Goal: Task Accomplishment & Management: Manage account settings

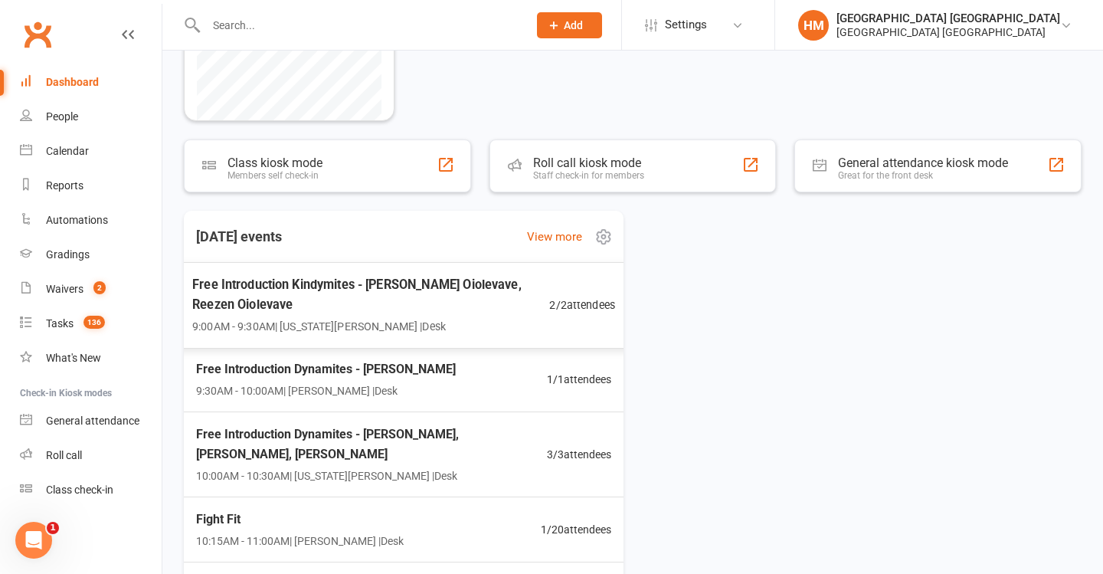
click at [524, 288] on span "Free Introduction Kindymites - Tully Oiolevave, Reezen Oiolevave" at bounding box center [370, 294] width 357 height 40
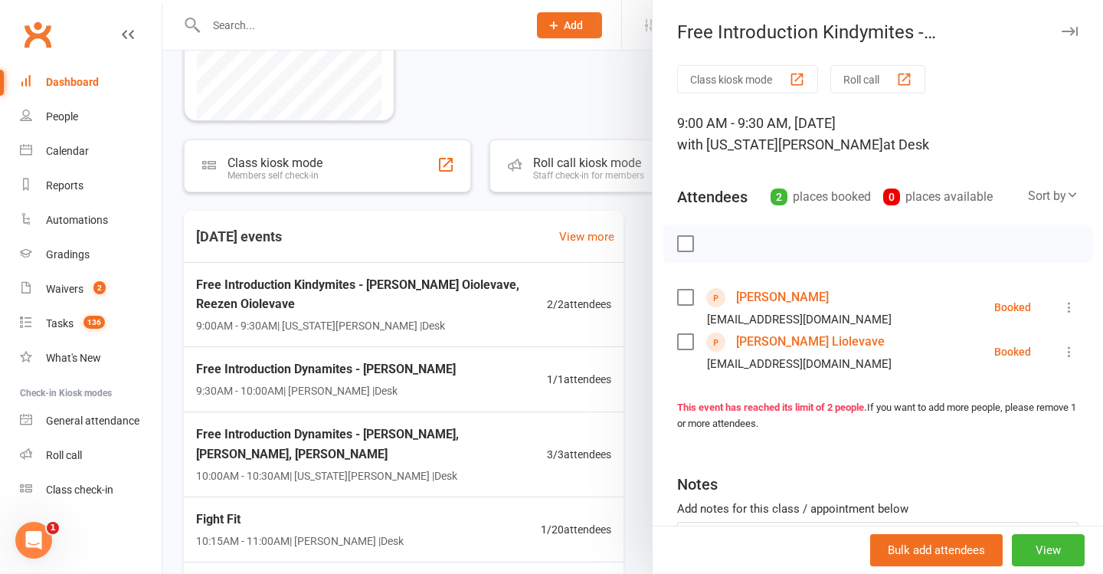
click at [459, 287] on div at bounding box center [632, 287] width 941 height 574
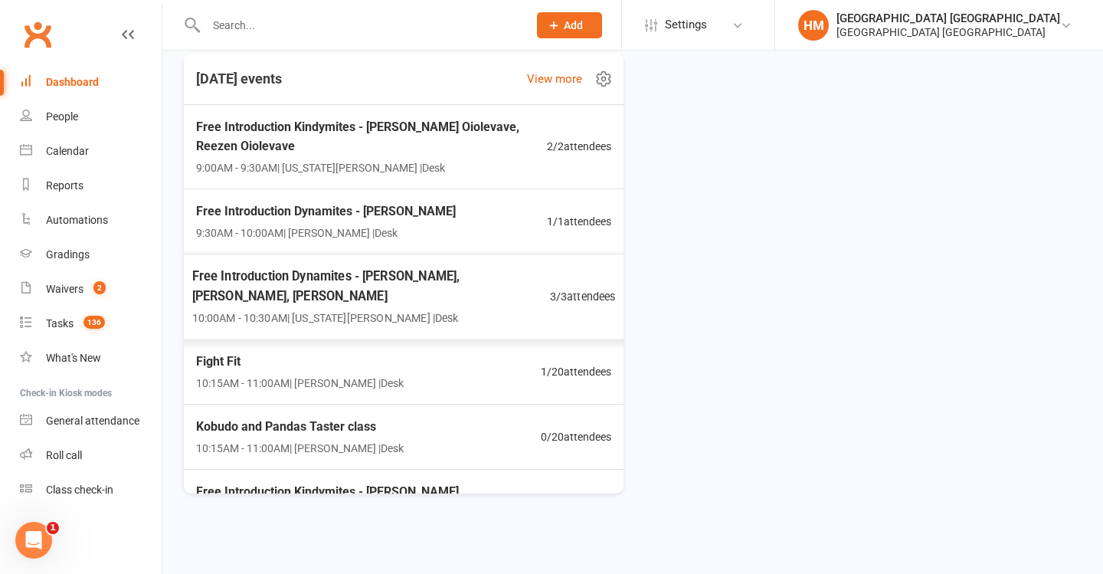
scroll to position [367, 0]
click at [473, 412] on div "Kobudo and Pandas Taster class 10:15AM - 11:00AM | Lesley Talbut | Desk 0 / 20 …" at bounding box center [403, 437] width 461 height 67
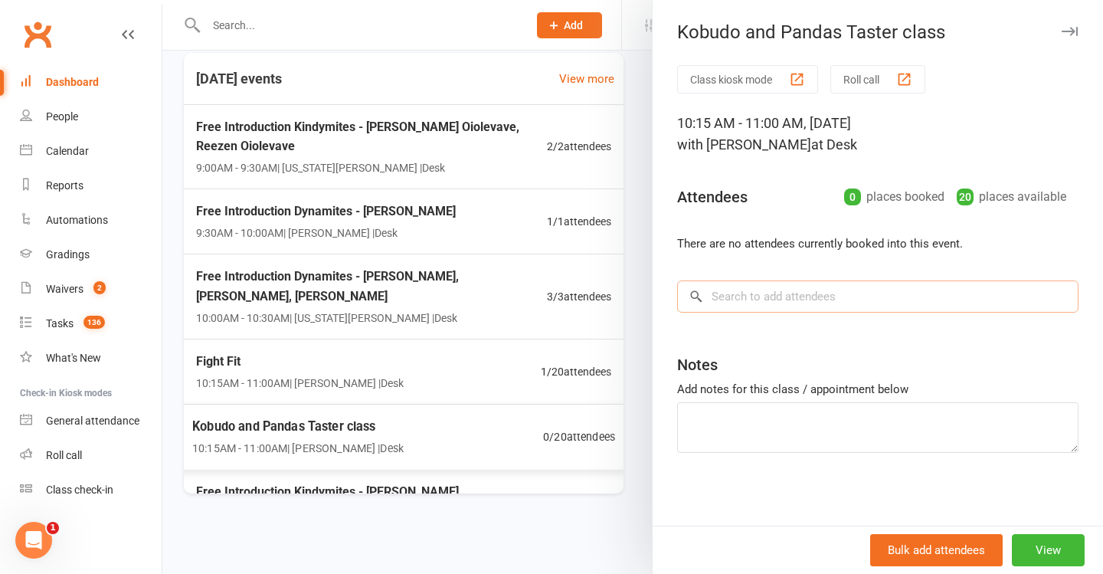
click at [806, 300] on input "search" at bounding box center [878, 296] width 402 height 32
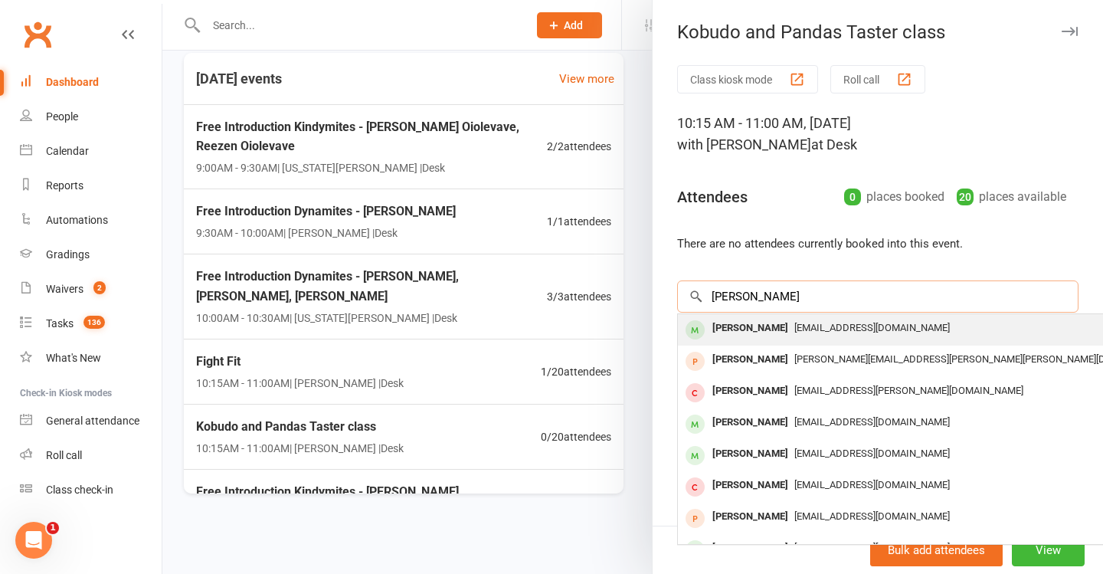
type input "Alicia jones"
click at [857, 334] on div "lilyrosecreations2@gmail.com" at bounding box center [907, 328] width 446 height 22
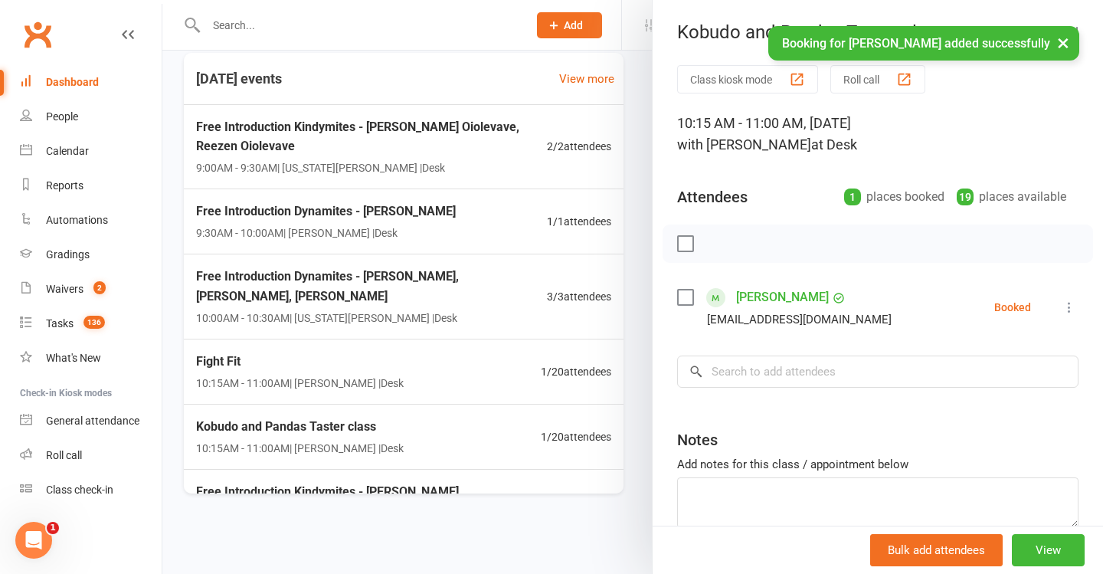
click at [588, 259] on div at bounding box center [632, 287] width 941 height 574
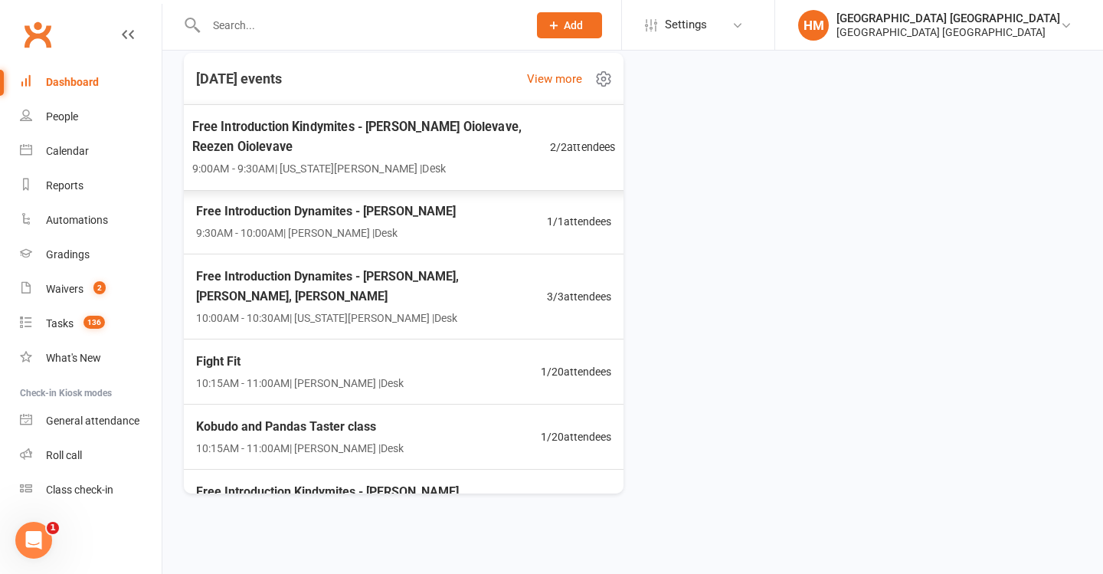
click at [461, 159] on span "9:00AM - 9:30AM | Georgia Dearlove | Desk" at bounding box center [371, 168] width 358 height 18
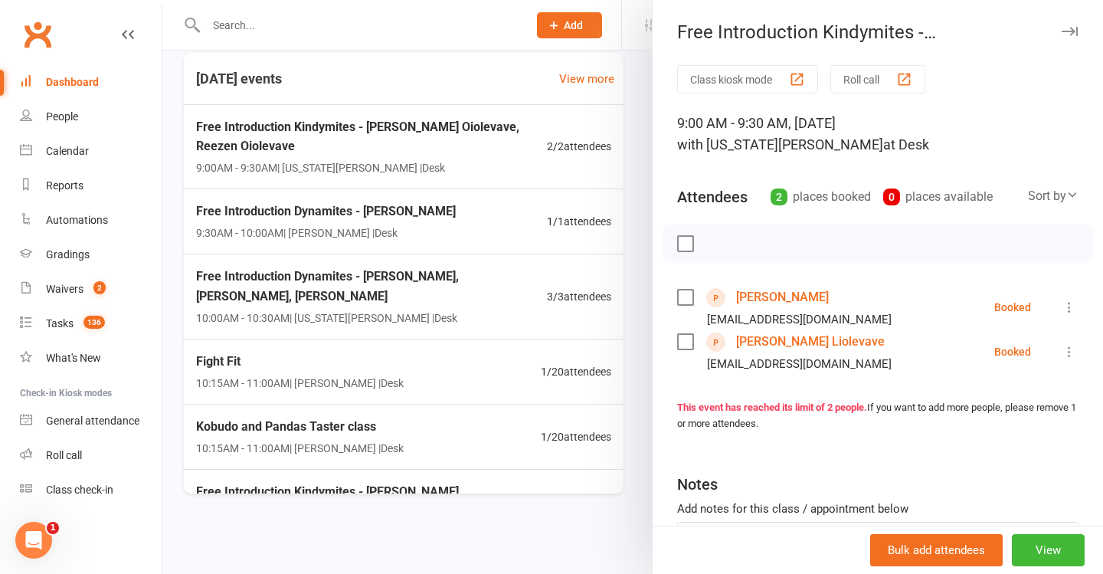
click at [759, 285] on link "Reezyn Liolevave" at bounding box center [782, 297] width 93 height 25
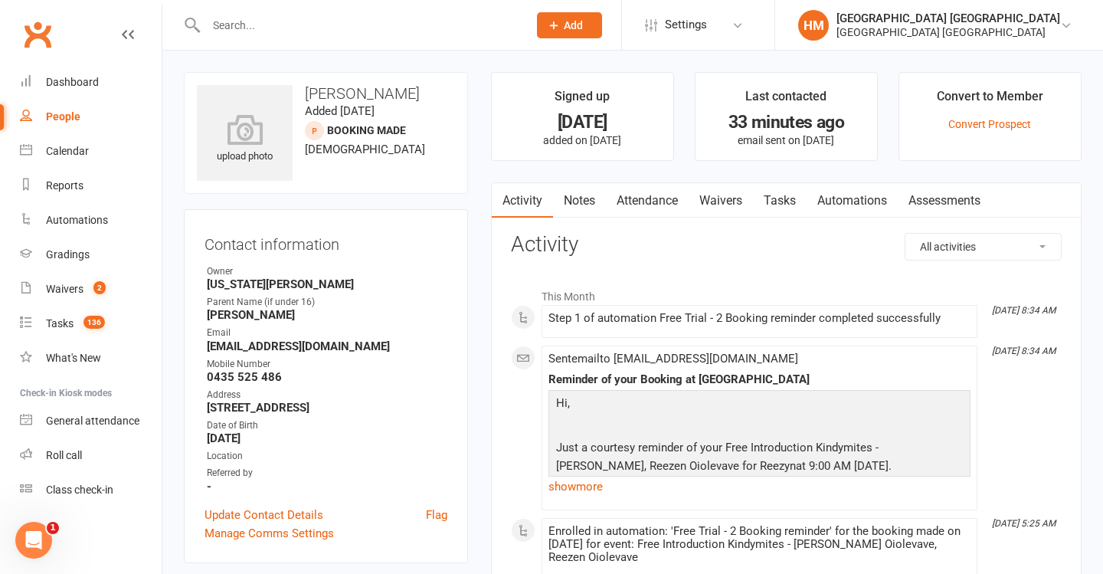
click at [738, 194] on link "Waivers" at bounding box center [721, 200] width 64 height 35
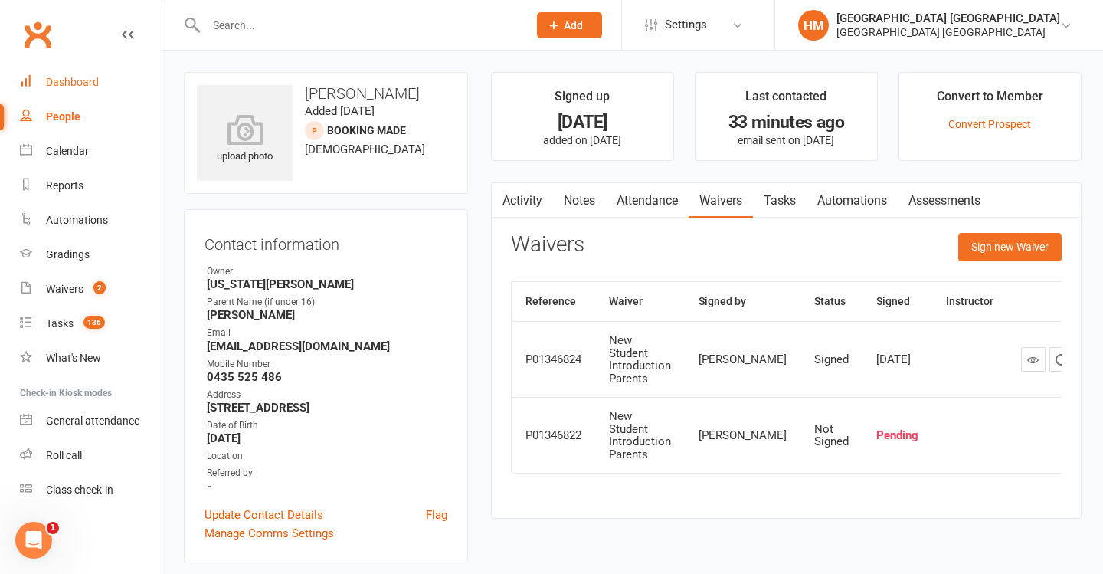
click at [113, 84] on link "Dashboard" at bounding box center [91, 82] width 142 height 34
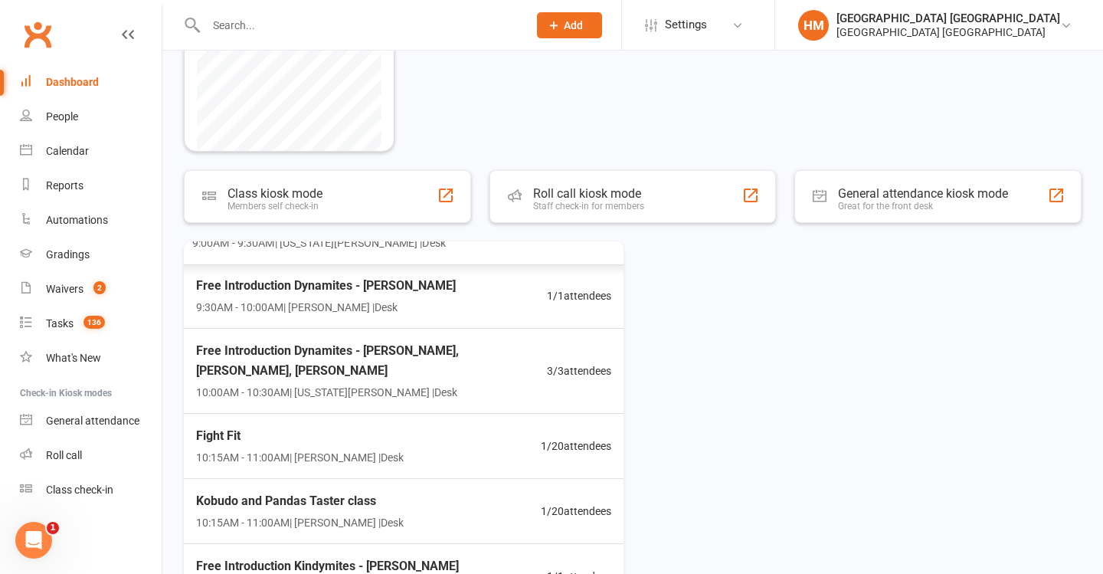
scroll to position [115, 0]
click at [513, 324] on div "Free Introduction Dynamites - Archer Shirley 9:30AM - 10:00AM | Lesley Talbut |…" at bounding box center [403, 295] width 454 height 65
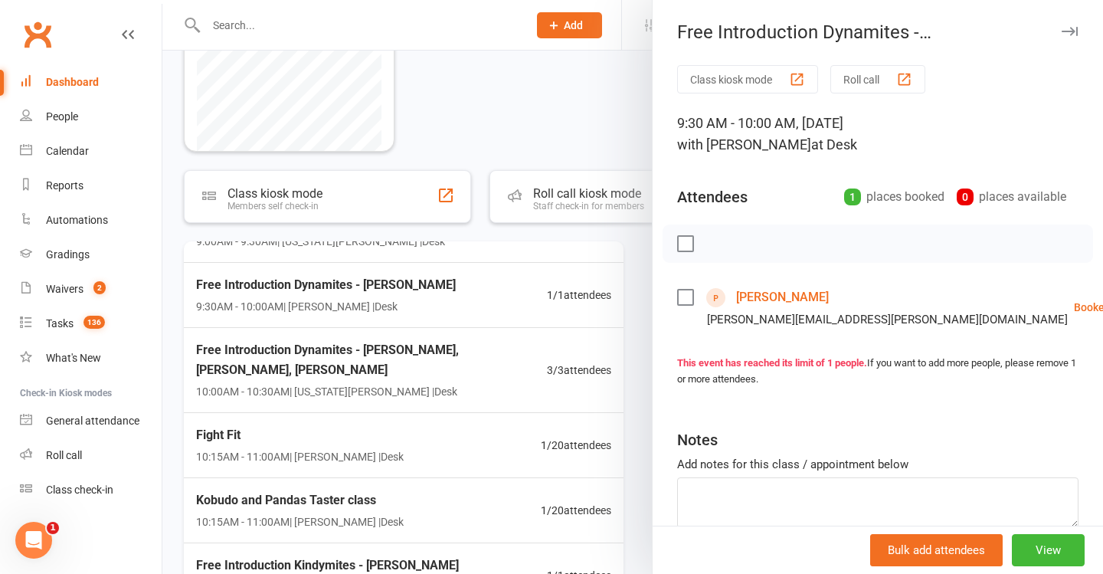
click at [759, 290] on link "Archer Shirley" at bounding box center [782, 297] width 93 height 25
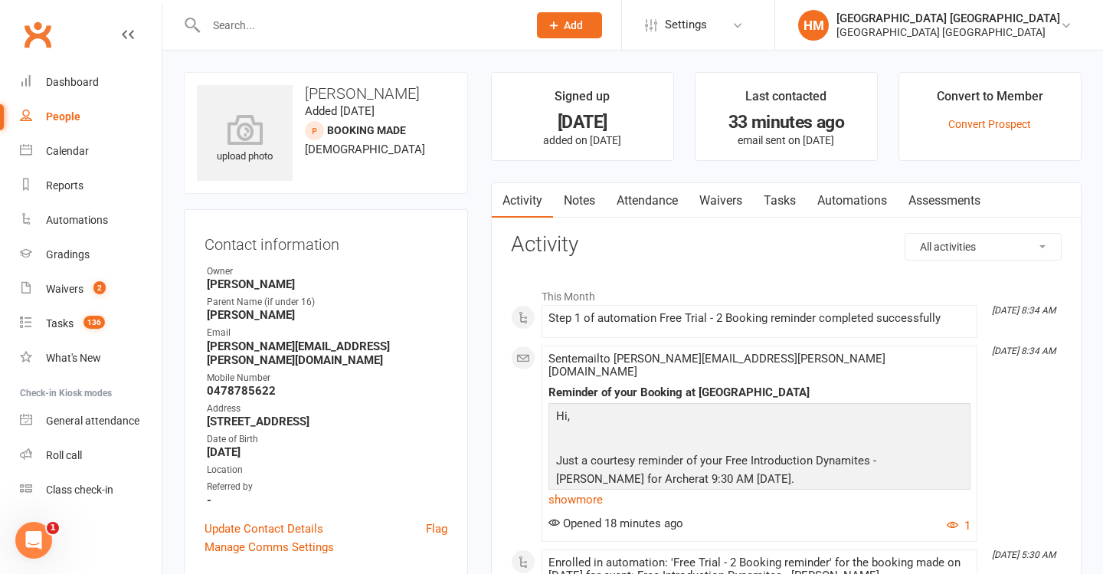
click at [739, 210] on link "Waivers" at bounding box center [721, 200] width 64 height 35
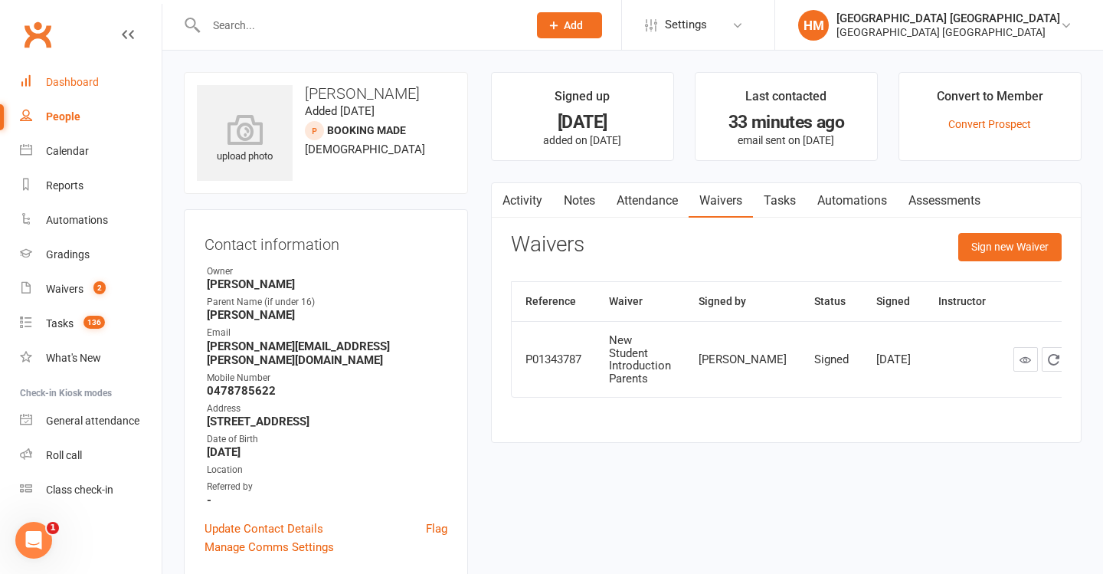
click at [107, 83] on link "Dashboard" at bounding box center [91, 82] width 142 height 34
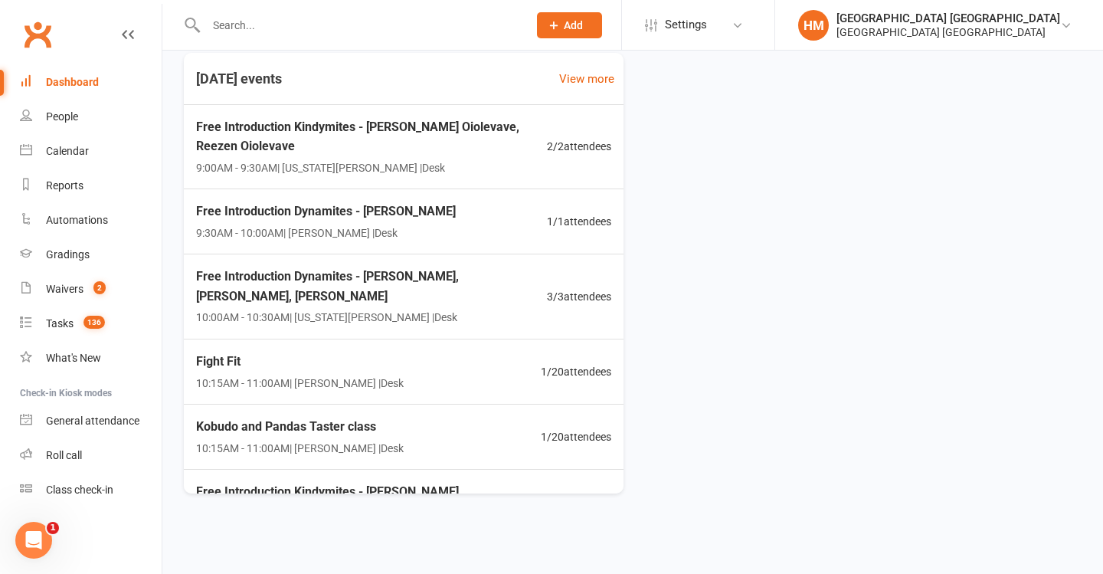
scroll to position [367, 0]
click at [103, 153] on link "Calendar" at bounding box center [91, 151] width 142 height 34
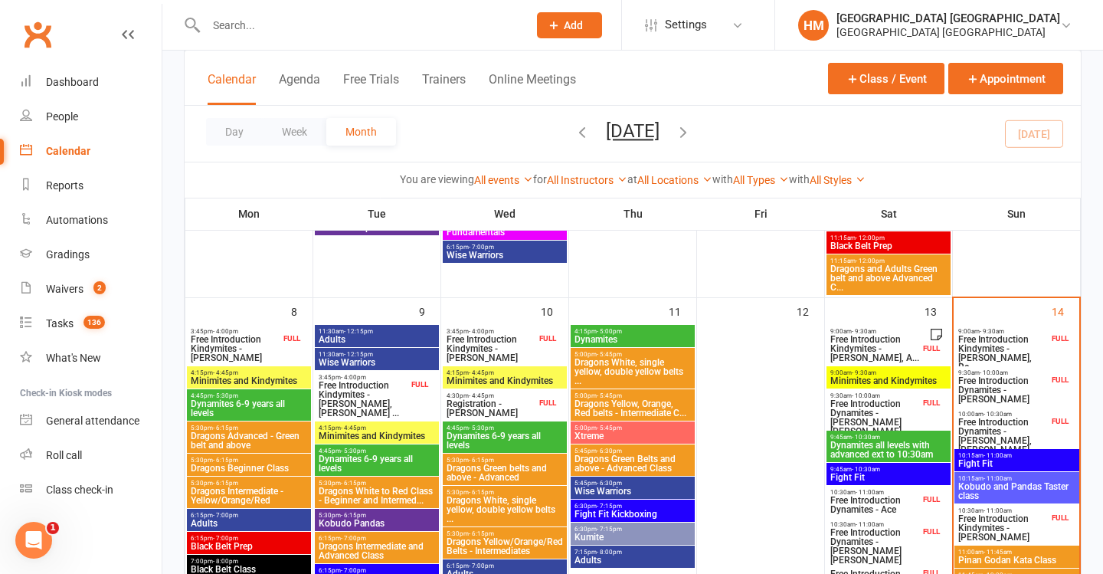
scroll to position [414, 0]
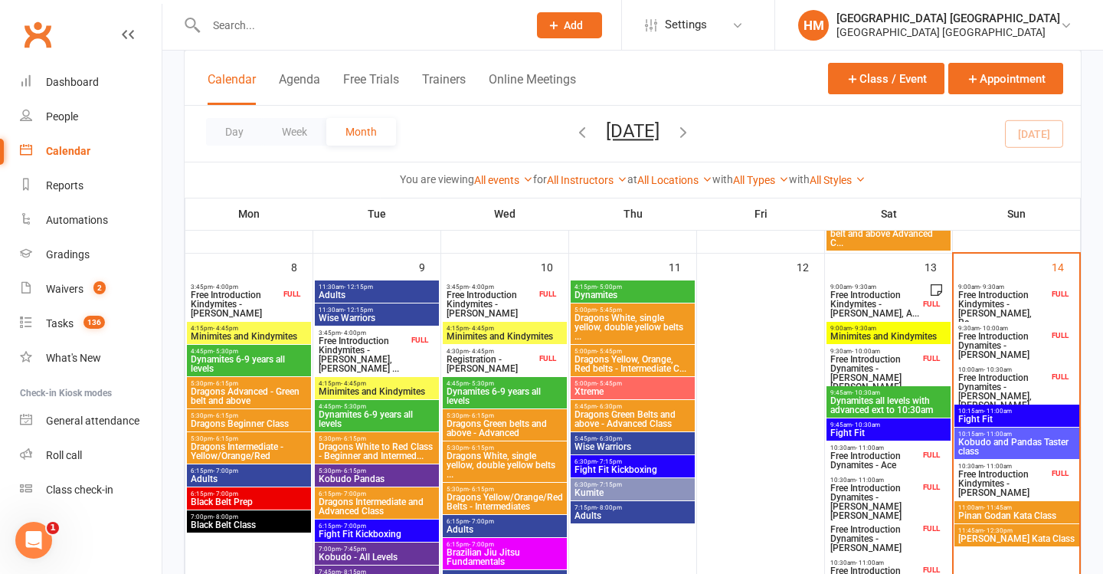
click at [874, 326] on span "- 9:30am" at bounding box center [864, 328] width 25 height 7
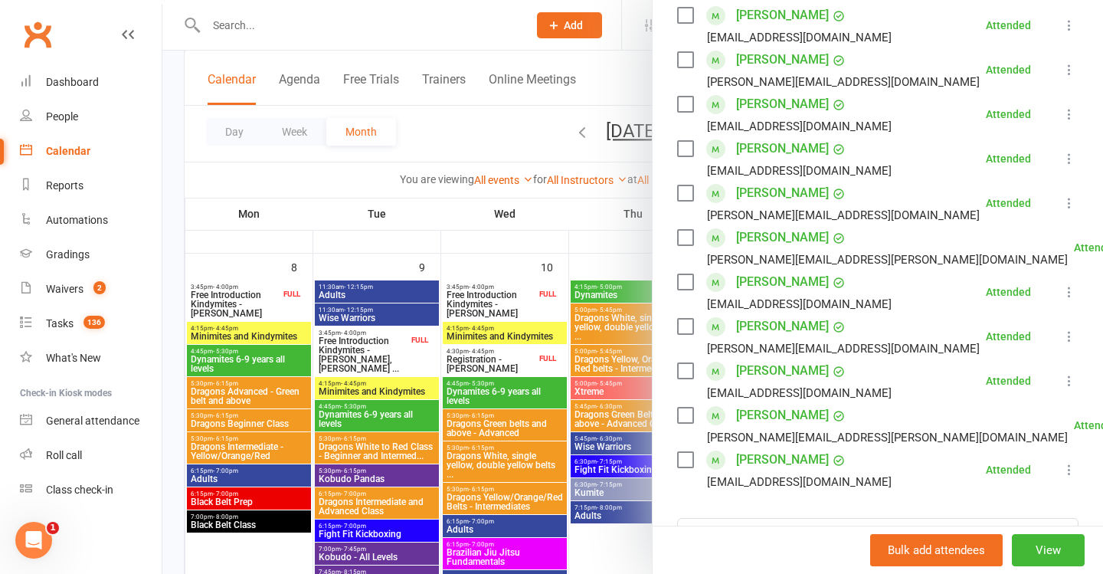
scroll to position [539, 0]
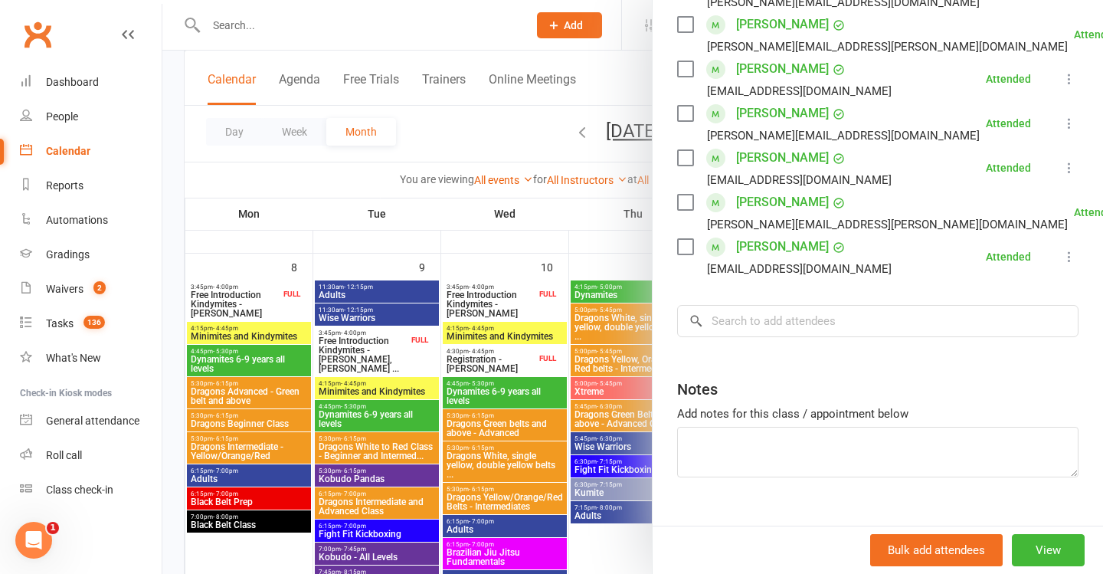
click at [622, 291] on div at bounding box center [632, 287] width 941 height 574
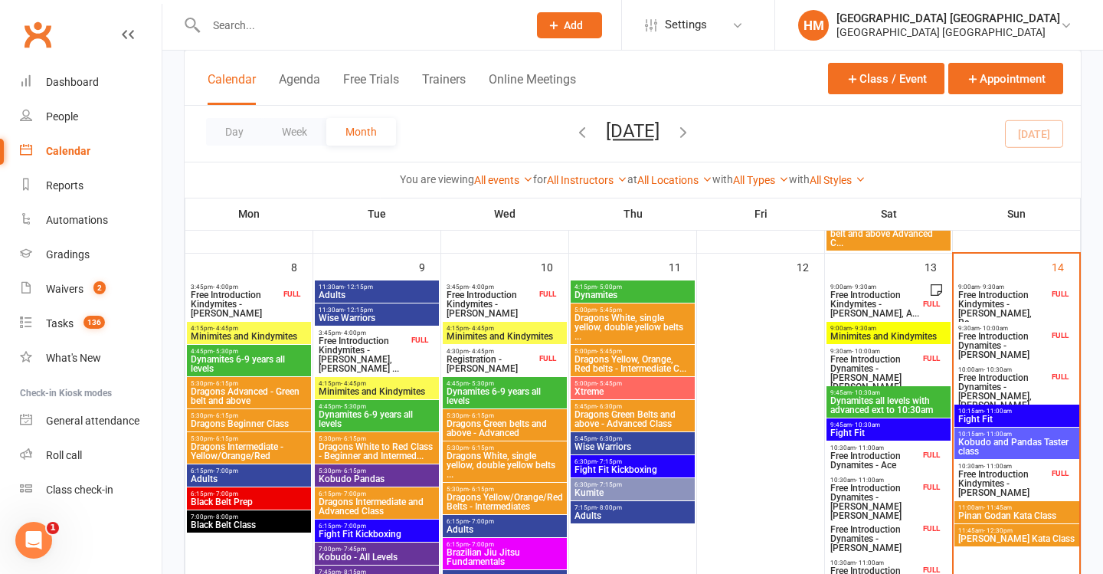
click at [856, 301] on span "Free Introduction Kindymites - Auli Tordecillas, A..." at bounding box center [875, 304] width 90 height 28
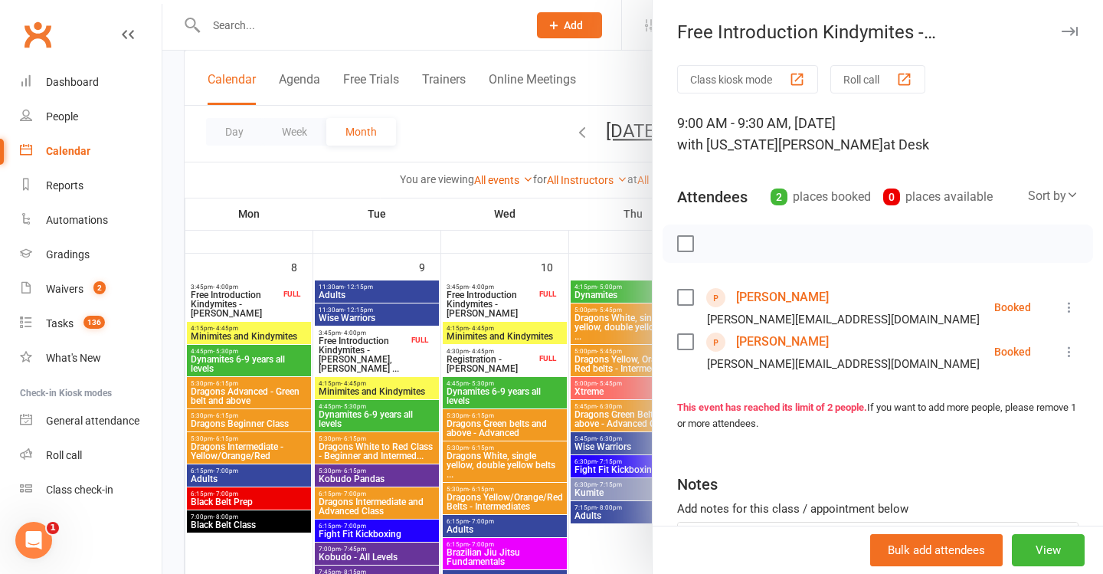
click at [1073, 307] on icon at bounding box center [1069, 307] width 15 height 15
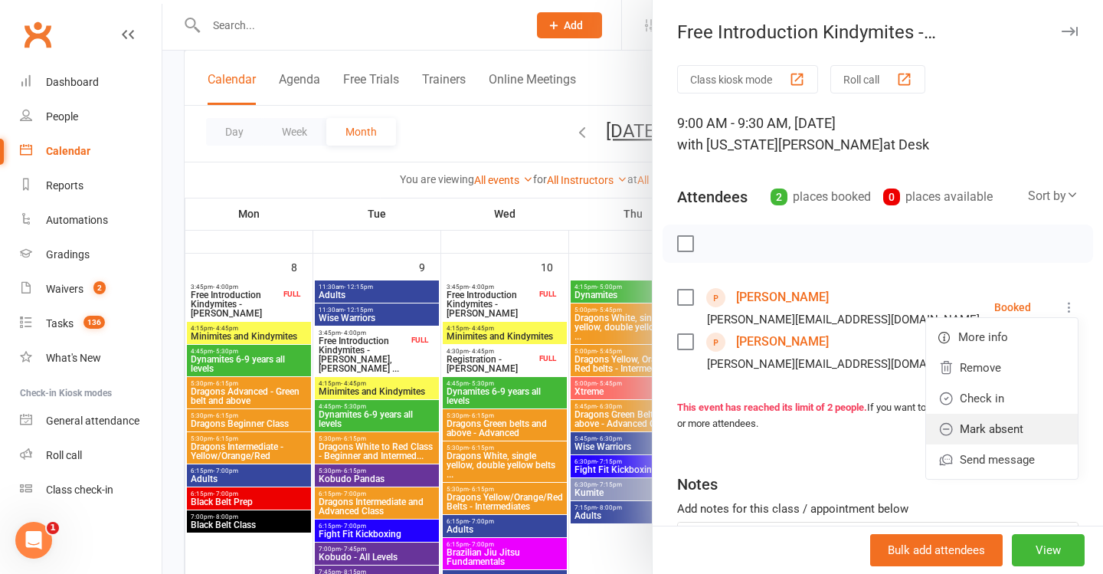
click at [1014, 425] on link "Mark absent" at bounding box center [1002, 429] width 152 height 31
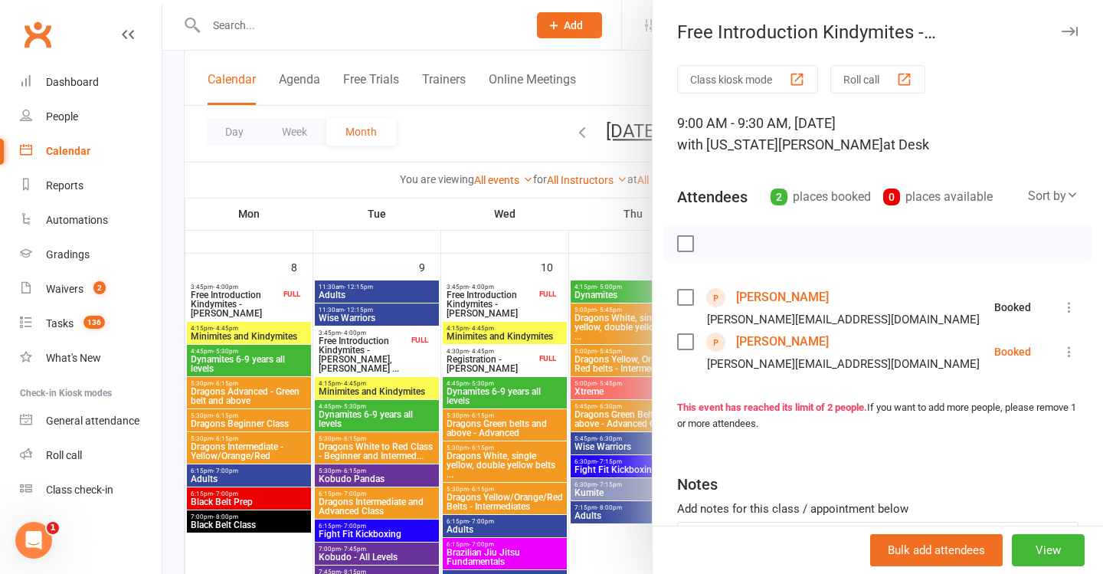
click at [1067, 352] on icon at bounding box center [1069, 351] width 15 height 15
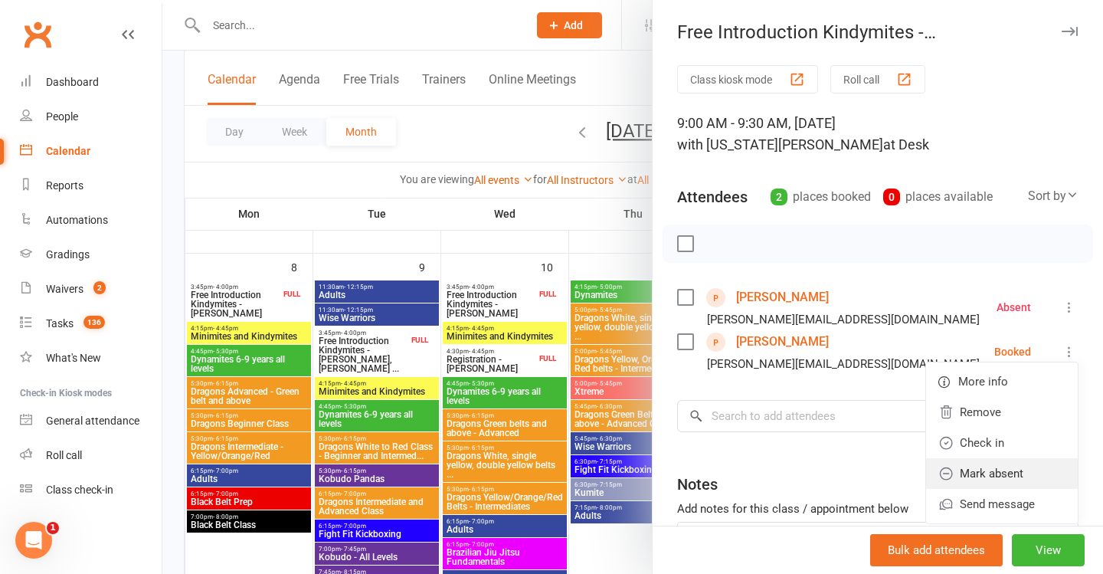
click at [1008, 467] on link "Mark absent" at bounding box center [1002, 473] width 152 height 31
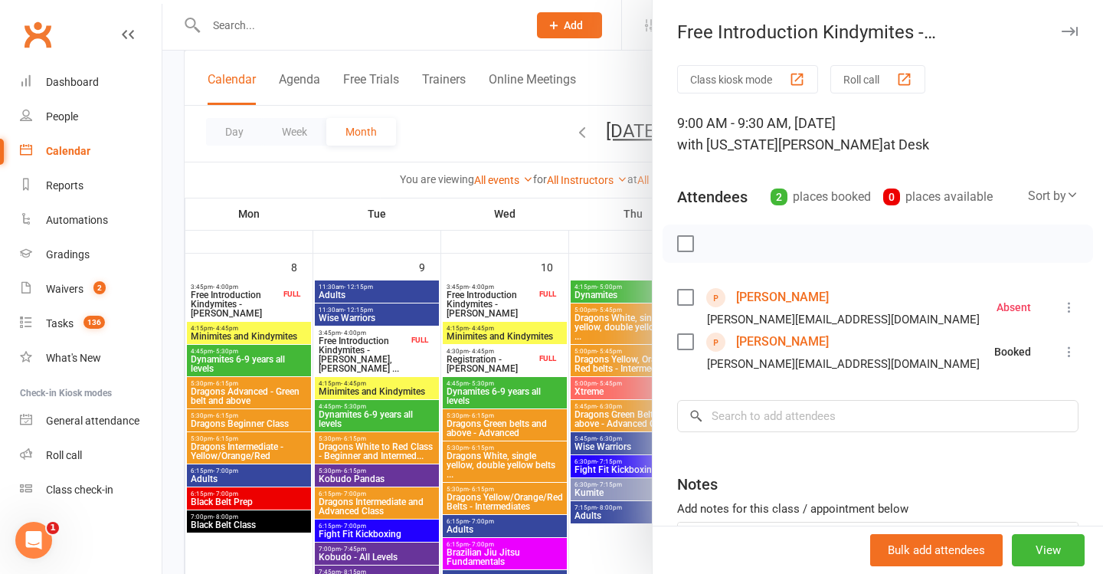
click at [510, 308] on div at bounding box center [632, 287] width 941 height 574
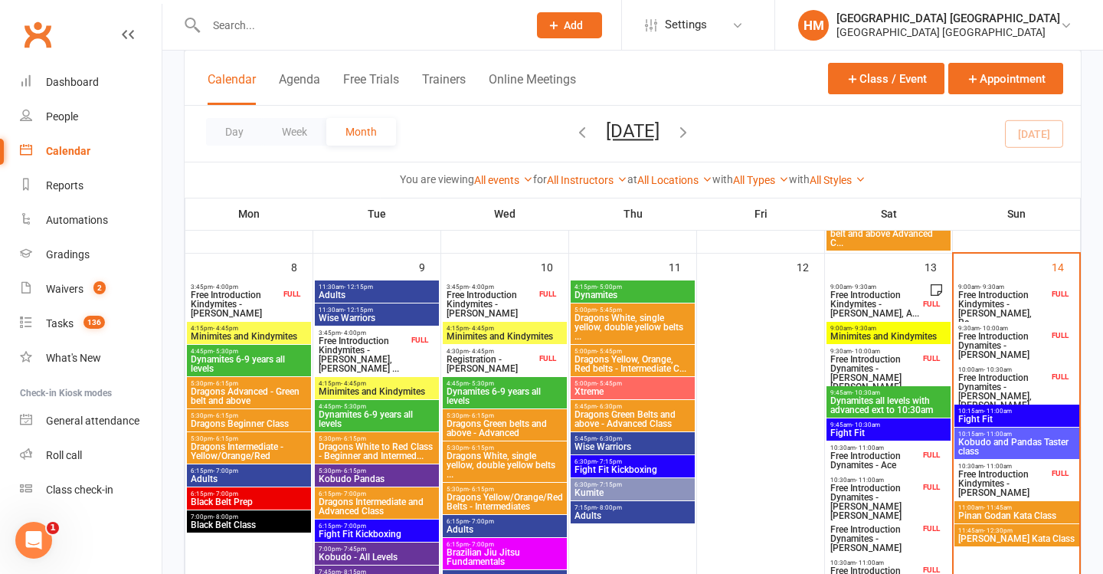
click at [852, 359] on span "Free Introduction Dynamites - Hudson Bray" at bounding box center [875, 373] width 90 height 37
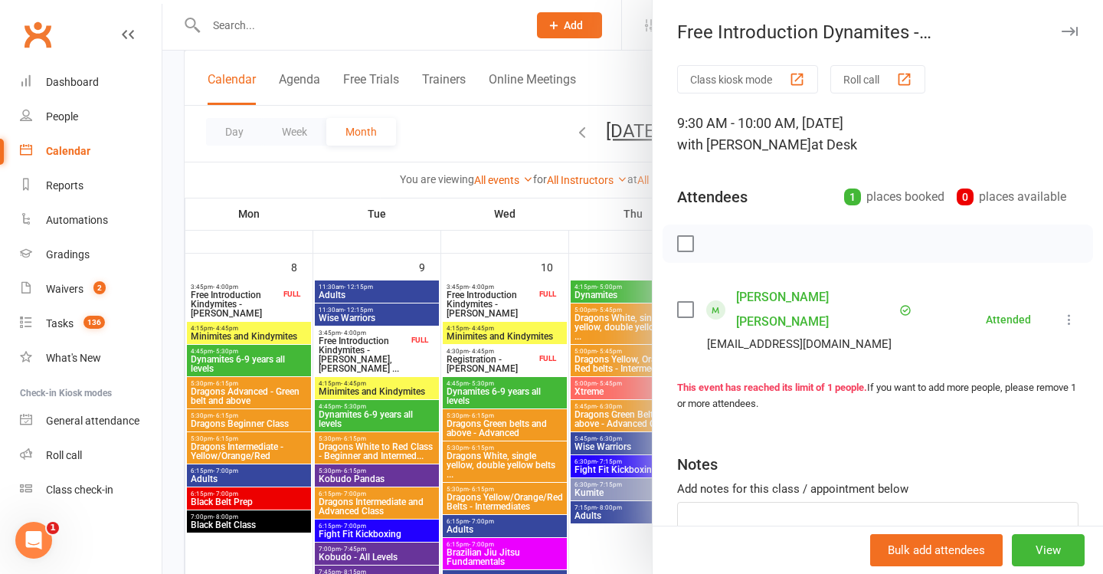
click at [609, 313] on div at bounding box center [632, 287] width 941 height 574
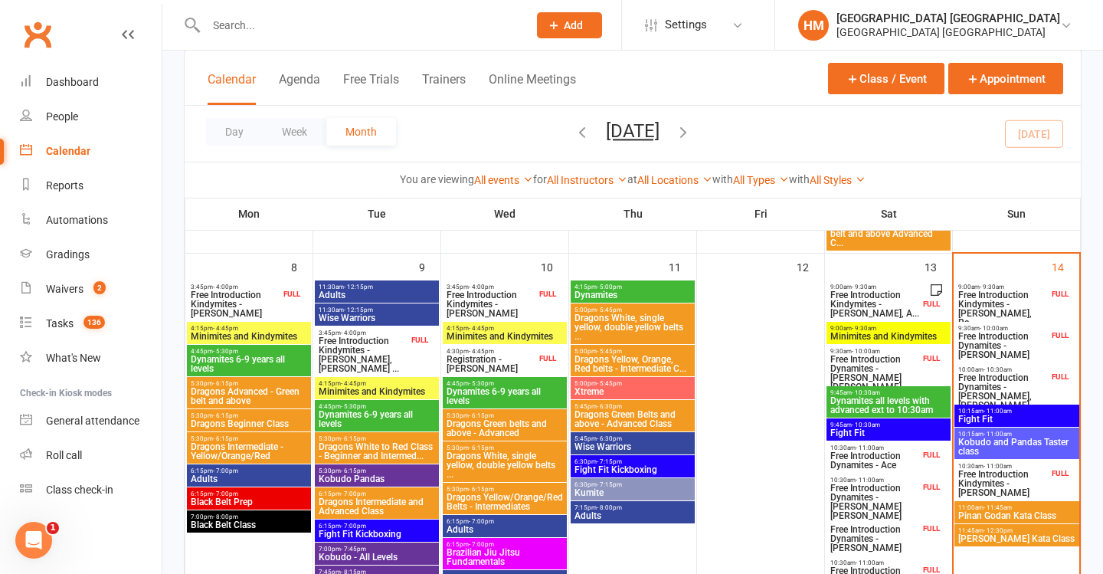
scroll to position [457, 0]
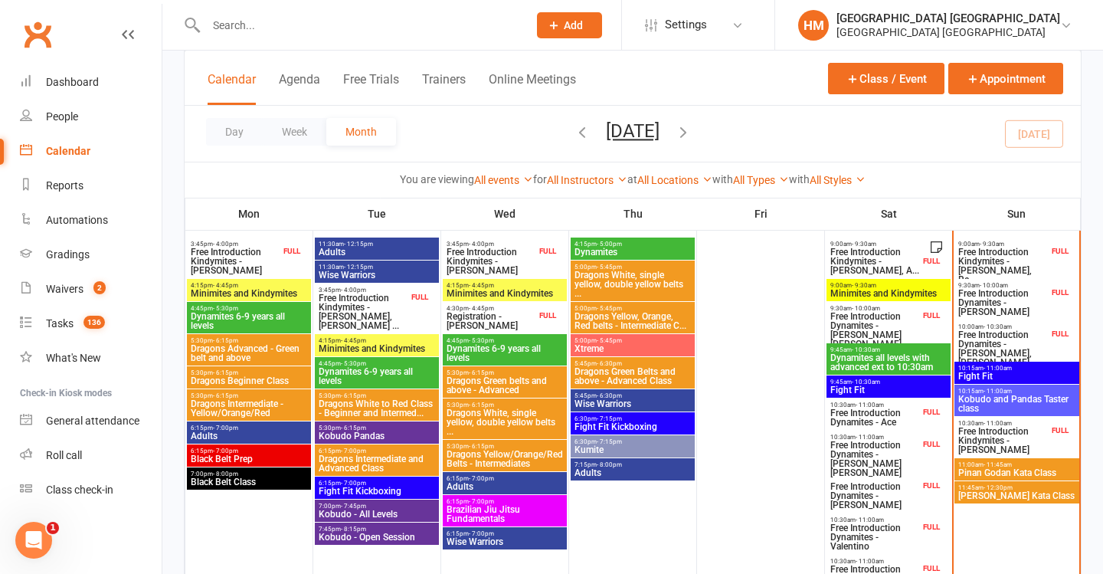
click at [857, 357] on span "Dynamites all levels with advanced ext to 10:30am" at bounding box center [889, 362] width 118 height 18
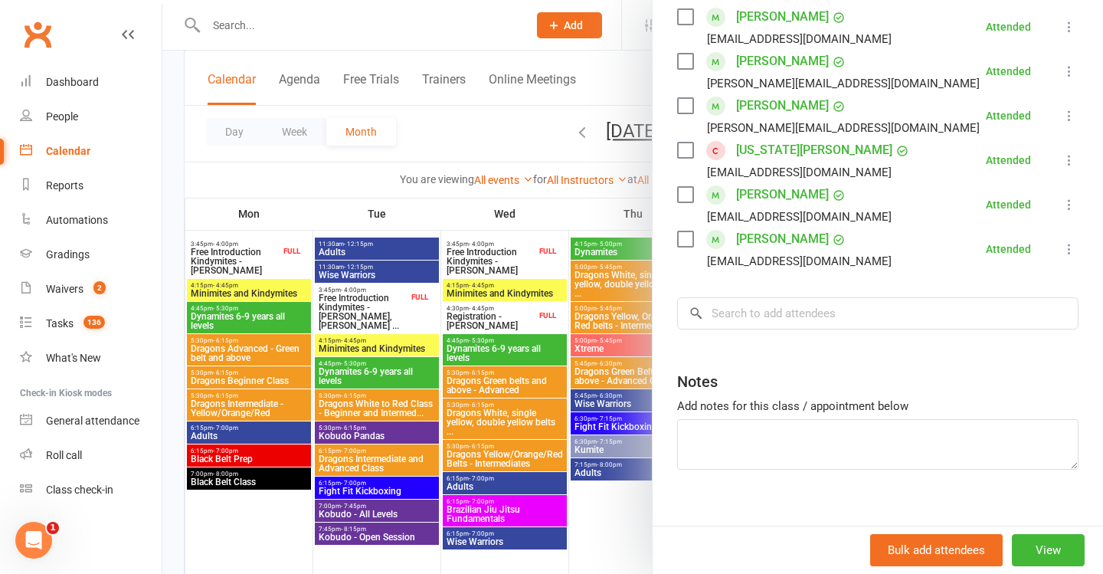
click at [467, 319] on div at bounding box center [632, 287] width 941 height 574
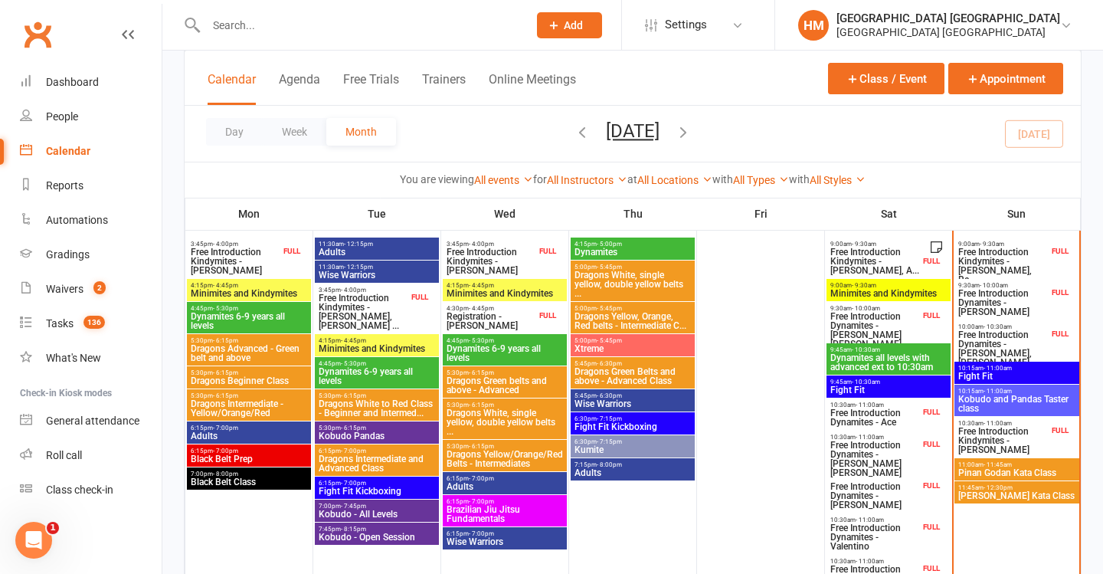
click at [848, 382] on span "9:45am - 10:30am" at bounding box center [889, 382] width 118 height 7
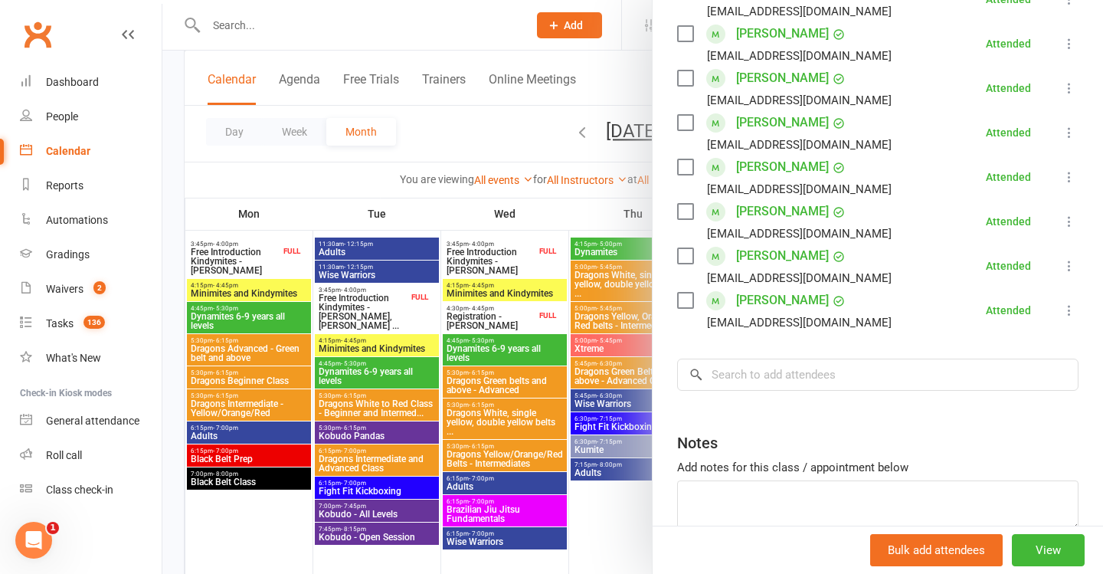
scroll to position [402, 0]
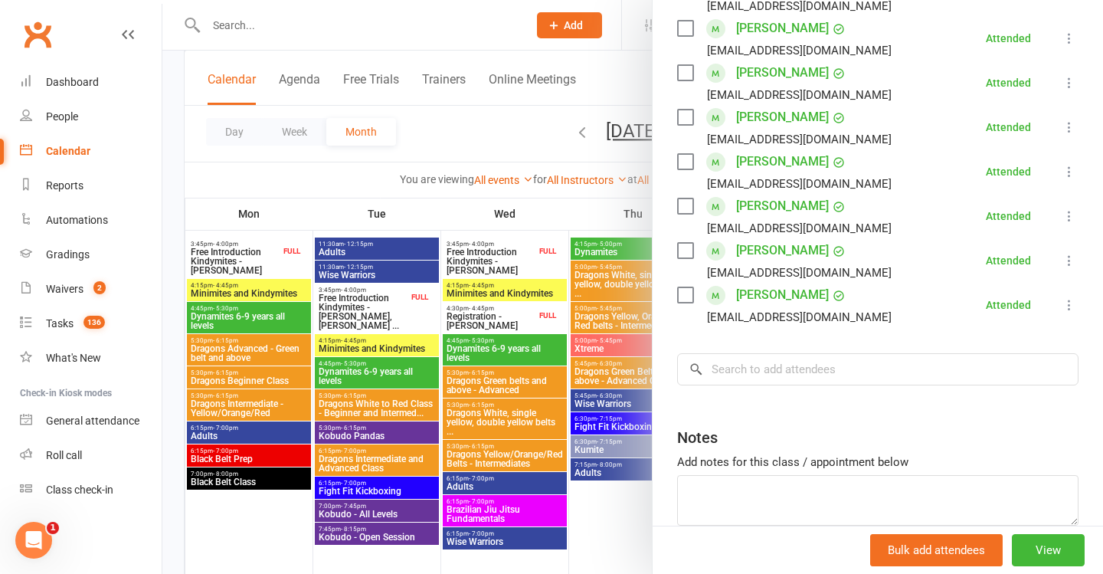
click at [410, 298] on div at bounding box center [632, 287] width 941 height 574
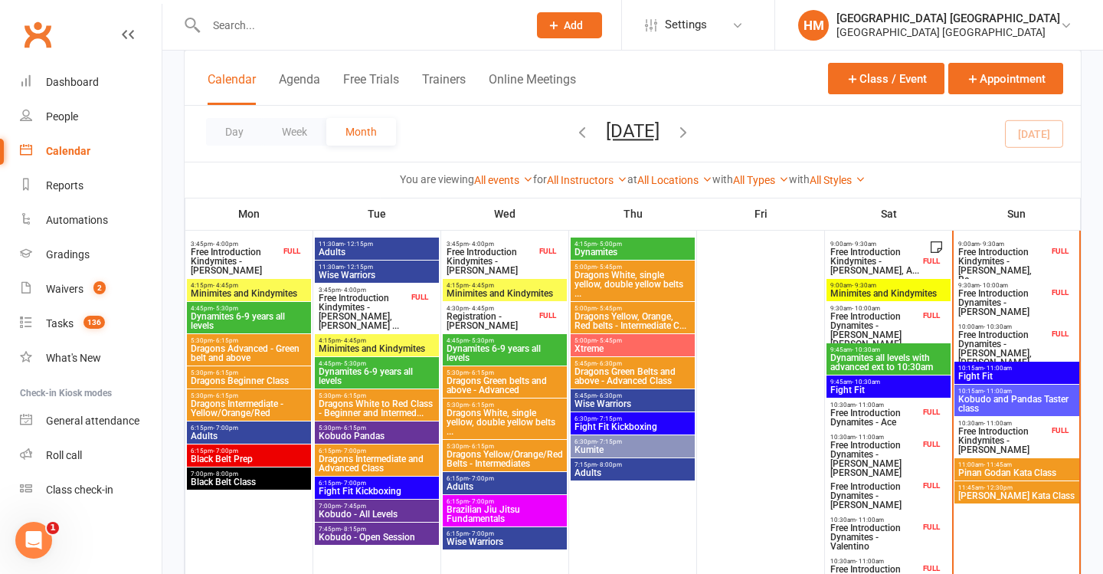
click at [870, 420] on span "Free Introduction Dynamites - Ace" at bounding box center [875, 417] width 90 height 18
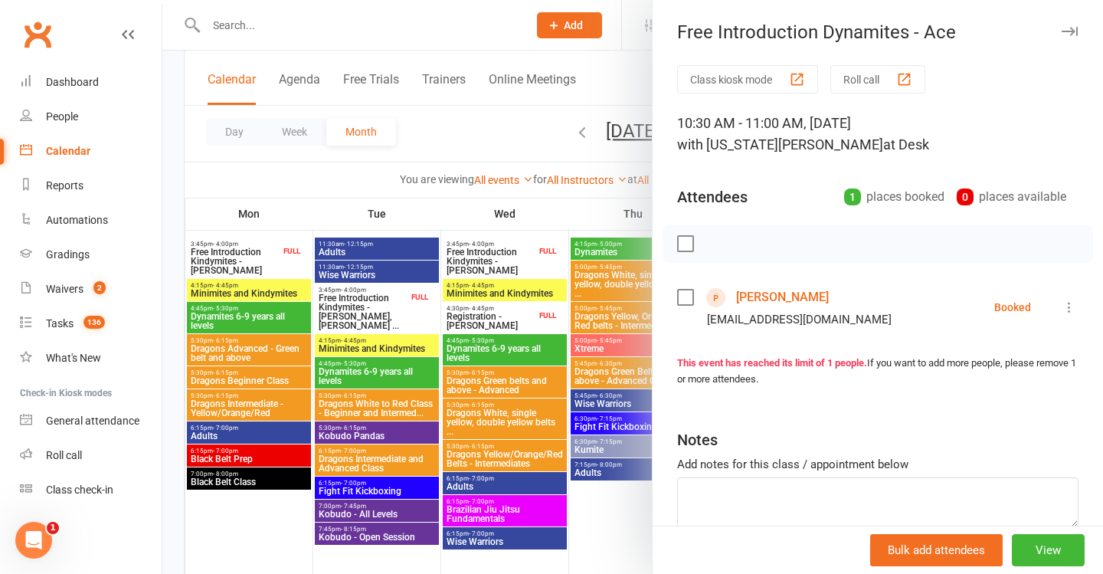
click at [562, 324] on div at bounding box center [632, 287] width 941 height 574
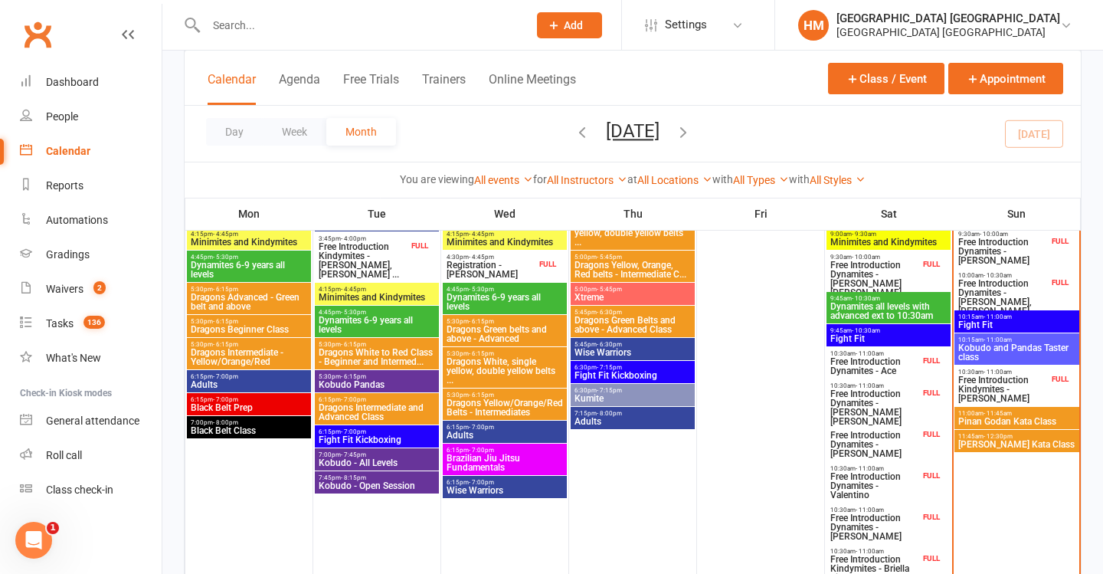
scroll to position [525, 0]
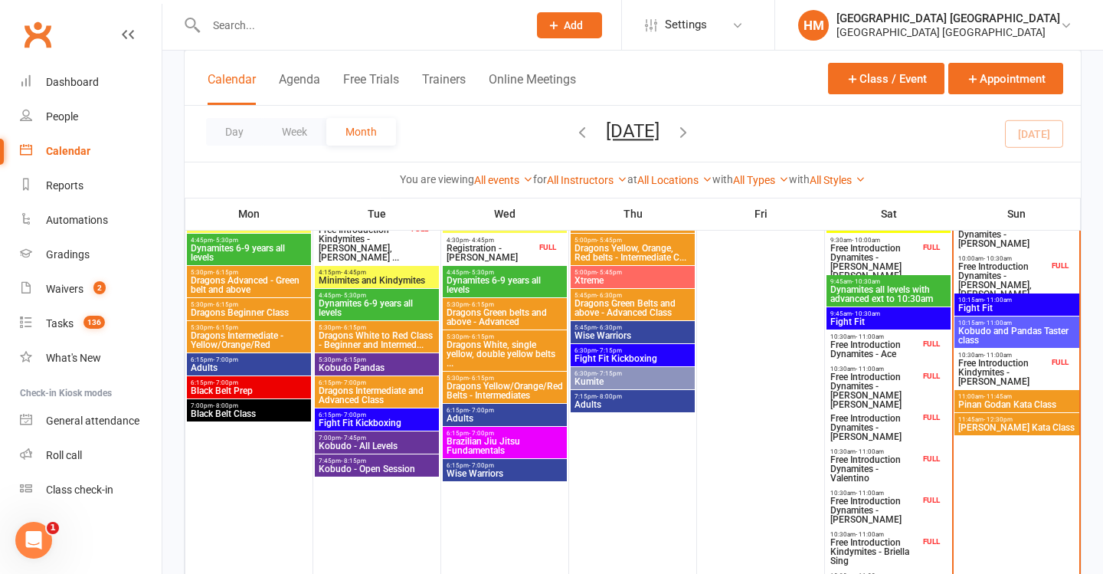
click at [885, 357] on span "Free Introduction Dynamites - Ace" at bounding box center [875, 349] width 90 height 18
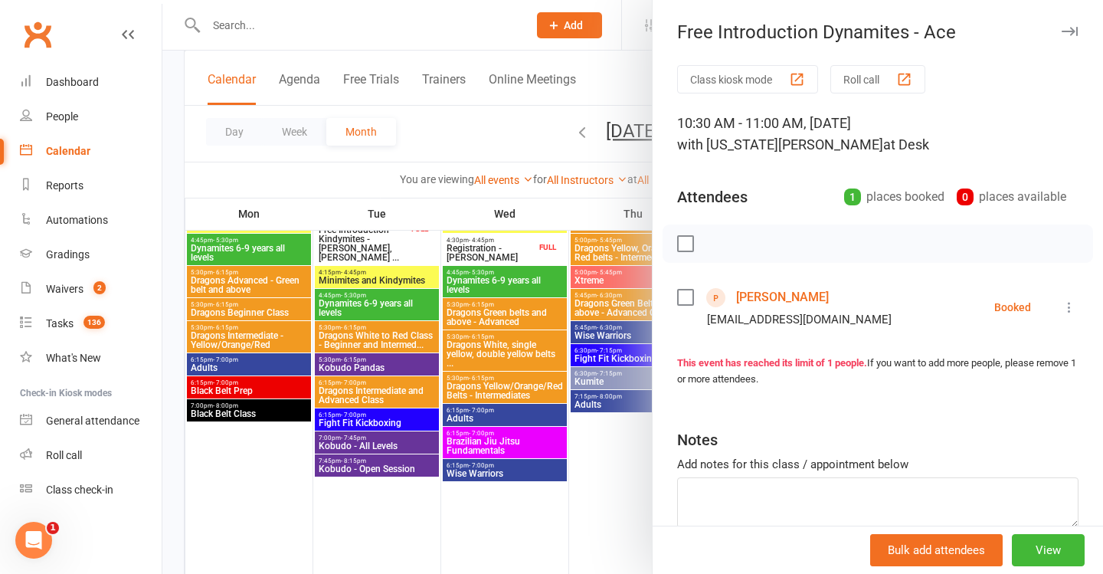
click at [1070, 307] on icon at bounding box center [1069, 307] width 15 height 15
click at [910, 277] on div "Class kiosk mode Roll call 10:30 AM - 11:00 AM, Saturday, September, 13, 2025 w…" at bounding box center [878, 334] width 451 height 539
click at [1074, 300] on icon at bounding box center [1069, 307] width 15 height 15
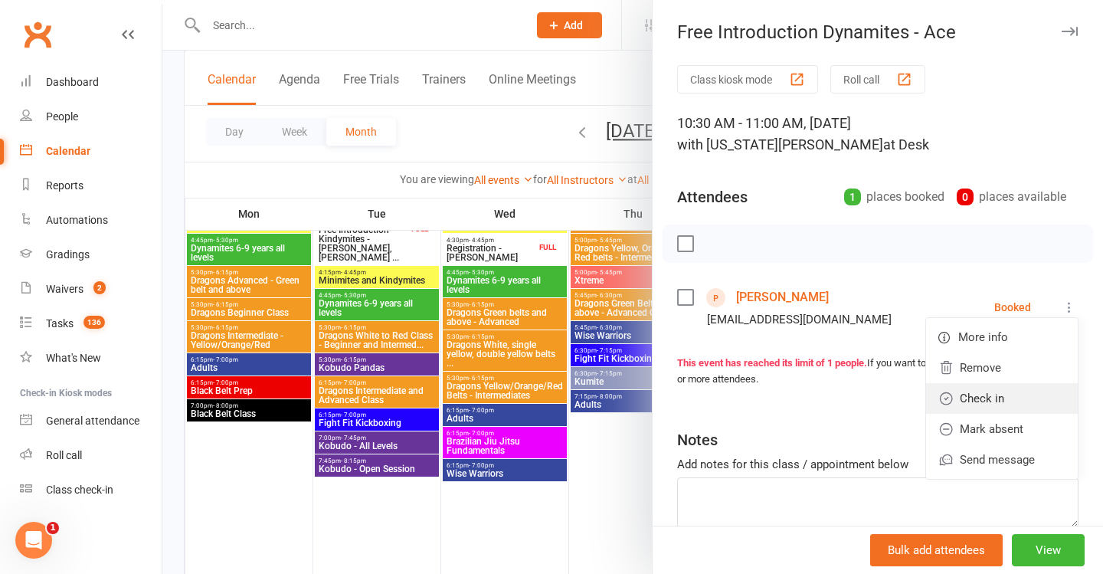
click at [985, 402] on link "Check in" at bounding box center [1002, 398] width 152 height 31
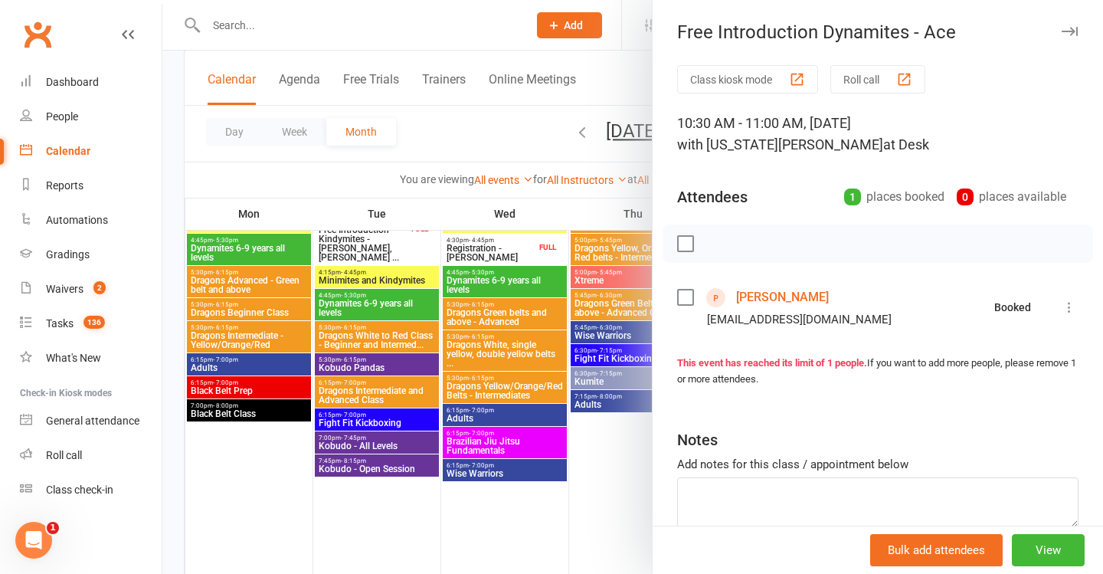
click at [524, 348] on div at bounding box center [632, 287] width 941 height 574
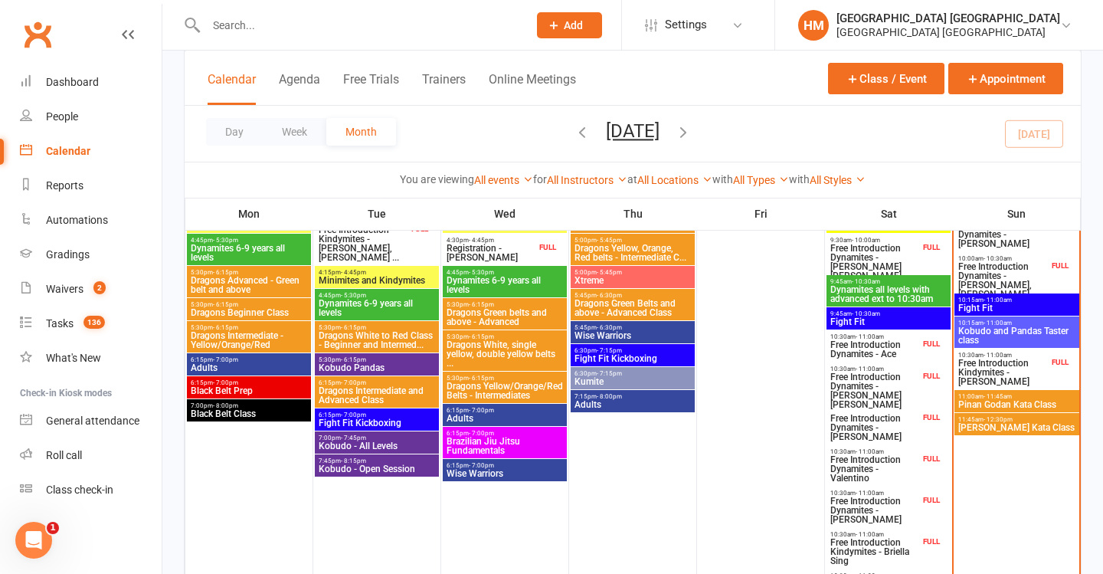
click at [873, 385] on span "Free Introduction Dynamites - [PERSON_NAME] [PERSON_NAME]" at bounding box center [875, 390] width 90 height 37
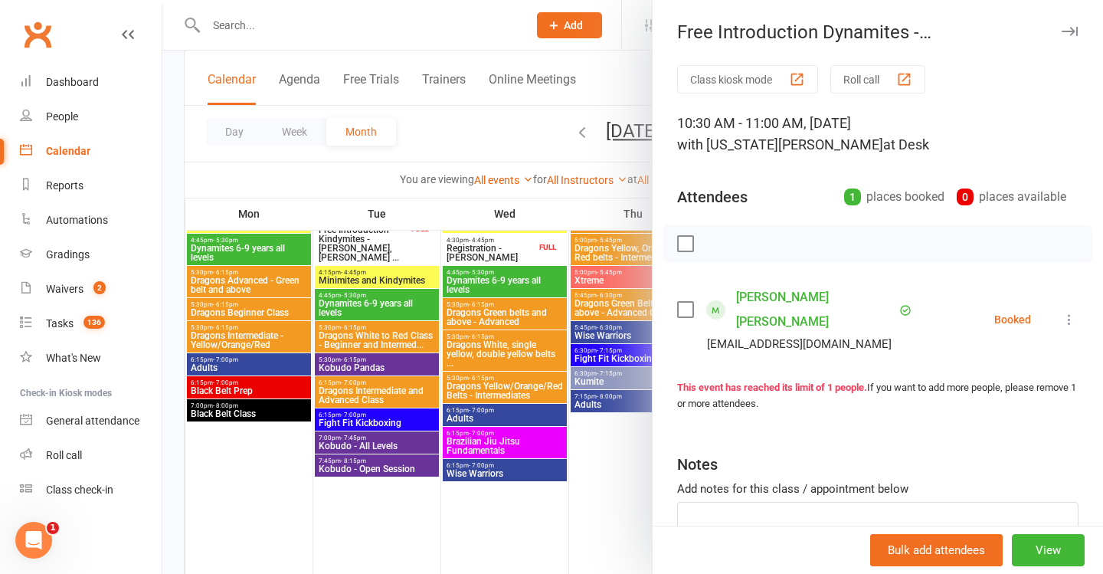
click at [1067, 312] on icon at bounding box center [1069, 319] width 15 height 15
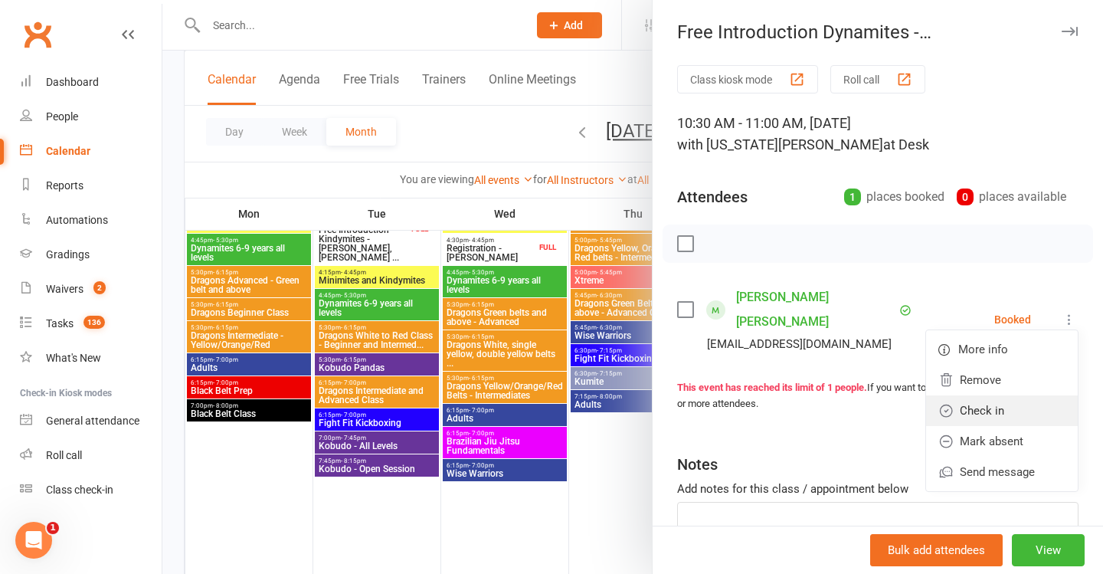
click at [968, 407] on link "Check in" at bounding box center [1002, 410] width 152 height 31
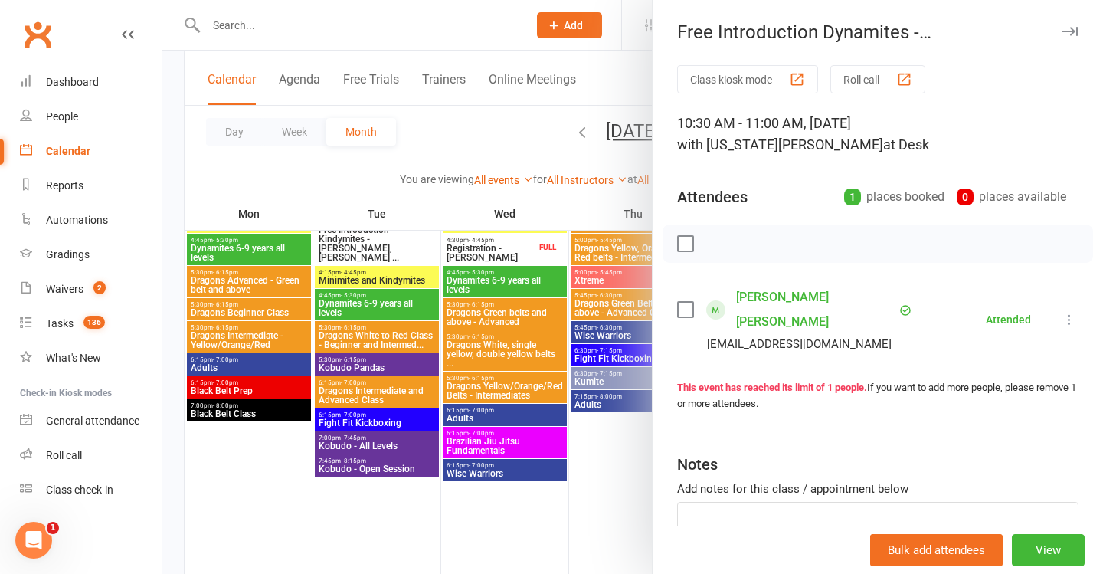
click at [575, 399] on div at bounding box center [632, 287] width 941 height 574
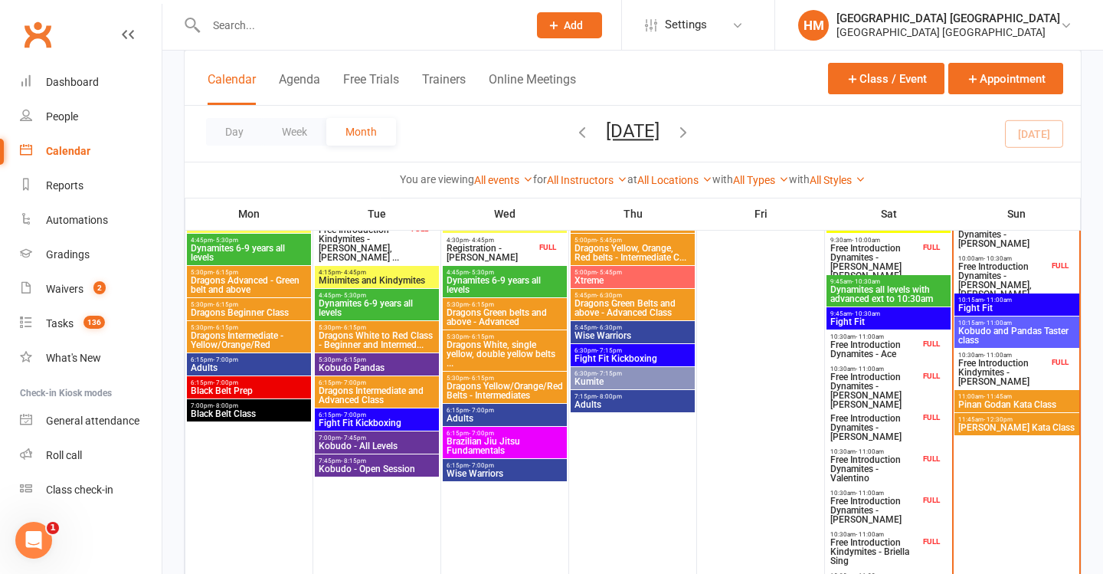
click at [872, 411] on span "- 11:00am" at bounding box center [870, 410] width 28 height 7
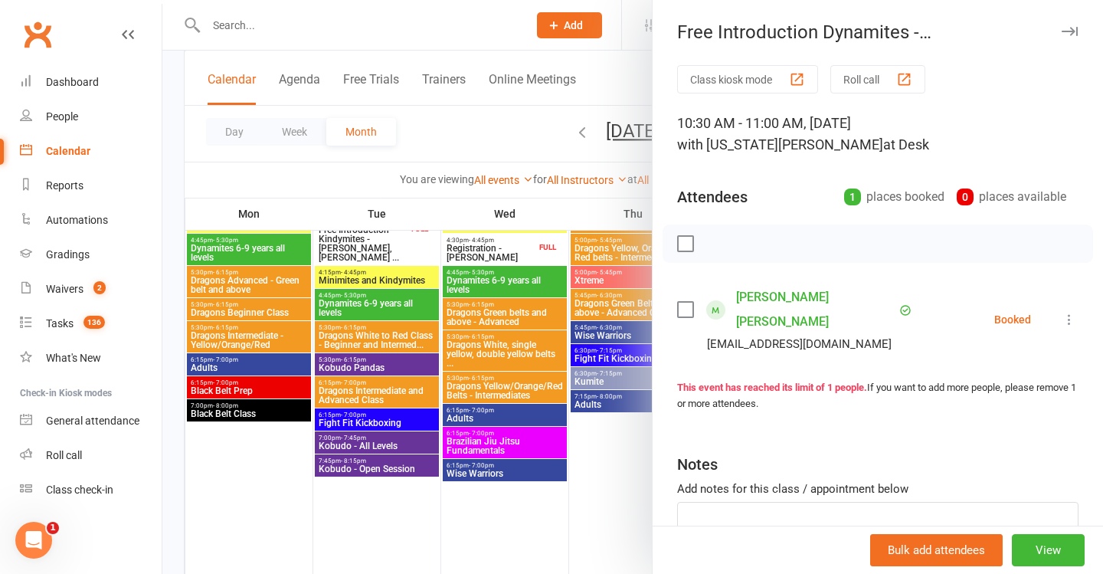
click at [1075, 312] on icon at bounding box center [1069, 319] width 15 height 15
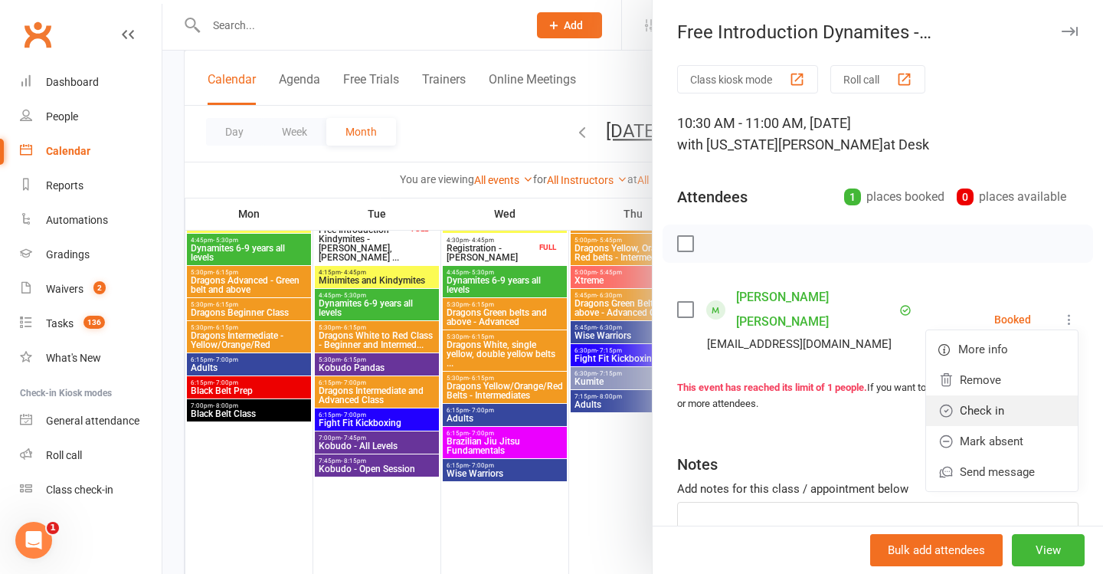
click at [1008, 395] on link "Check in" at bounding box center [1002, 410] width 152 height 31
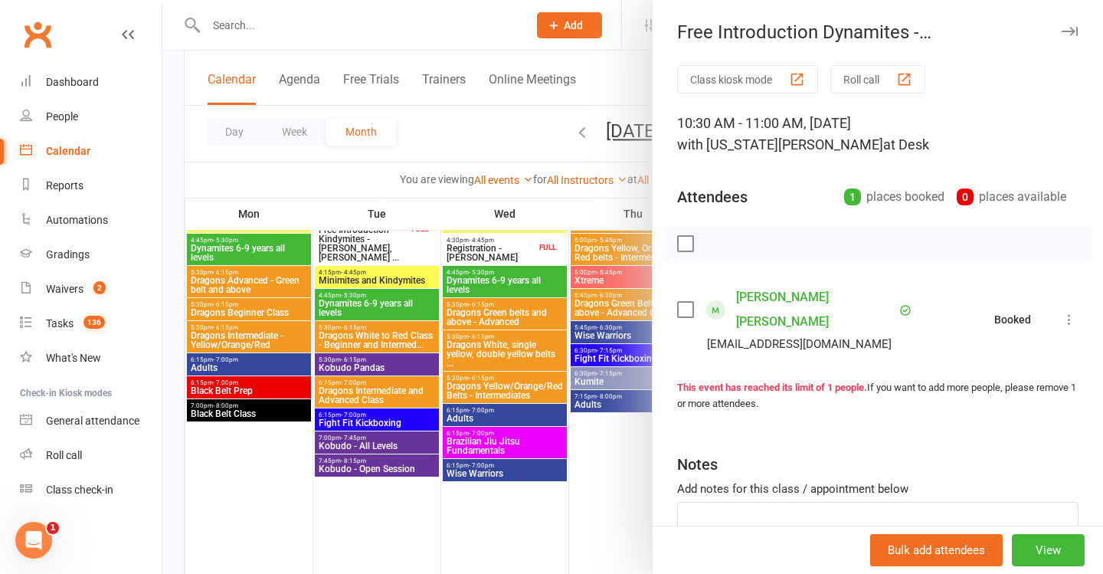
click at [572, 370] on div at bounding box center [632, 287] width 941 height 574
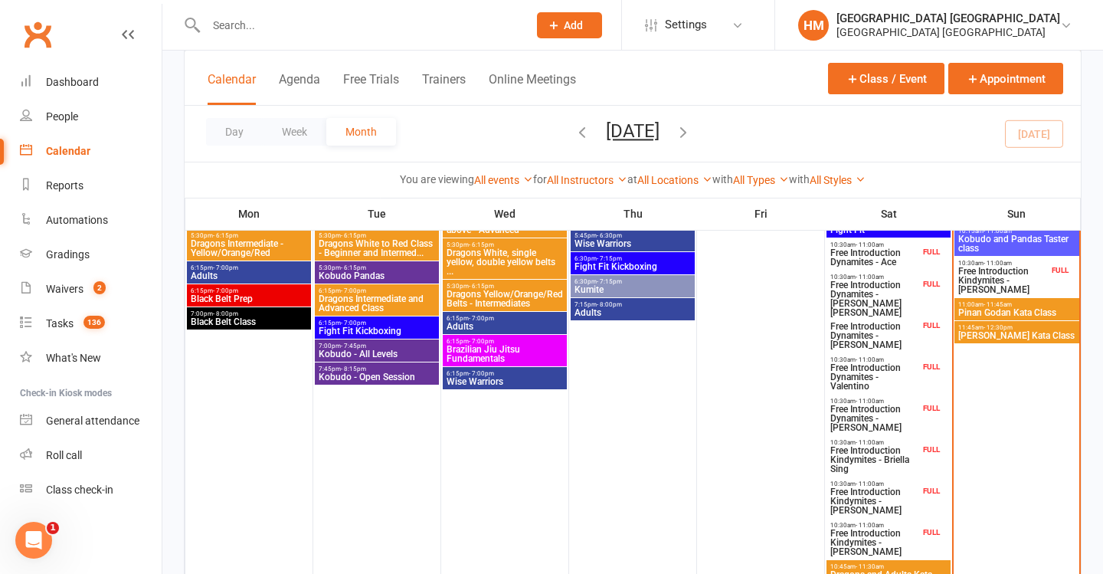
scroll to position [642, 0]
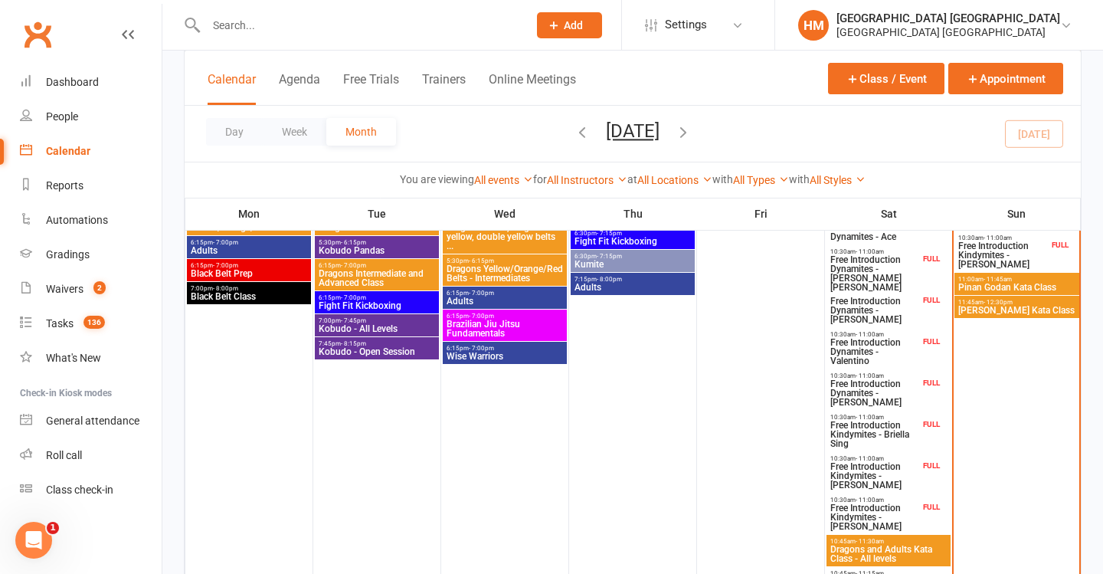
click at [880, 359] on span "Free Introduction Dynamites - Valentino" at bounding box center [875, 352] width 90 height 28
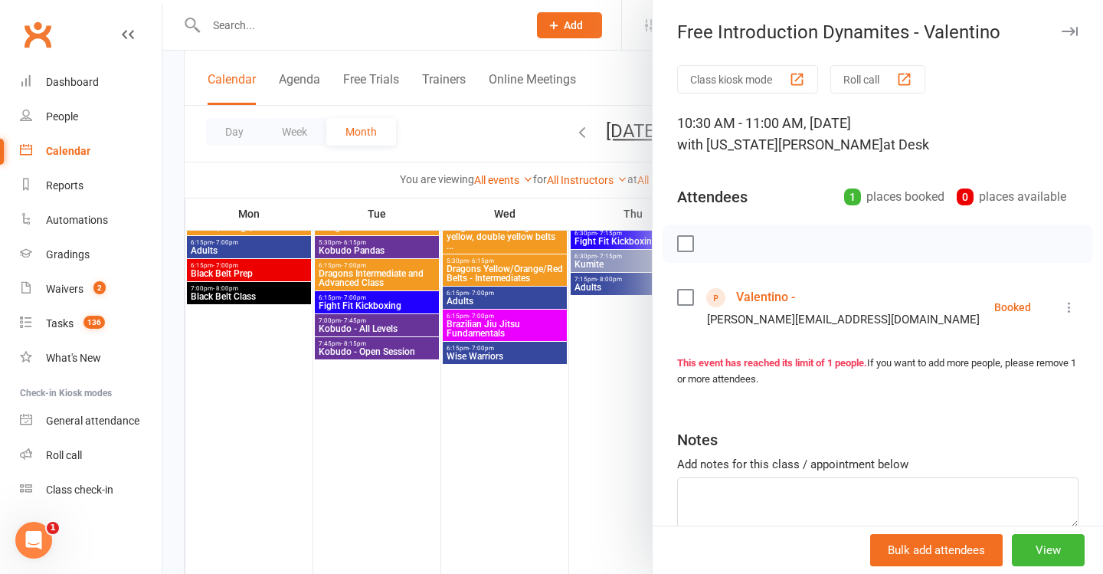
click at [1071, 301] on icon at bounding box center [1069, 307] width 15 height 15
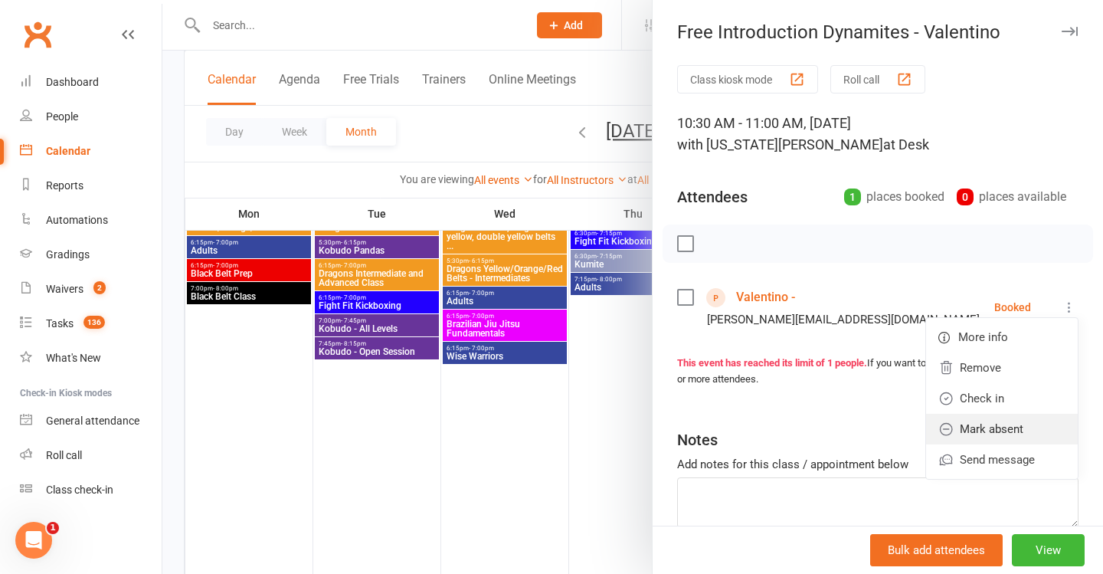
click at [997, 433] on link "Mark absent" at bounding box center [1002, 429] width 152 height 31
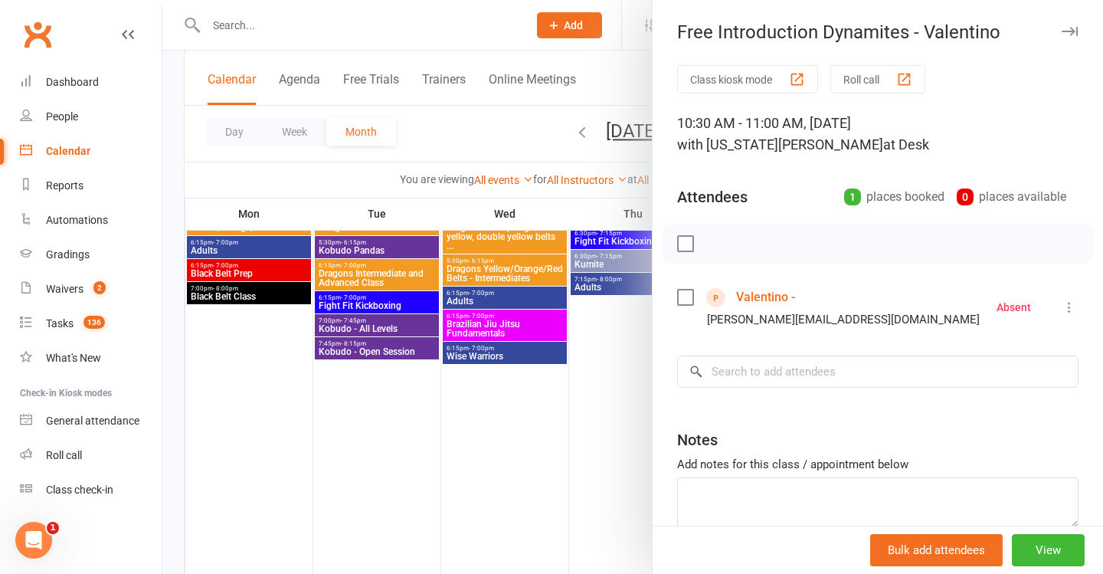
click at [582, 315] on div at bounding box center [632, 287] width 941 height 574
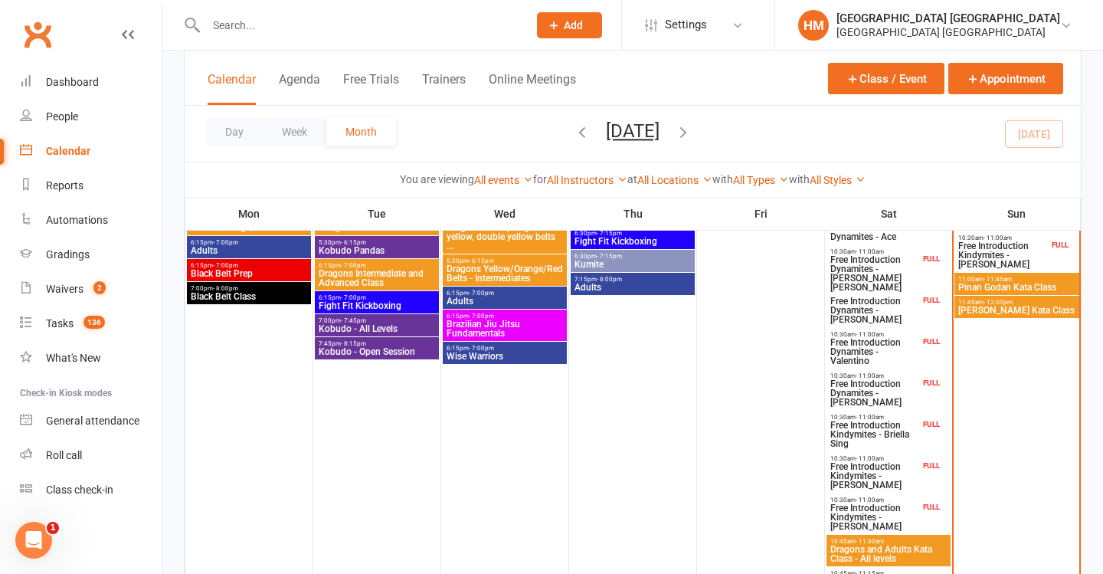
click at [872, 393] on span "Free Introduction Dynamites - [PERSON_NAME]" at bounding box center [875, 393] width 90 height 28
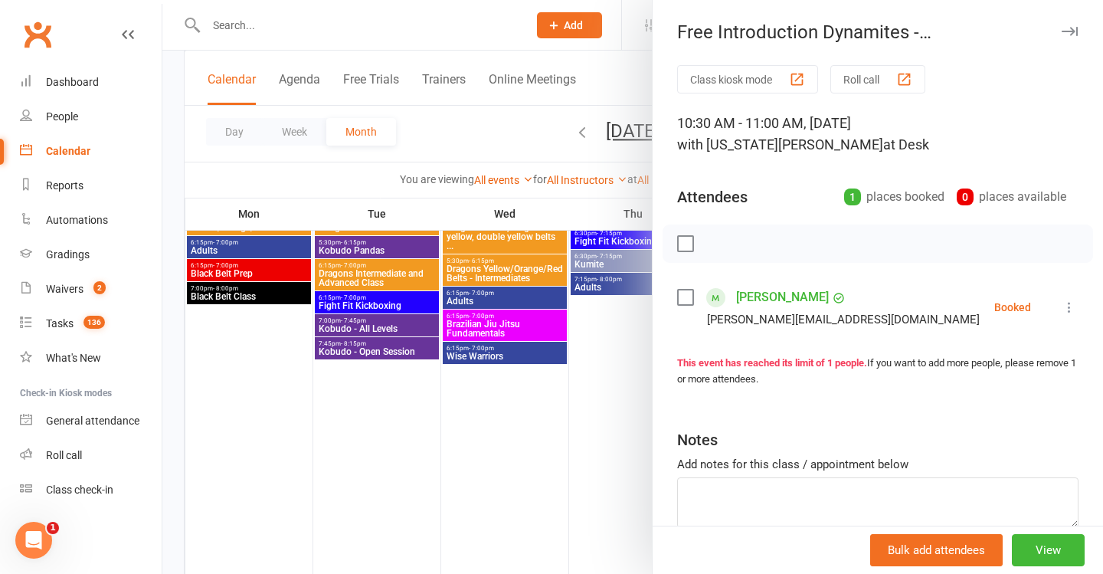
click at [1077, 299] on button at bounding box center [1070, 307] width 18 height 18
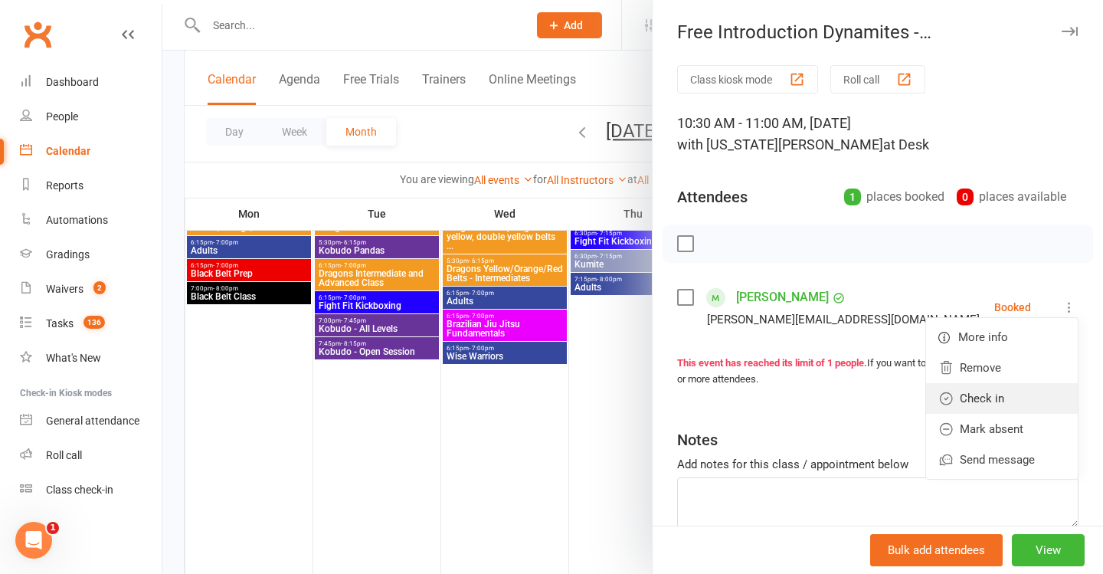
click at [1019, 385] on link "Check in" at bounding box center [1002, 398] width 152 height 31
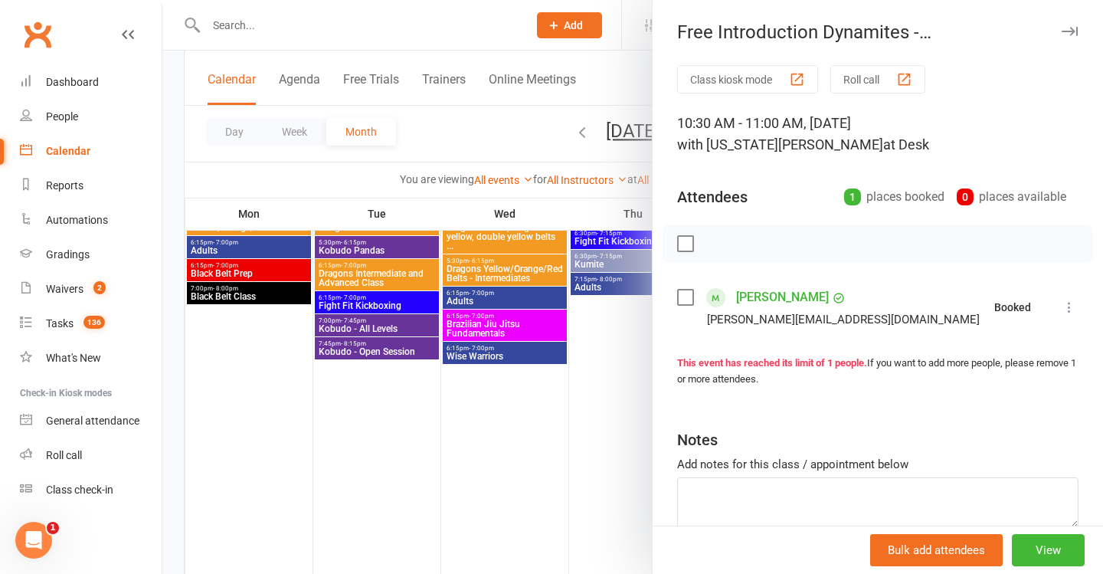
click at [657, 371] on div "Class kiosk mode Roll call 10:30 AM - 11:00 AM, Saturday, September, 13, 2025 w…" at bounding box center [878, 334] width 451 height 539
click at [572, 375] on div at bounding box center [632, 287] width 941 height 574
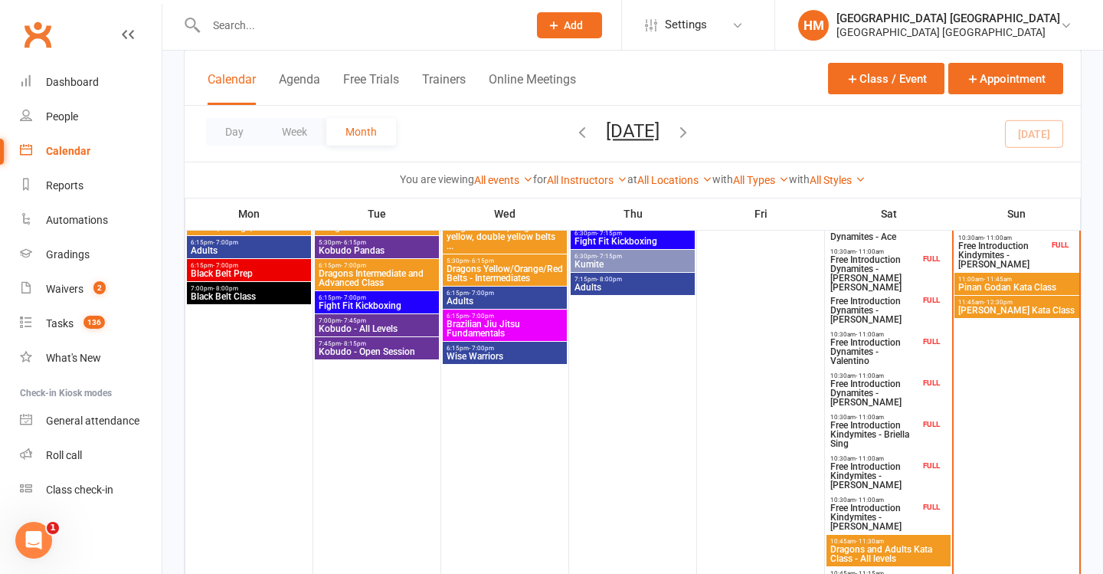
click at [858, 440] on span "Free Introduction Kindymites - Briella Sing" at bounding box center [875, 435] width 90 height 28
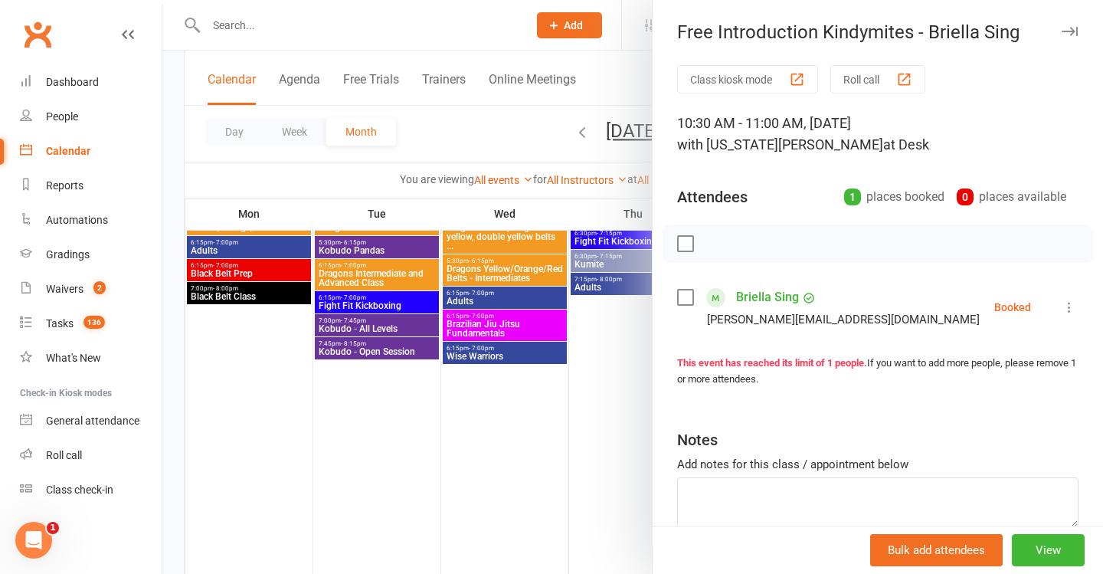
click at [1058, 310] on li "Briella Sing darren@jdcompletebuilding.com Booked More info Remove Check in Mar…" at bounding box center [878, 307] width 402 height 44
click at [1060, 310] on li "Briella Sing darren@jdcompletebuilding.com Booked More info Remove Check in Mar…" at bounding box center [878, 307] width 402 height 44
click at [1073, 316] on button at bounding box center [1070, 307] width 18 height 18
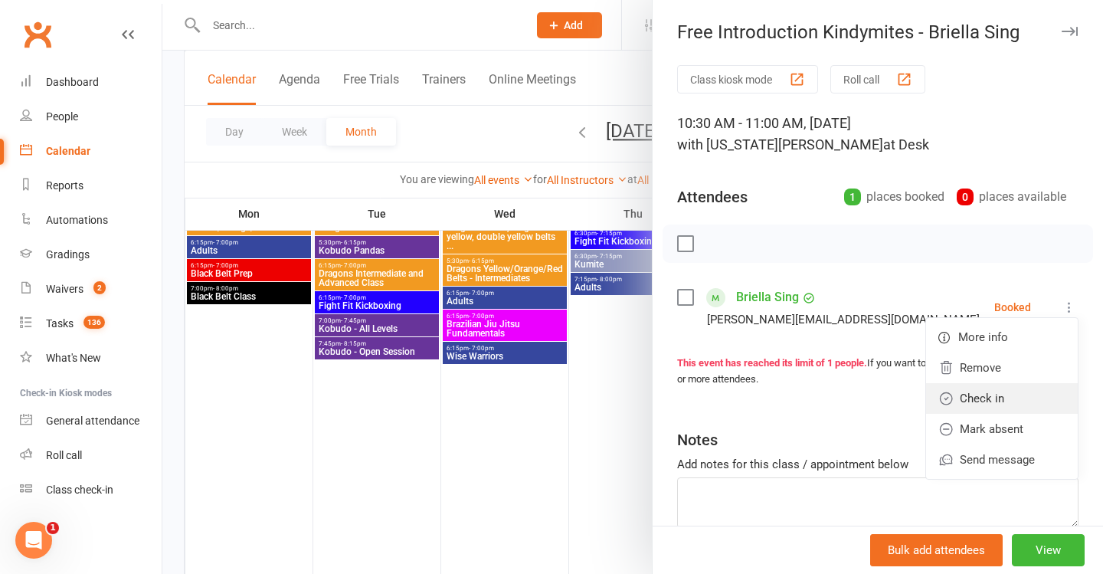
click at [972, 403] on link "Check in" at bounding box center [1002, 398] width 152 height 31
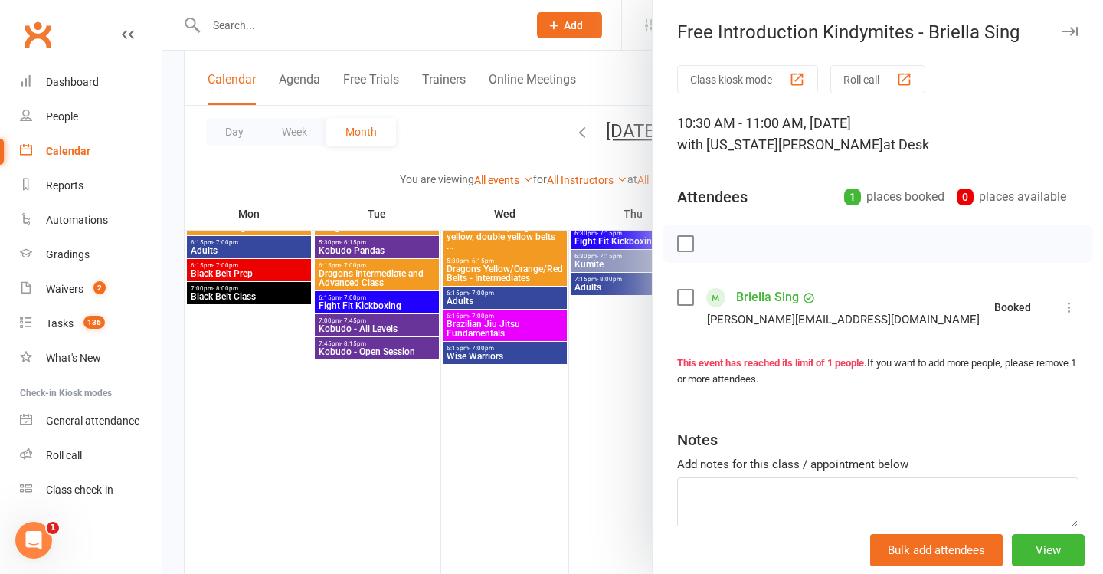
click at [456, 336] on div at bounding box center [632, 287] width 941 height 574
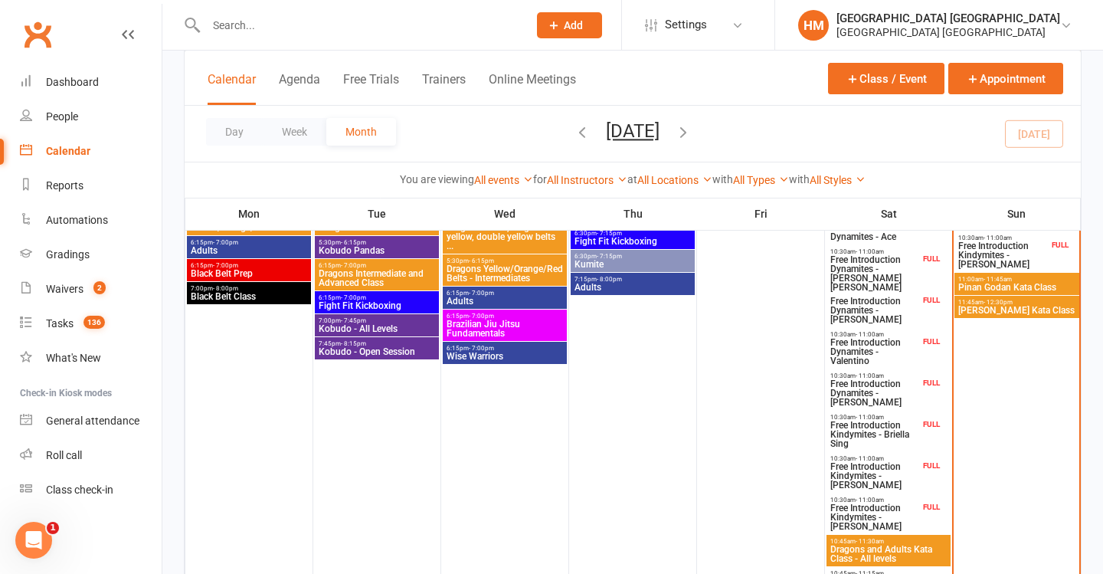
click at [879, 462] on span "Free Introduction Kindymites - [PERSON_NAME]" at bounding box center [875, 476] width 90 height 28
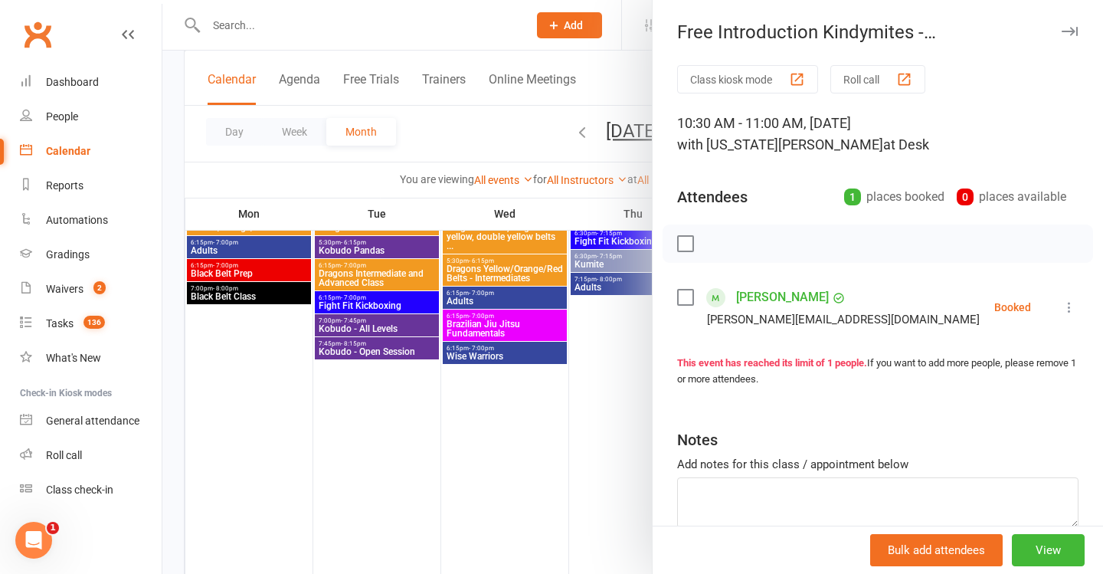
click at [1069, 307] on icon at bounding box center [1069, 307] width 15 height 15
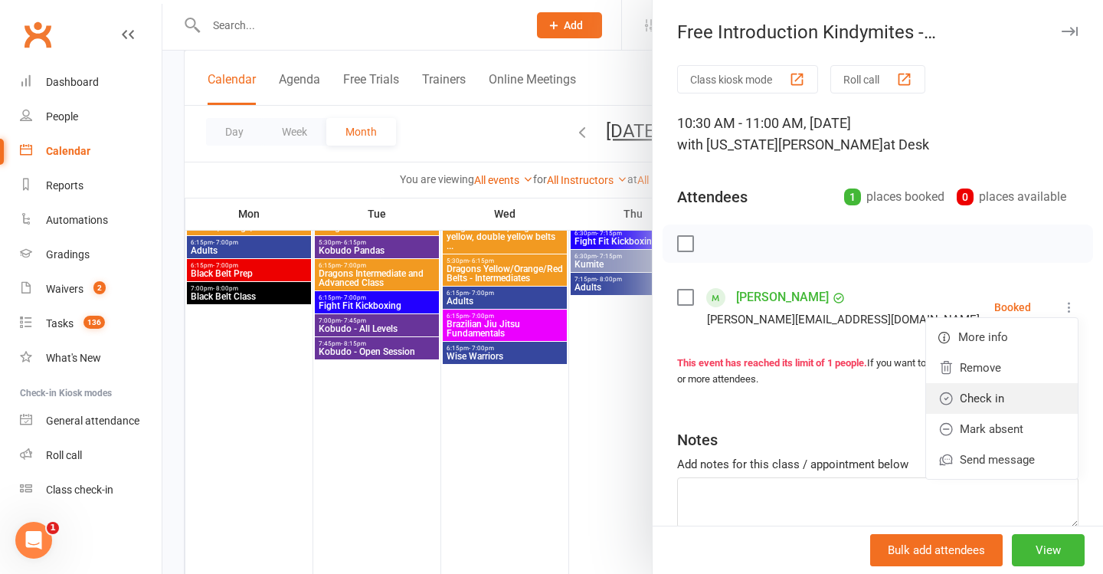
click at [985, 392] on link "Check in" at bounding box center [1002, 398] width 152 height 31
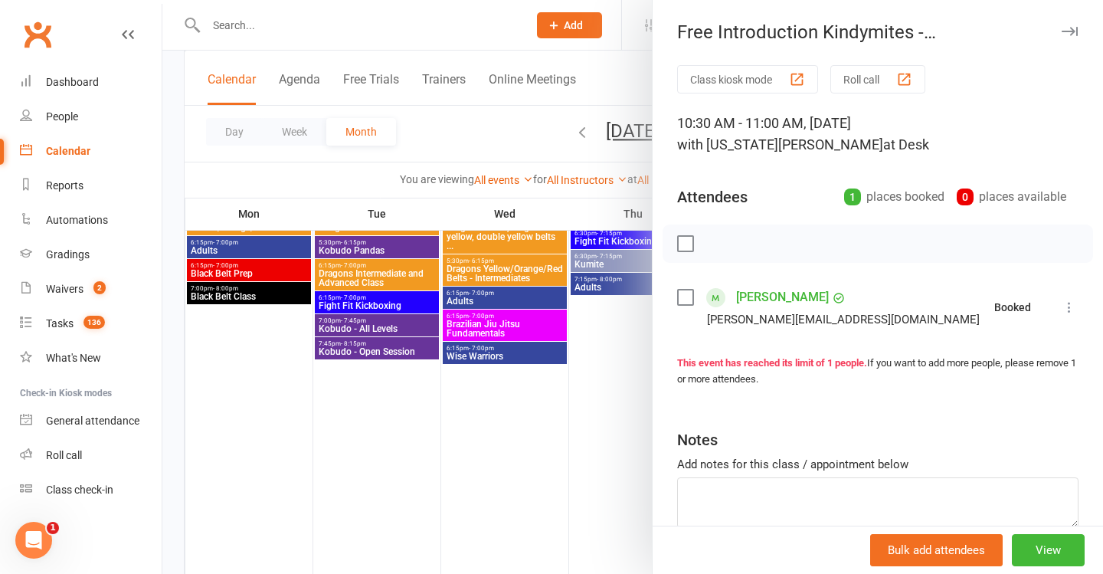
click at [588, 399] on div at bounding box center [632, 287] width 941 height 574
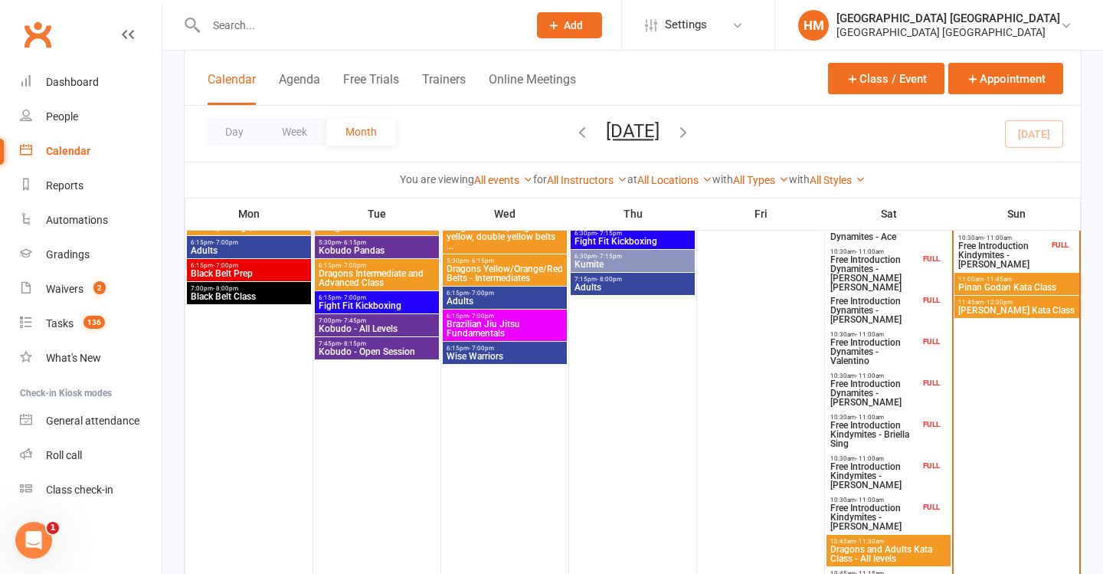
click at [861, 507] on span "Free Introduction Kindymites - [PERSON_NAME]" at bounding box center [875, 517] width 90 height 28
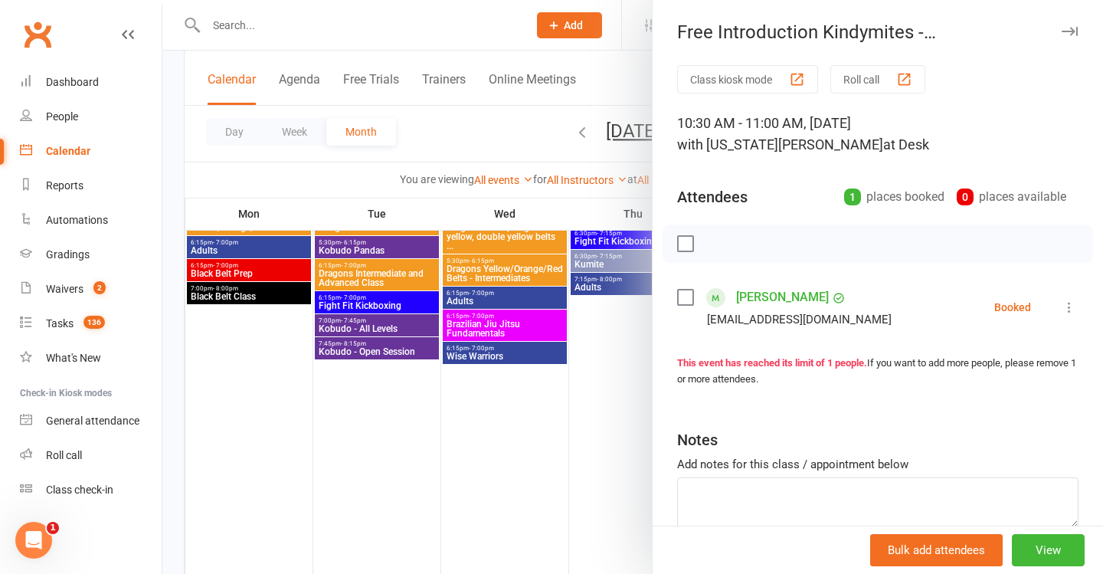
click at [1067, 303] on icon at bounding box center [1069, 307] width 15 height 15
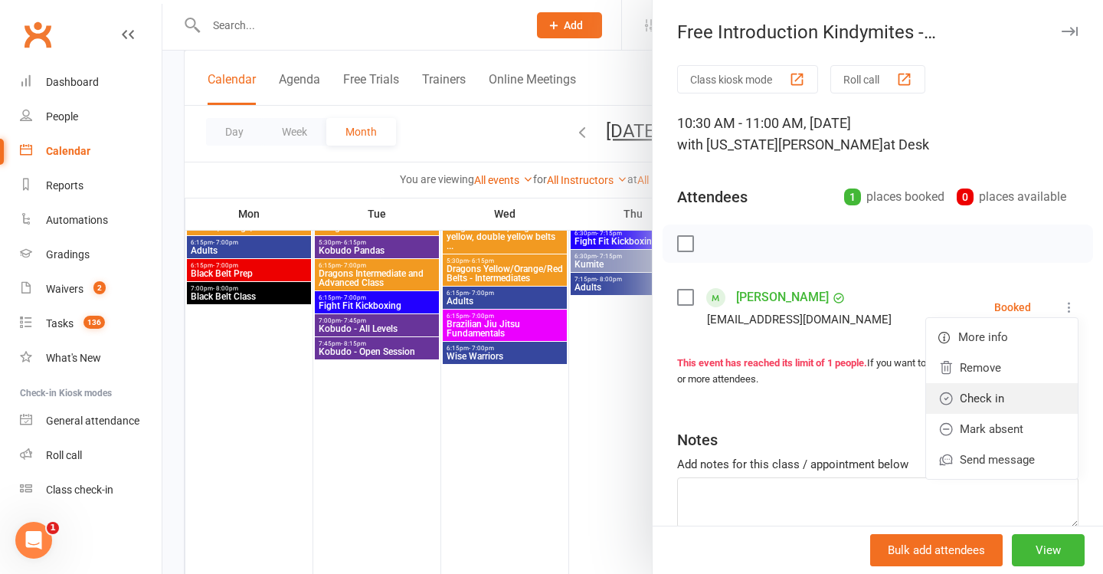
click at [988, 410] on link "Check in" at bounding box center [1002, 398] width 152 height 31
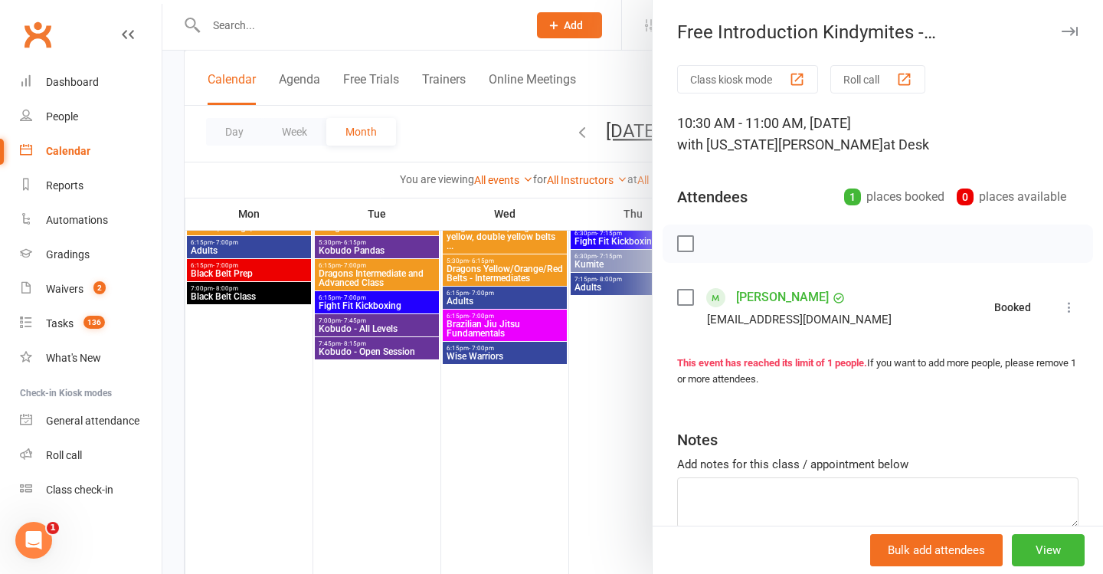
click at [504, 395] on div at bounding box center [632, 287] width 941 height 574
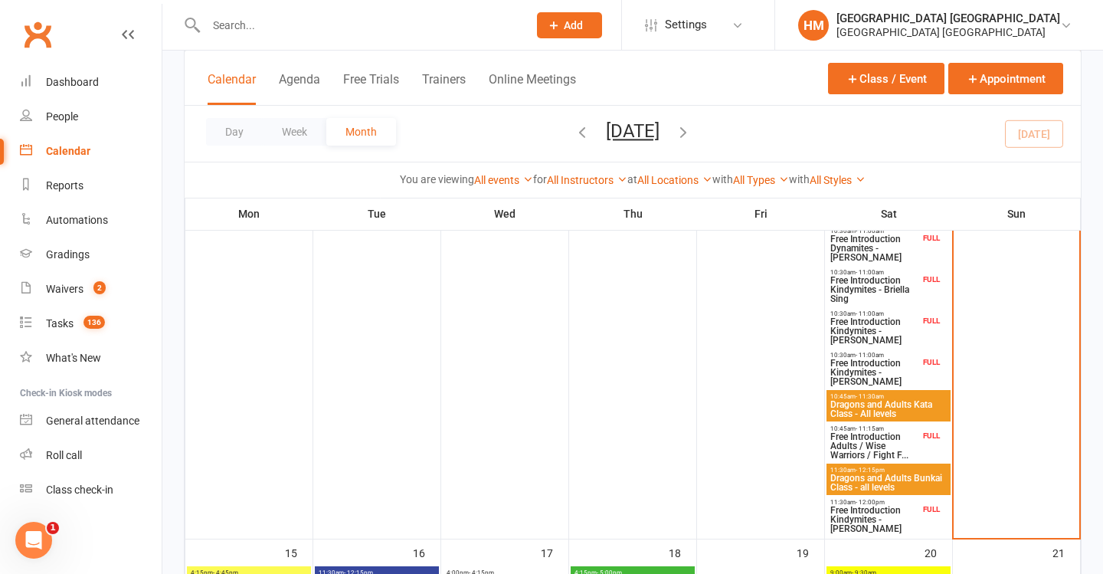
scroll to position [788, 0]
click at [874, 438] on span "Free Introduction Adults / Wise Warriors / Fight F..." at bounding box center [875, 445] width 90 height 28
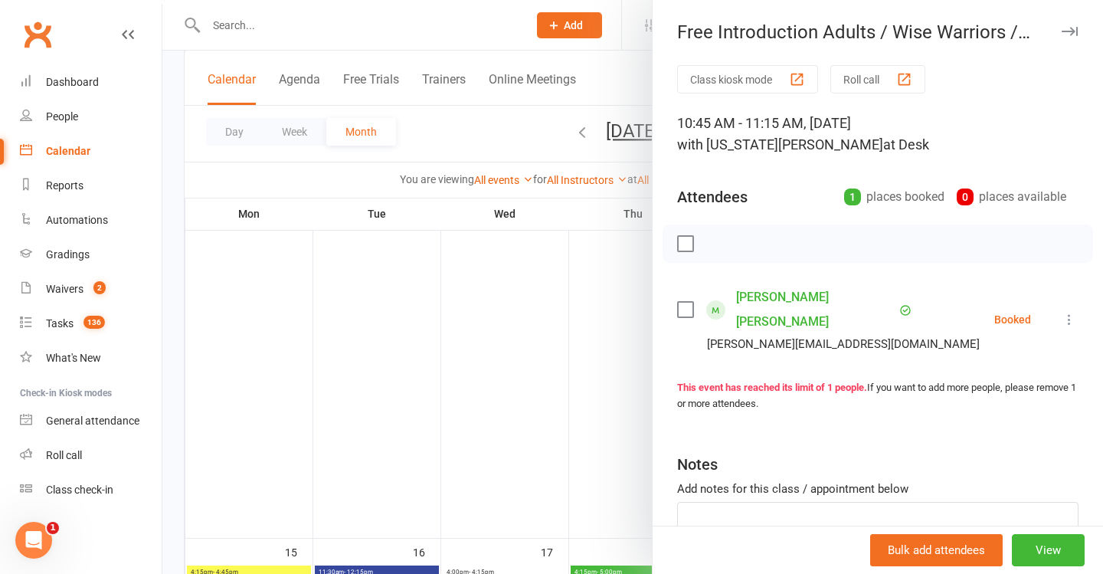
click at [1064, 312] on icon at bounding box center [1069, 319] width 15 height 15
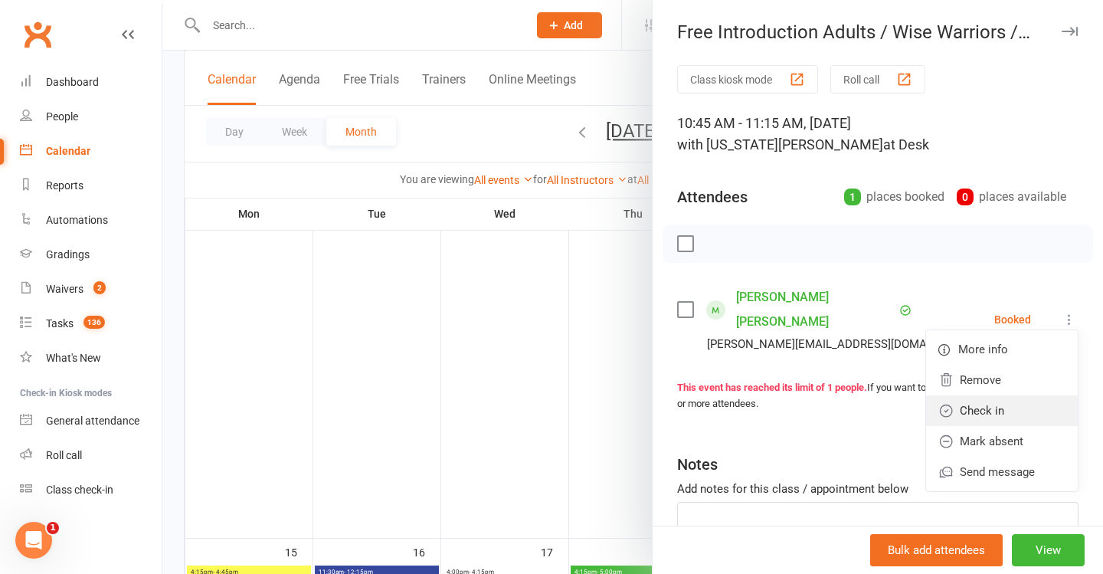
click at [985, 395] on link "Check in" at bounding box center [1002, 410] width 152 height 31
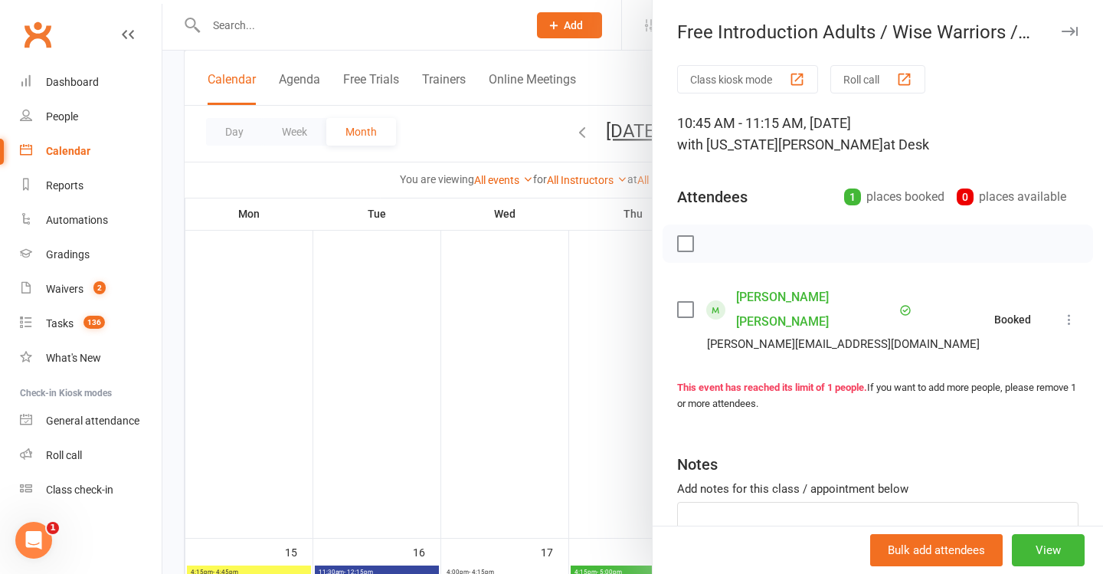
click at [494, 395] on div at bounding box center [632, 287] width 941 height 574
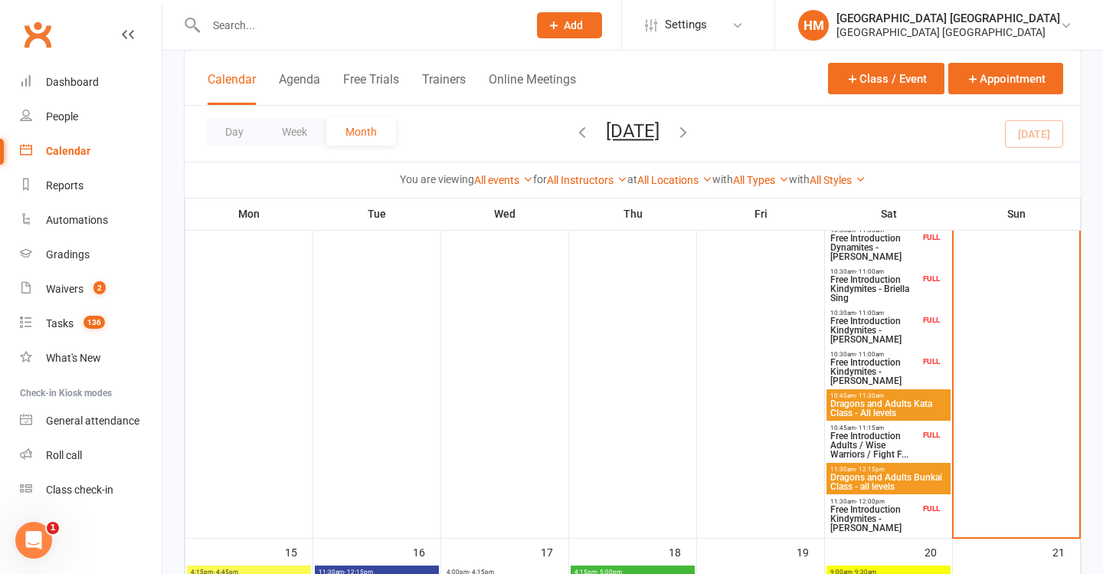
click at [889, 390] on div "10:45am - 11:30am Dragons and Adults Kata Class - All levels" at bounding box center [889, 404] width 124 height 31
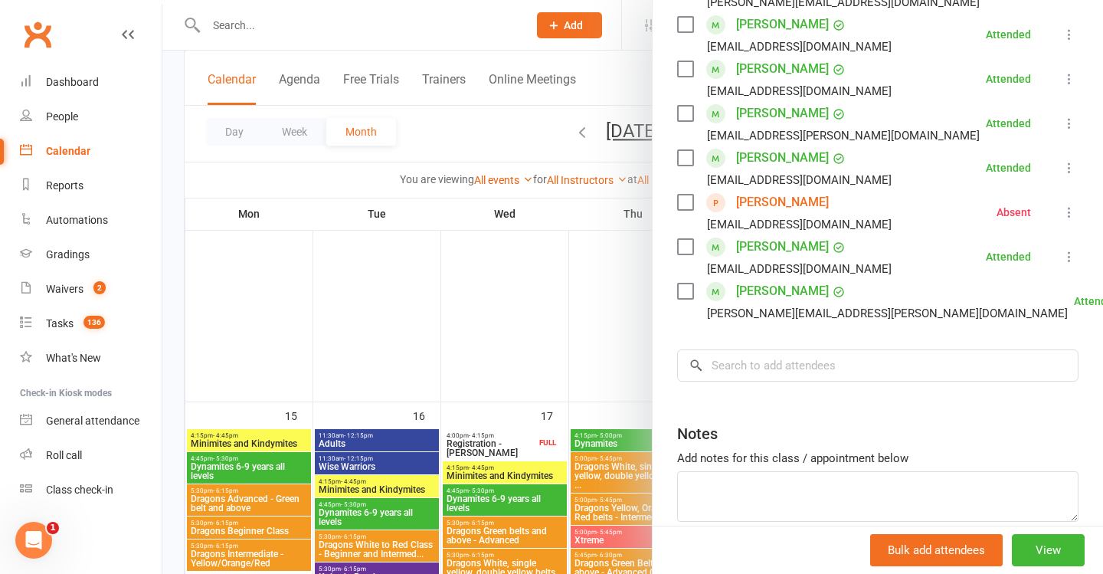
scroll to position [657, 0]
drag, startPoint x: 529, startPoint y: 277, endPoint x: 578, endPoint y: 281, distance: 49.3
click at [529, 277] on div at bounding box center [632, 287] width 941 height 574
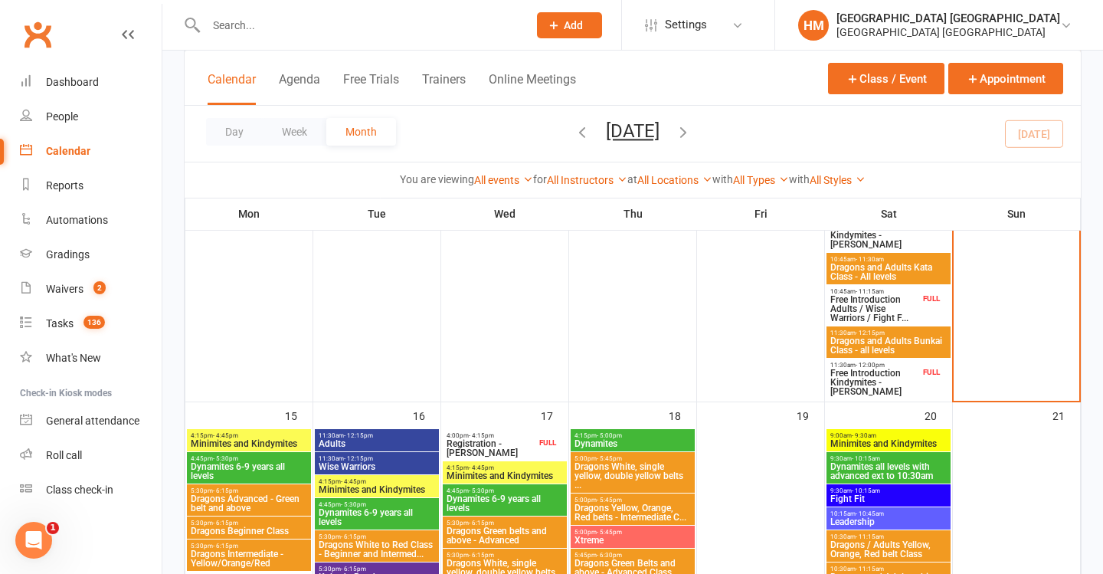
click at [911, 348] on span "Dragons and Adults Bunkai Class - all levels" at bounding box center [889, 345] width 118 height 18
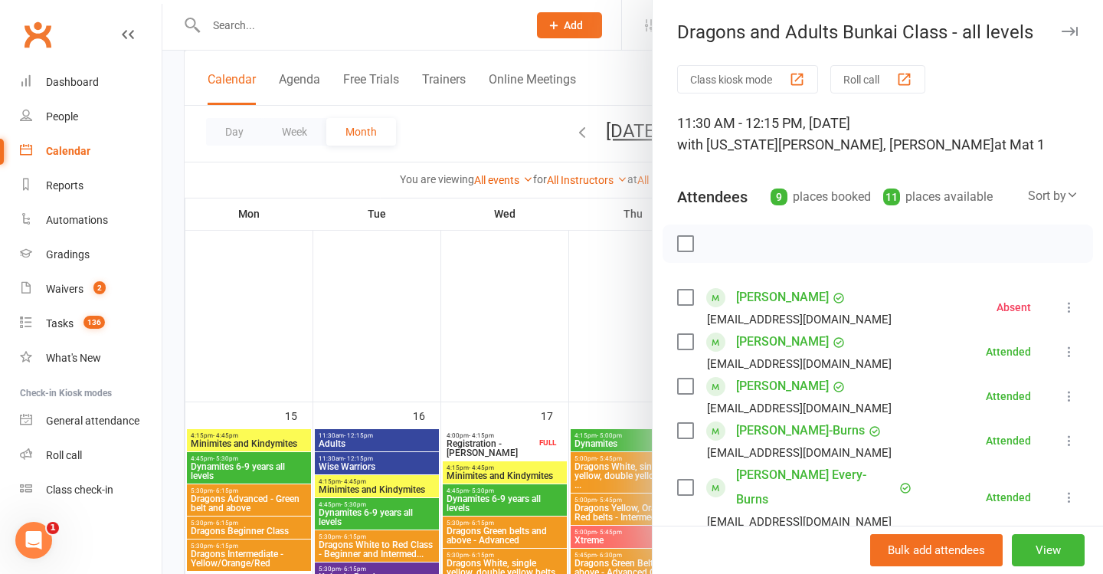
scroll to position [208, 0]
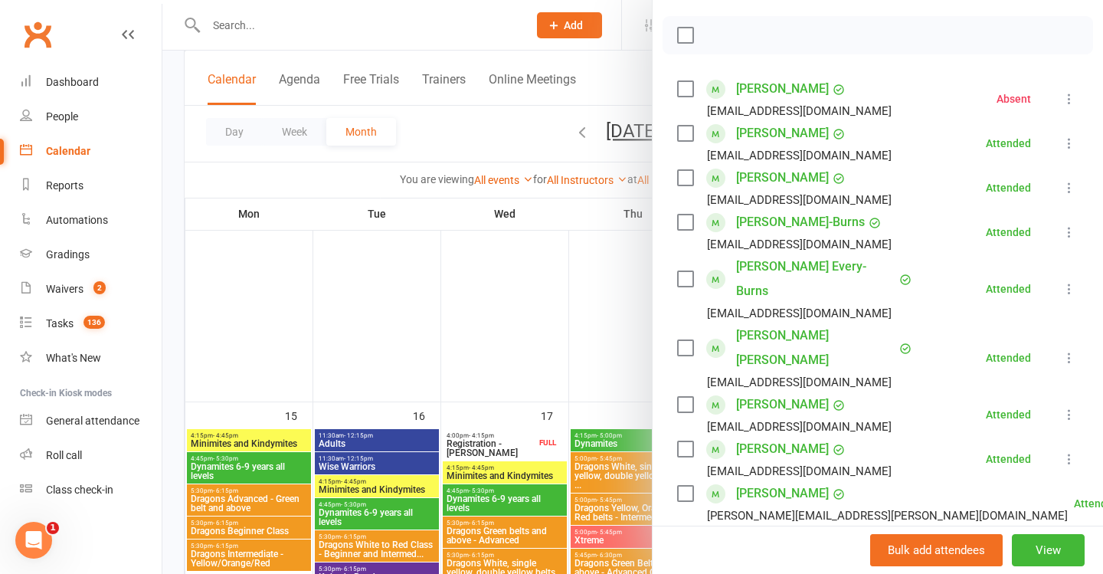
click at [576, 333] on div at bounding box center [632, 287] width 941 height 574
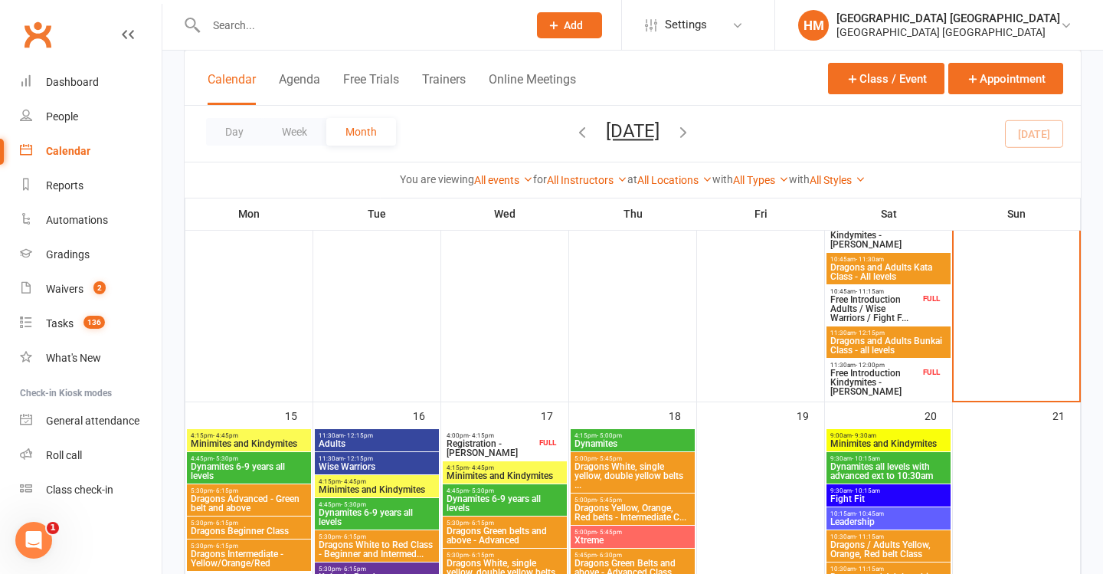
click at [893, 382] on span "Free Introduction Kindymites - [PERSON_NAME]" at bounding box center [875, 383] width 90 height 28
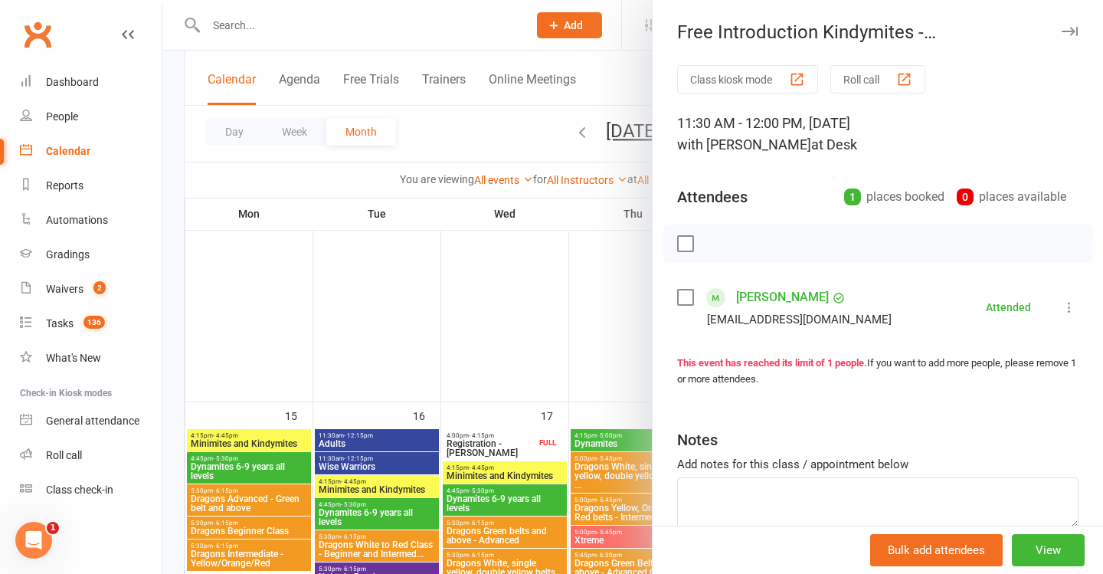
click at [388, 343] on div at bounding box center [632, 287] width 941 height 574
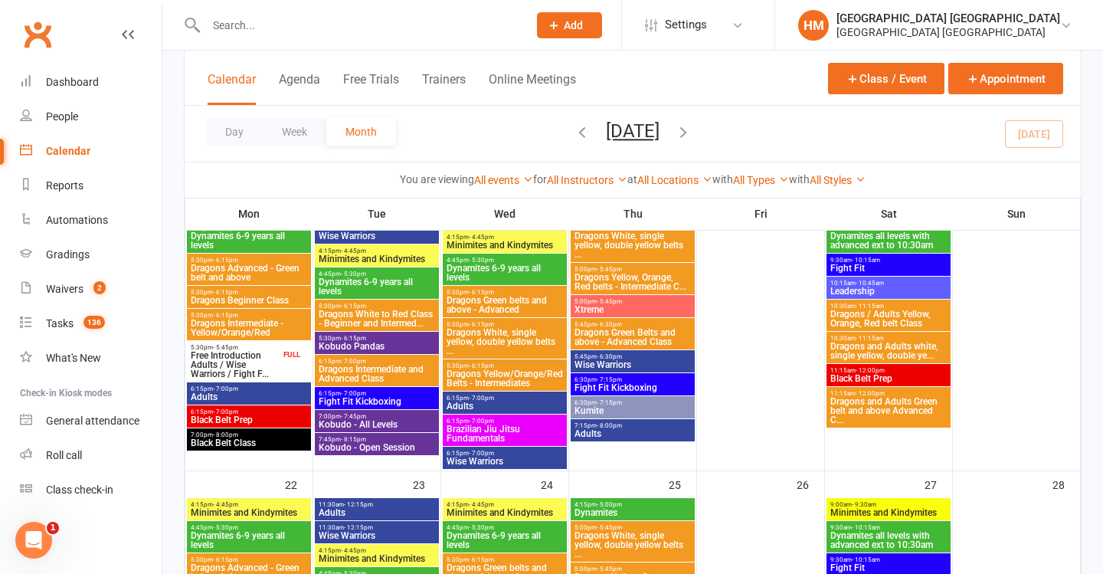
scroll to position [1154, 0]
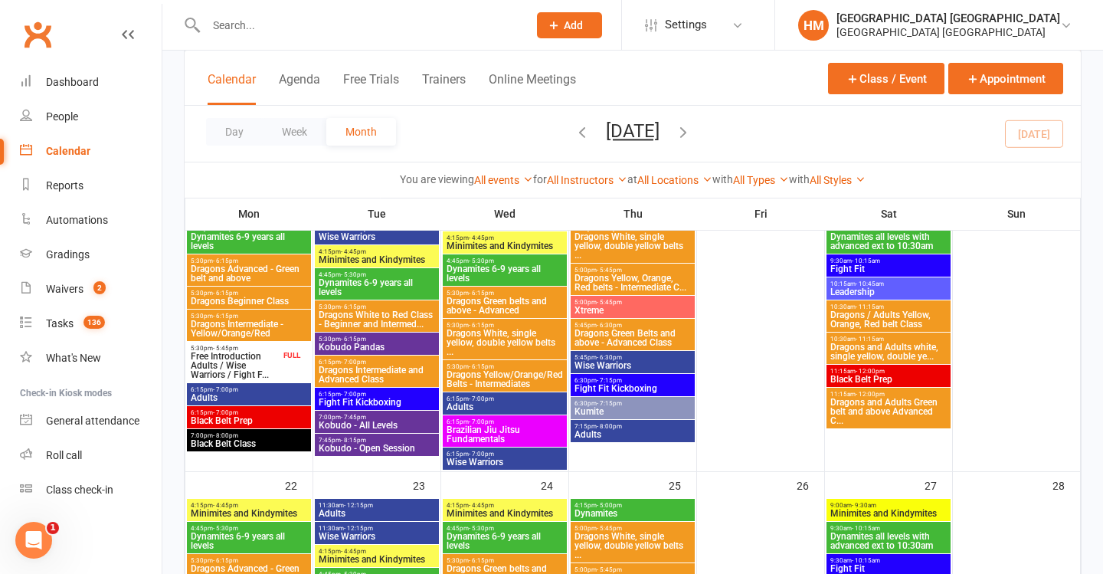
click at [894, 289] on span "Leadership" at bounding box center [889, 291] width 118 height 9
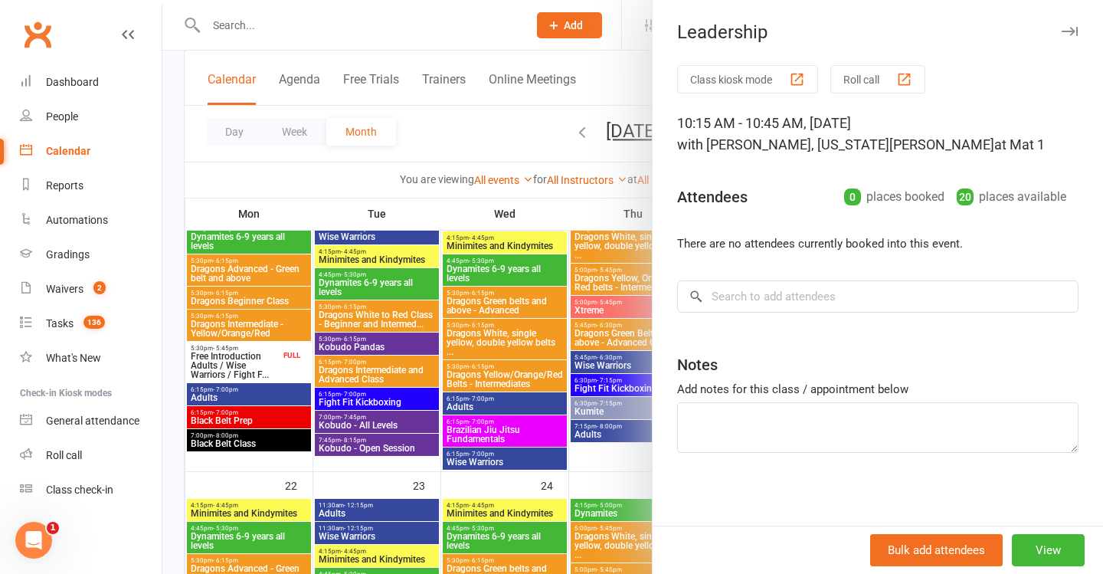
click at [600, 254] on div at bounding box center [632, 287] width 941 height 574
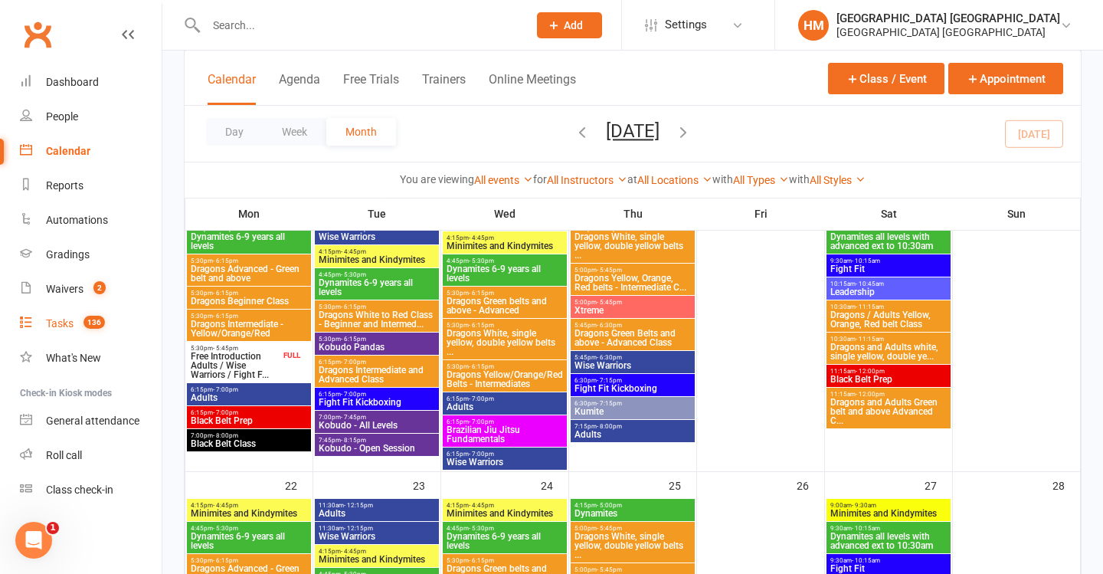
click at [57, 327] on div "Tasks" at bounding box center [60, 323] width 28 height 12
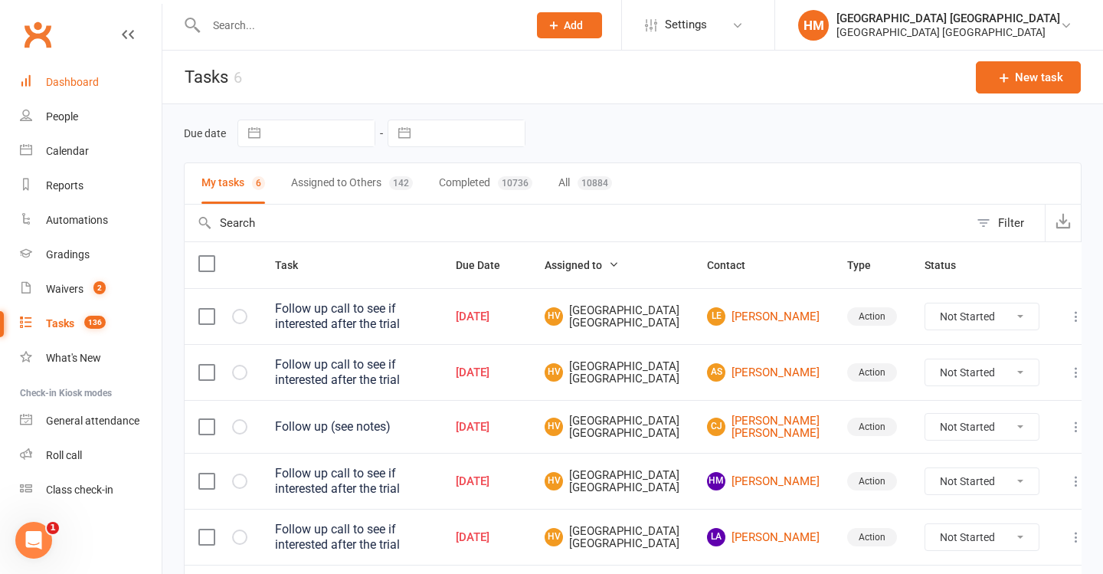
click at [106, 81] on link "Dashboard" at bounding box center [91, 82] width 142 height 34
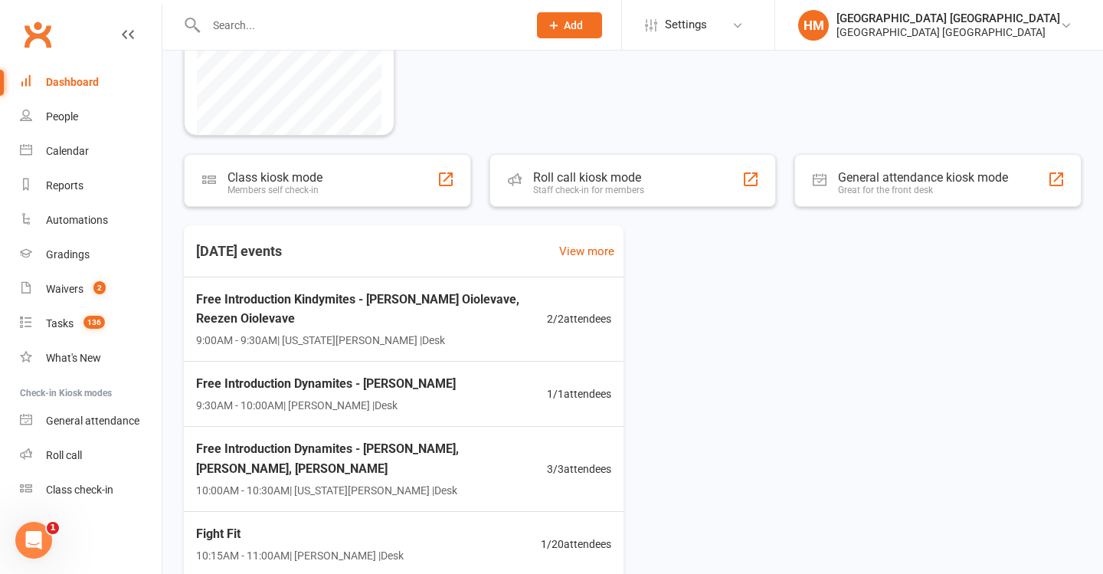
scroll to position [186, 0]
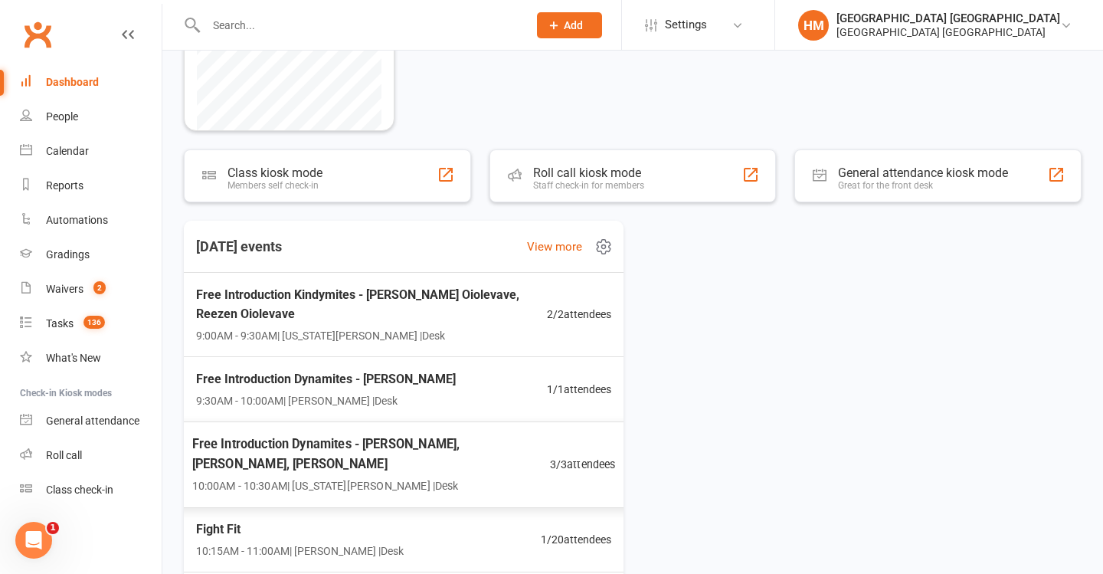
click at [566, 442] on div "Free Introduction Dynamites - Jada Mills, Rylee Mills, Brody Mills 10:00AM - 10…" at bounding box center [403, 464] width 461 height 87
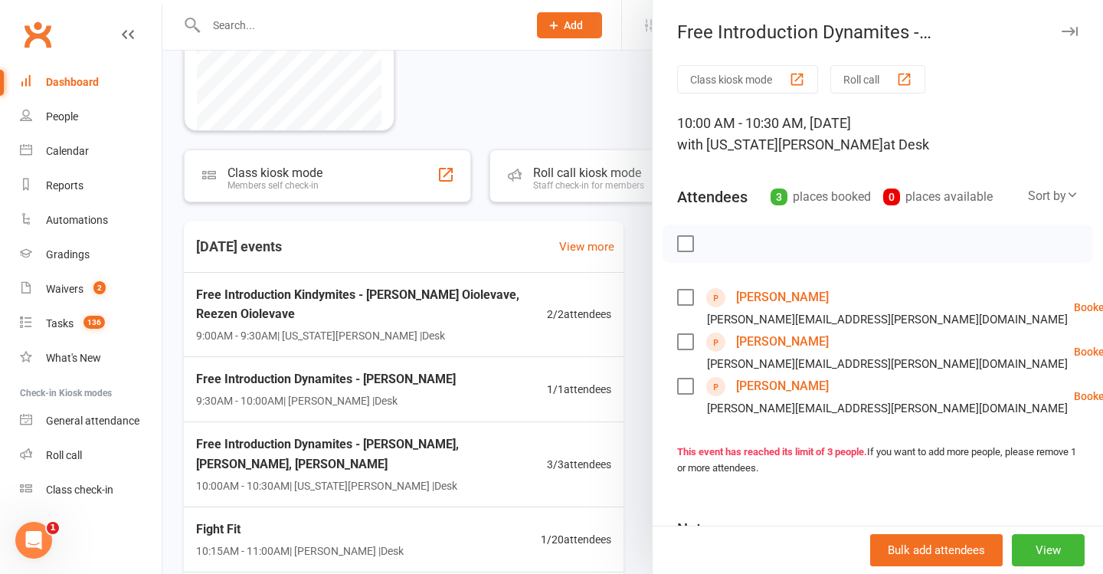
click at [769, 303] on link "[PERSON_NAME]" at bounding box center [782, 297] width 93 height 25
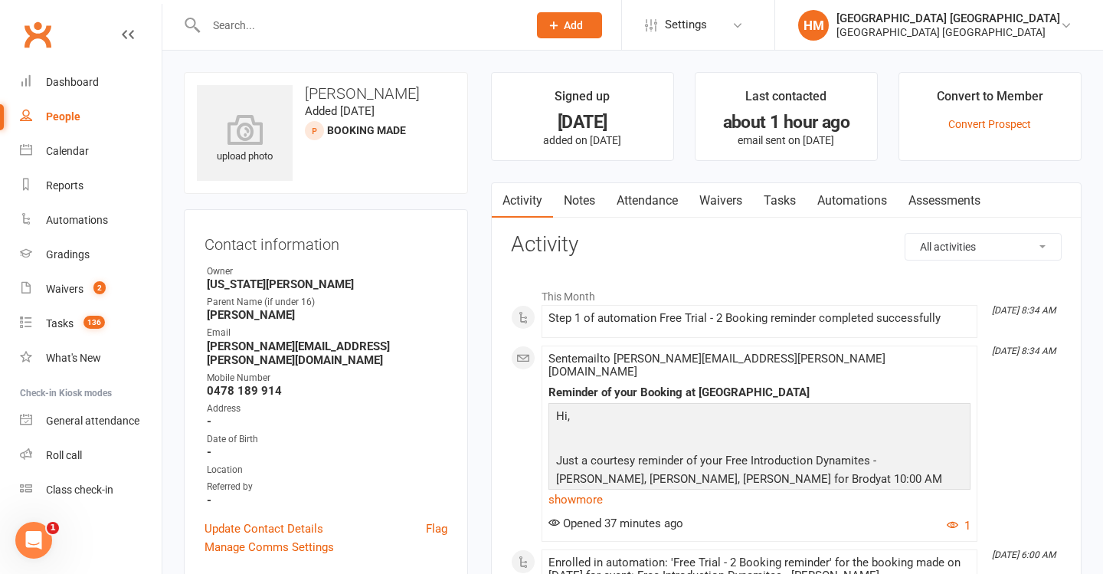
click at [729, 206] on link "Waivers" at bounding box center [721, 200] width 64 height 35
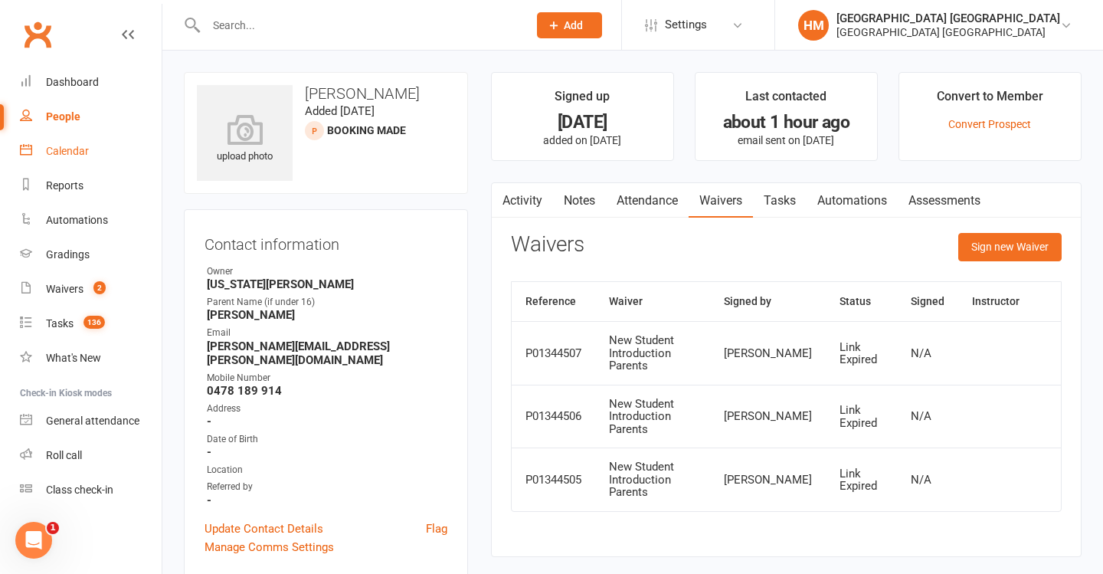
click at [34, 150] on link "Calendar" at bounding box center [91, 151] width 142 height 34
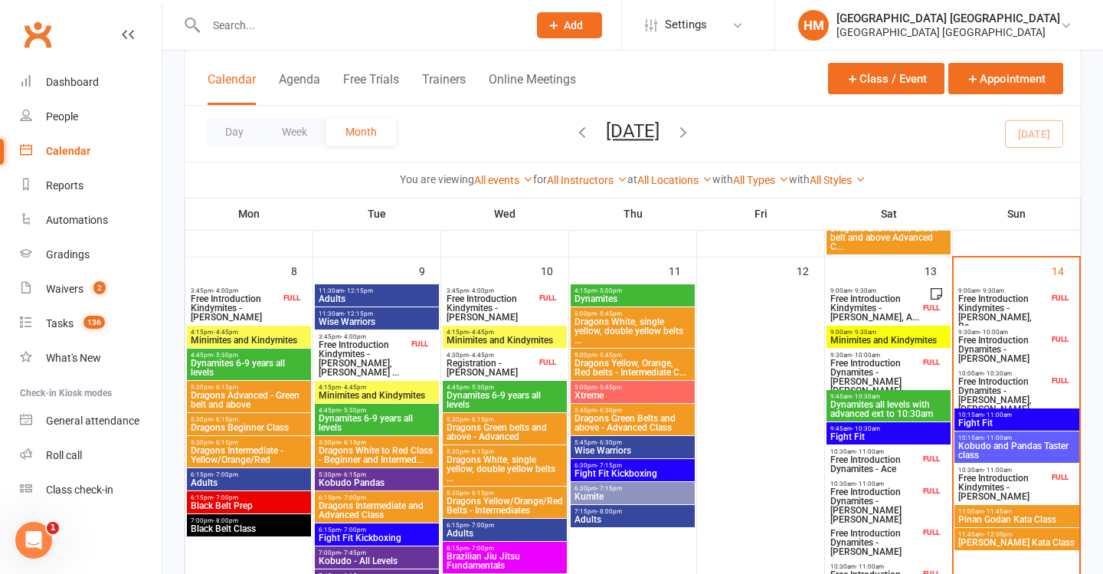
scroll to position [415, 0]
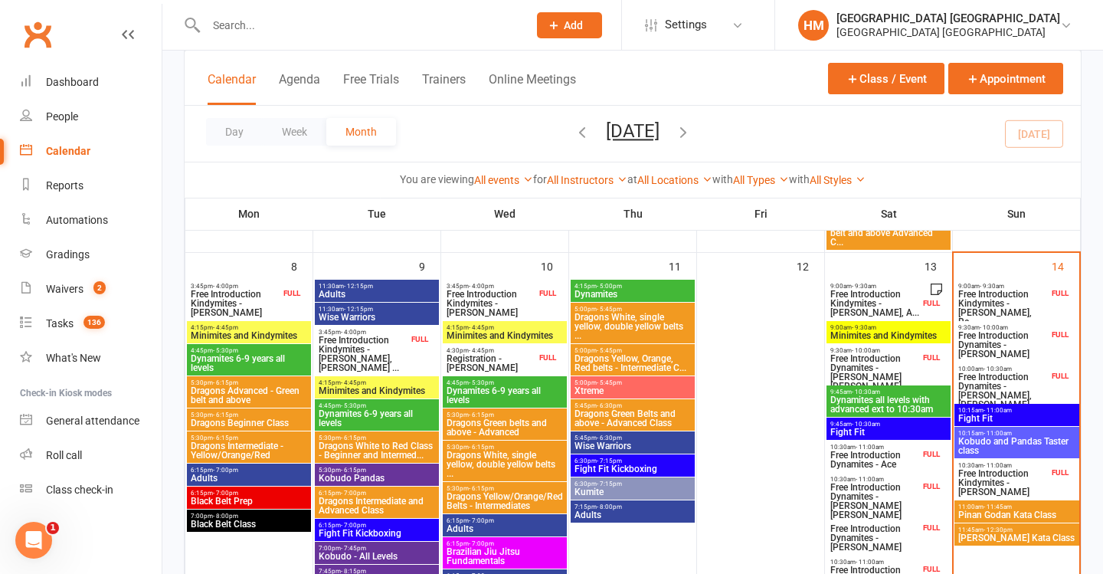
click at [1006, 414] on span "Fight Fit" at bounding box center [1017, 418] width 119 height 9
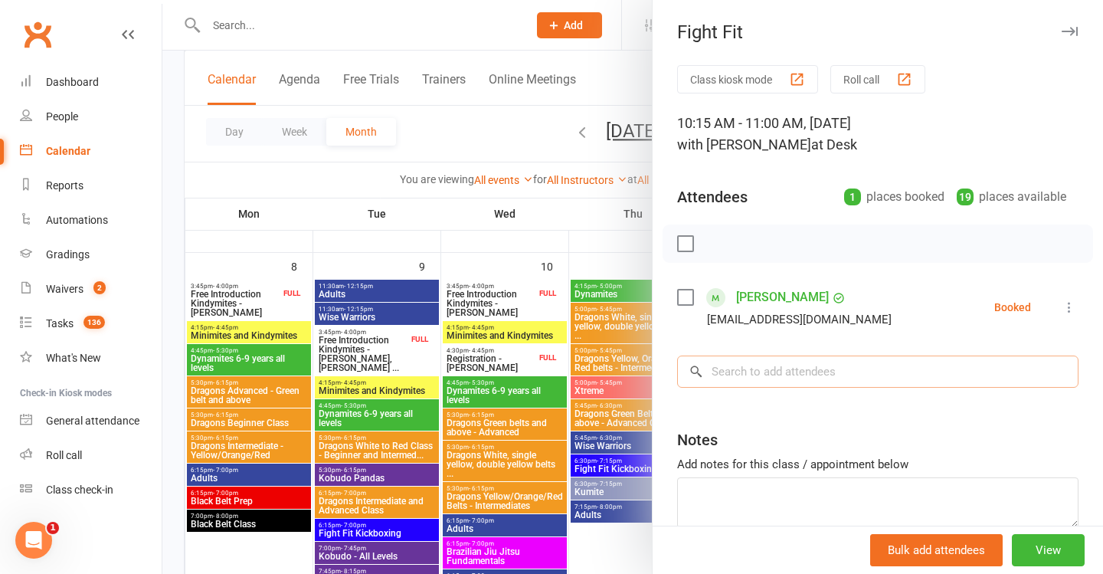
click at [785, 379] on input "search" at bounding box center [878, 372] width 402 height 32
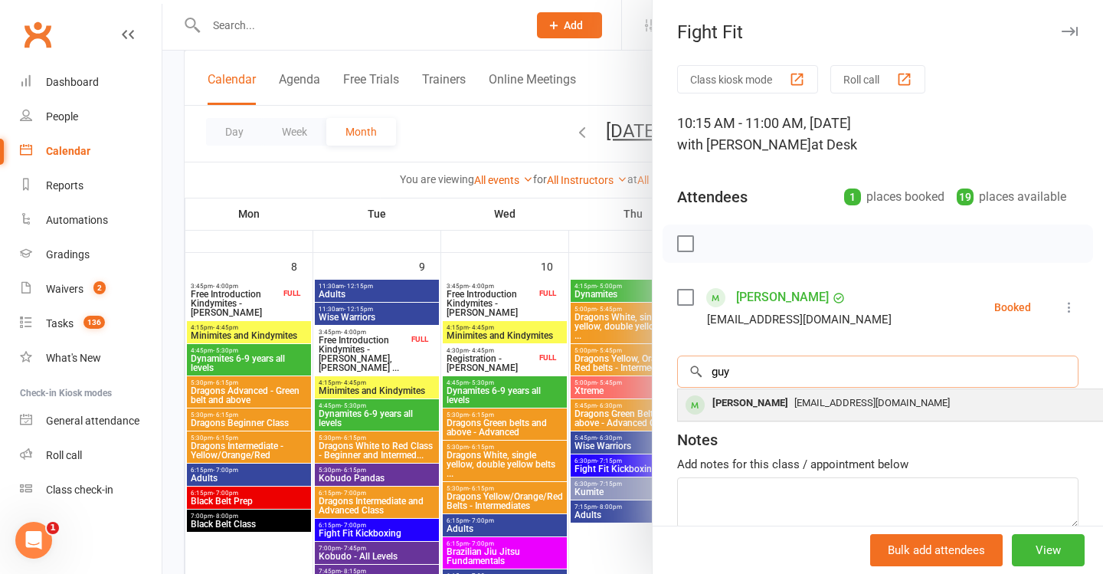
type input "guy"
click at [779, 414] on div "Guy Lichtenstein guymccc@yahoo.com" at bounding box center [907, 404] width 458 height 31
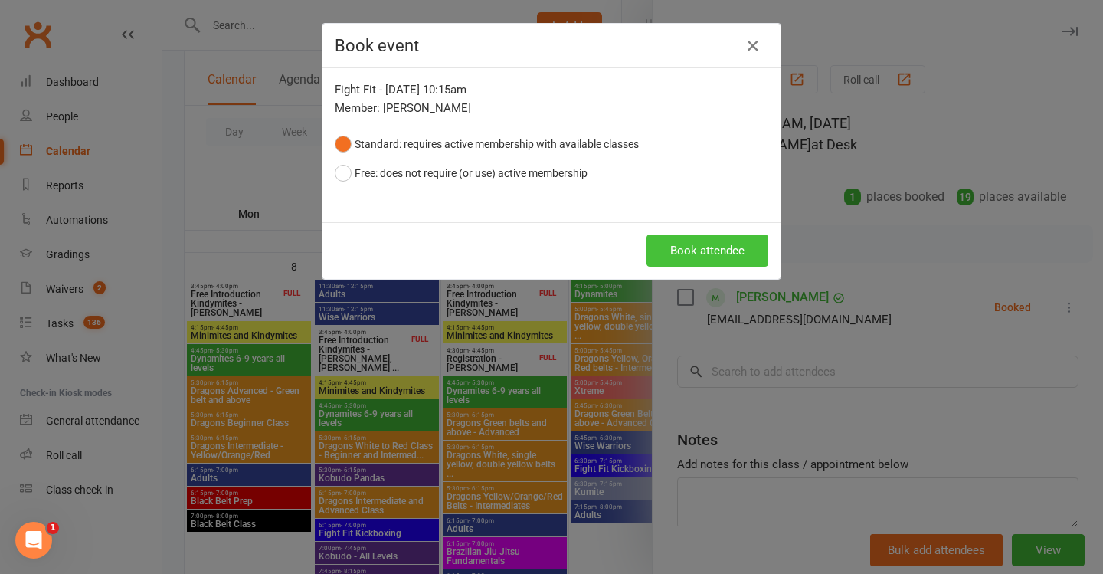
click at [686, 248] on button "Book attendee" at bounding box center [708, 250] width 122 height 32
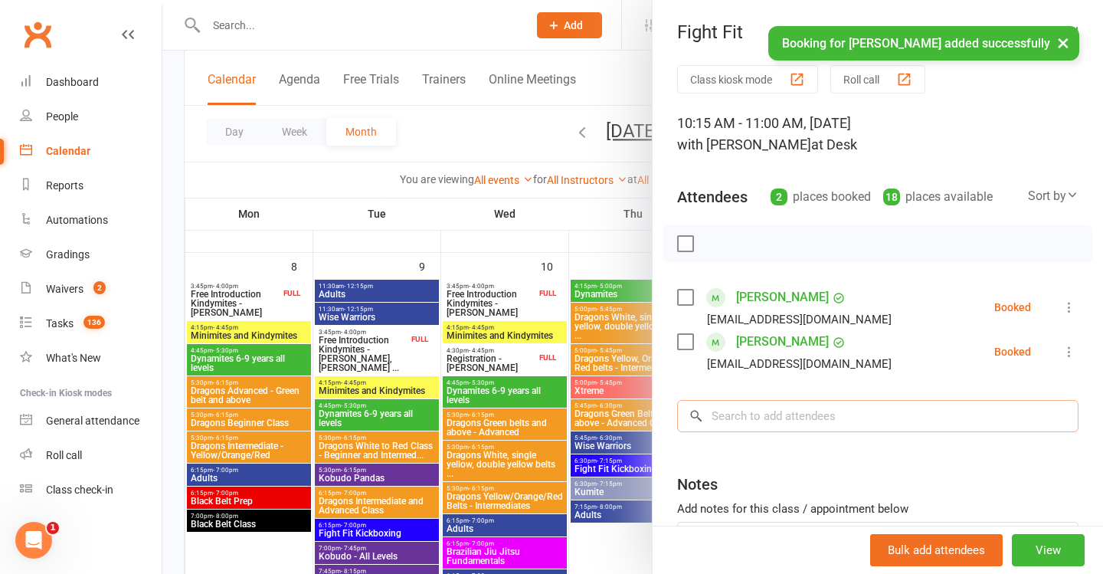
click at [805, 405] on input "search" at bounding box center [878, 416] width 402 height 32
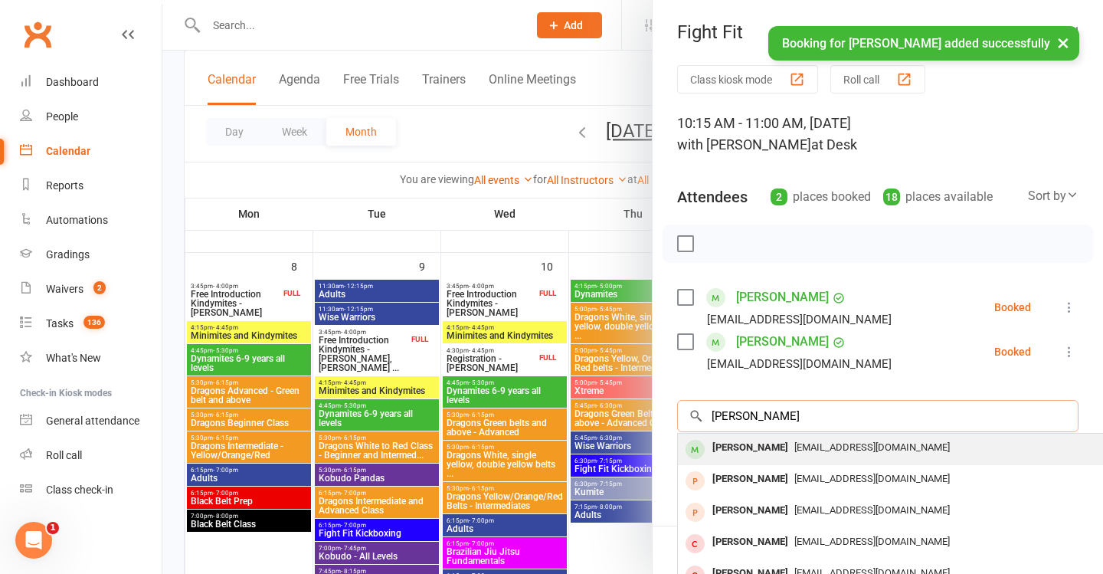
type input "chamaine"
click at [795, 443] on div "Chamaine Lichtenstein" at bounding box center [750, 448] width 88 height 22
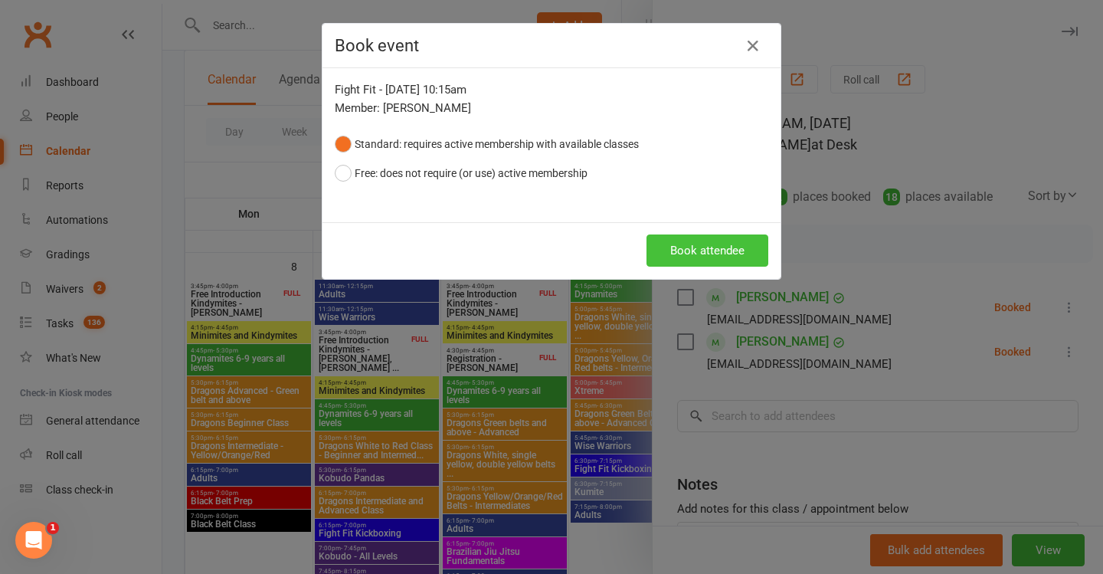
click at [724, 262] on button "Book attendee" at bounding box center [708, 250] width 122 height 32
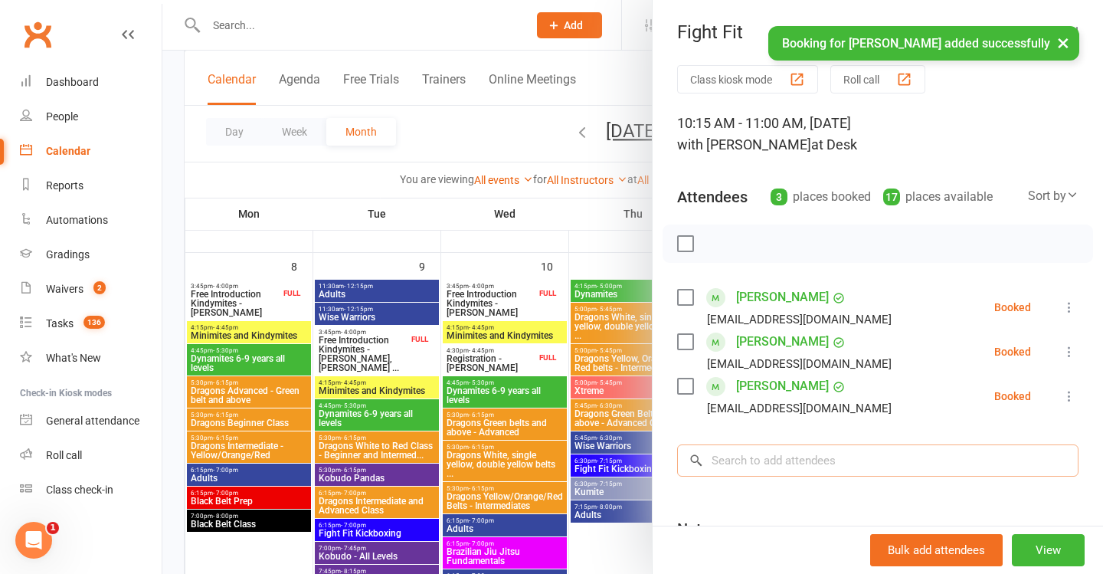
click at [786, 451] on input "search" at bounding box center [878, 460] width 402 height 32
type input "Dakota"
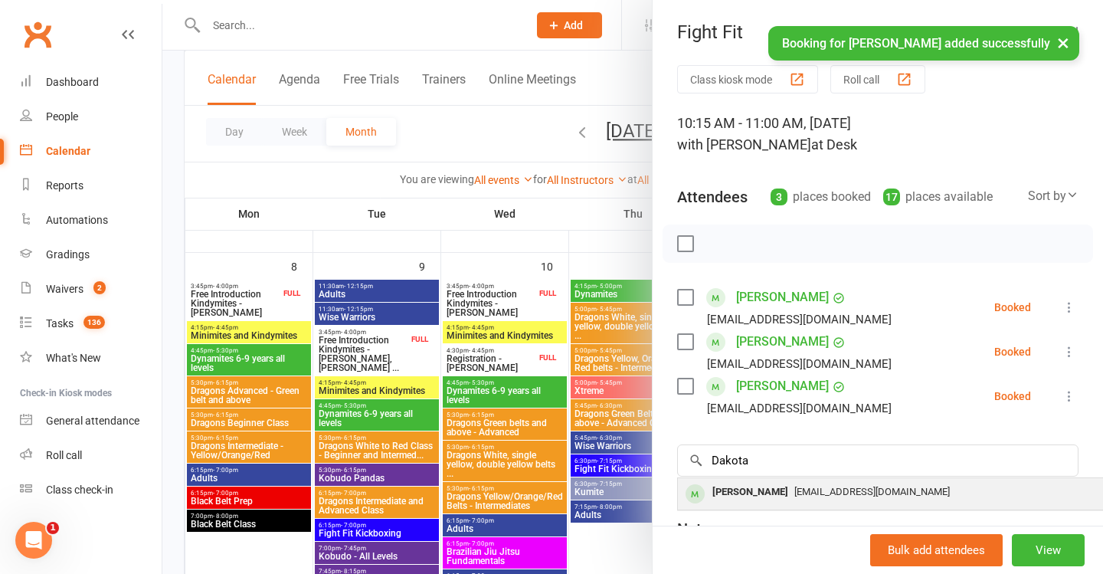
drag, startPoint x: 786, startPoint y: 451, endPoint x: 793, endPoint y: 493, distance: 41.9
click at [795, 493] on span "kyleah.rook82@gmail.com" at bounding box center [873, 491] width 156 height 11
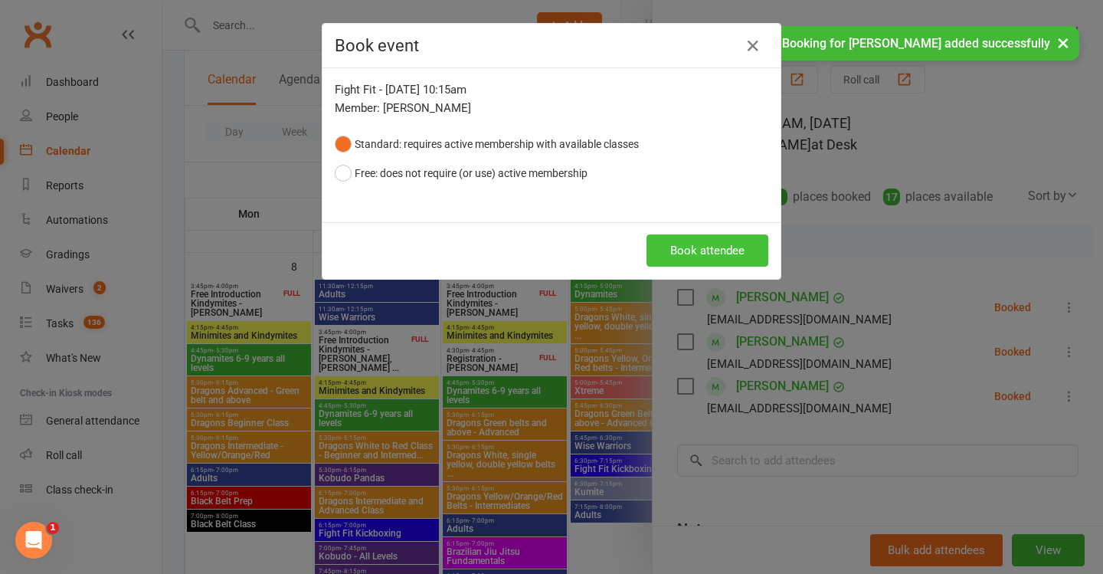
click at [714, 253] on button "Book attendee" at bounding box center [708, 250] width 122 height 32
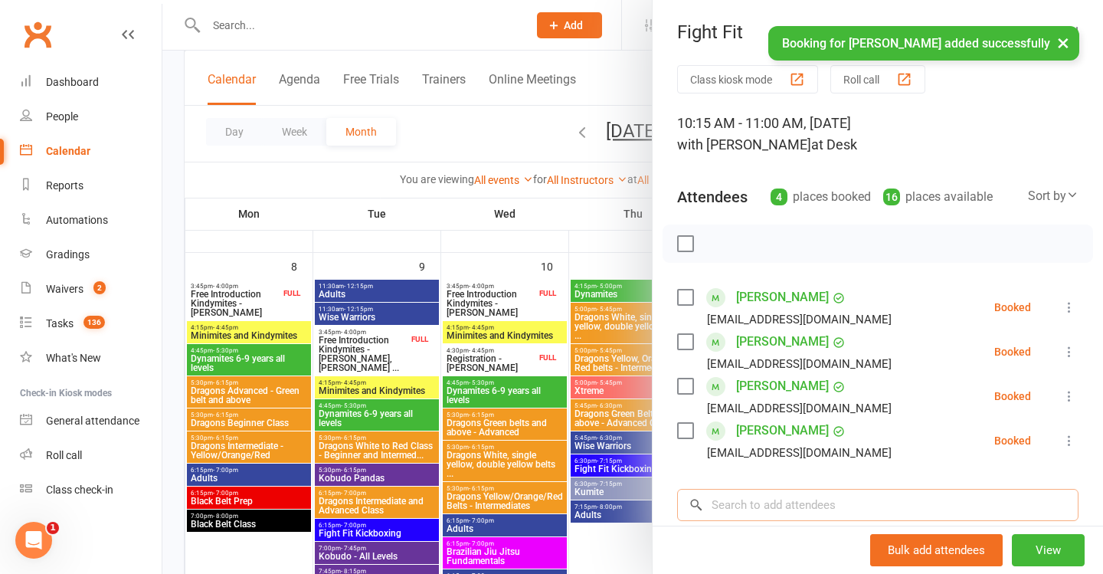
click at [752, 507] on input "search" at bounding box center [878, 505] width 402 height 32
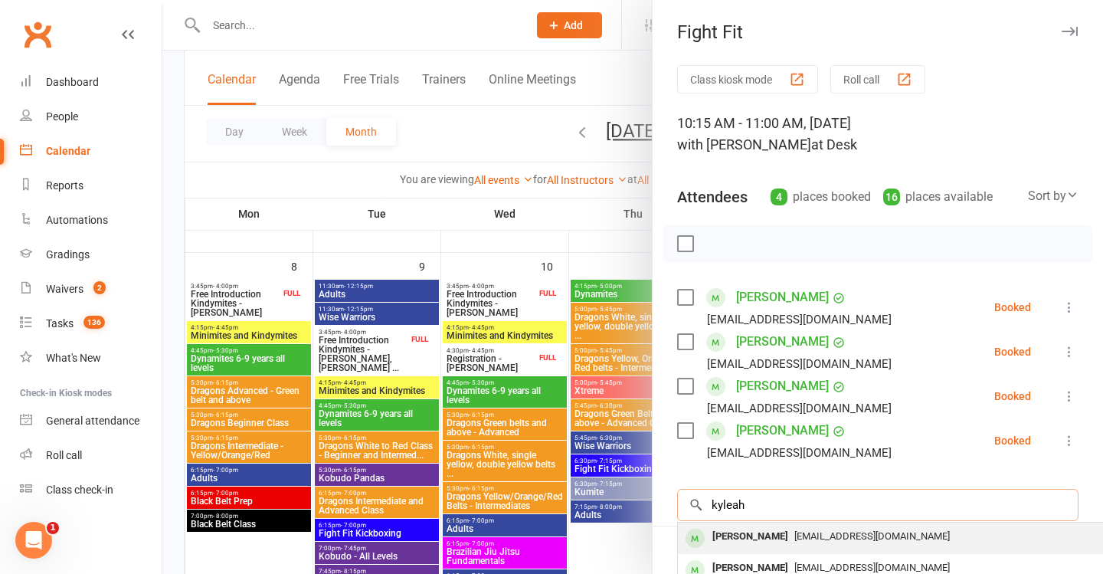
type input "kyleah"
click at [854, 544] on div "kyleah.rook82@gmail.com" at bounding box center [907, 537] width 446 height 22
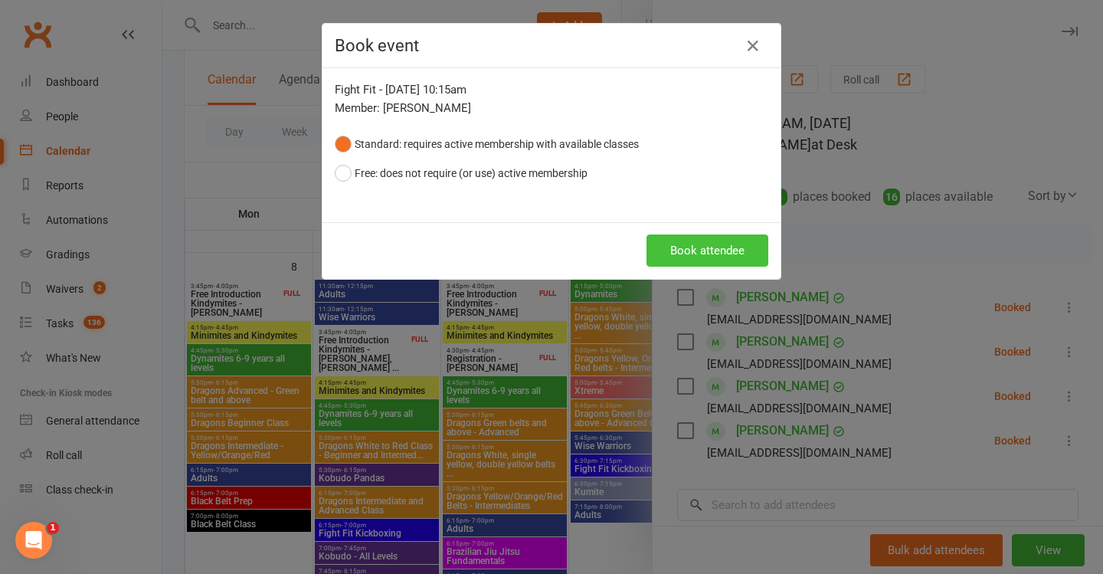
click at [660, 239] on button "Book attendee" at bounding box center [708, 250] width 122 height 32
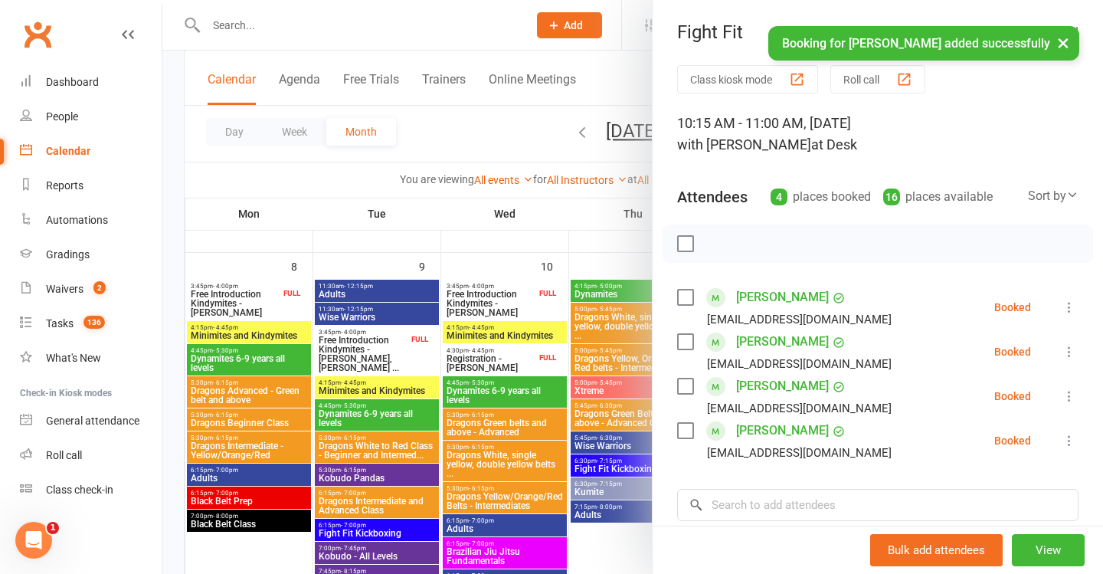
click at [551, 379] on div at bounding box center [632, 287] width 941 height 574
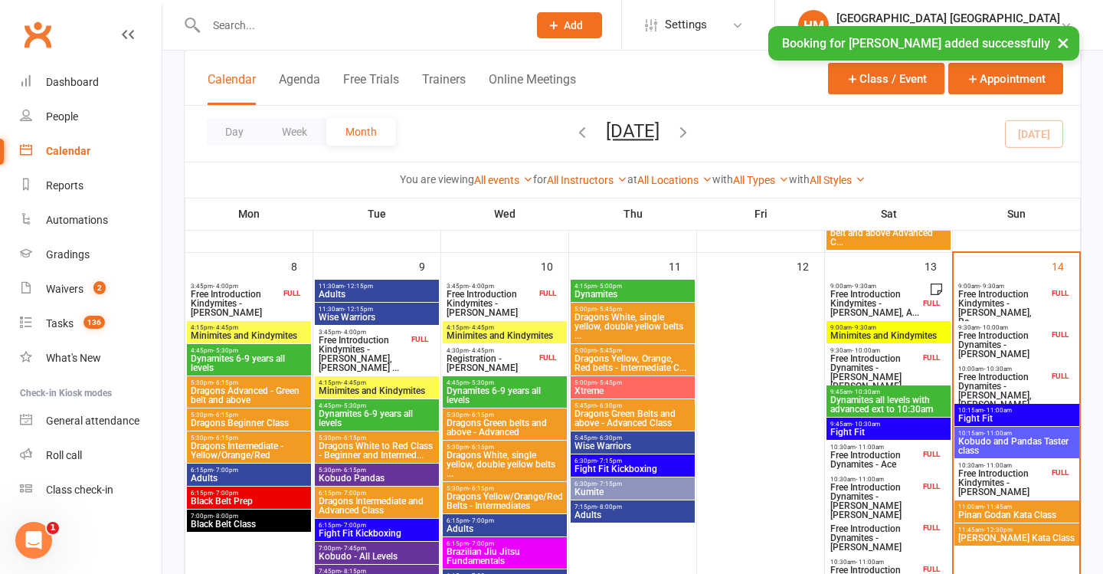
click at [985, 510] on span "Pinan Godan Kata Class" at bounding box center [1017, 514] width 119 height 9
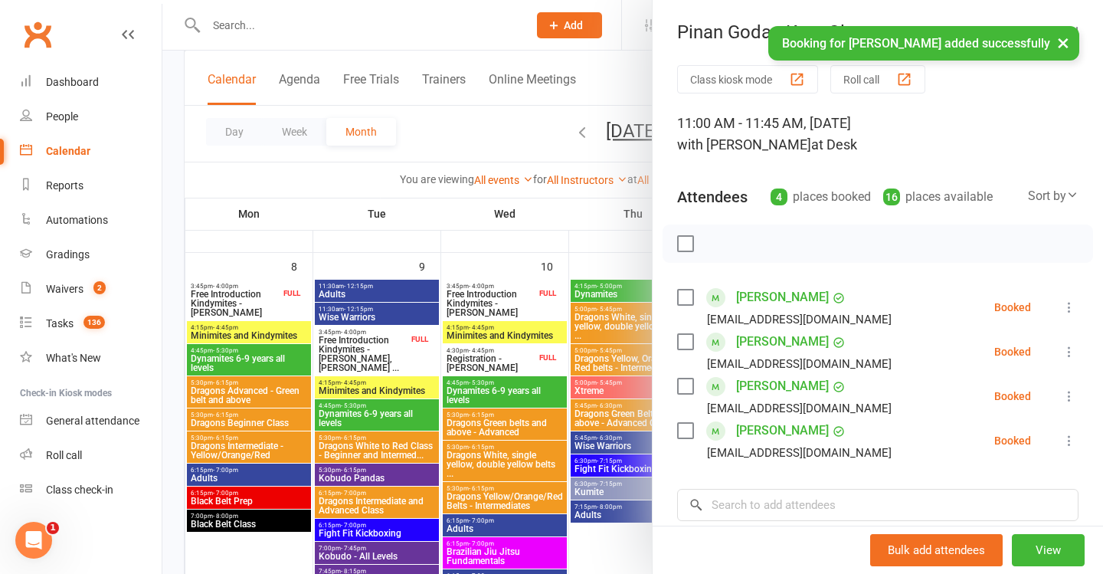
click at [628, 344] on div at bounding box center [632, 287] width 941 height 574
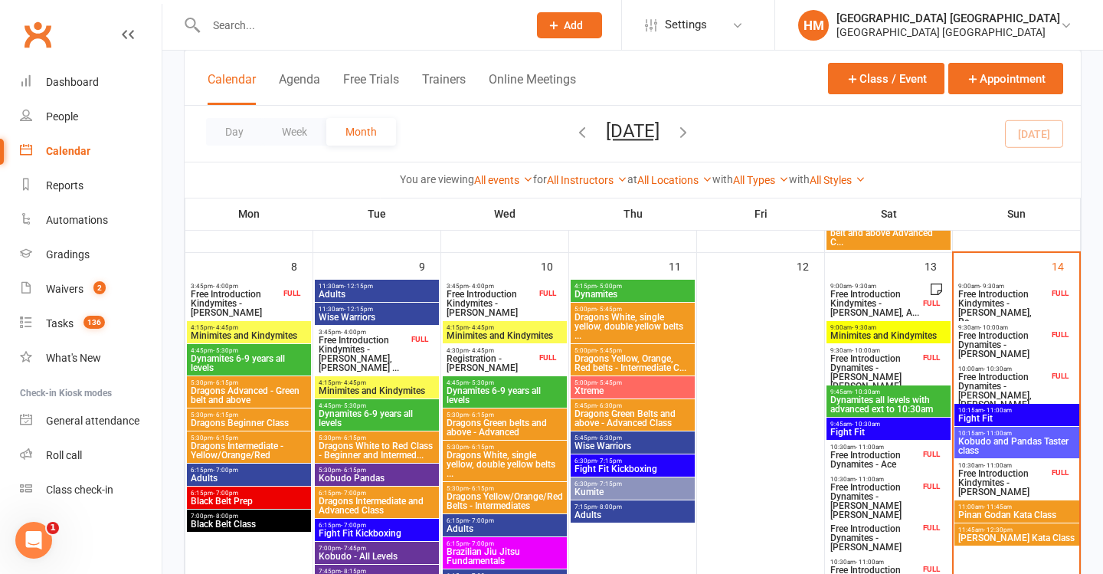
click at [982, 415] on span "Fight Fit" at bounding box center [1017, 418] width 119 height 9
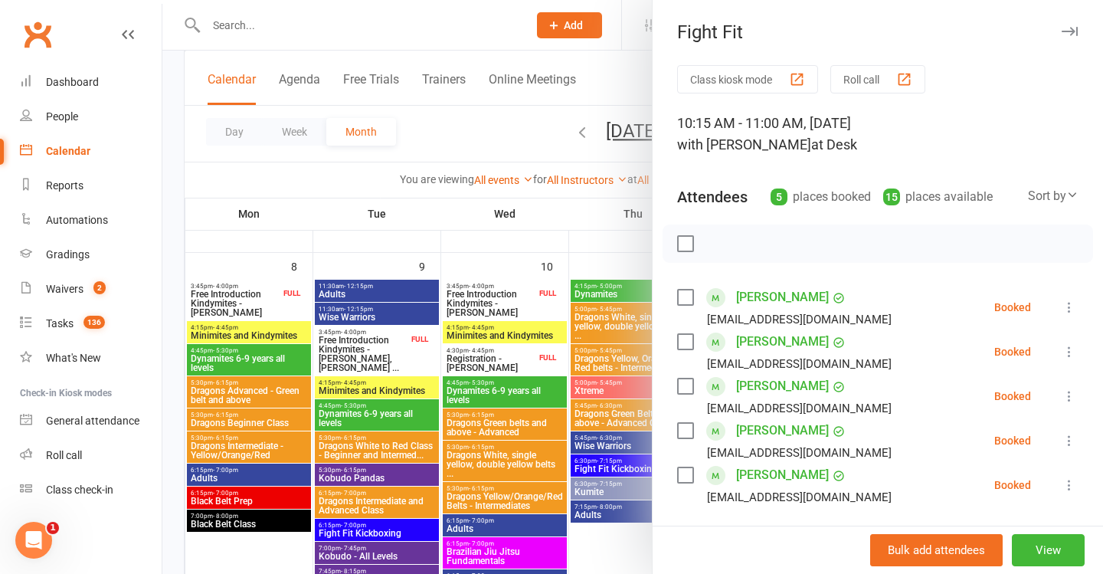
click at [566, 295] on div at bounding box center [632, 287] width 941 height 574
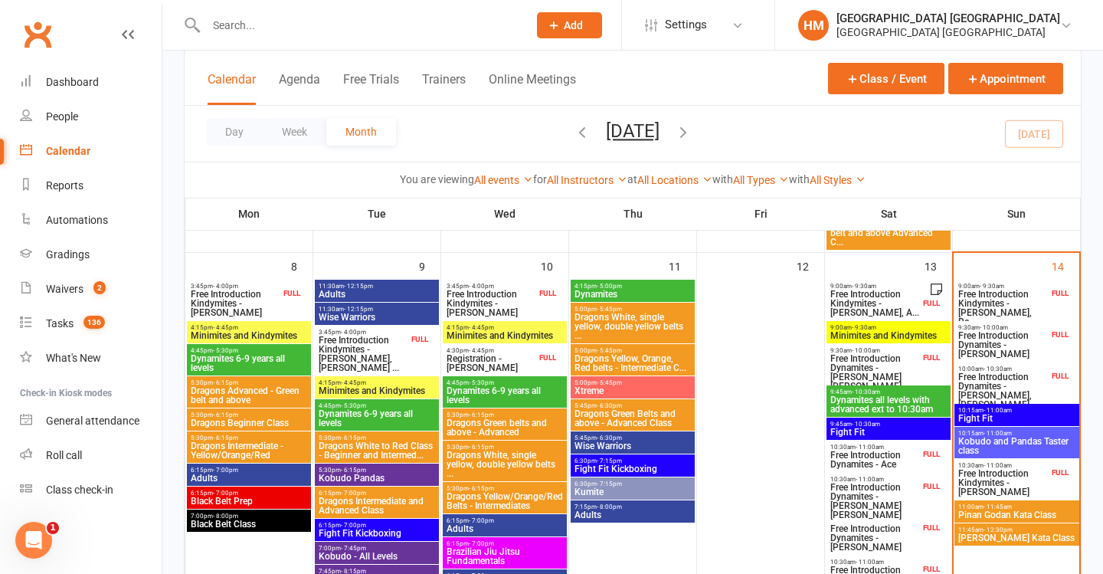
click at [988, 411] on span "- 11:00am" at bounding box center [998, 410] width 28 height 7
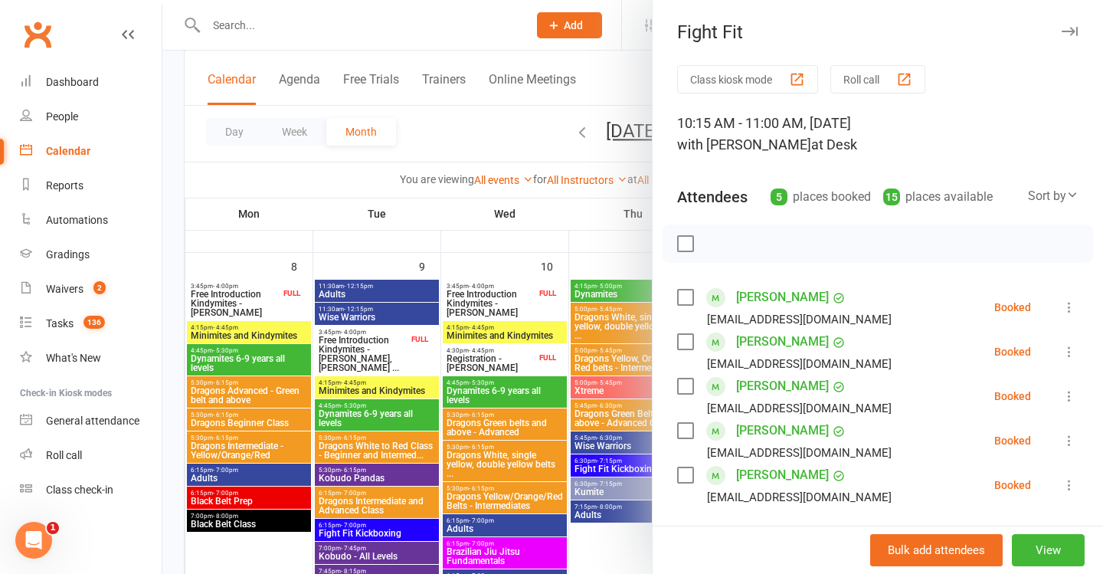
scroll to position [67, 0]
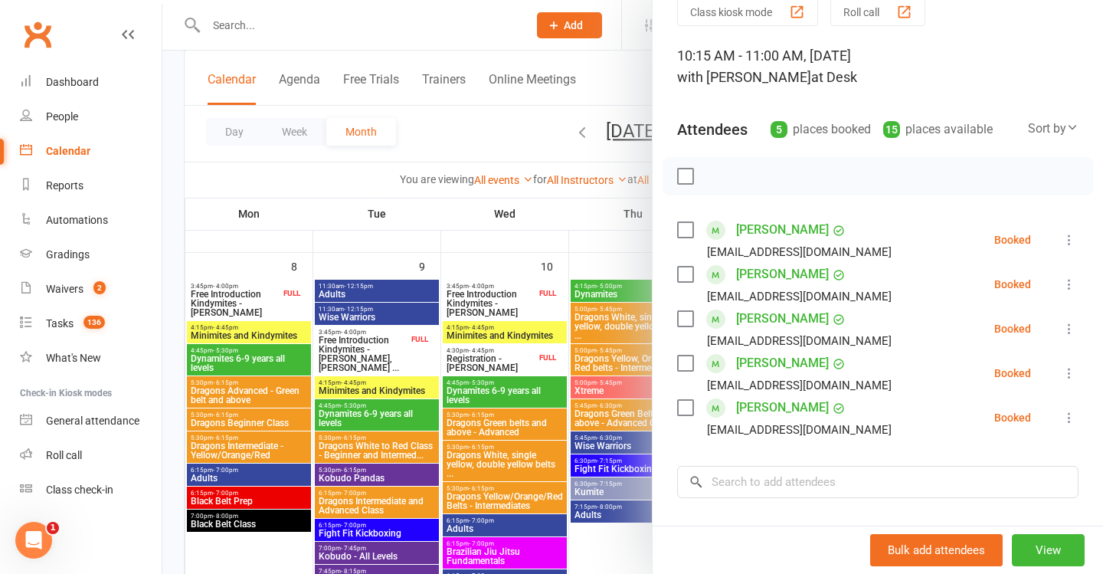
click at [1067, 368] on icon at bounding box center [1069, 373] width 15 height 15
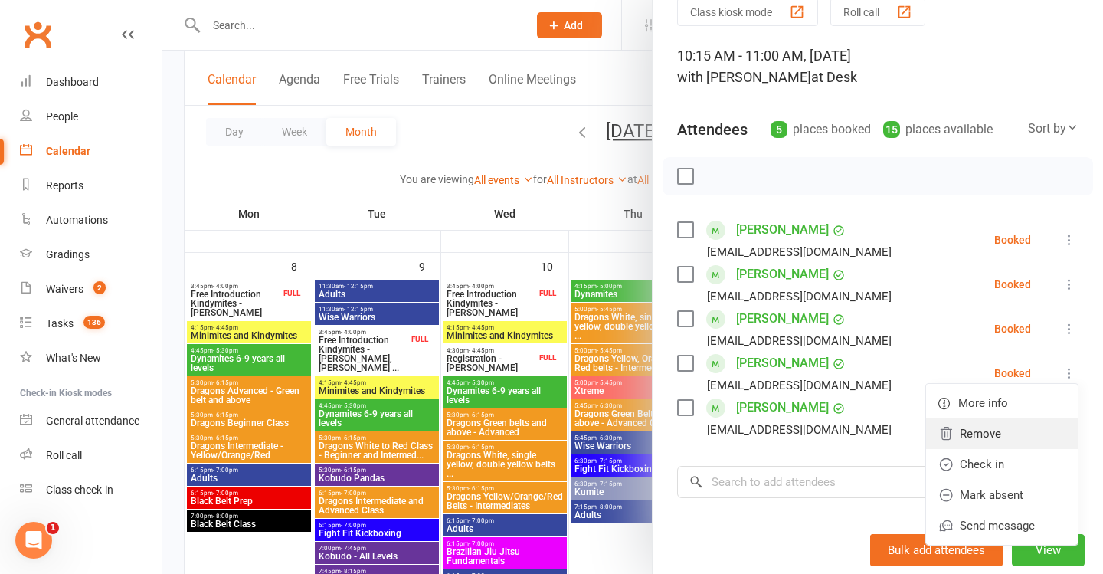
click at [955, 430] on link "Remove" at bounding box center [1002, 433] width 152 height 31
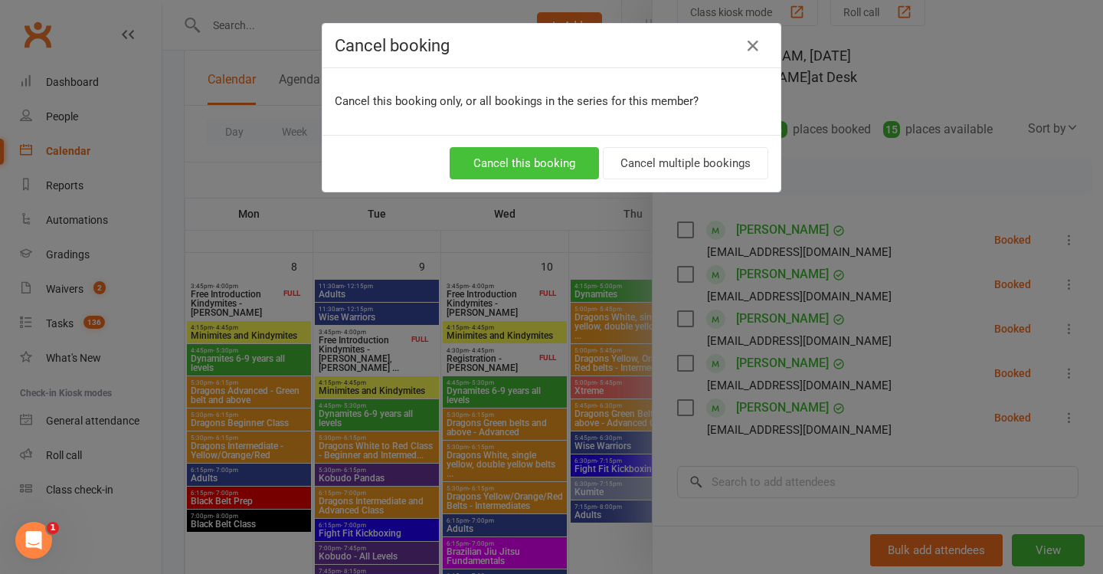
click at [512, 171] on button "Cancel this booking" at bounding box center [524, 163] width 149 height 32
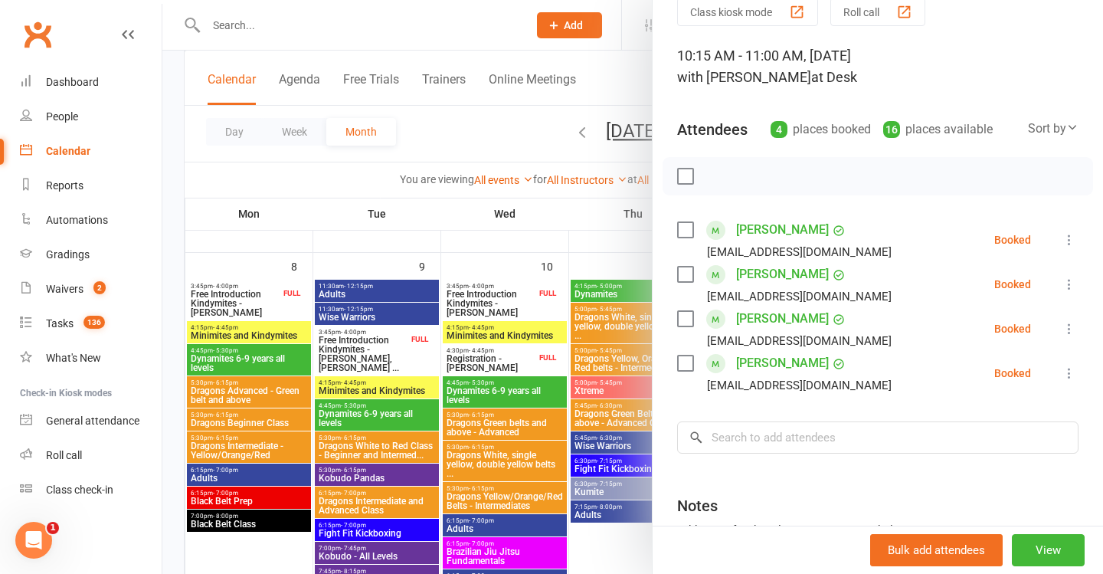
click at [566, 280] on div at bounding box center [632, 287] width 941 height 574
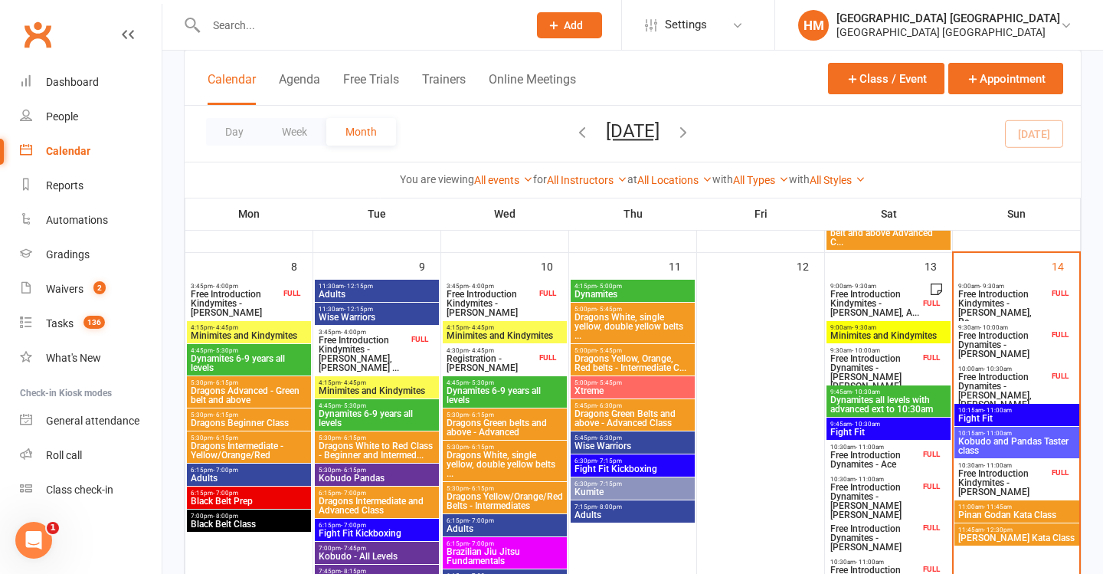
click at [1034, 373] on span "Free Introduction Dynamites - [PERSON_NAME], [PERSON_NAME] Mi..." at bounding box center [1003, 395] width 91 height 46
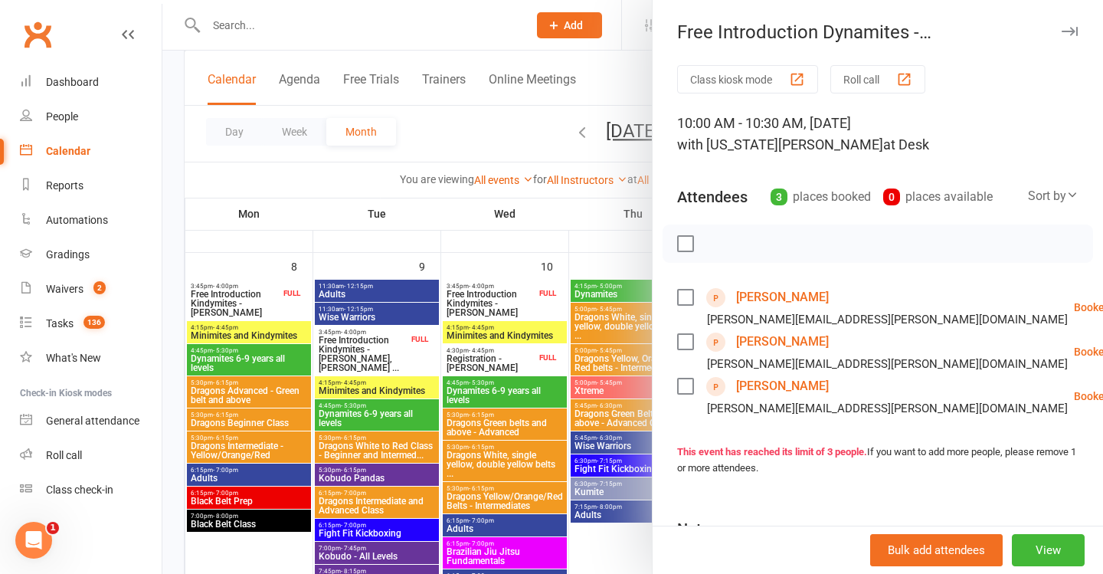
click at [592, 221] on div at bounding box center [632, 287] width 941 height 574
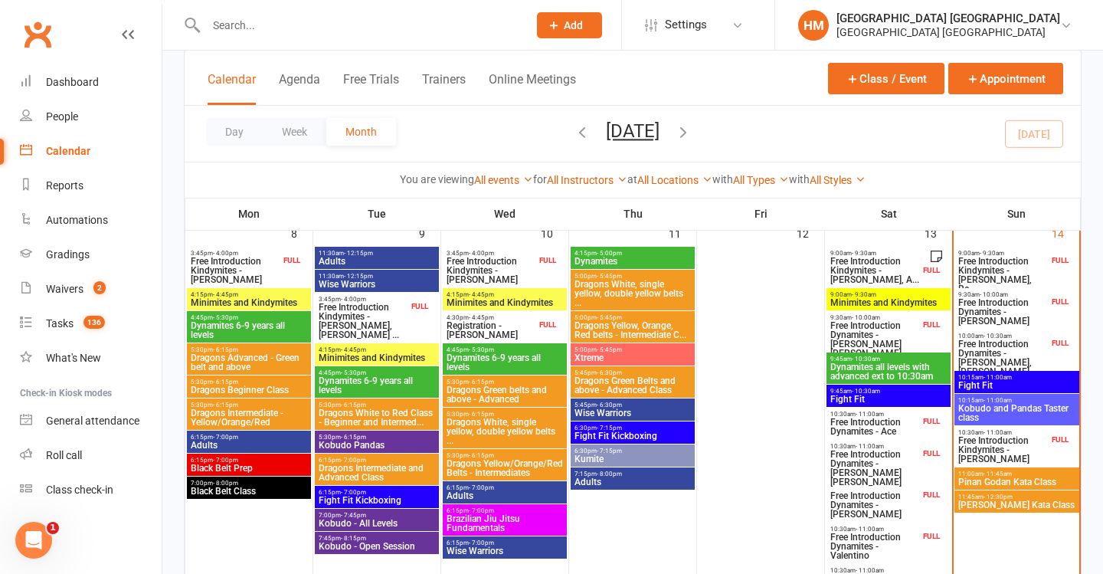
scroll to position [451, 0]
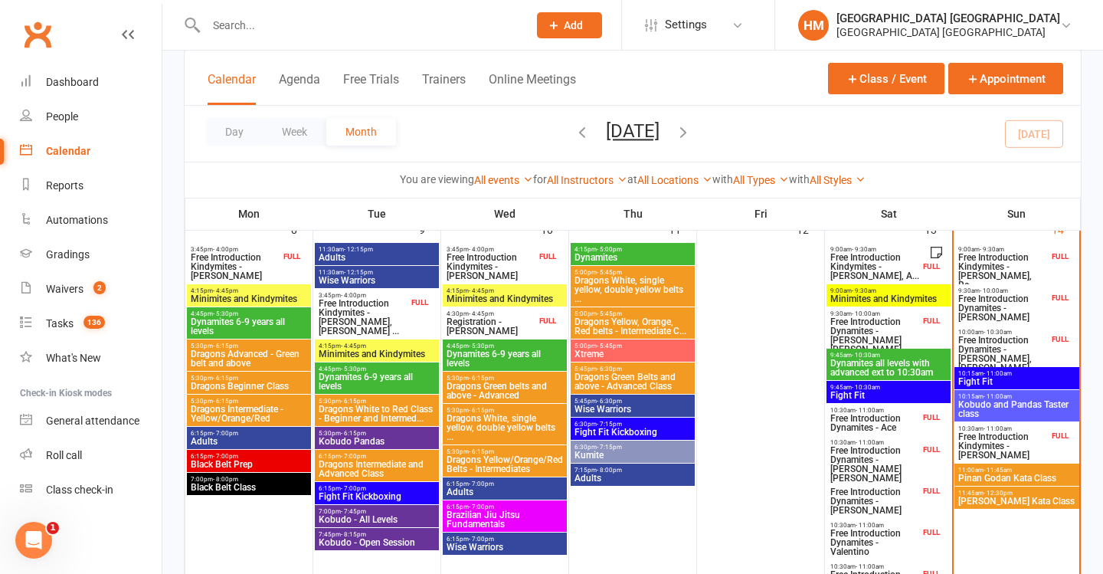
click at [997, 447] on span "Free Introduction Kindymites - [PERSON_NAME]" at bounding box center [1003, 446] width 91 height 28
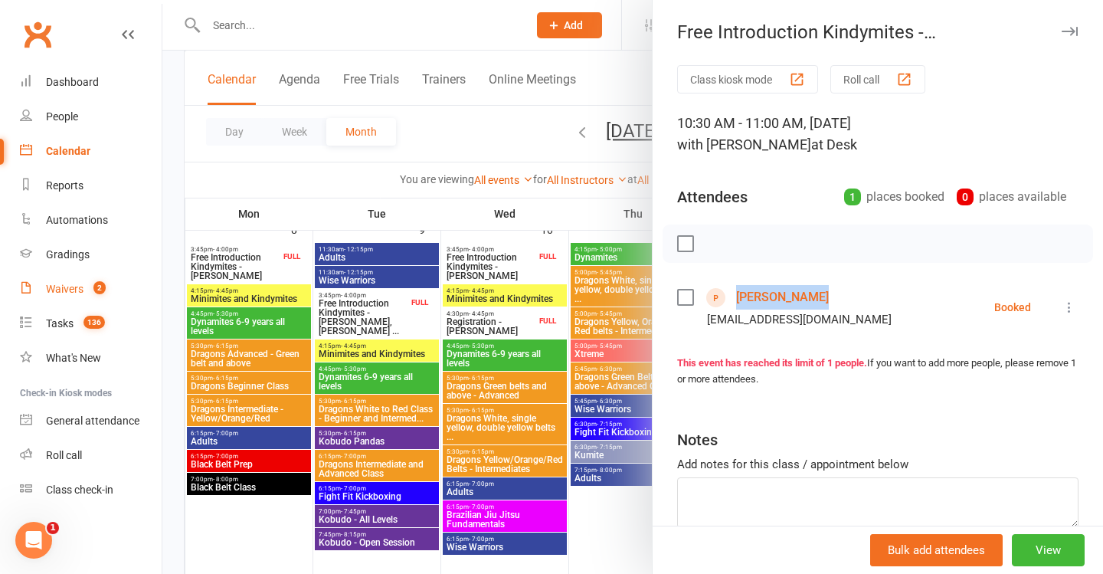
click at [103, 283] on span "2" at bounding box center [99, 287] width 12 height 13
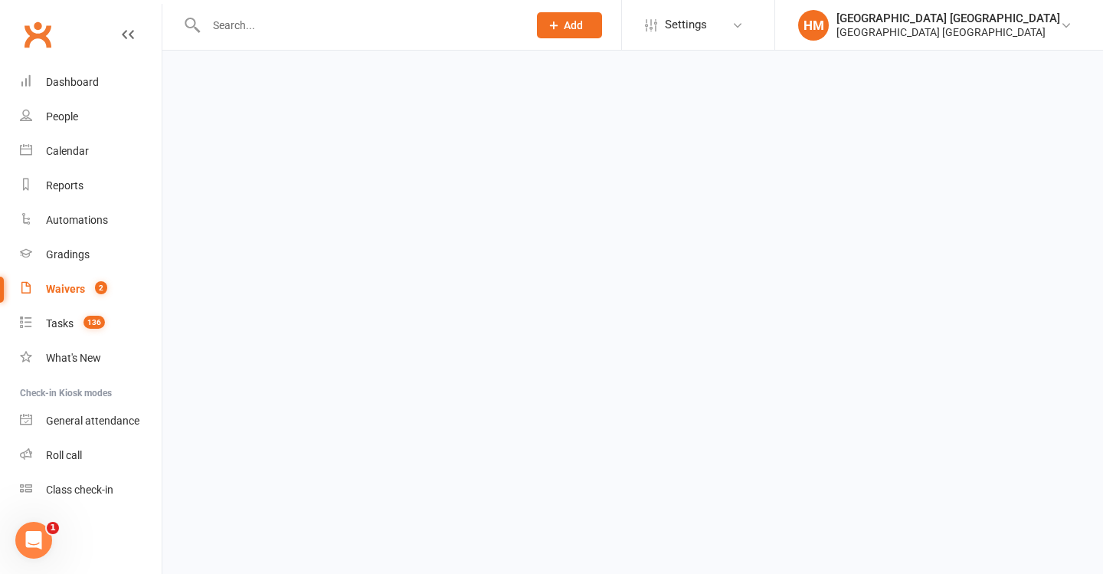
select select "100"
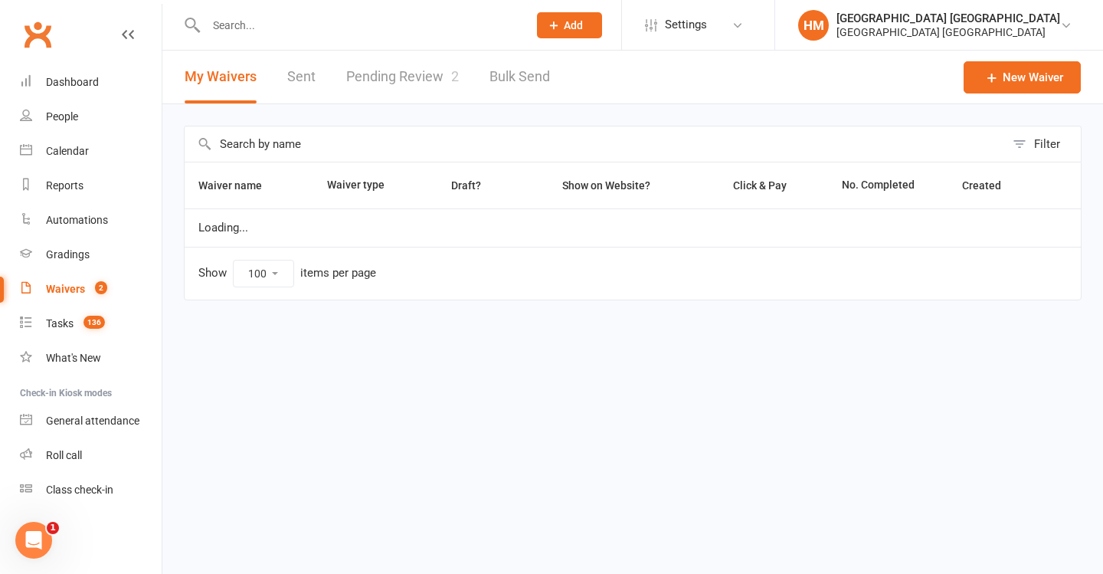
click at [415, 94] on link "Pending Review 2" at bounding box center [402, 77] width 113 height 53
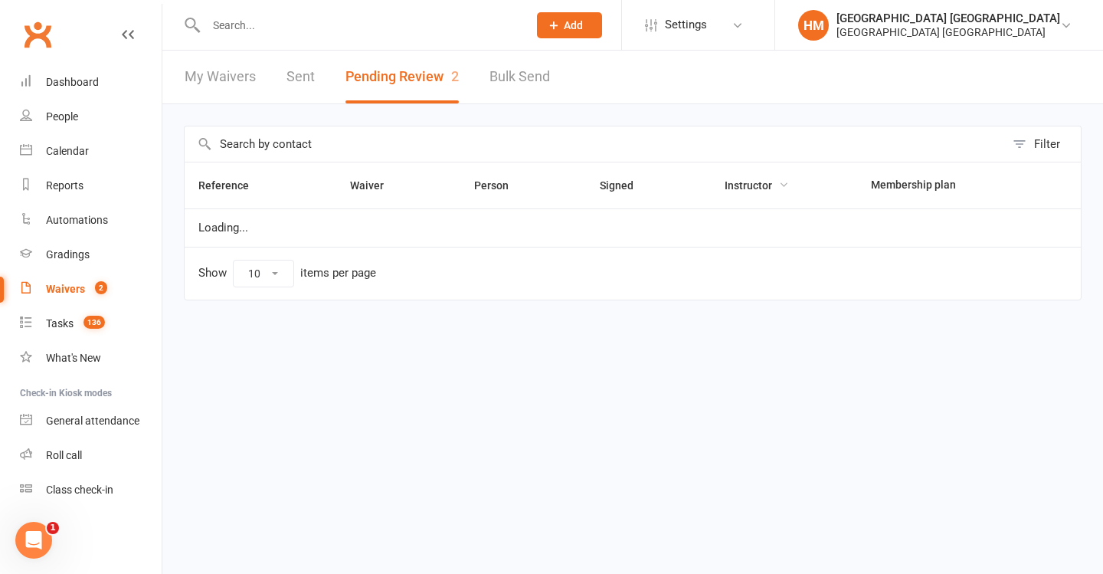
select select "50"
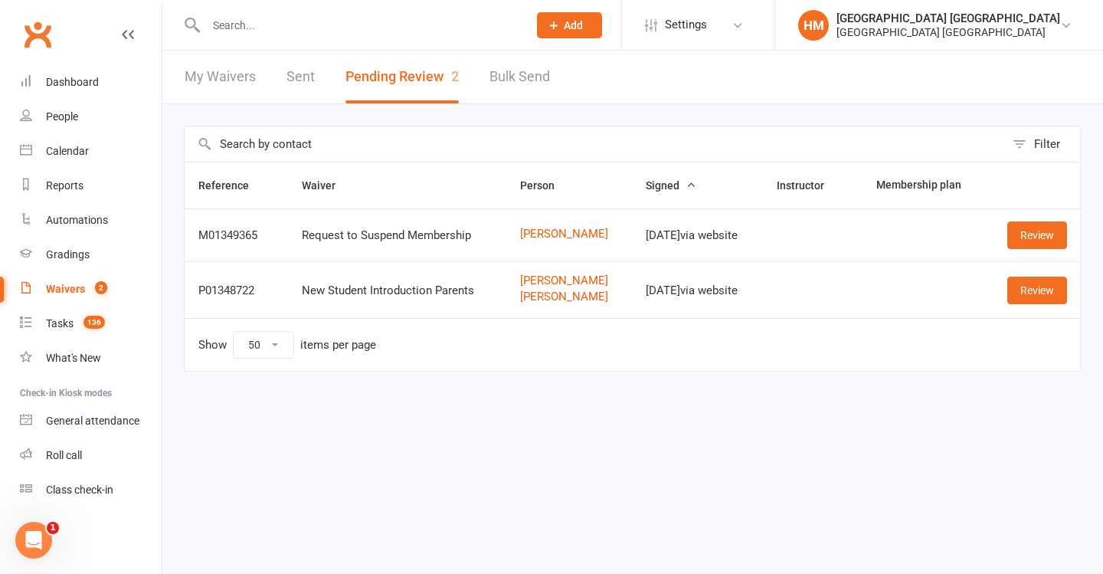
click at [1005, 292] on div "Review" at bounding box center [1033, 291] width 67 height 28
click at [1028, 286] on link "Review" at bounding box center [1038, 291] width 60 height 28
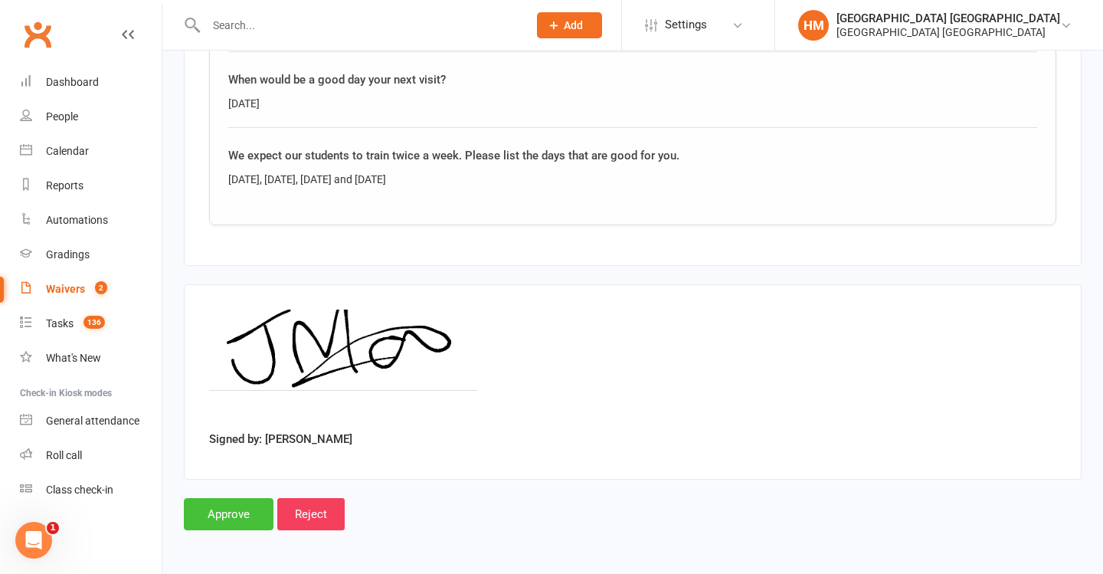
scroll to position [2514, 0]
click at [225, 498] on input "Approve" at bounding box center [229, 514] width 90 height 32
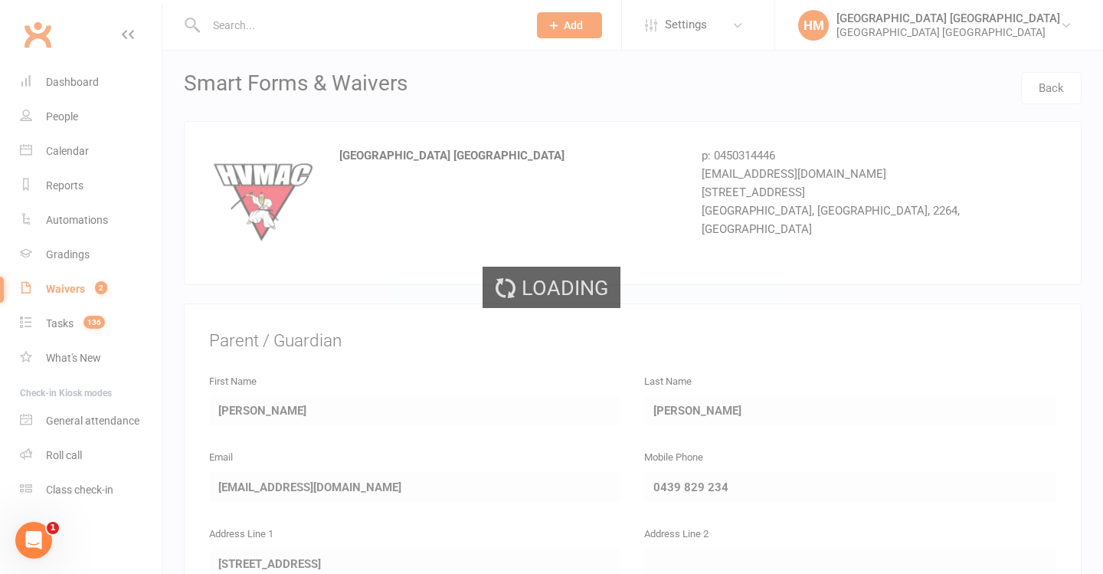
select select "50"
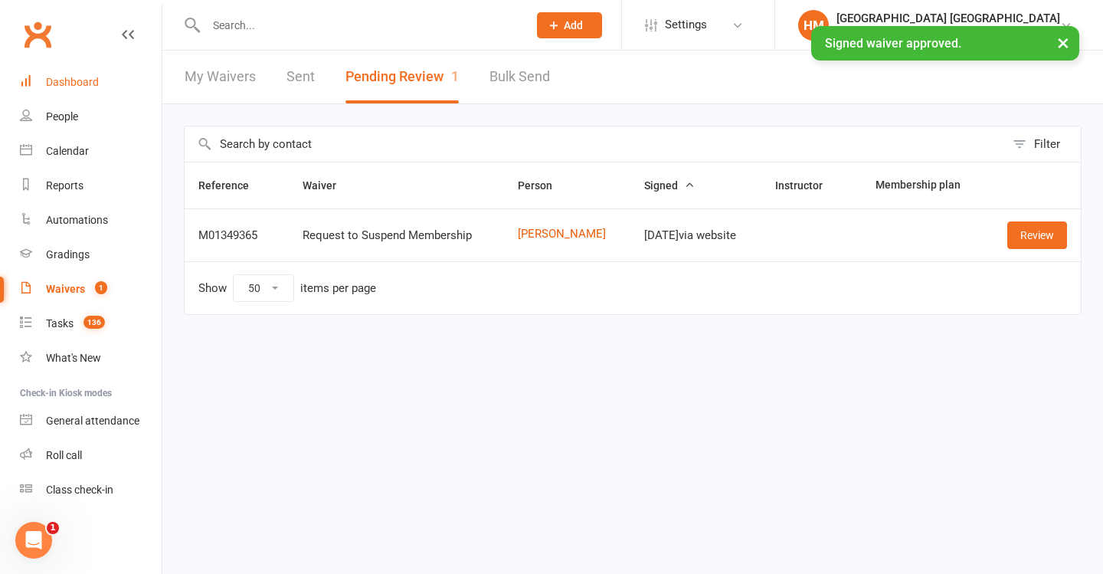
click at [111, 77] on link "Dashboard" at bounding box center [91, 82] width 142 height 34
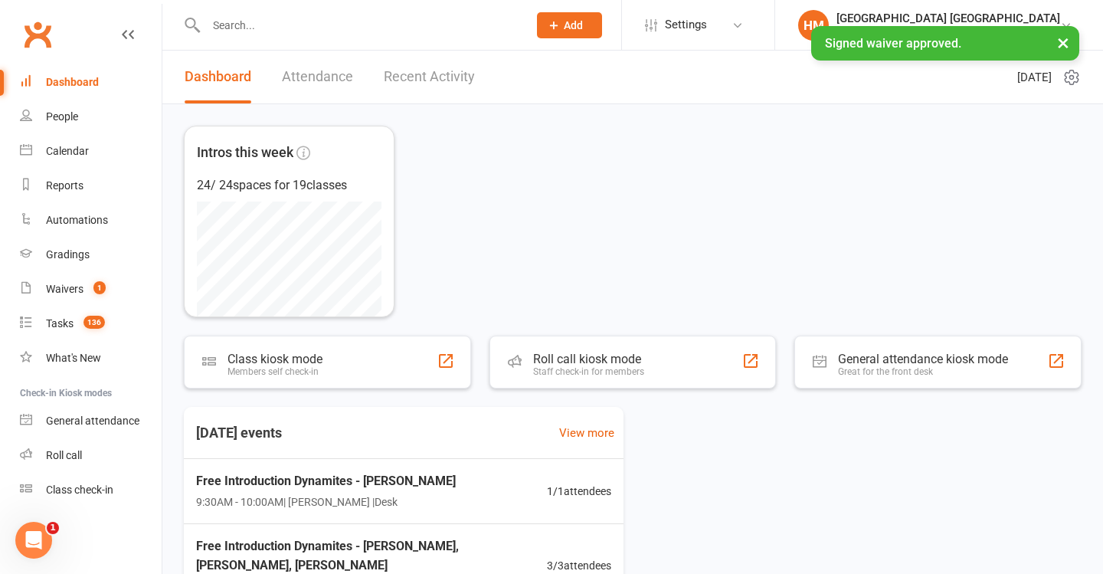
click at [1060, 41] on button "×" at bounding box center [1064, 42] width 28 height 33
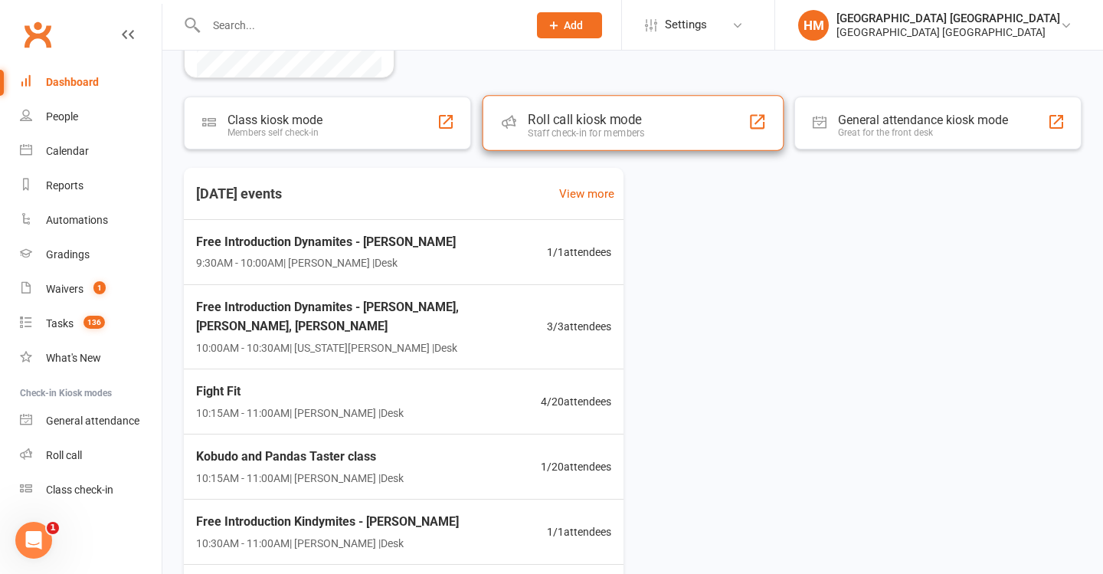
scroll to position [335, 0]
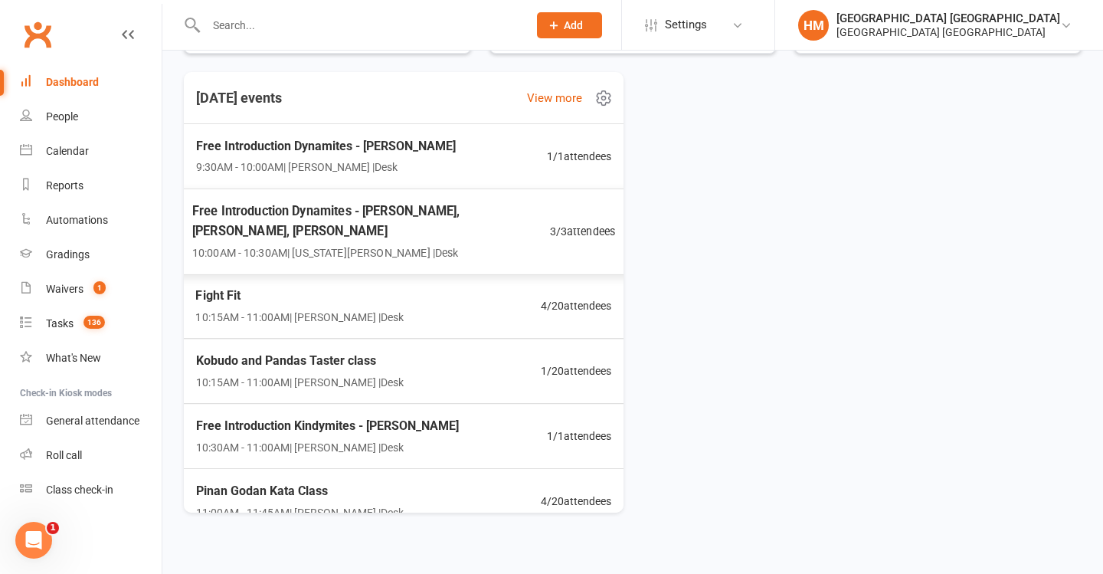
click at [571, 211] on div "Free Introduction Dynamites - Jada Mills, Rylee Mills, Brody Mills 10:00AM - 10…" at bounding box center [403, 232] width 461 height 87
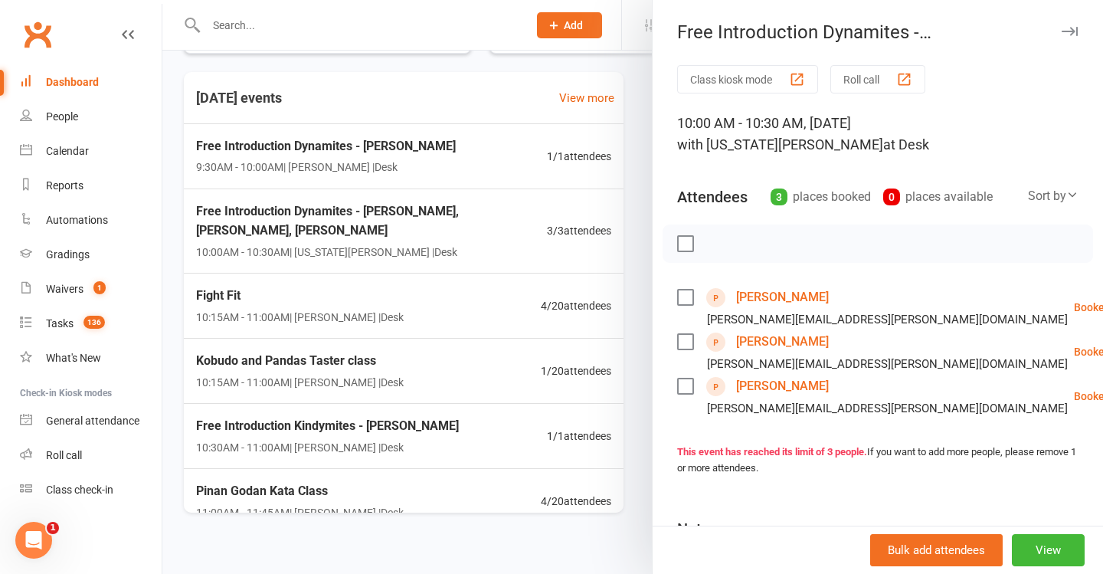
click at [492, 299] on div at bounding box center [632, 287] width 941 height 574
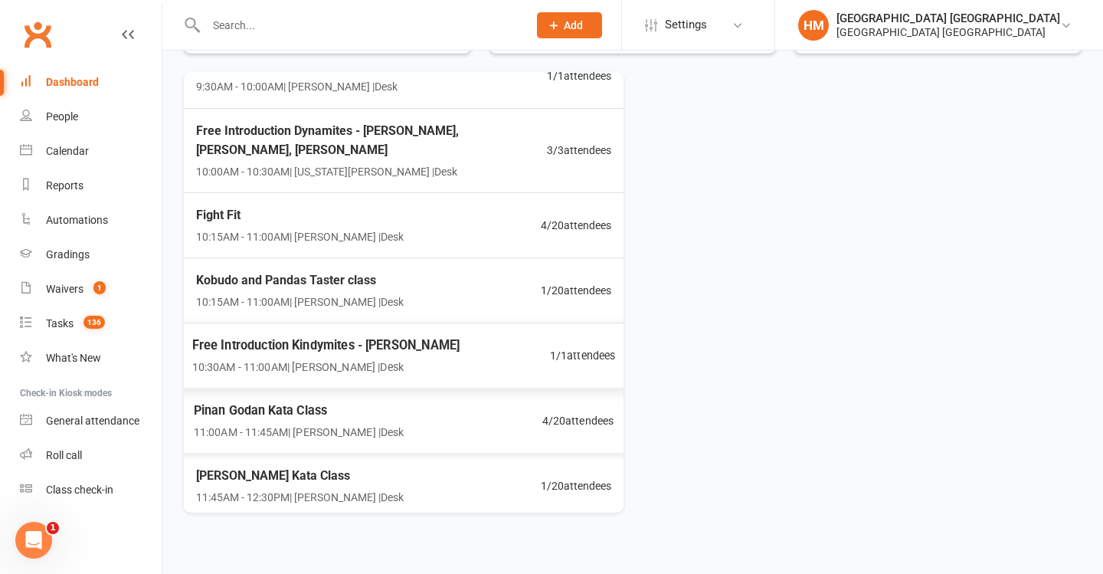
scroll to position [80, 0]
click at [433, 414] on div "Pinan Godan Kata Class 11:00AM - 11:45AM | Lesley Talbut | Desk 4 / 20 attendees" at bounding box center [403, 422] width 455 height 66
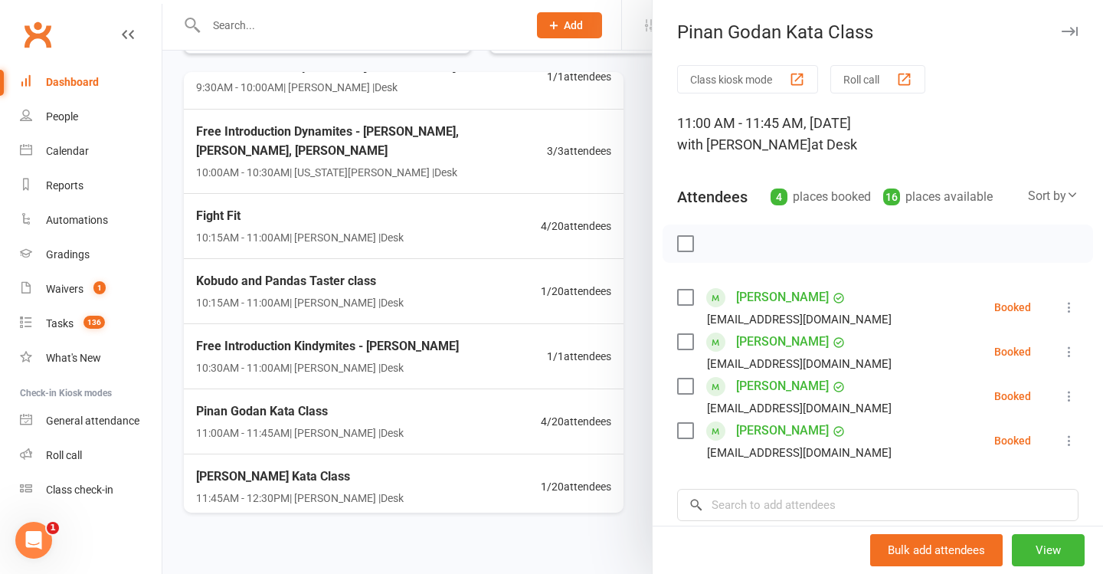
click at [1062, 307] on icon at bounding box center [1069, 307] width 15 height 15
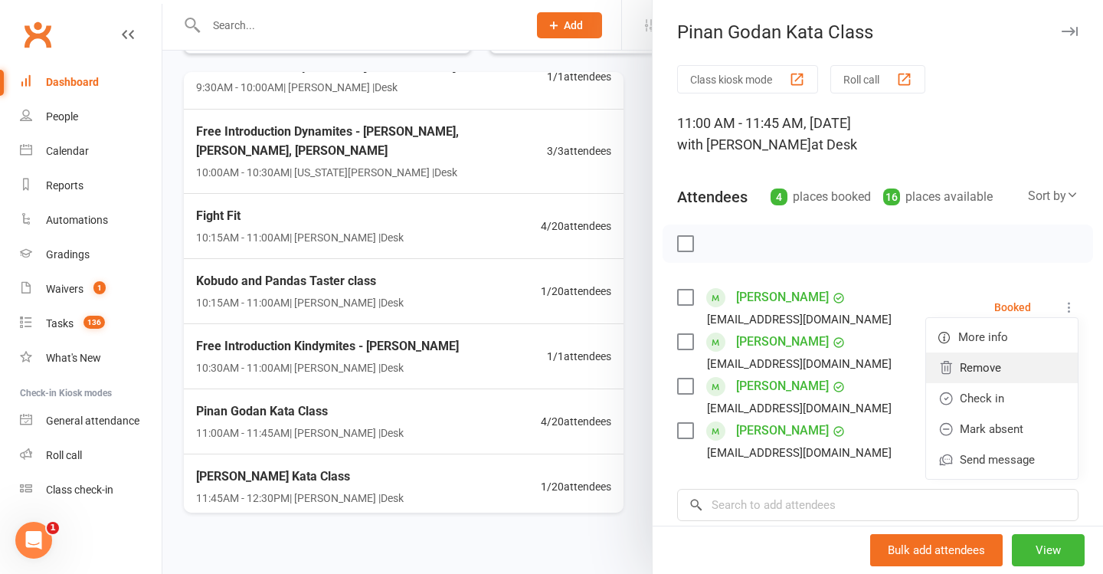
click at [953, 366] on icon at bounding box center [946, 367] width 15 height 15
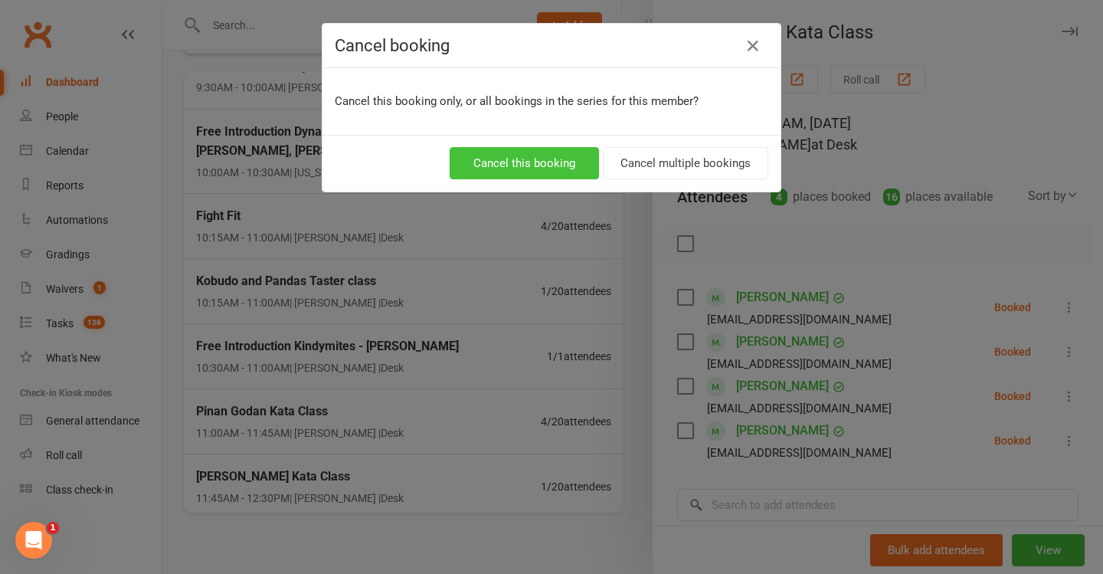
click at [588, 176] on button "Cancel this booking" at bounding box center [524, 163] width 149 height 32
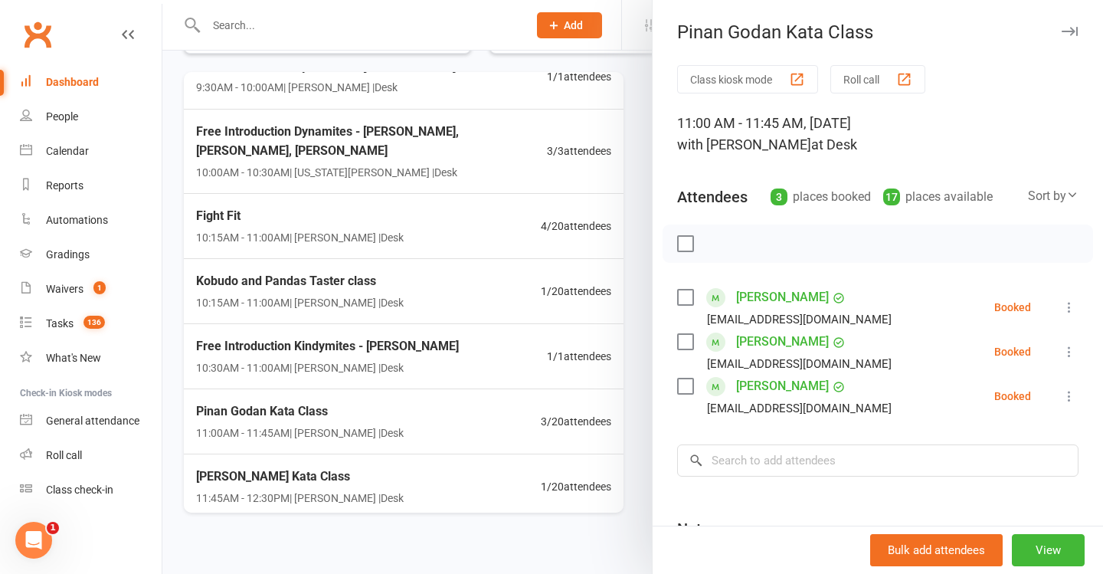
click at [579, 185] on div at bounding box center [632, 287] width 941 height 574
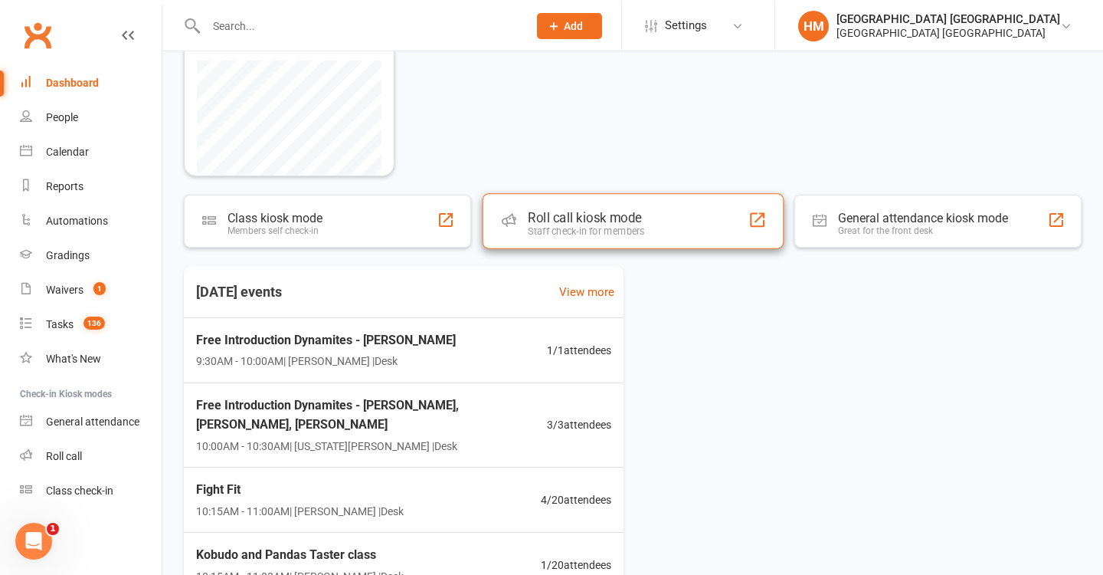
scroll to position [162, 0]
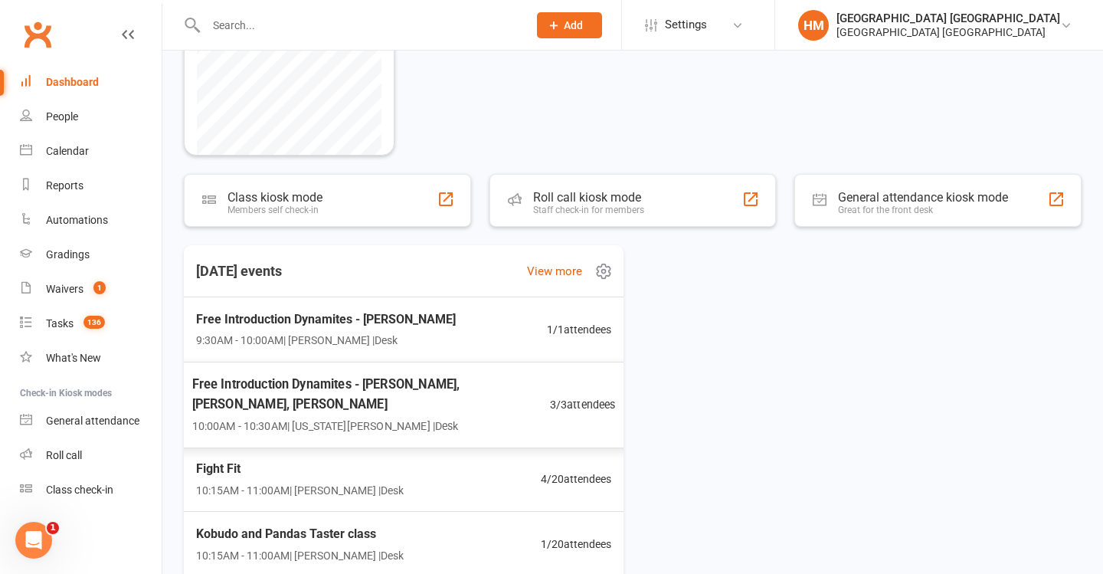
click at [494, 423] on span "10:00AM - 10:30AM | Georgia Dearlove | Desk" at bounding box center [371, 426] width 358 height 18
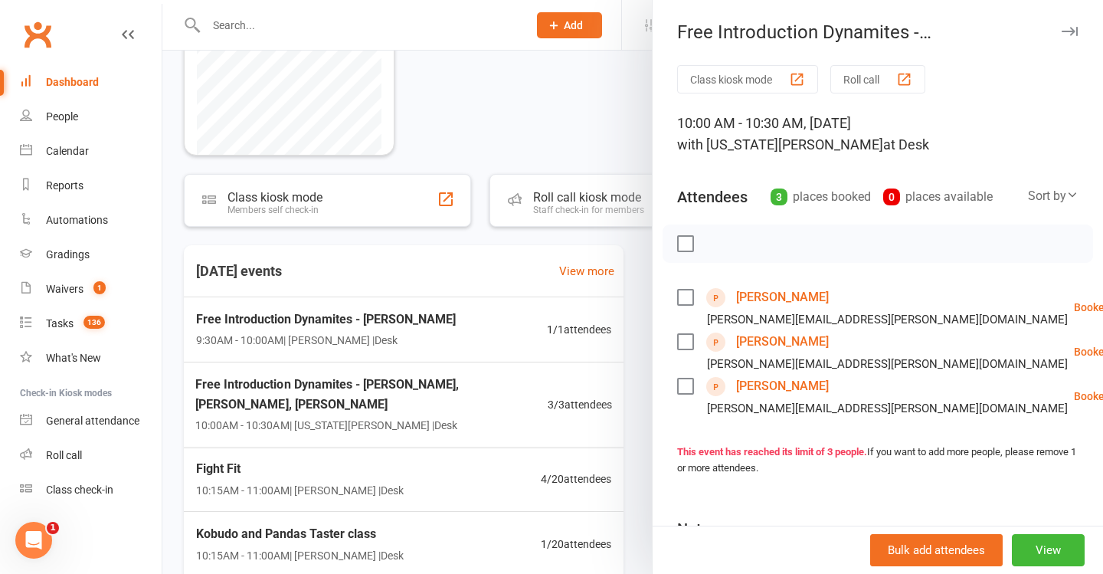
click at [432, 378] on div at bounding box center [632, 287] width 941 height 574
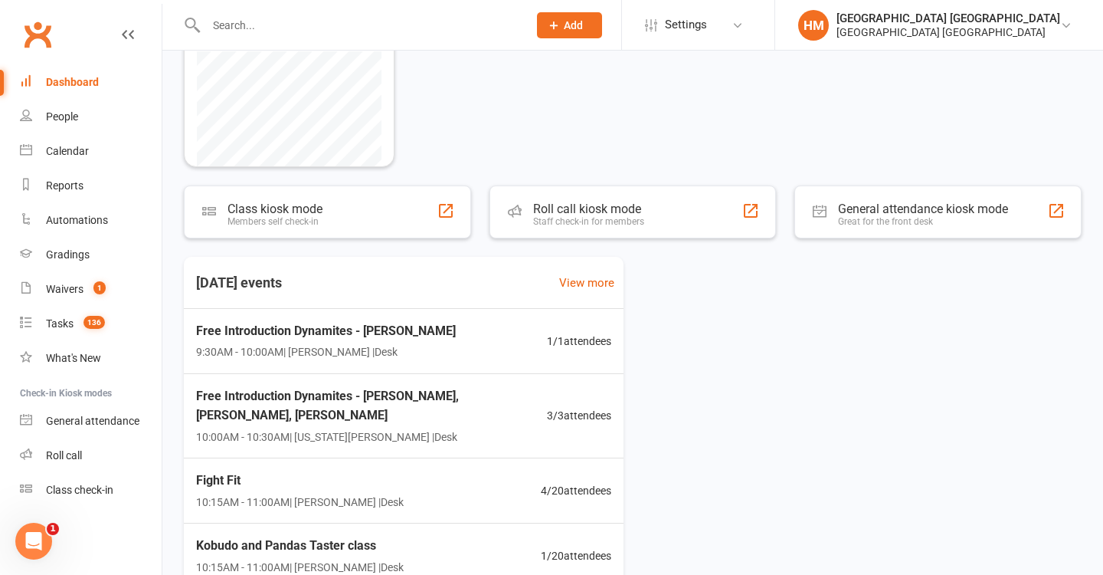
scroll to position [149, 0]
click at [299, 19] on input "text" at bounding box center [360, 25] width 316 height 21
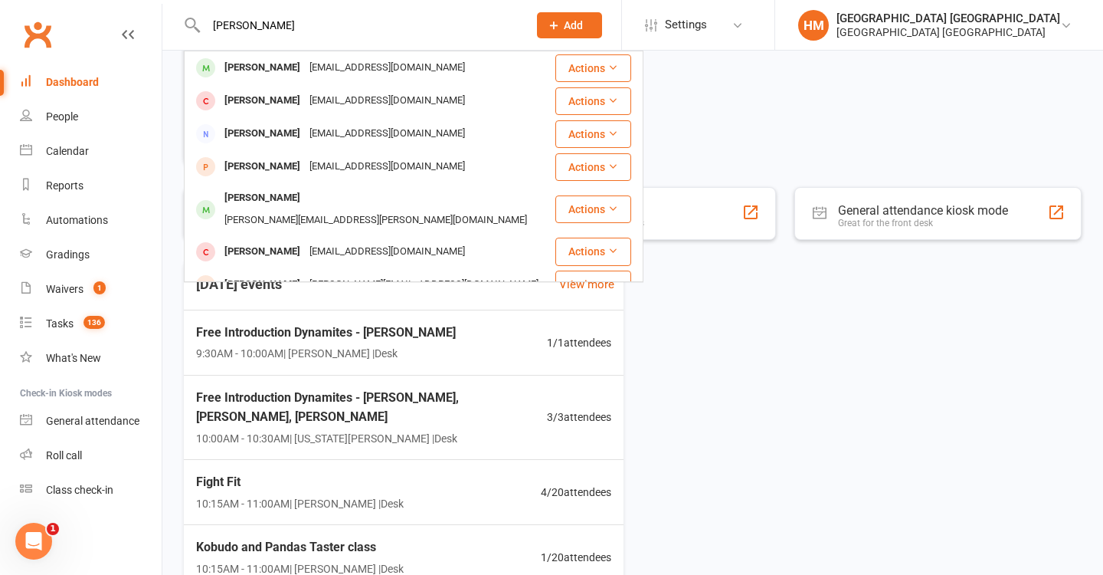
type input "Phillipa heal"
click at [282, 65] on div "Phillipa Heal" at bounding box center [262, 68] width 85 height 22
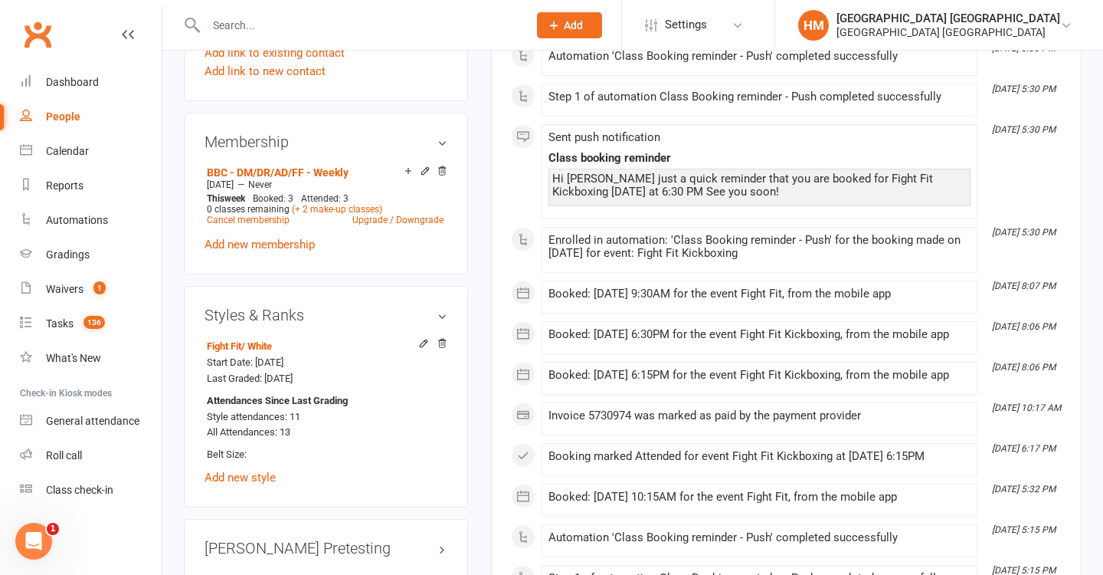
scroll to position [988, 0]
click at [258, 32] on input "text" at bounding box center [360, 25] width 316 height 21
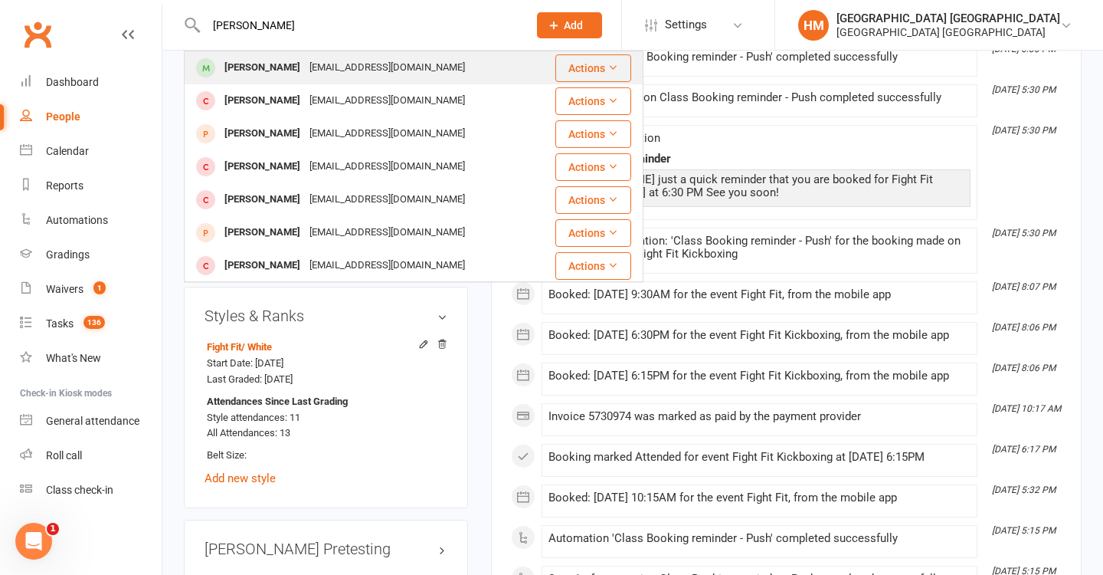
type input "jack viner"
click at [305, 61] on div "tateandamanda@hotmail.com" at bounding box center [387, 68] width 165 height 22
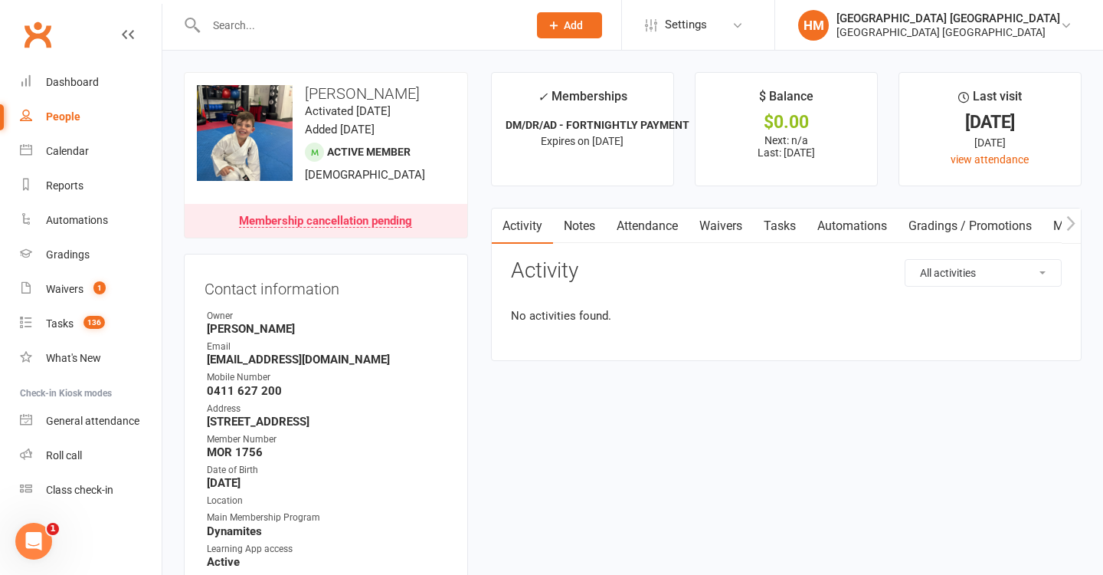
click at [726, 222] on link "Waivers" at bounding box center [721, 225] width 64 height 35
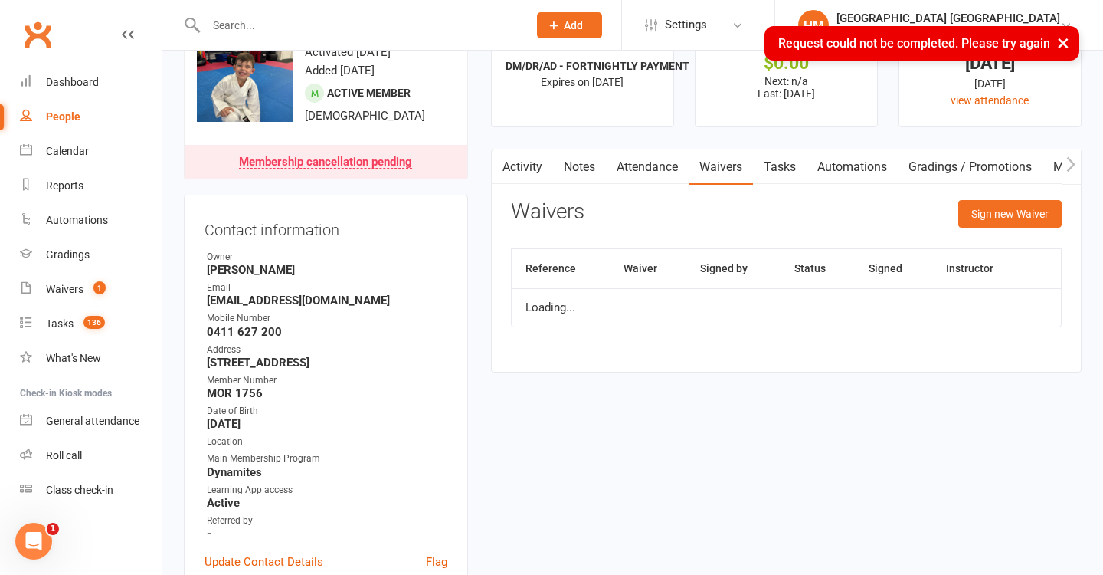
scroll to position [64, 0]
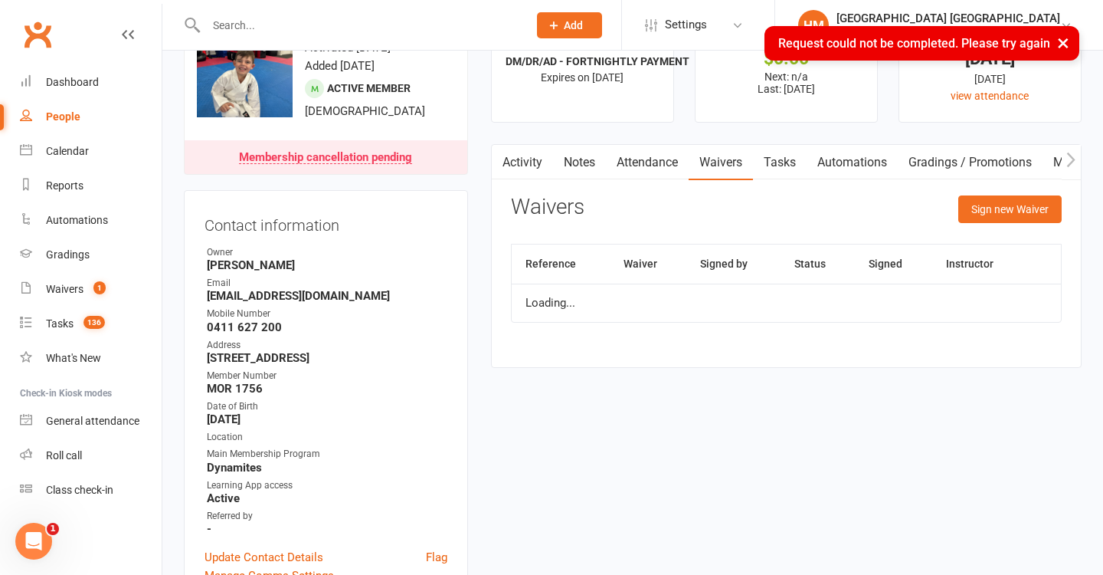
drag, startPoint x: 1057, startPoint y: 47, endPoint x: 1051, endPoint y: 62, distance: 16.8
click at [1058, 47] on button "×" at bounding box center [1064, 42] width 28 height 33
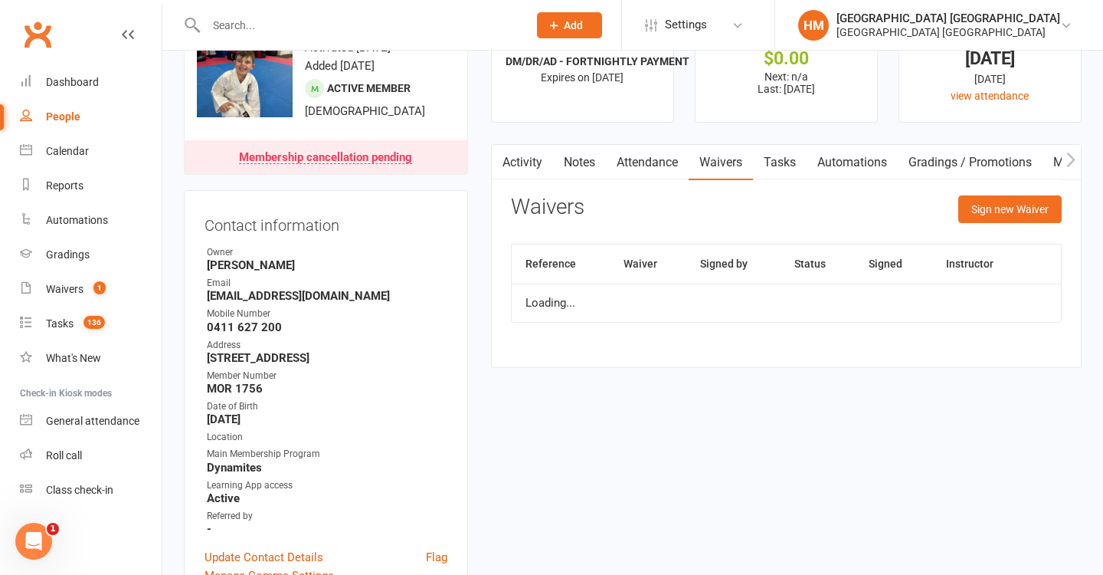
click at [533, 159] on link "Activity" at bounding box center [522, 162] width 61 height 35
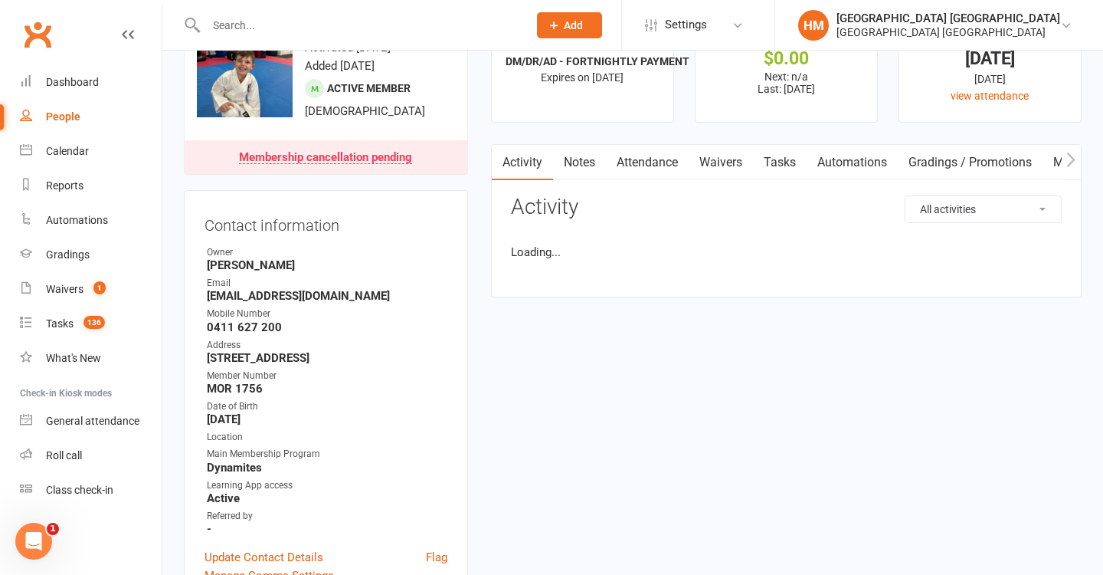
click at [737, 165] on link "Waivers" at bounding box center [721, 162] width 64 height 35
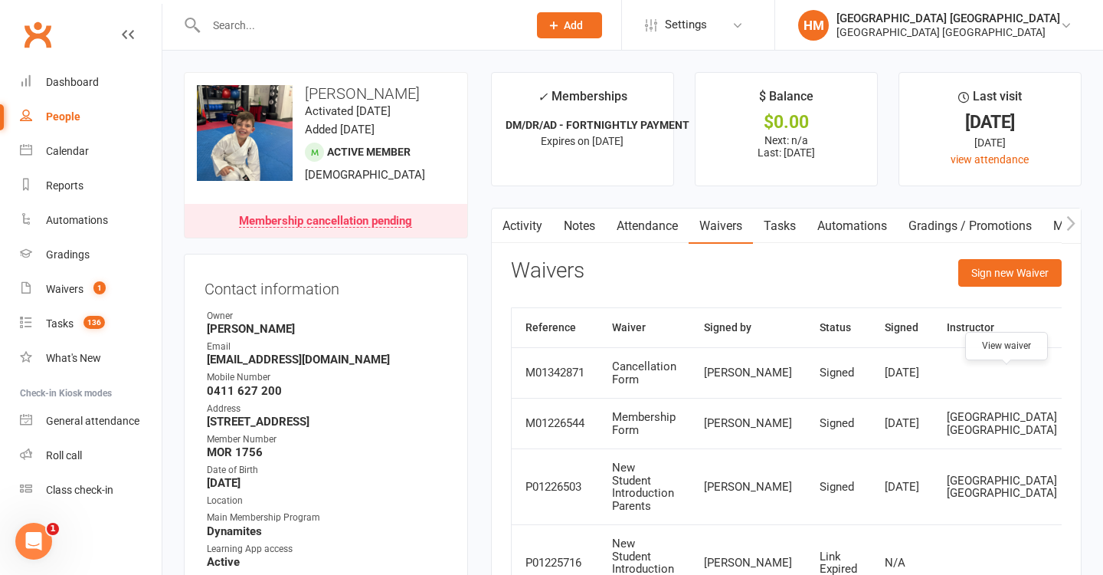
click at [1091, 379] on icon at bounding box center [1096, 372] width 11 height 11
click at [492, 229] on button "button" at bounding box center [501, 225] width 19 height 34
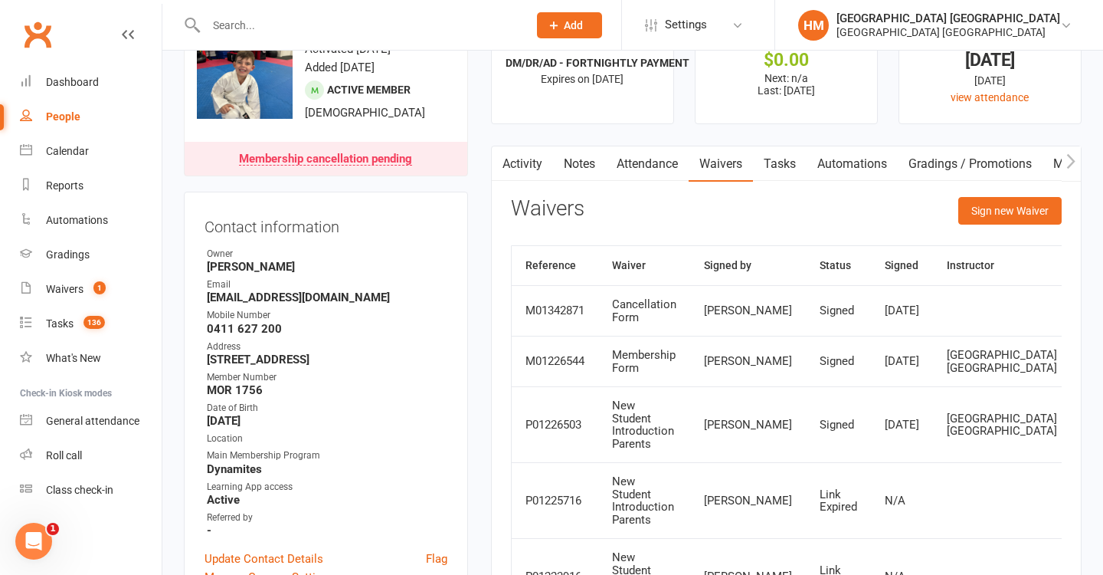
scroll to position [67, 0]
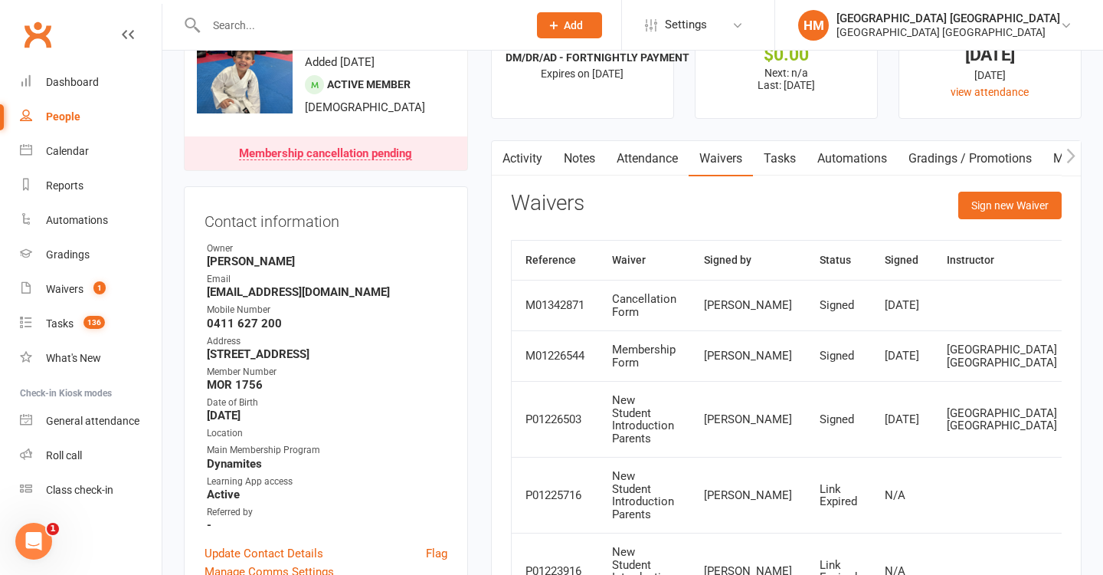
click at [522, 144] on link "Activity" at bounding box center [522, 158] width 61 height 35
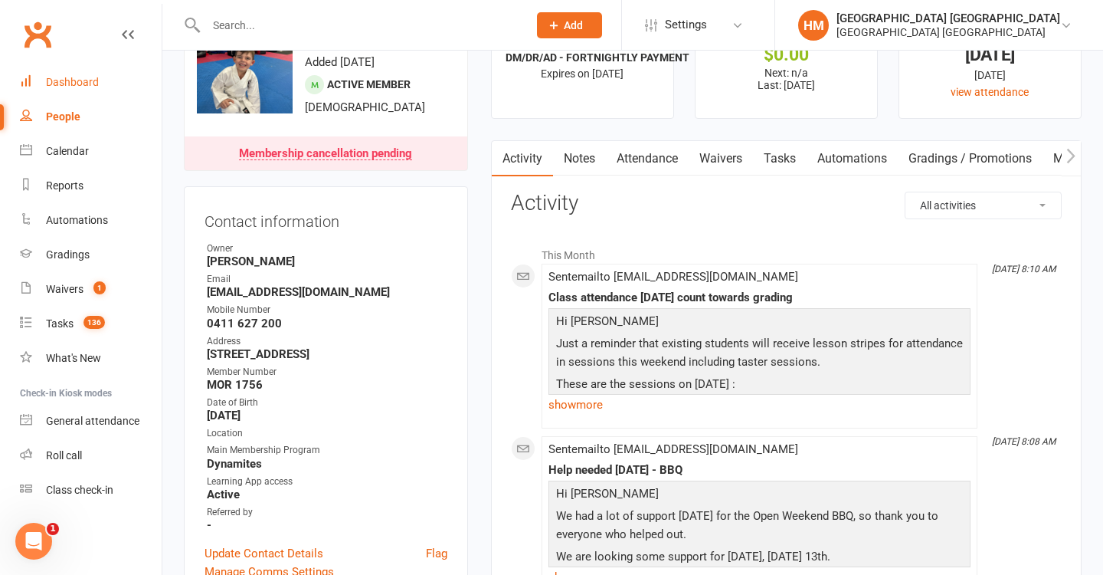
click at [100, 81] on link "Dashboard" at bounding box center [91, 82] width 142 height 34
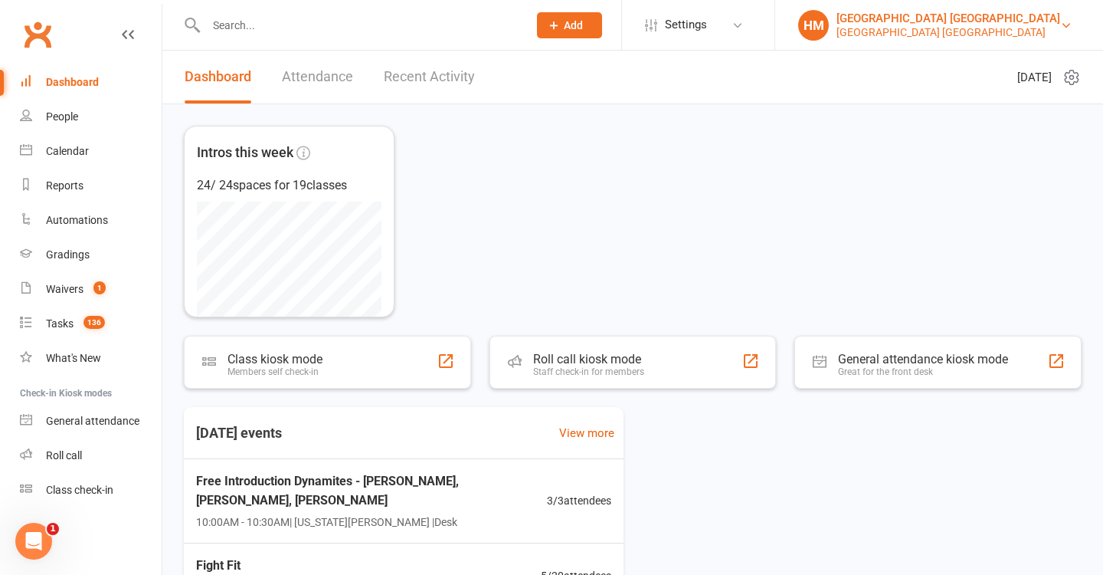
click at [854, 28] on div "[GEOGRAPHIC_DATA] [GEOGRAPHIC_DATA]" at bounding box center [949, 32] width 224 height 14
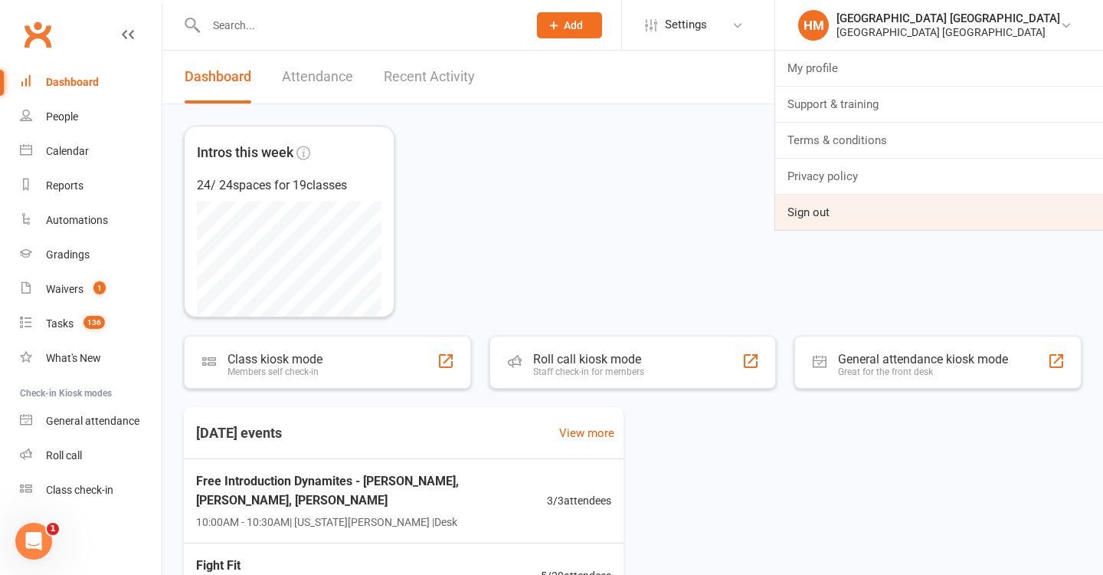
click at [817, 195] on link "Sign out" at bounding box center [939, 212] width 328 height 35
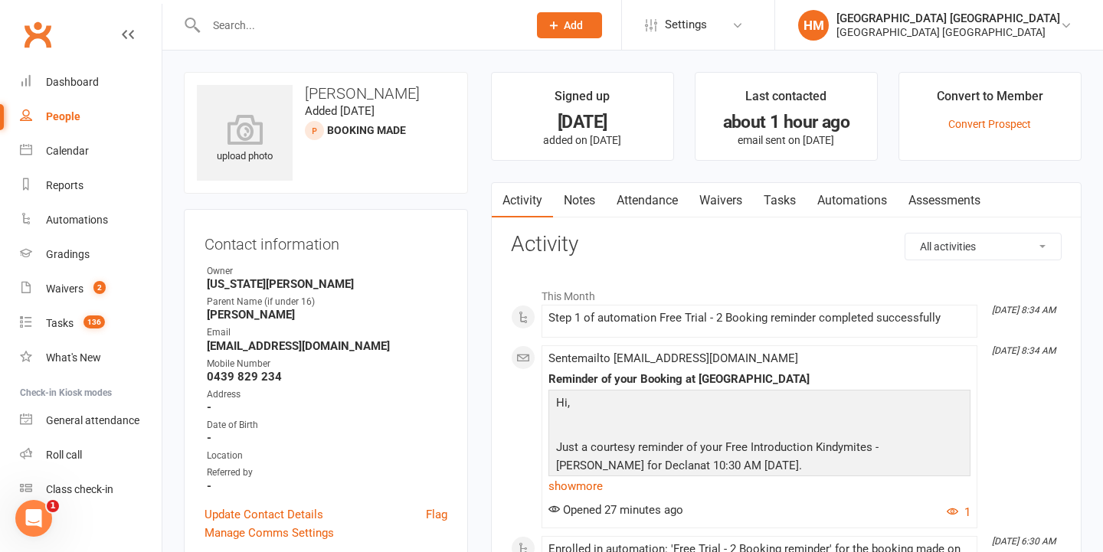
click at [743, 185] on link "Waivers" at bounding box center [721, 200] width 64 height 35
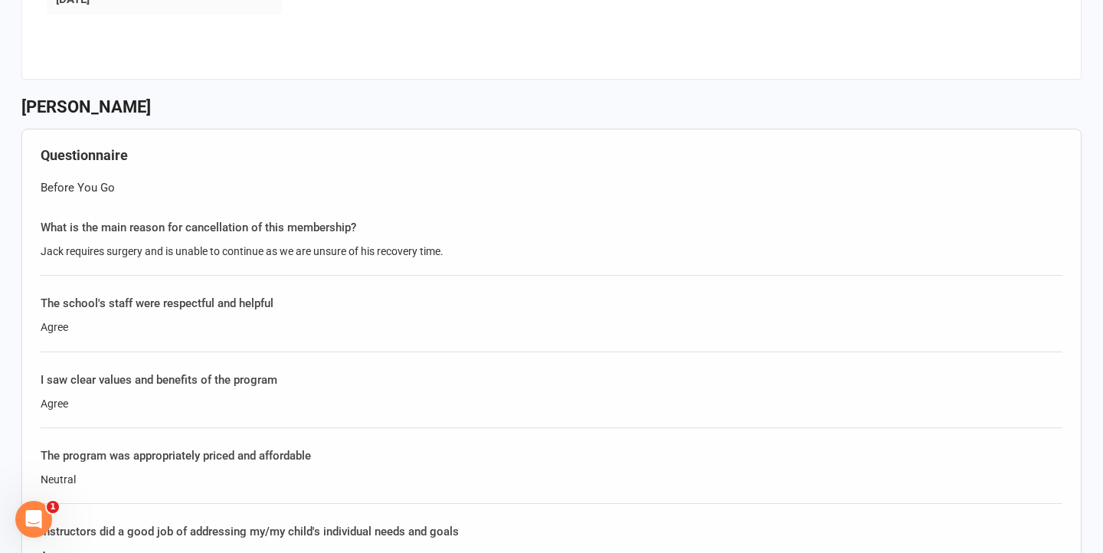
scroll to position [1192, 0]
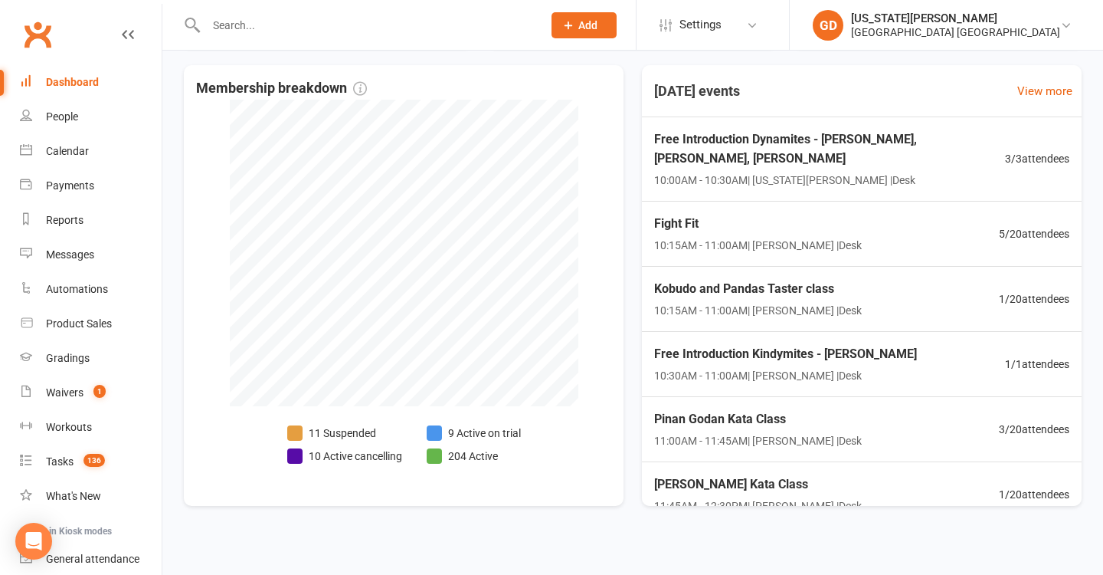
scroll to position [345, 0]
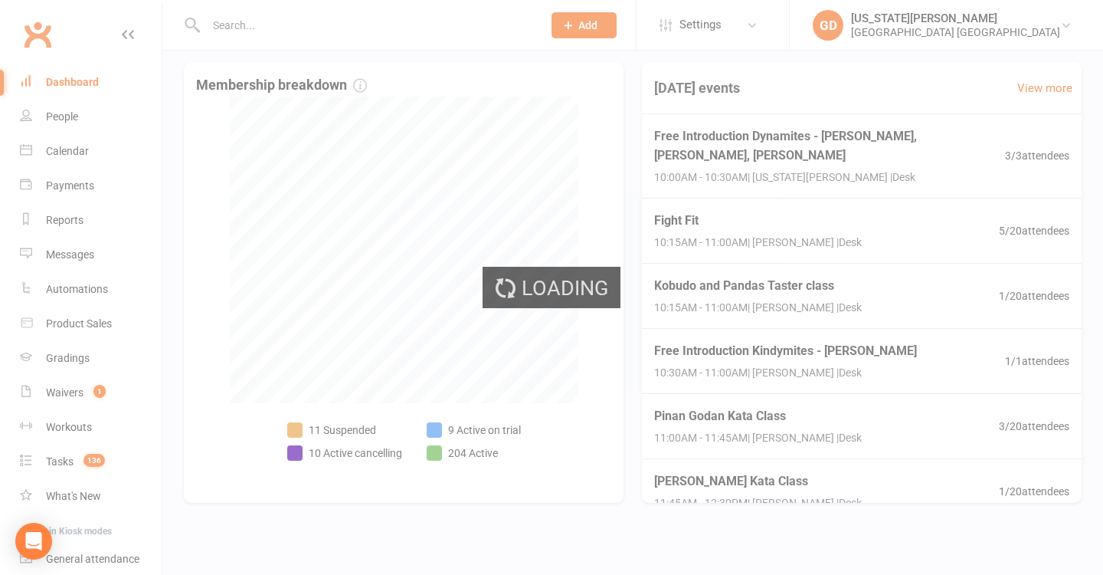
select select "no_trial"
select select "100"
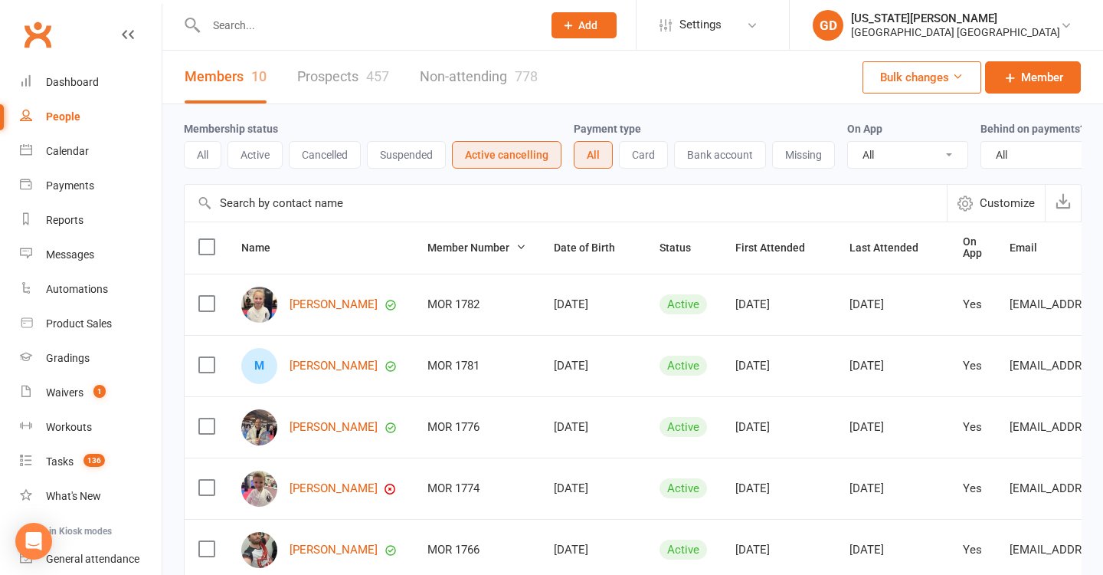
click at [522, 333] on td "MOR 1782" at bounding box center [477, 304] width 126 height 61
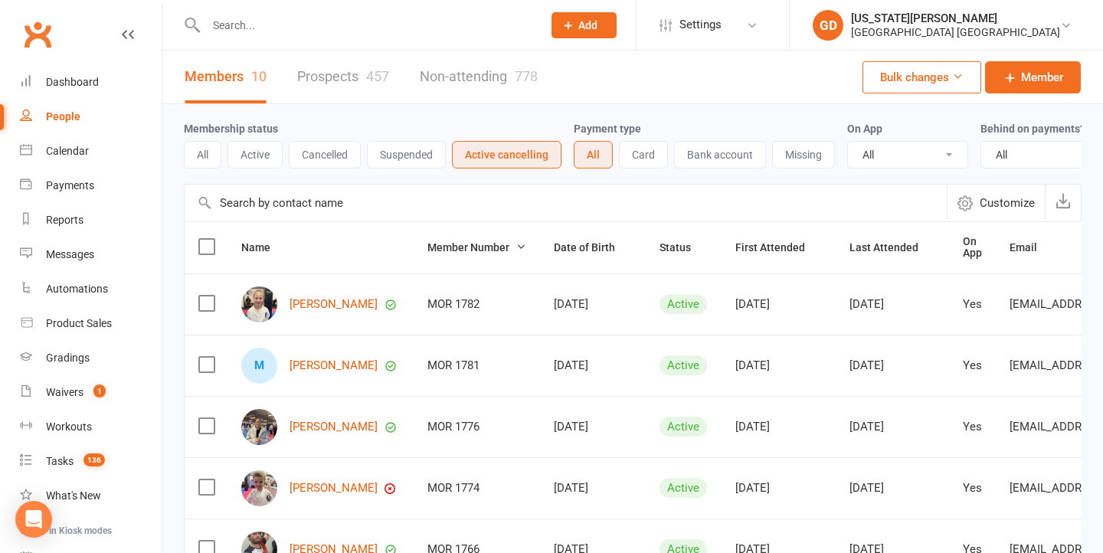
click at [706, 4] on li "Settings Membership Plans Event Templates Appointment Types Website Image Libra…" at bounding box center [712, 25] width 153 height 50
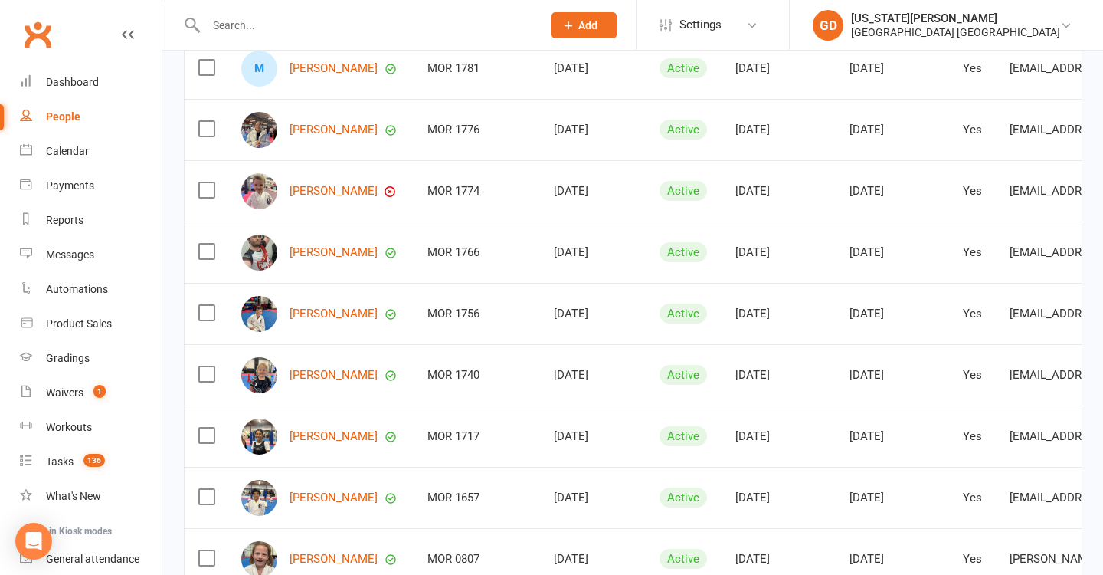
scroll to position [297, 0]
click at [487, 234] on td "MOR 1766" at bounding box center [477, 251] width 126 height 61
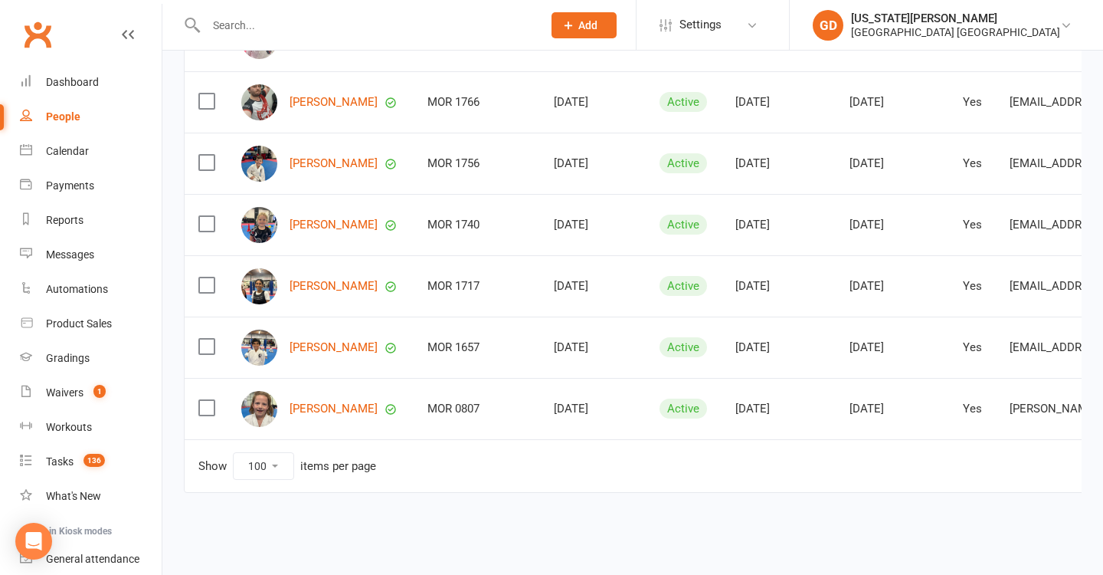
scroll to position [456, 0]
click at [533, 286] on td "MOR 1717" at bounding box center [477, 285] width 126 height 61
click at [587, 204] on td "2021-04-13" at bounding box center [593, 224] width 106 height 61
click at [70, 81] on div "Dashboard" at bounding box center [72, 82] width 53 height 12
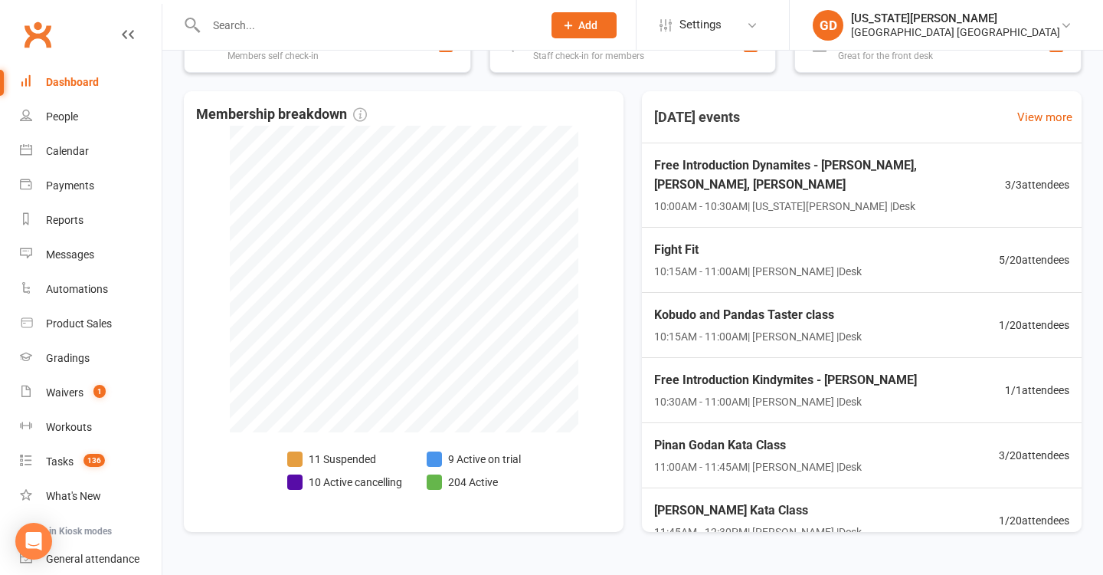
scroll to position [326, 0]
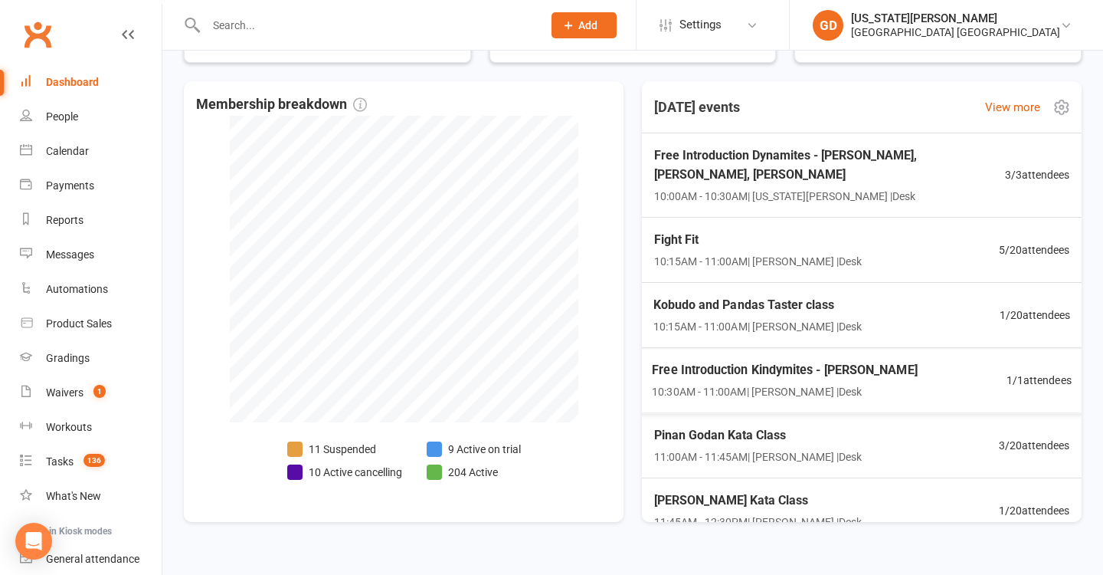
click at [720, 385] on span "10:30AM - 11:00AM | Lesley Talbut | Desk" at bounding box center [784, 392] width 265 height 18
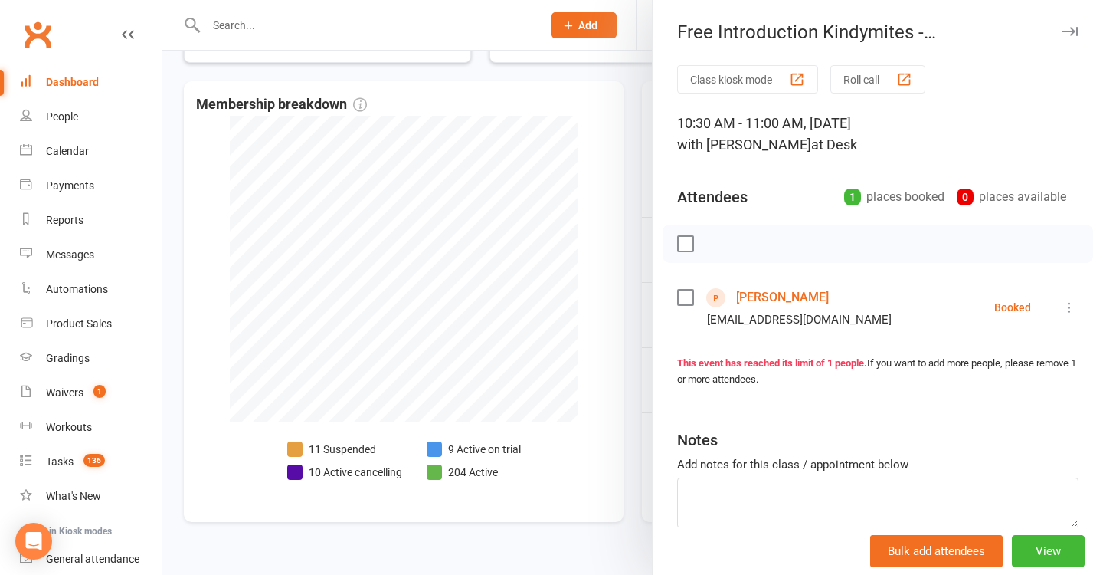
click at [575, 264] on div at bounding box center [632, 287] width 941 height 575
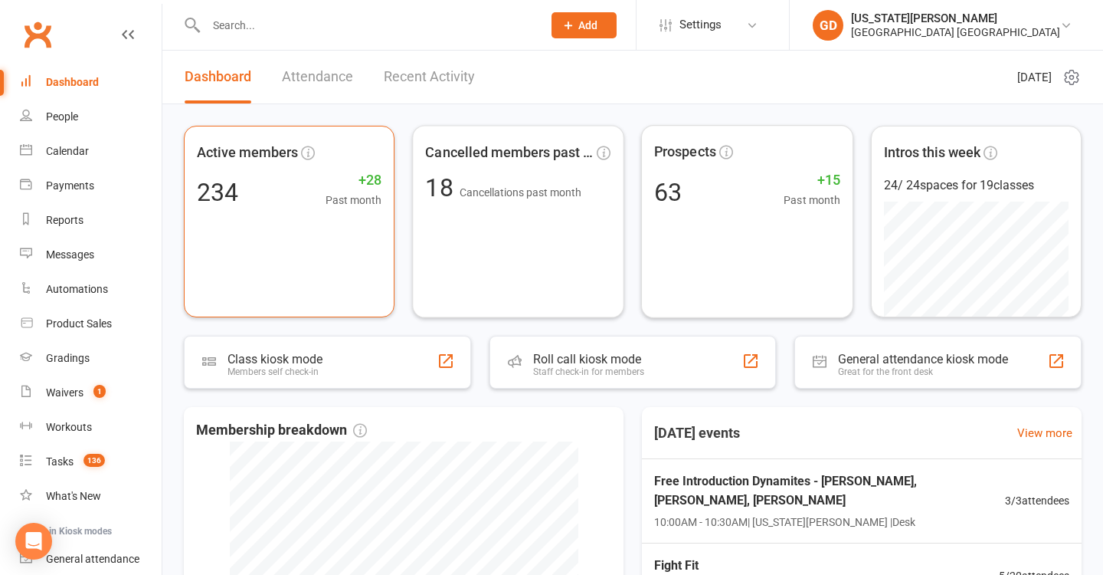
scroll to position [0, 0]
click at [106, 156] on link "Calendar" at bounding box center [91, 151] width 142 height 34
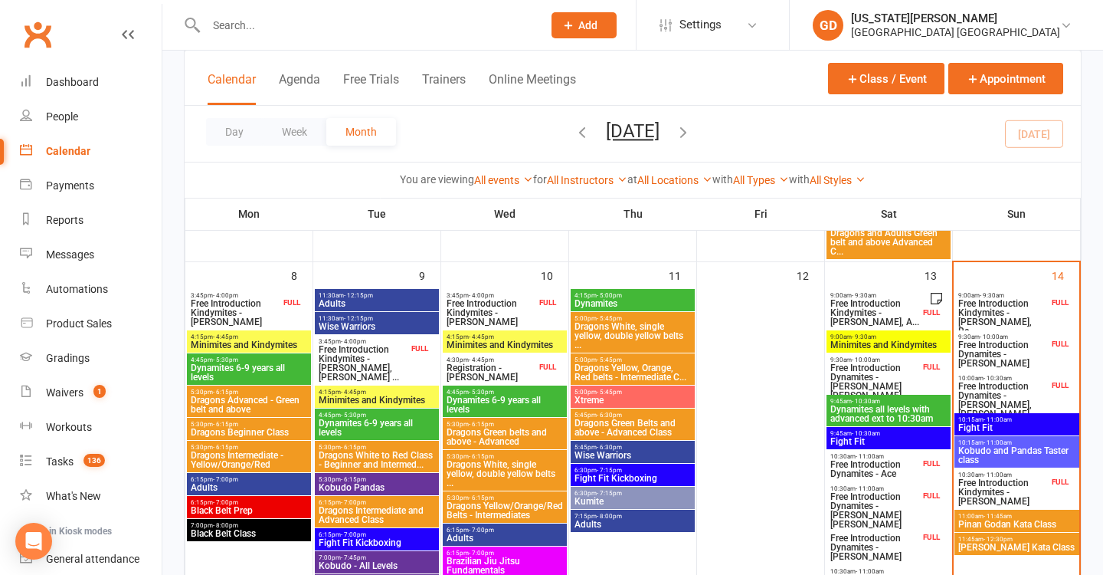
scroll to position [411, 0]
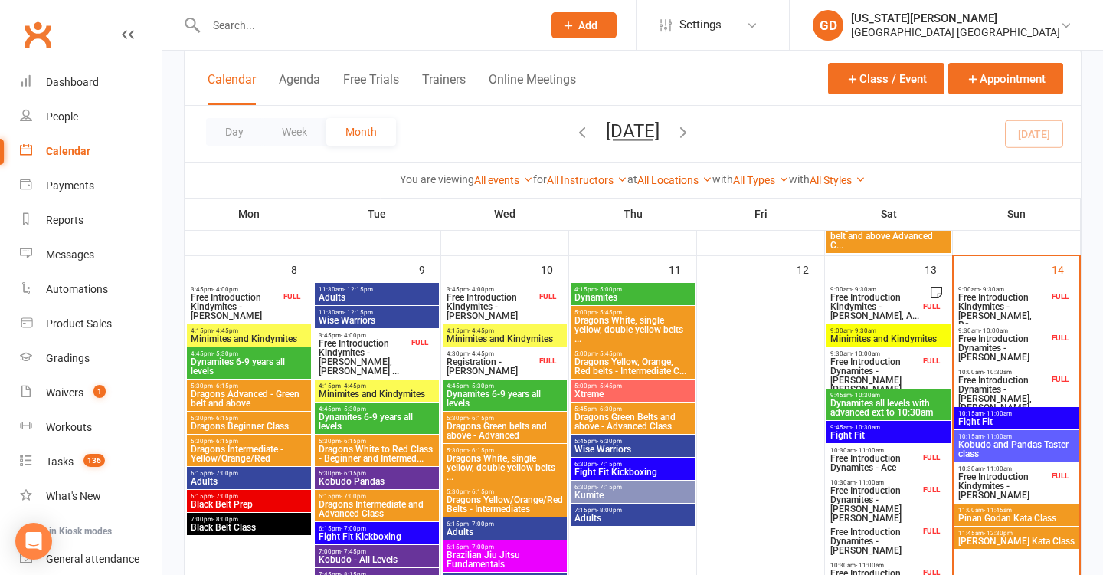
click at [995, 307] on span "Free Introduction Kindymites - Tully Oiolevave, Re..." at bounding box center [1003, 311] width 91 height 37
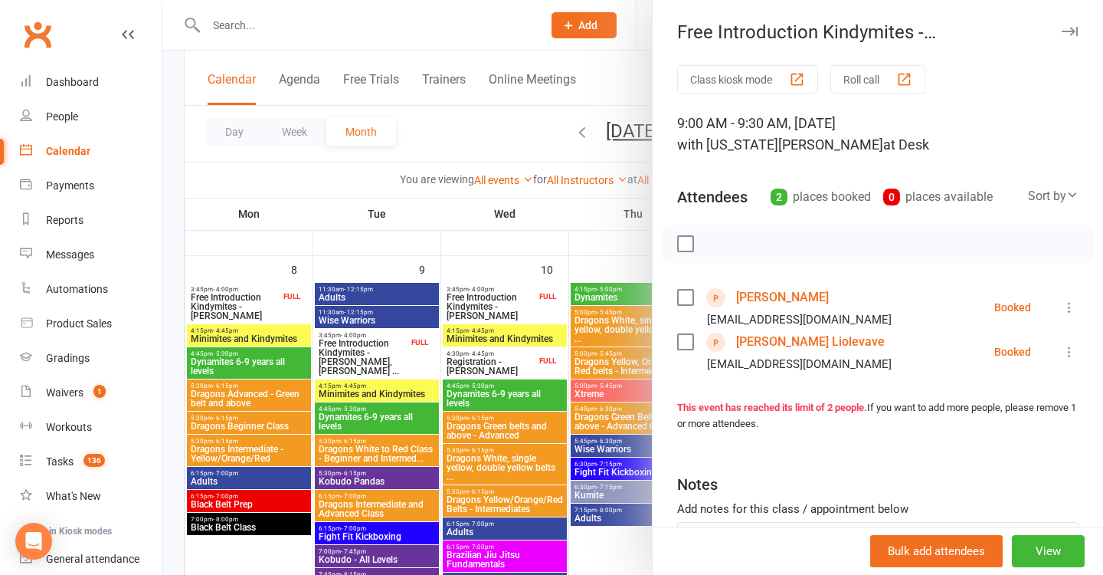
click at [393, 234] on div at bounding box center [632, 287] width 941 height 575
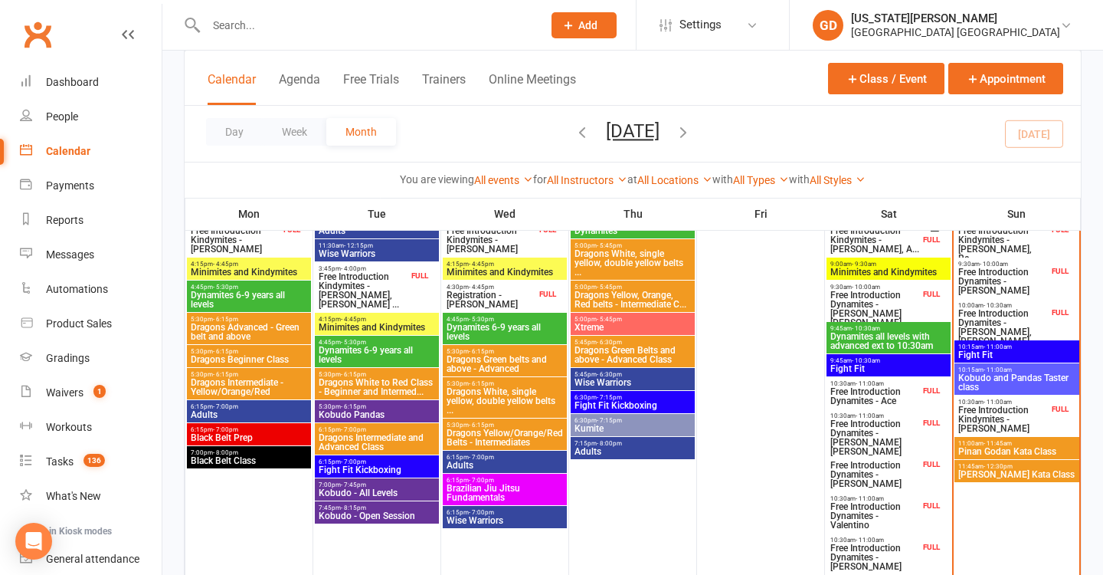
scroll to position [474, 0]
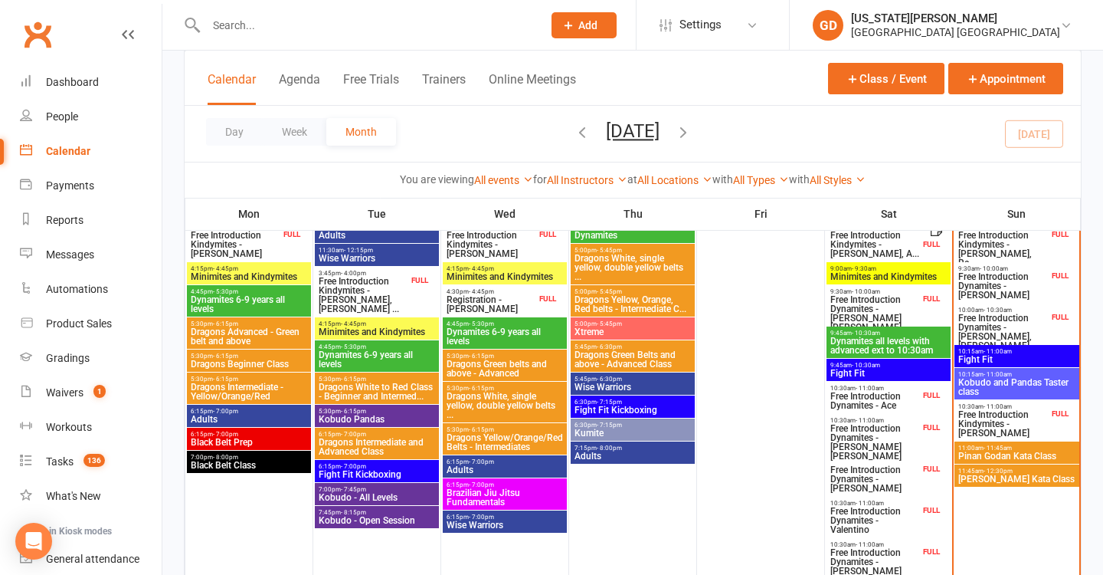
click at [977, 323] on span "Free Introduction Dynamites - Jada Mills, Rylee Mi..." at bounding box center [1003, 336] width 91 height 46
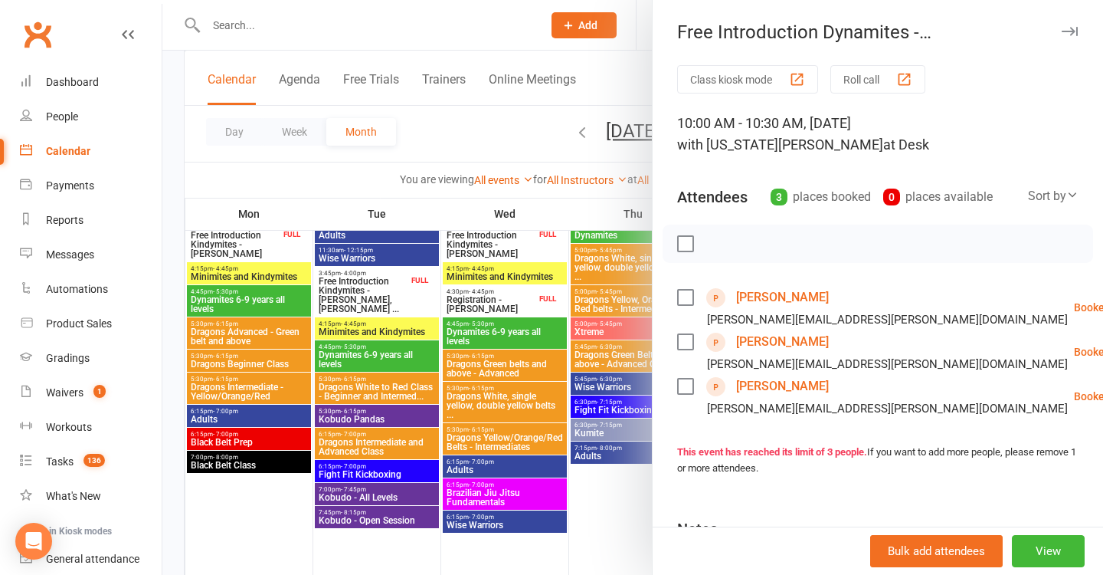
click at [787, 302] on link "Brody Mills" at bounding box center [782, 297] width 93 height 25
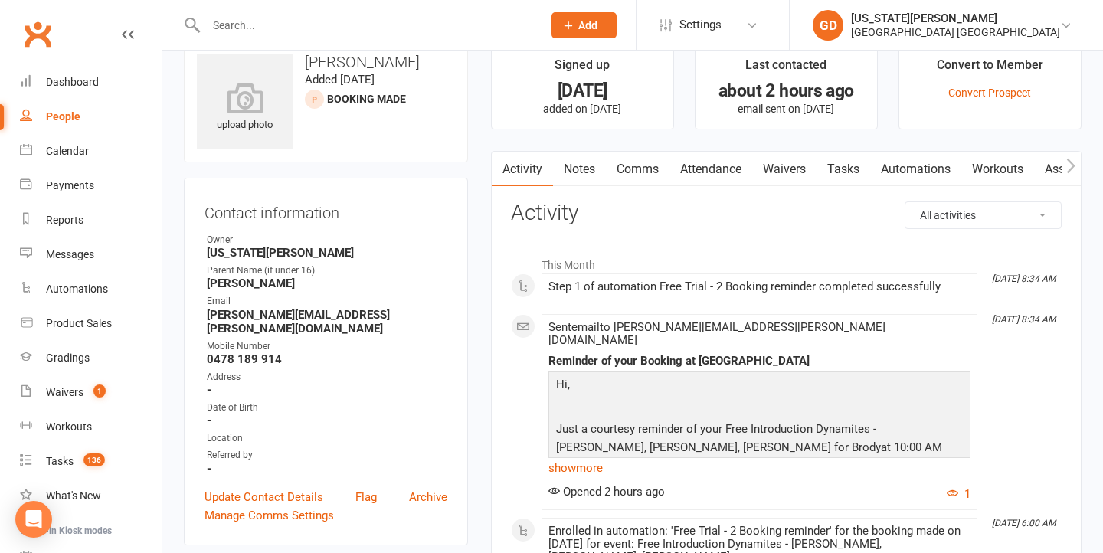
scroll to position [143, 0]
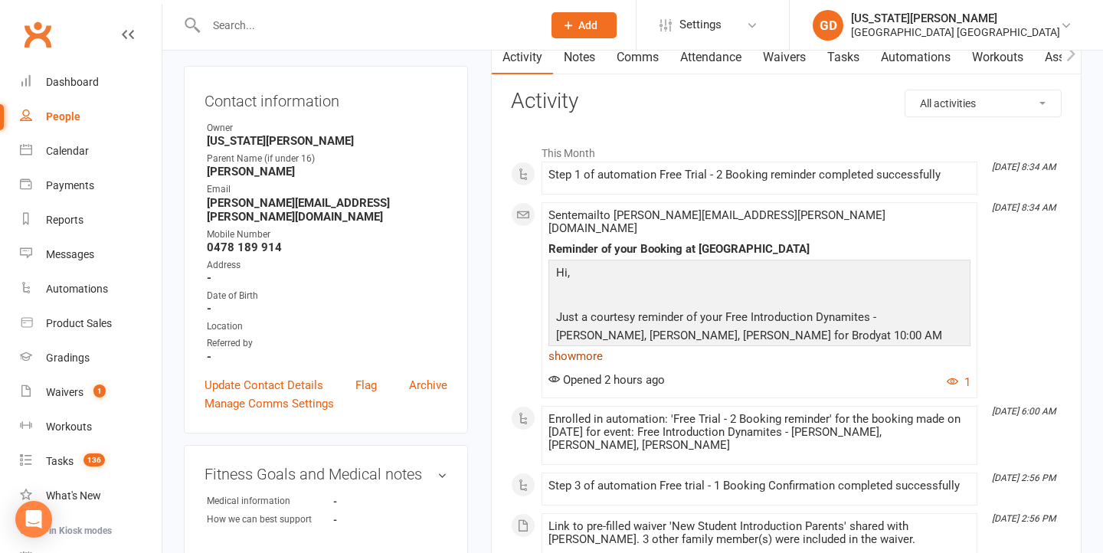
click at [636, 346] on link "show more" at bounding box center [760, 356] width 422 height 21
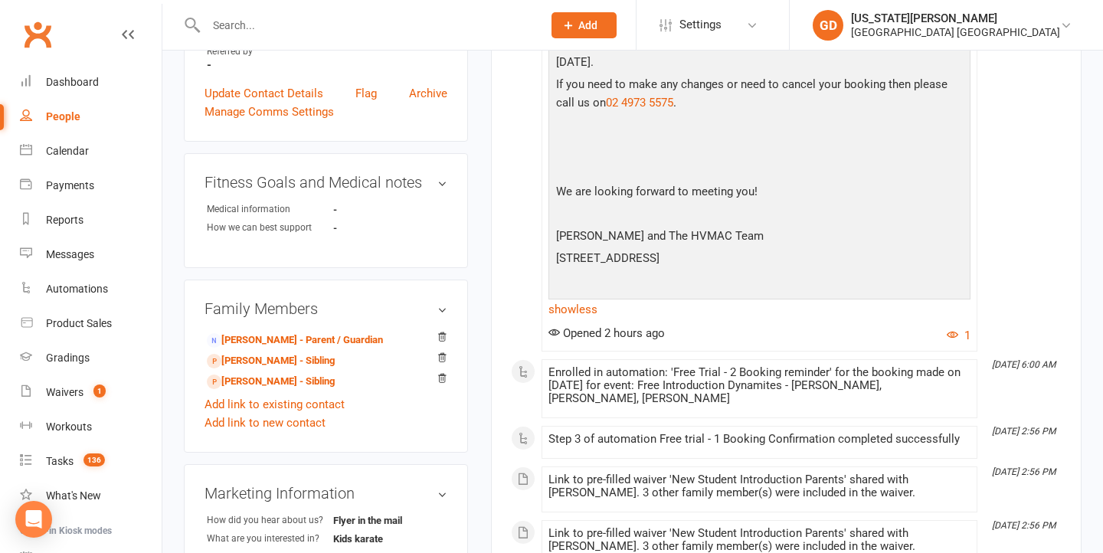
scroll to position [438, 0]
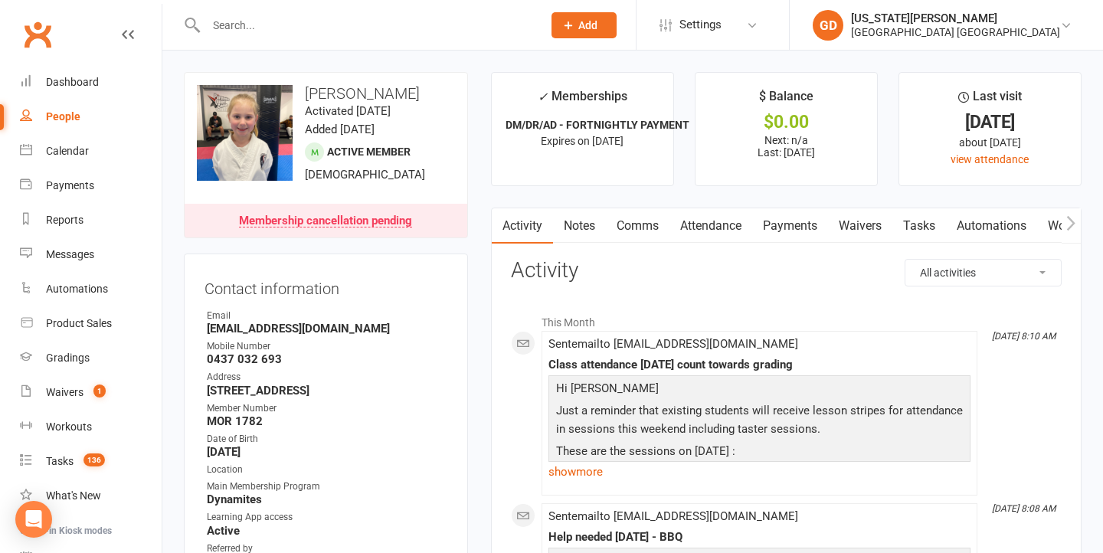
drag, startPoint x: 861, startPoint y: 230, endPoint x: 844, endPoint y: 240, distance: 19.6
click at [861, 230] on link "Waivers" at bounding box center [860, 225] width 64 height 35
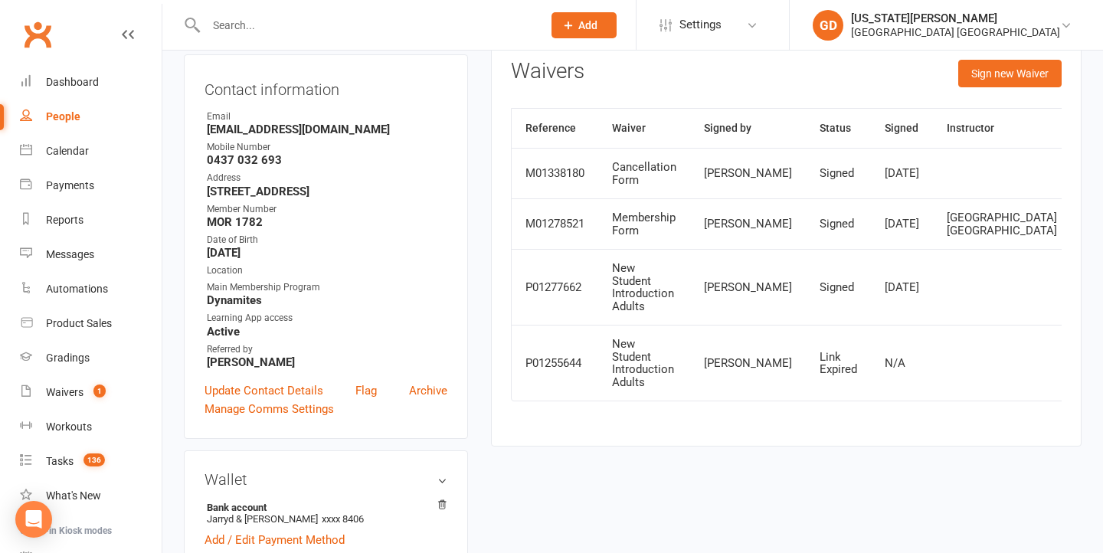
scroll to position [225, 0]
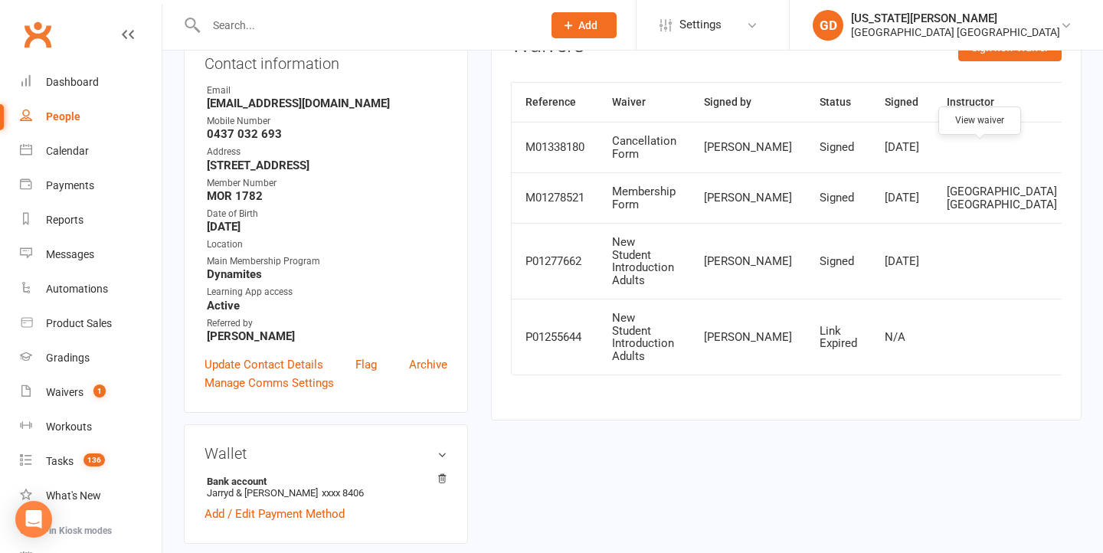
click at [1085, 160] on link at bounding box center [1097, 148] width 25 height 25
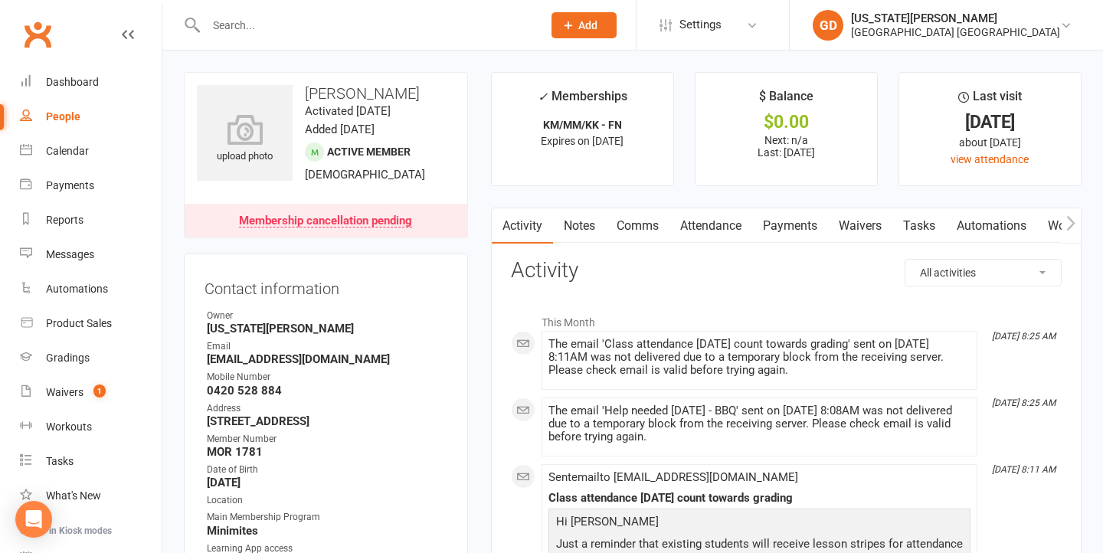
click at [802, 215] on link "Payments" at bounding box center [790, 225] width 76 height 35
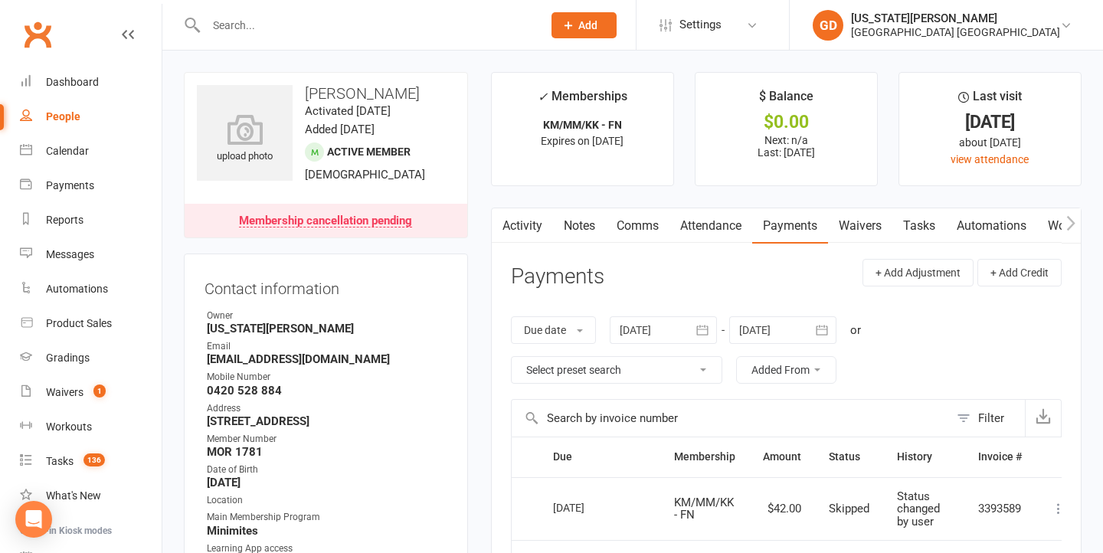
click at [859, 223] on link "Waivers" at bounding box center [860, 225] width 64 height 35
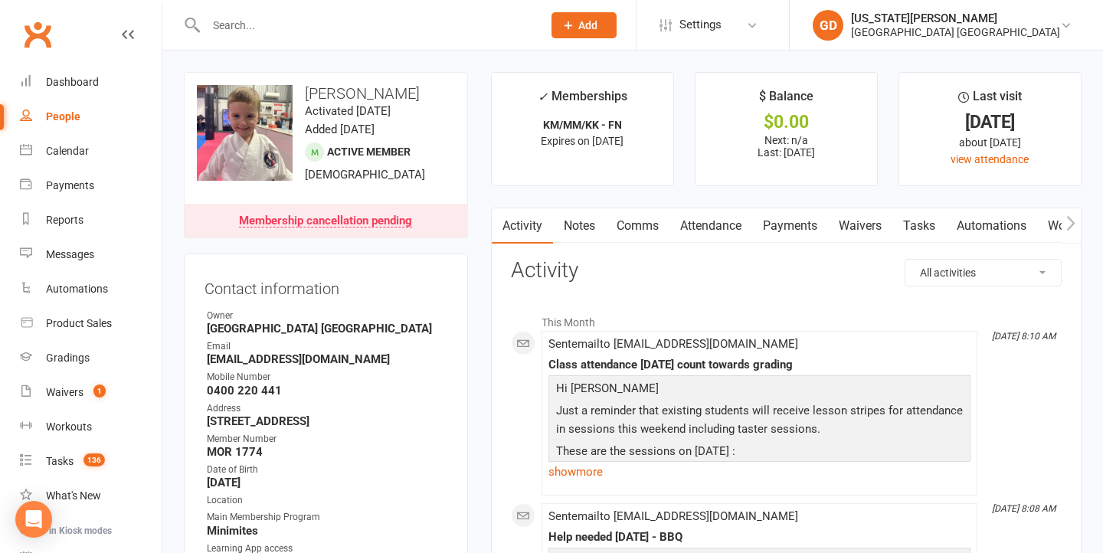
drag, startPoint x: 864, startPoint y: 231, endPoint x: 786, endPoint y: 339, distance: 133.5
click at [864, 231] on link "Waivers" at bounding box center [860, 225] width 64 height 35
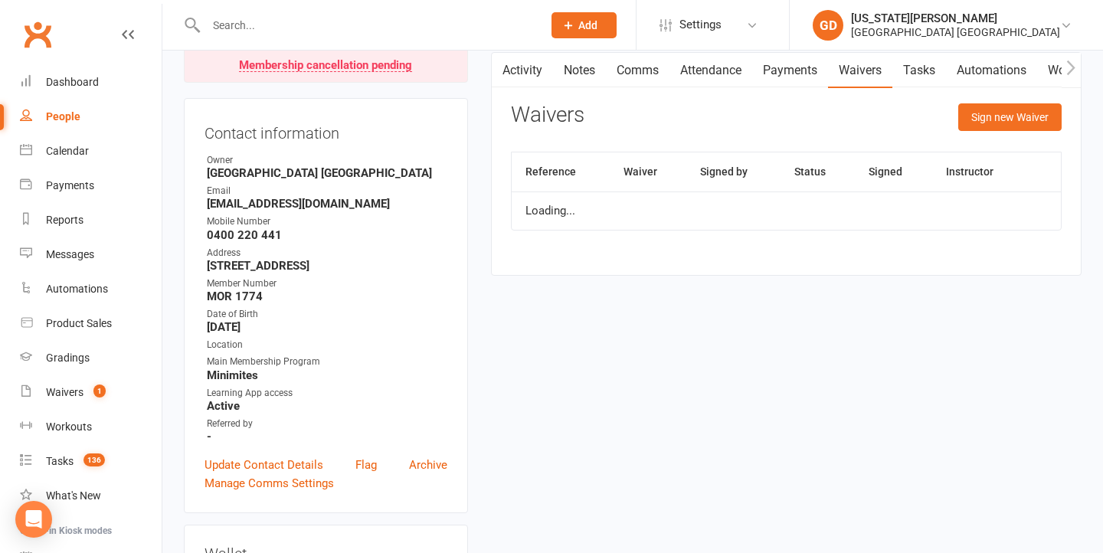
scroll to position [185, 0]
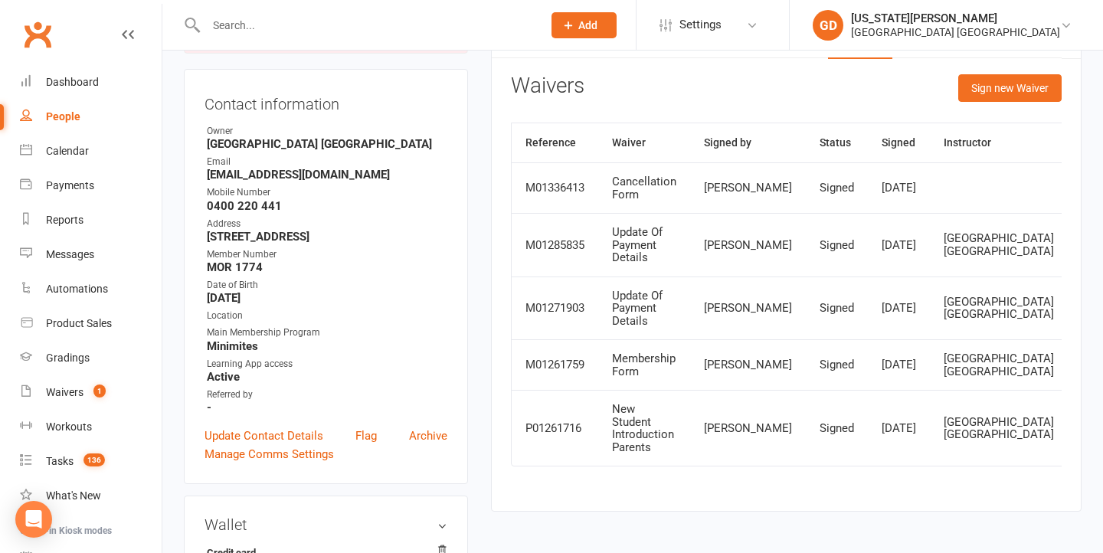
click at [1068, 213] on td at bounding box center [1122, 187] width 109 height 51
click at [1088, 194] on icon at bounding box center [1093, 187] width 11 height 11
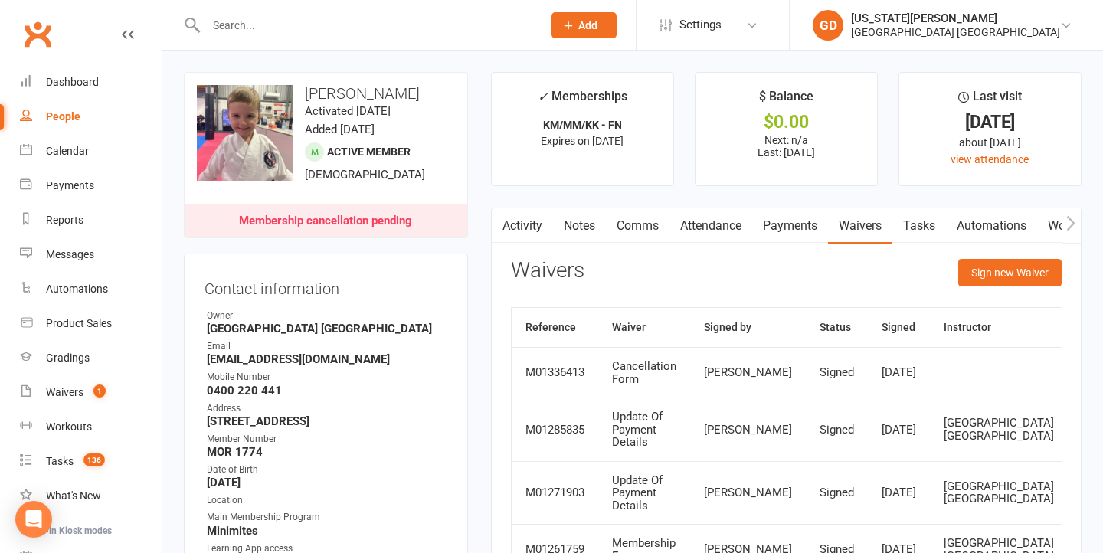
scroll to position [0, 0]
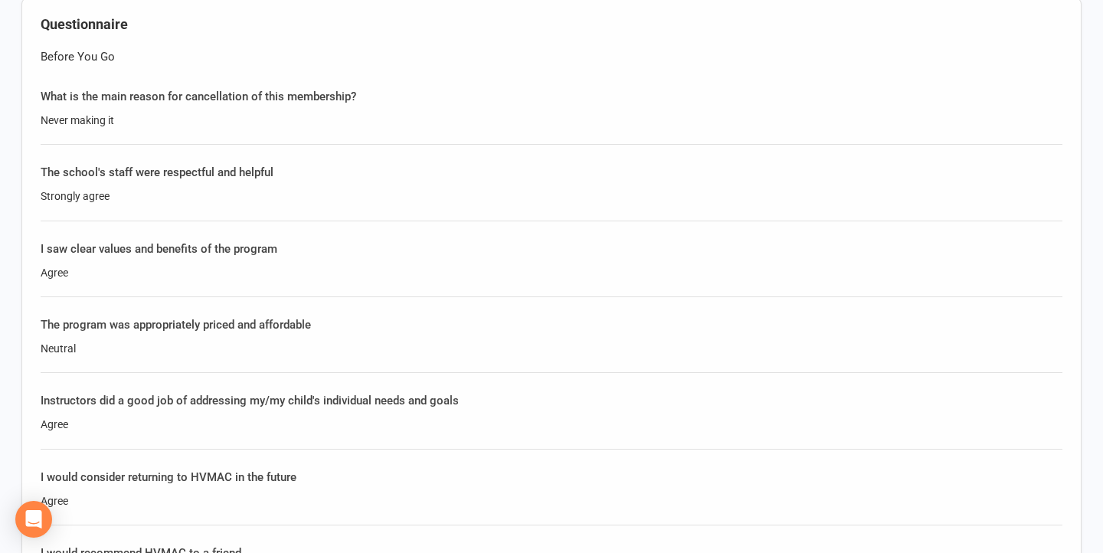
scroll to position [1067, 0]
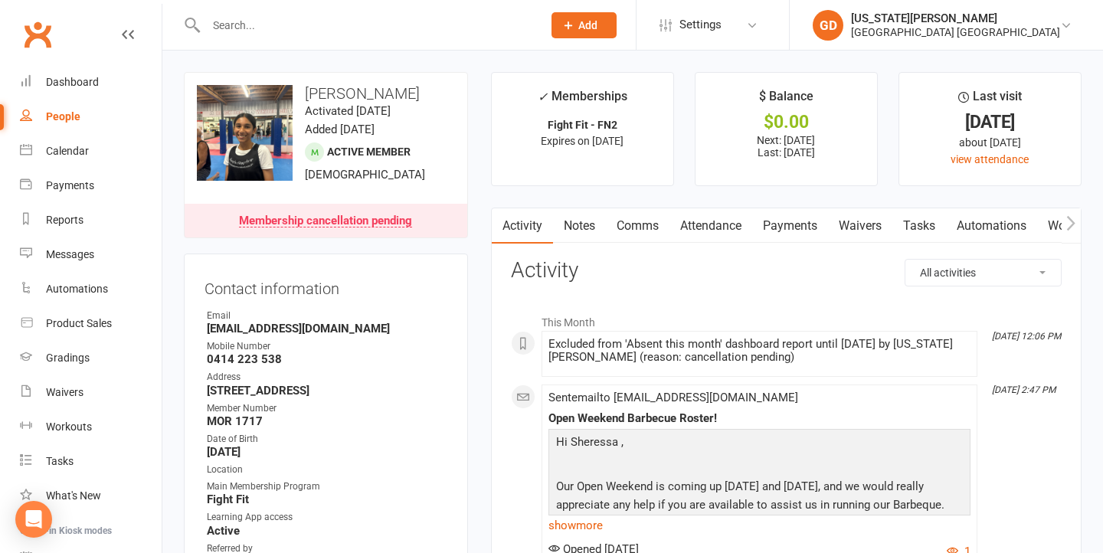
drag, startPoint x: 864, startPoint y: 231, endPoint x: 862, endPoint y: 241, distance: 10.1
click at [864, 231] on link "Waivers" at bounding box center [860, 225] width 64 height 35
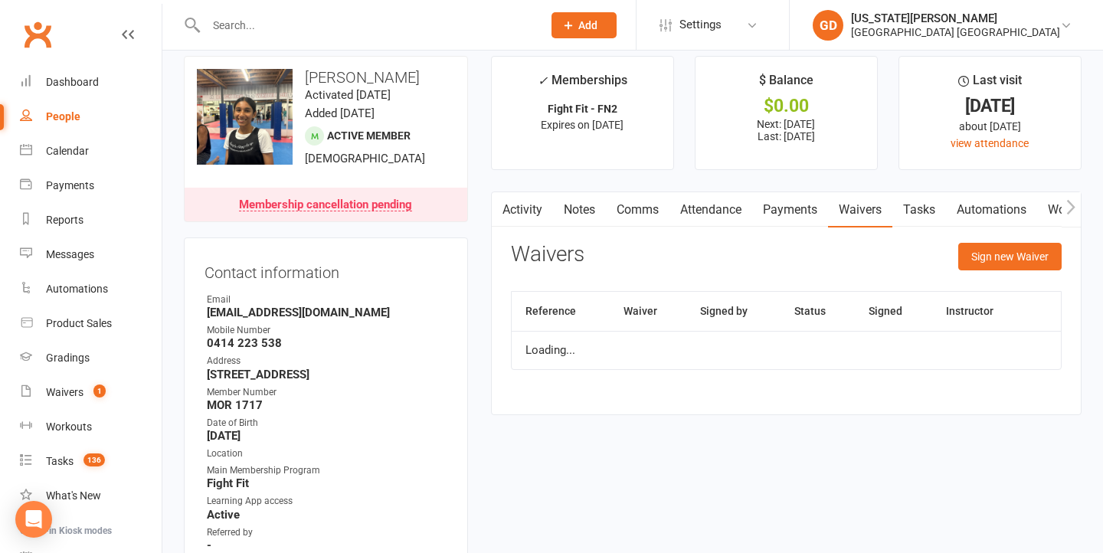
scroll to position [55, 0]
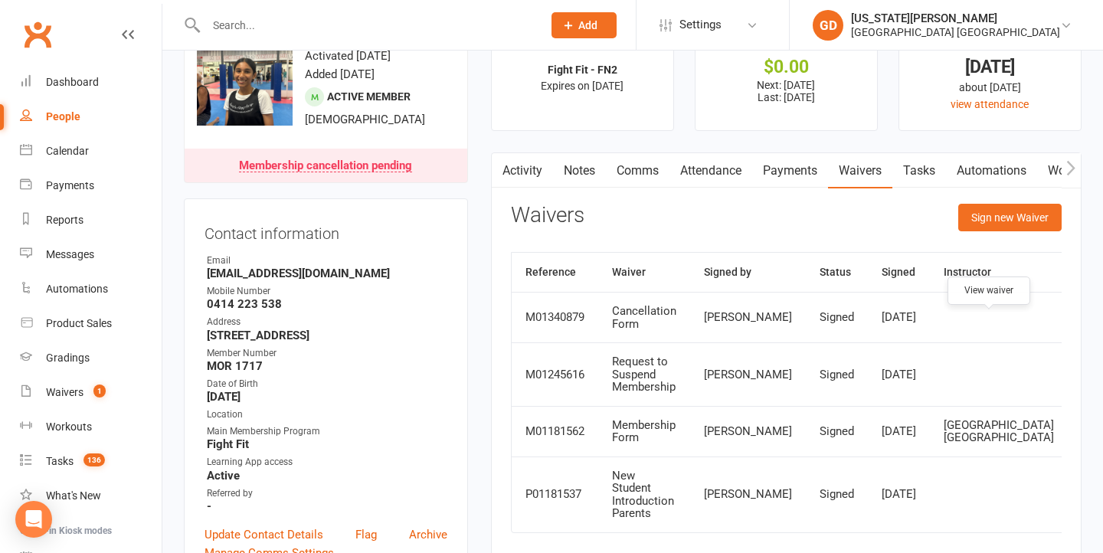
click at [1082, 330] on link at bounding box center [1094, 318] width 25 height 25
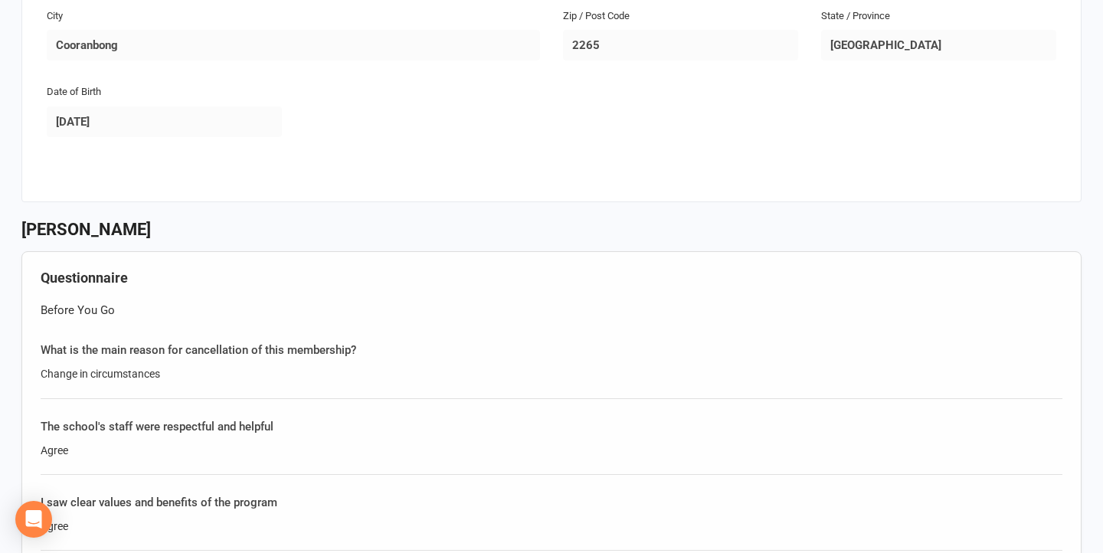
scroll to position [1562, 0]
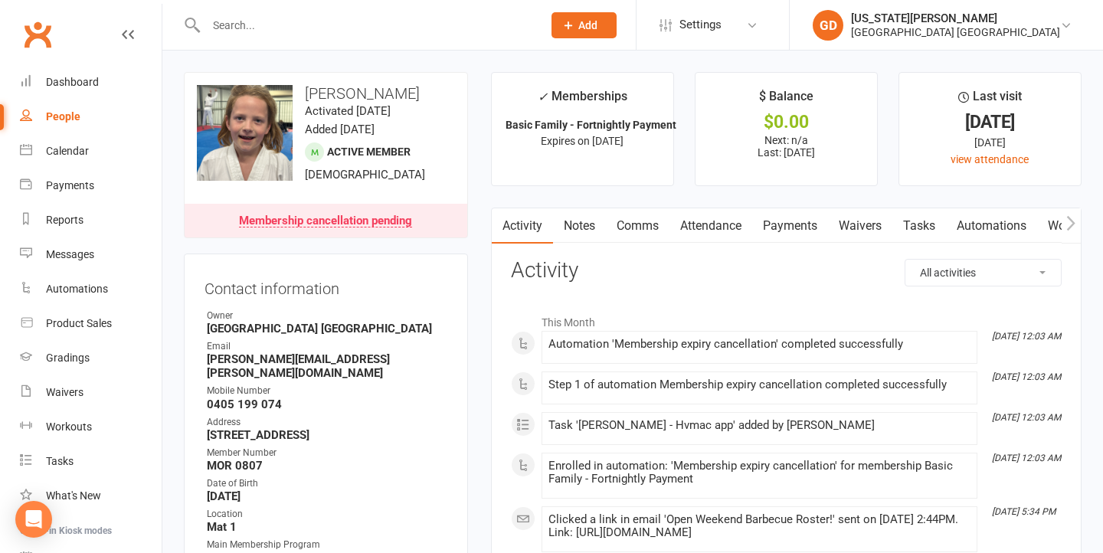
click at [847, 231] on link "Waivers" at bounding box center [860, 225] width 64 height 35
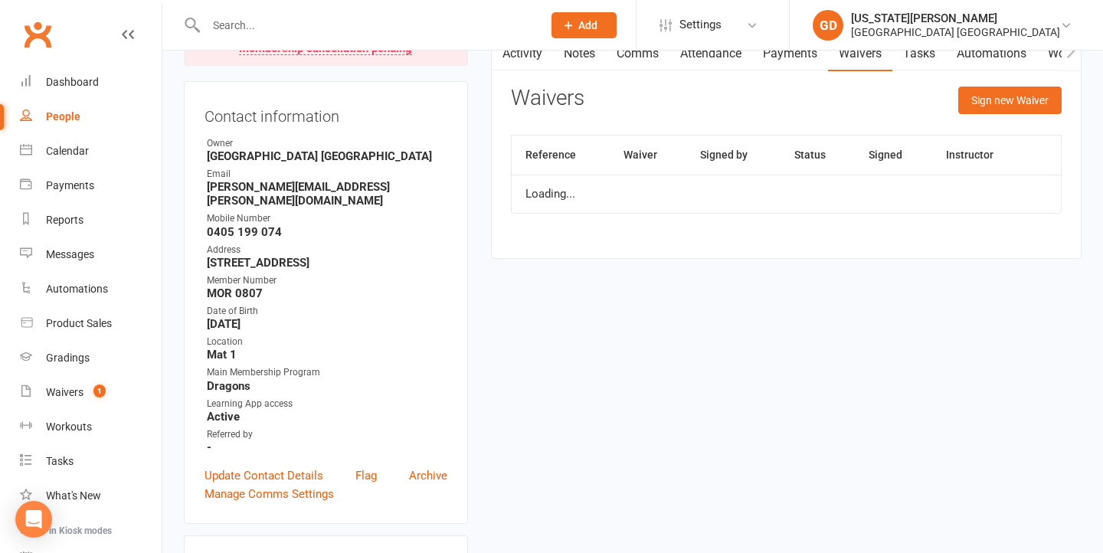
scroll to position [205, 0]
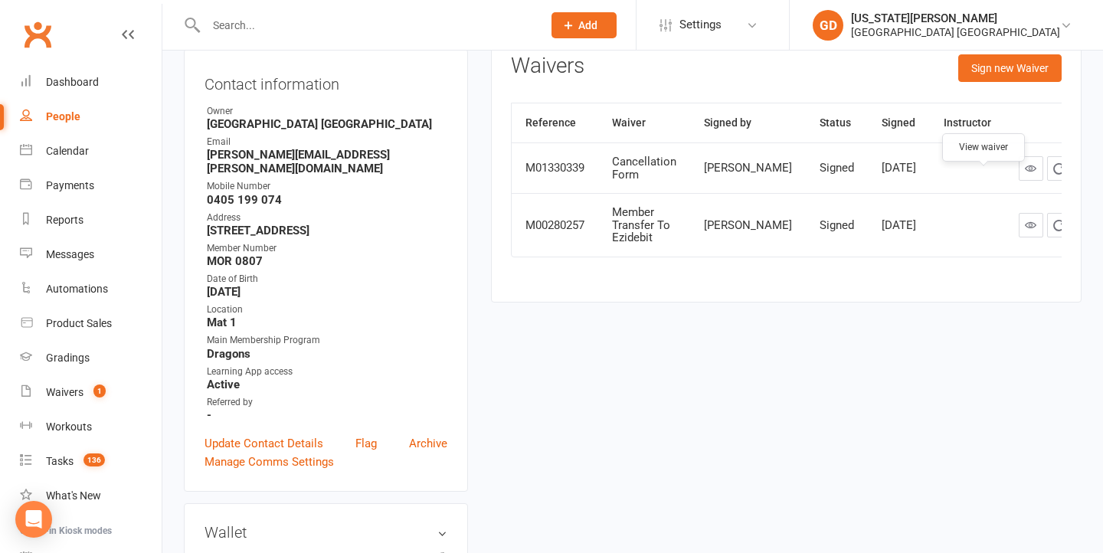
click at [1025, 174] on icon at bounding box center [1030, 167] width 11 height 11
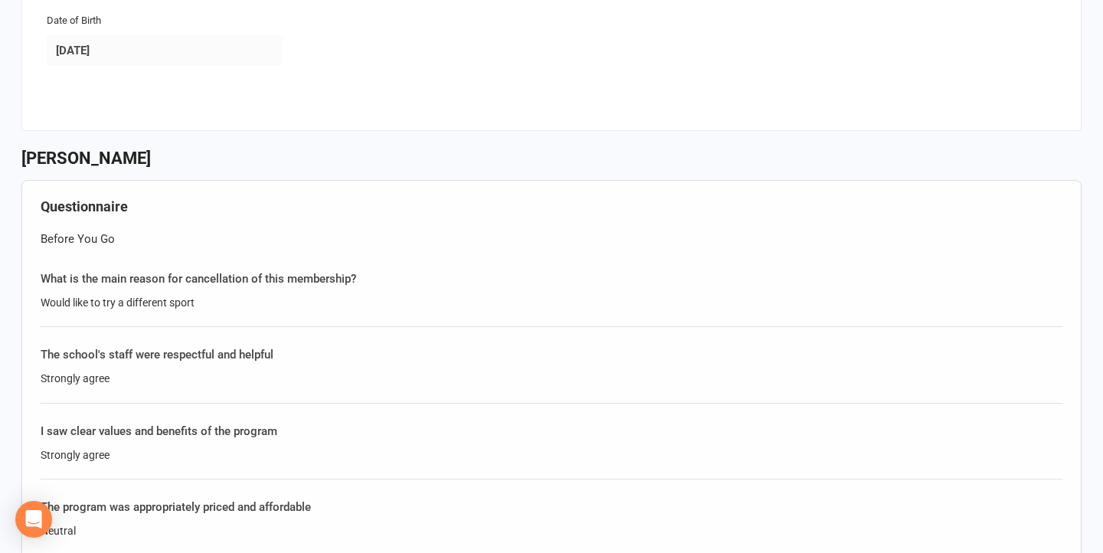
scroll to position [2156, 0]
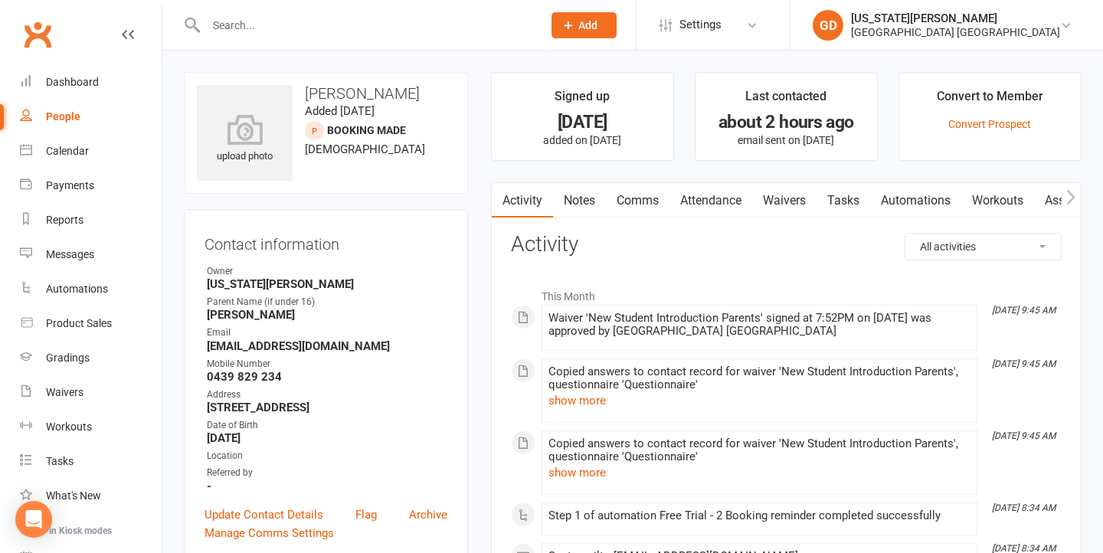
click at [807, 200] on link "Waivers" at bounding box center [784, 200] width 64 height 35
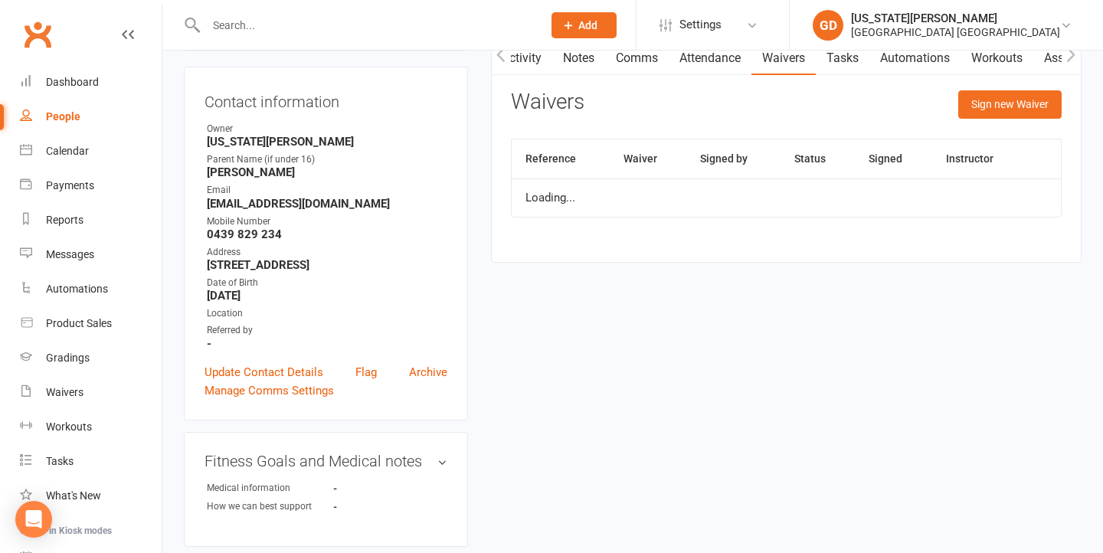
scroll to position [179, 0]
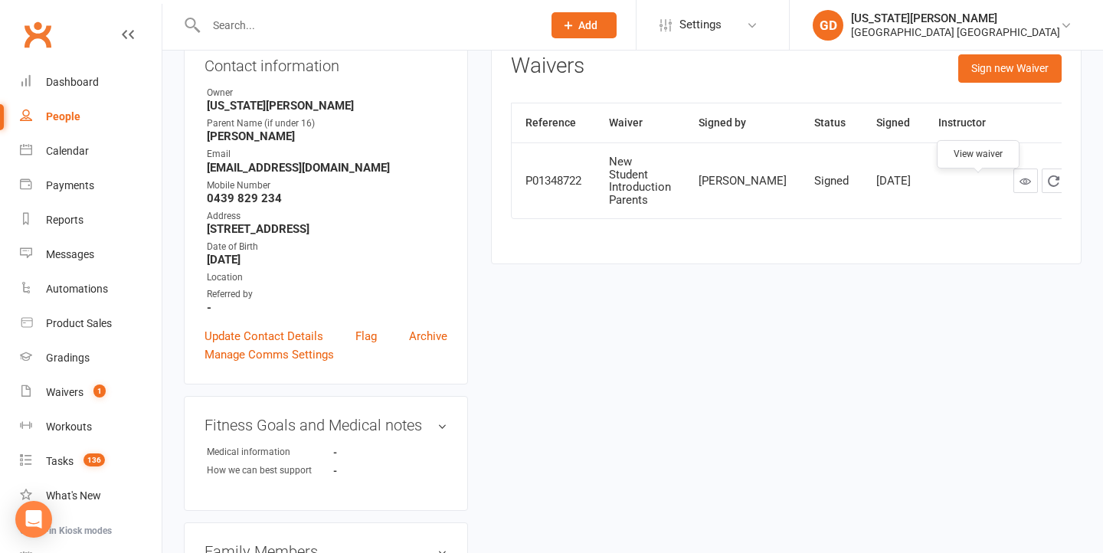
click at [1014, 185] on link at bounding box center [1026, 181] width 25 height 25
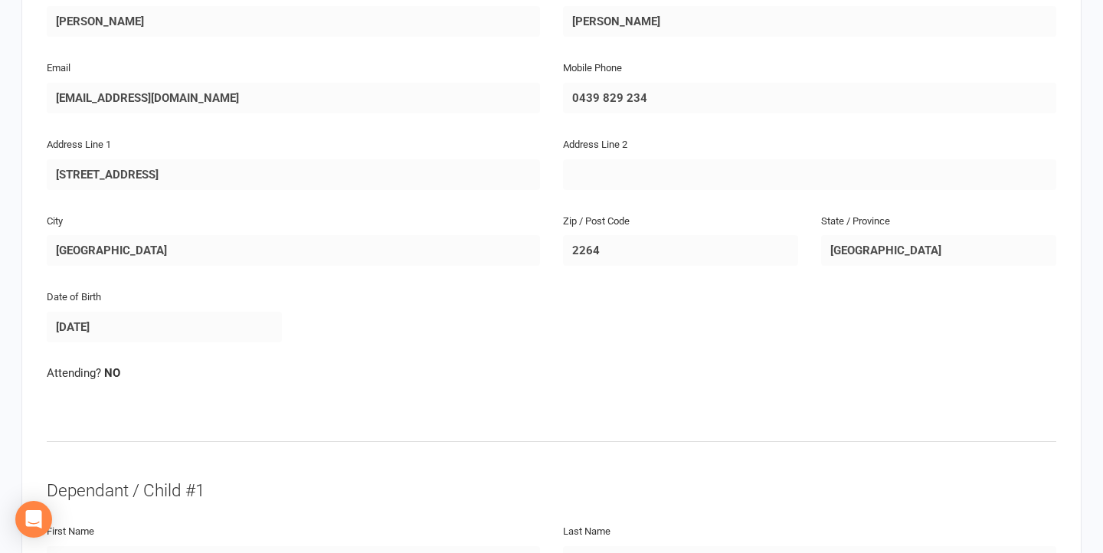
scroll to position [353, 0]
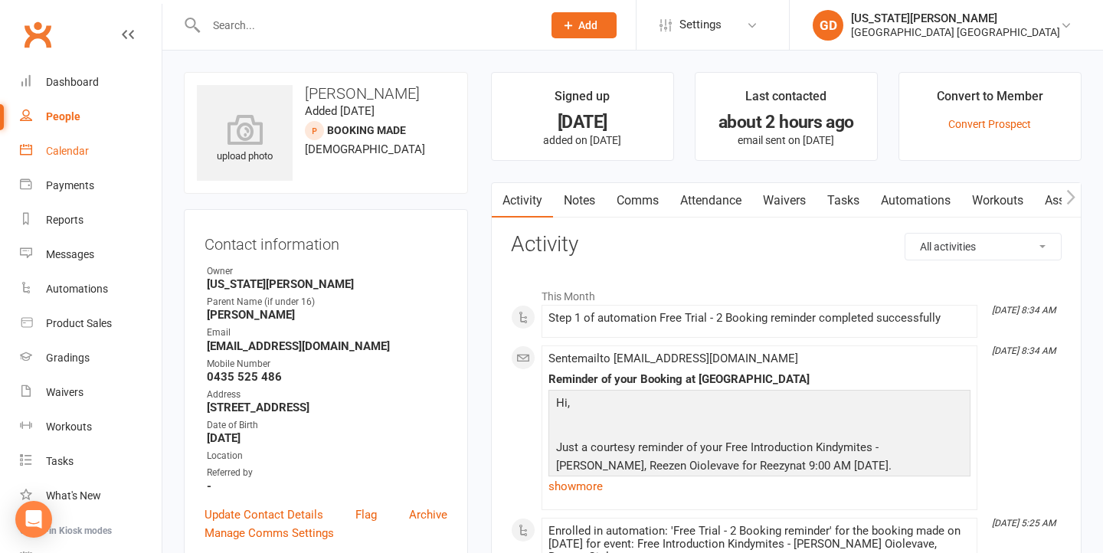
click at [76, 149] on div "Calendar" at bounding box center [67, 151] width 43 height 12
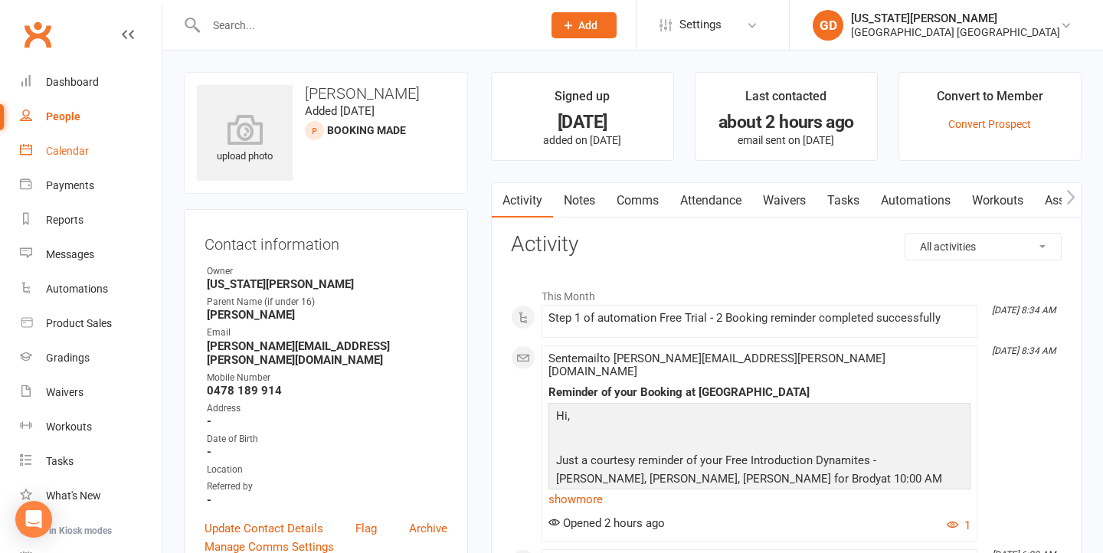
click at [103, 147] on link "Calendar" at bounding box center [91, 151] width 142 height 34
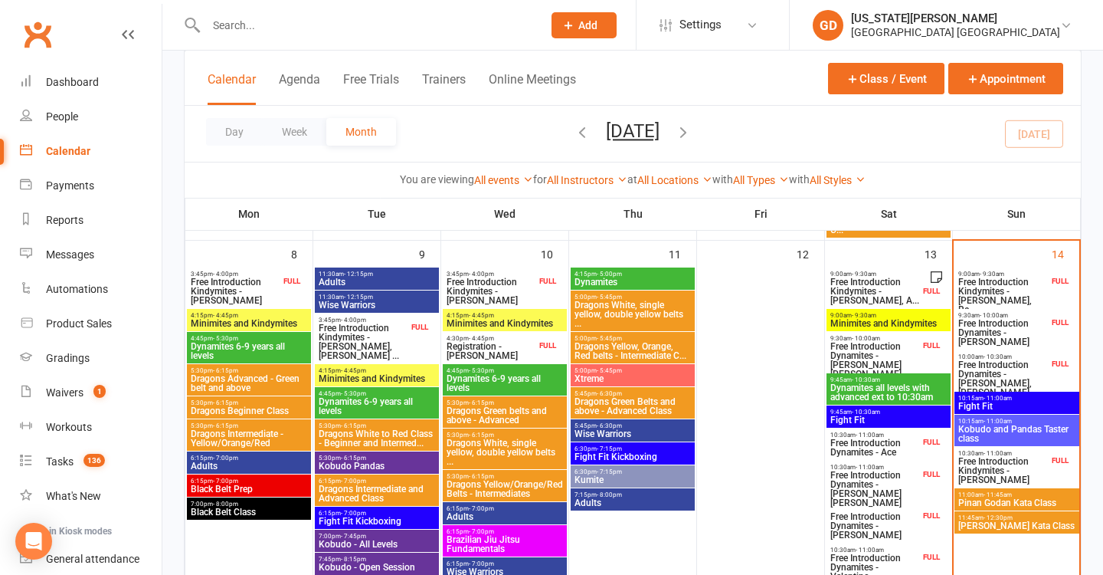
scroll to position [395, 0]
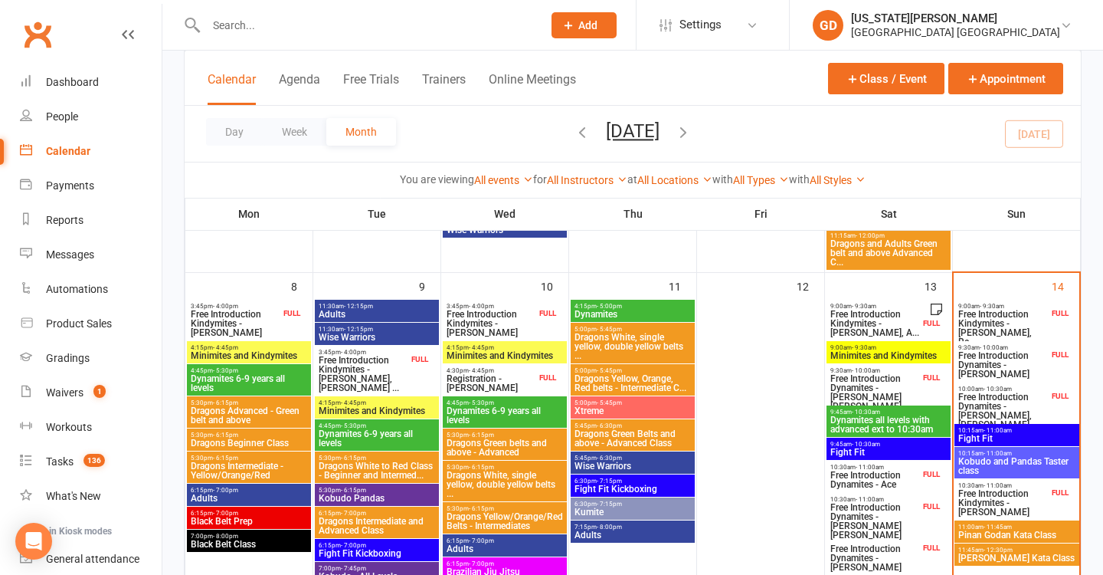
click at [877, 314] on span "Free Introduction Kindymites - [PERSON_NAME], A..." at bounding box center [875, 324] width 90 height 28
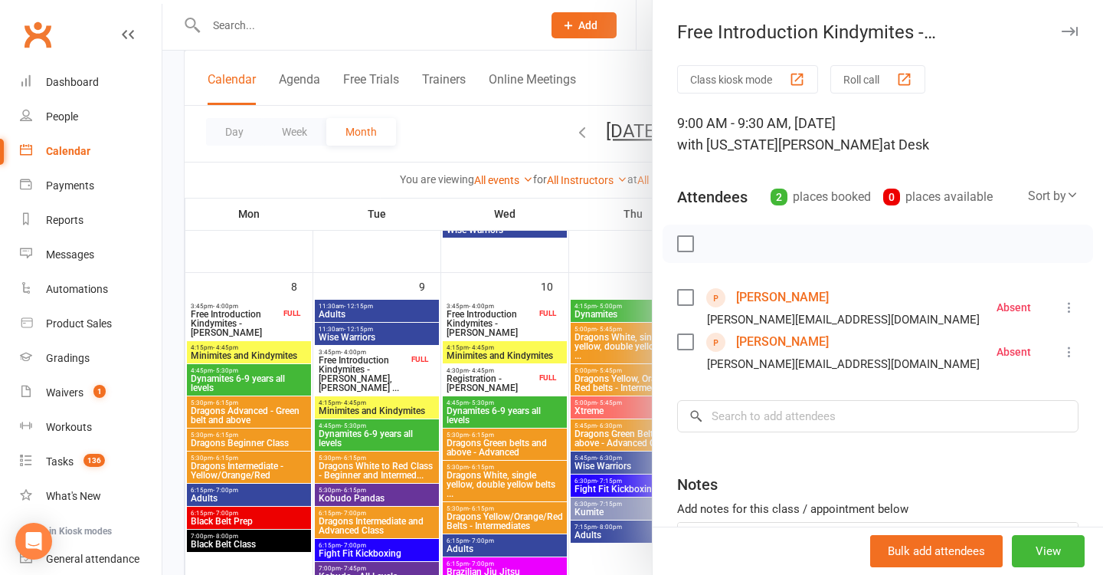
click at [359, 212] on div at bounding box center [632, 287] width 941 height 575
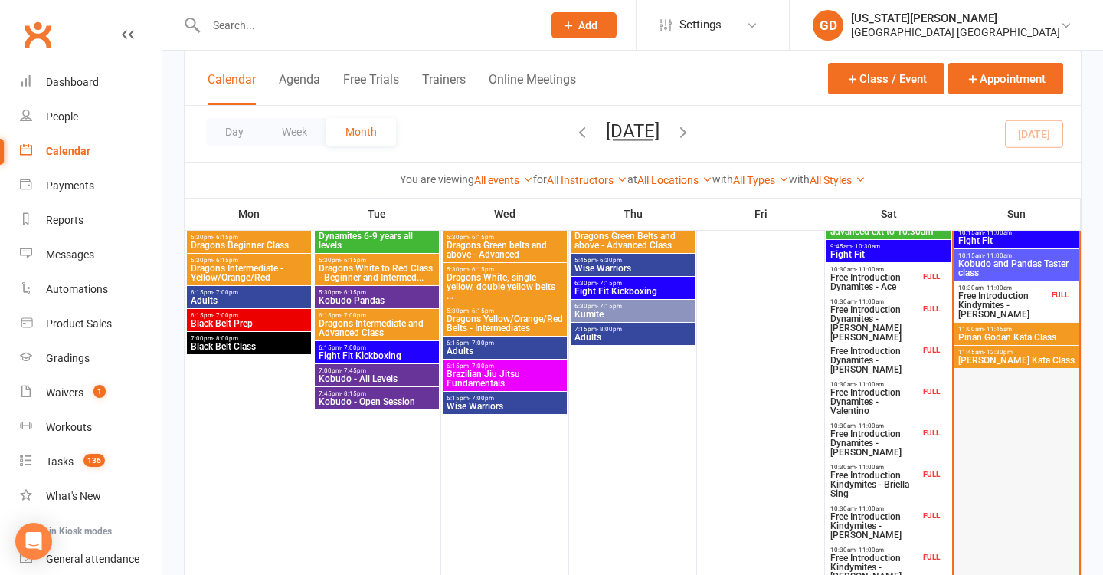
scroll to position [591, 0]
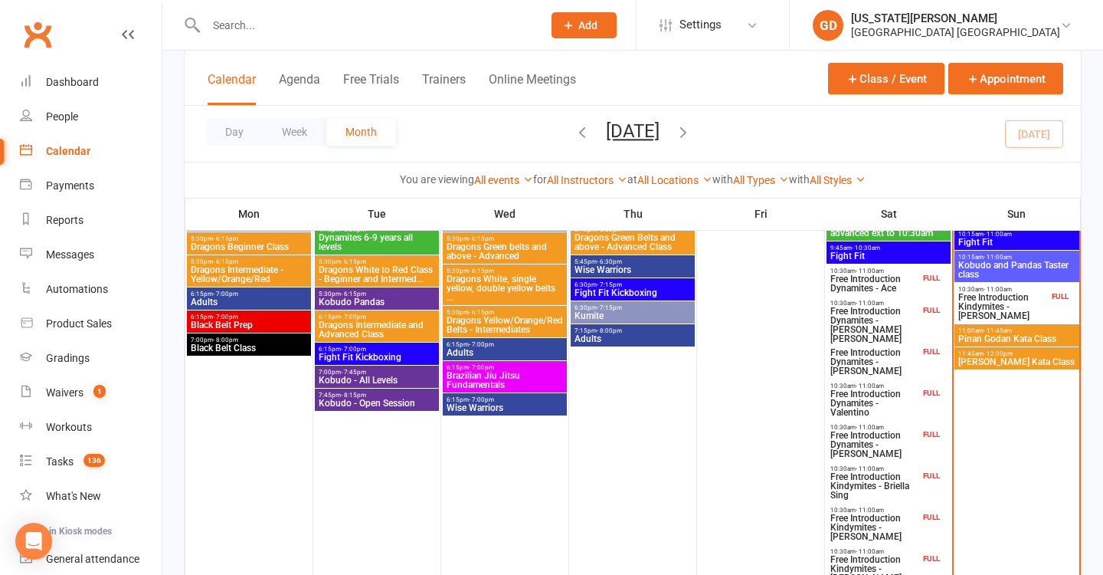
click at [995, 334] on span "Pinan Godan Kata Class" at bounding box center [1017, 338] width 119 height 9
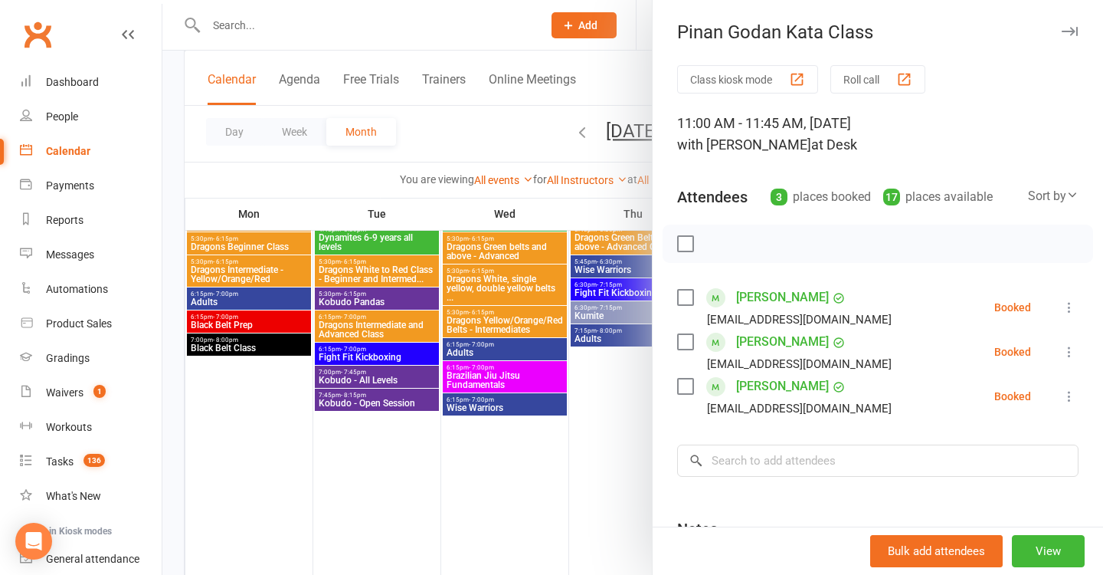
click at [574, 241] on div at bounding box center [632, 287] width 941 height 575
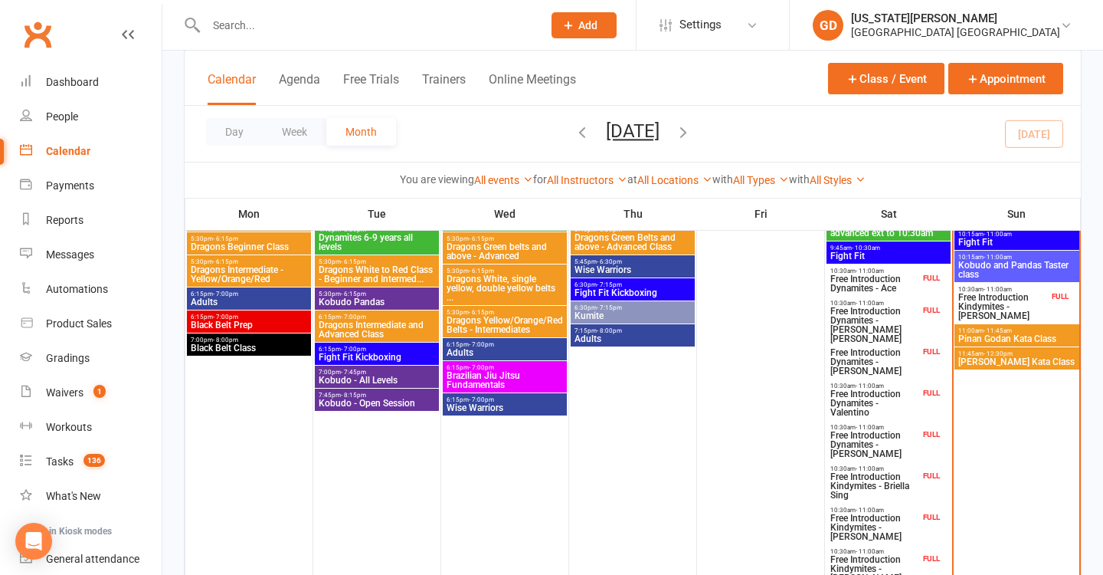
click at [987, 353] on span "- 12:30pm" at bounding box center [998, 353] width 29 height 7
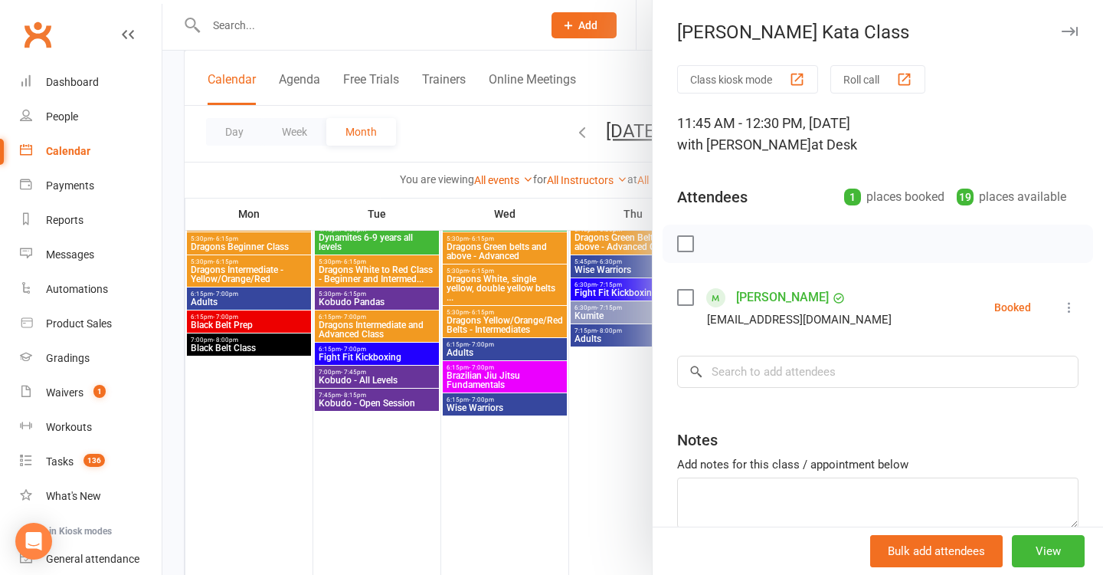
click at [526, 264] on div at bounding box center [632, 287] width 941 height 575
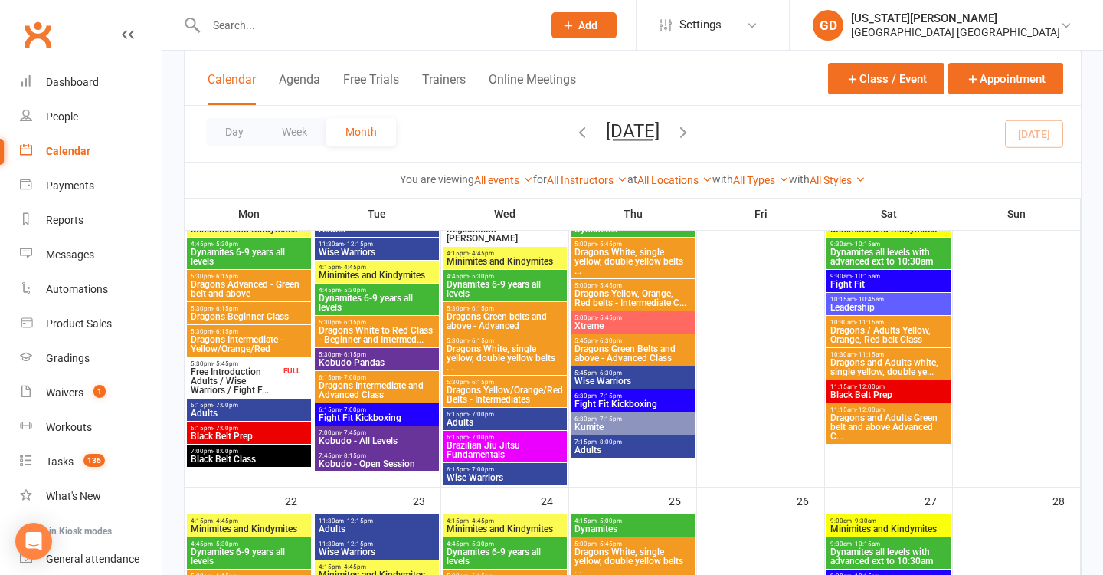
scroll to position [1143, 0]
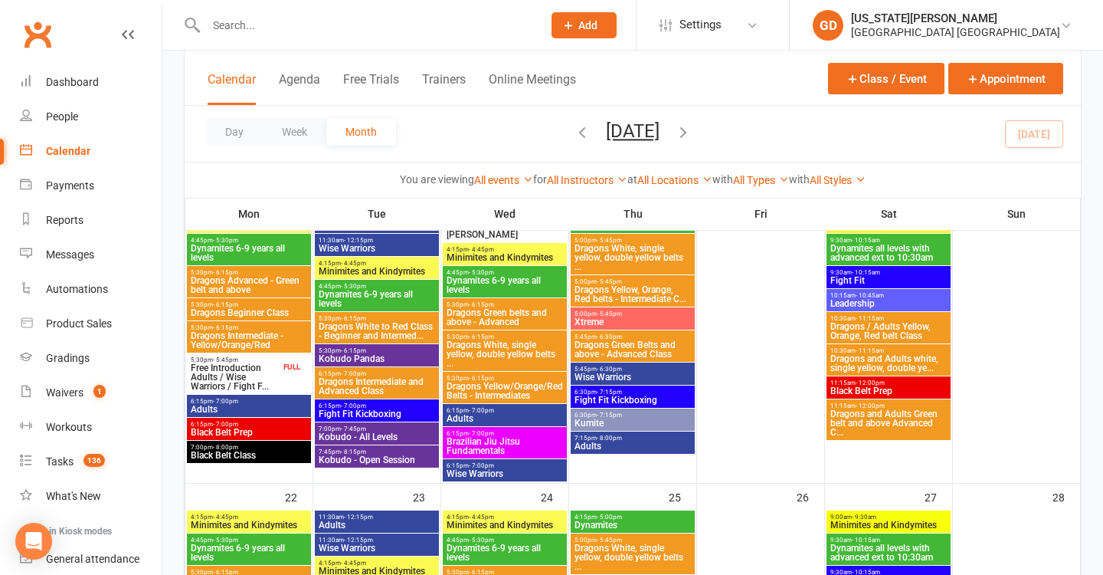
click at [253, 385] on span "Free Introduction Adults / Wise Warriors / Fight F..." at bounding box center [235, 377] width 90 height 28
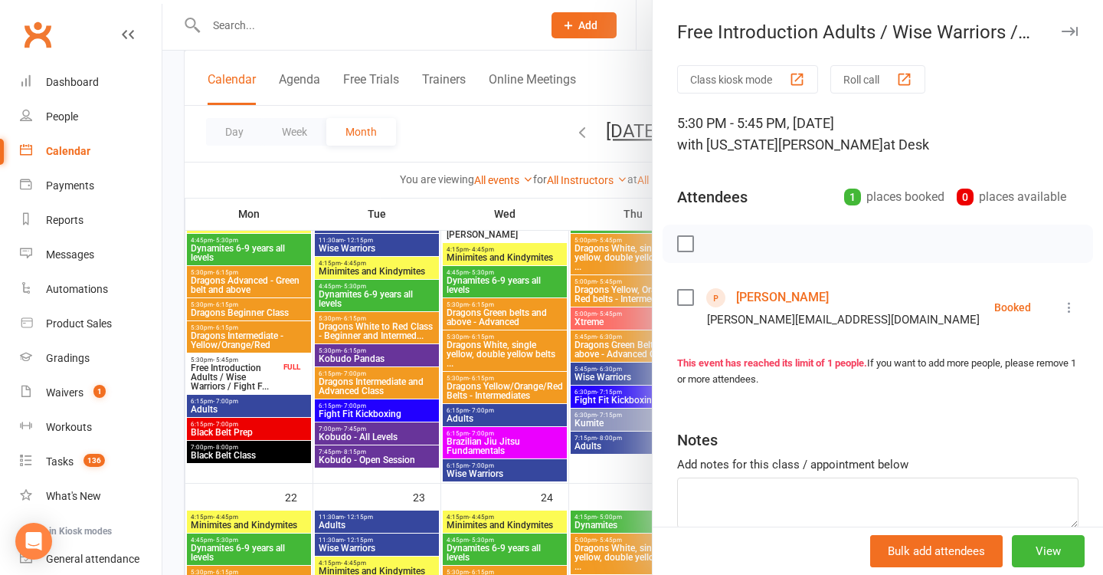
click at [392, 233] on div at bounding box center [632, 287] width 941 height 575
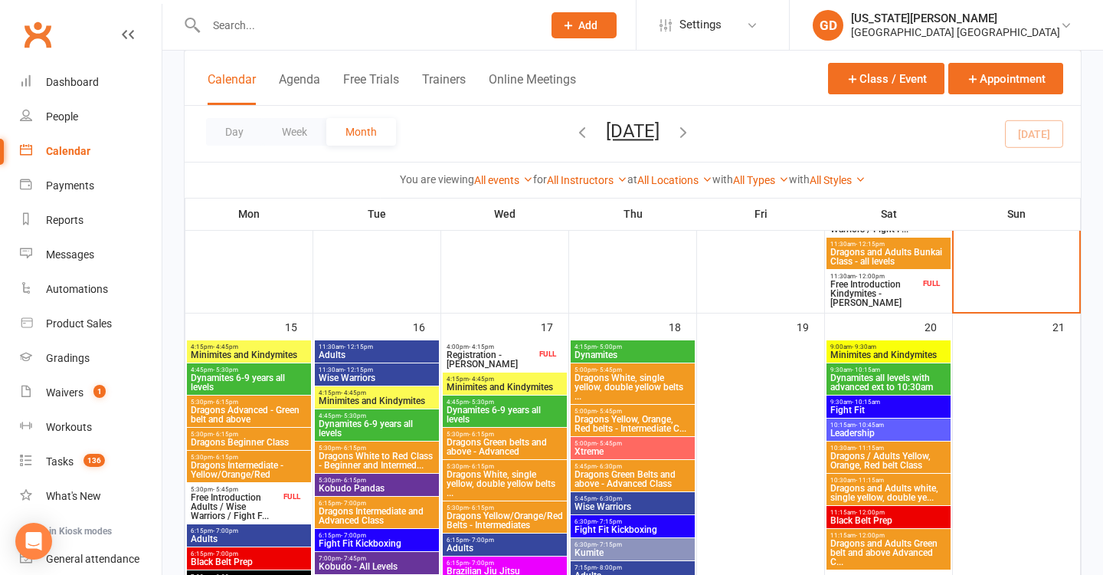
scroll to position [1020, 0]
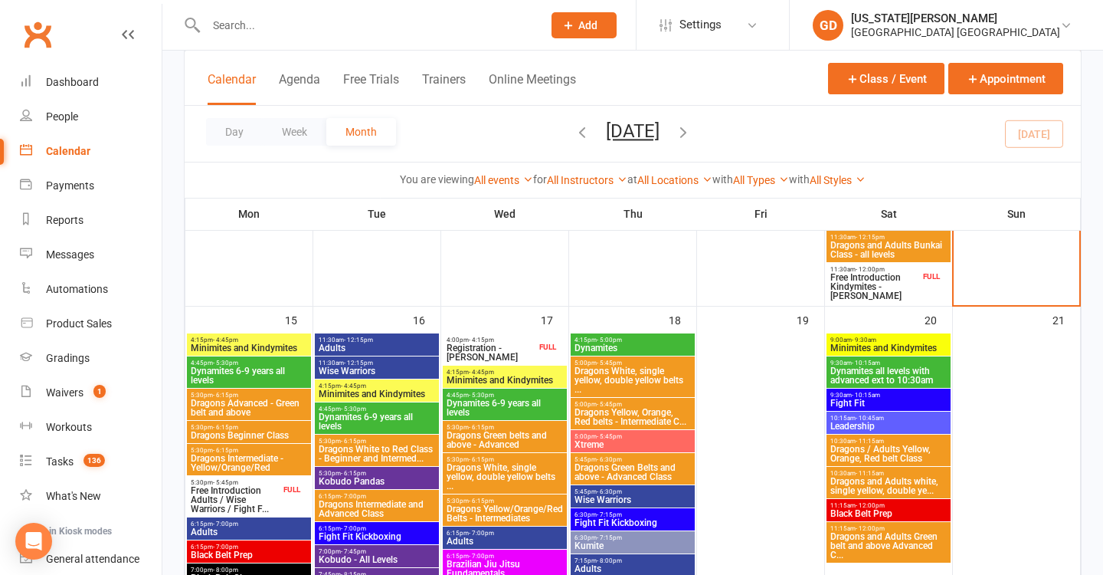
click at [406, 345] on span "Adults" at bounding box center [377, 347] width 118 height 9
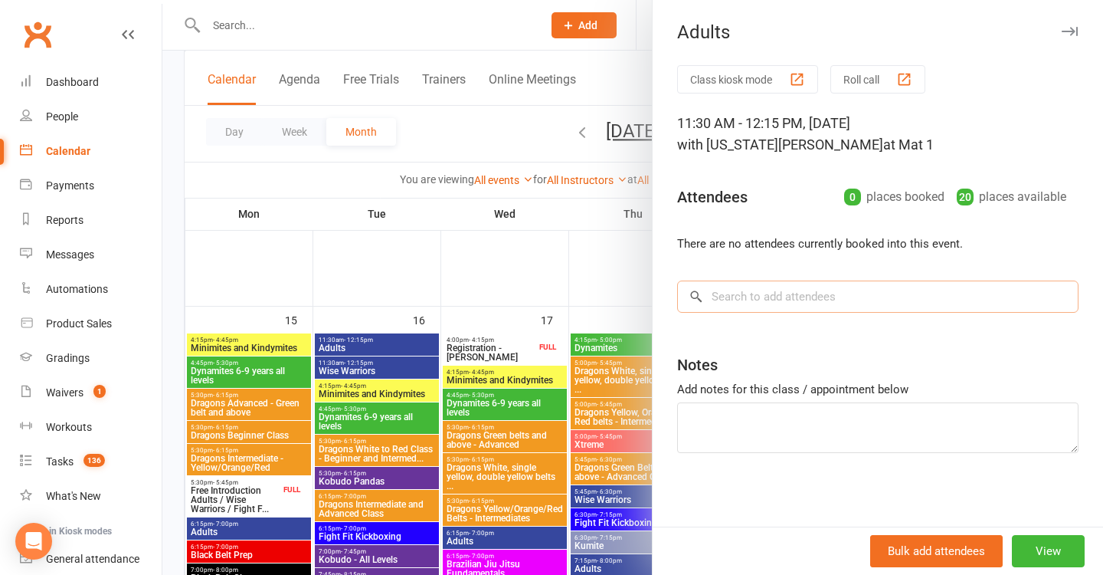
click at [756, 300] on input "search" at bounding box center [878, 296] width 402 height 32
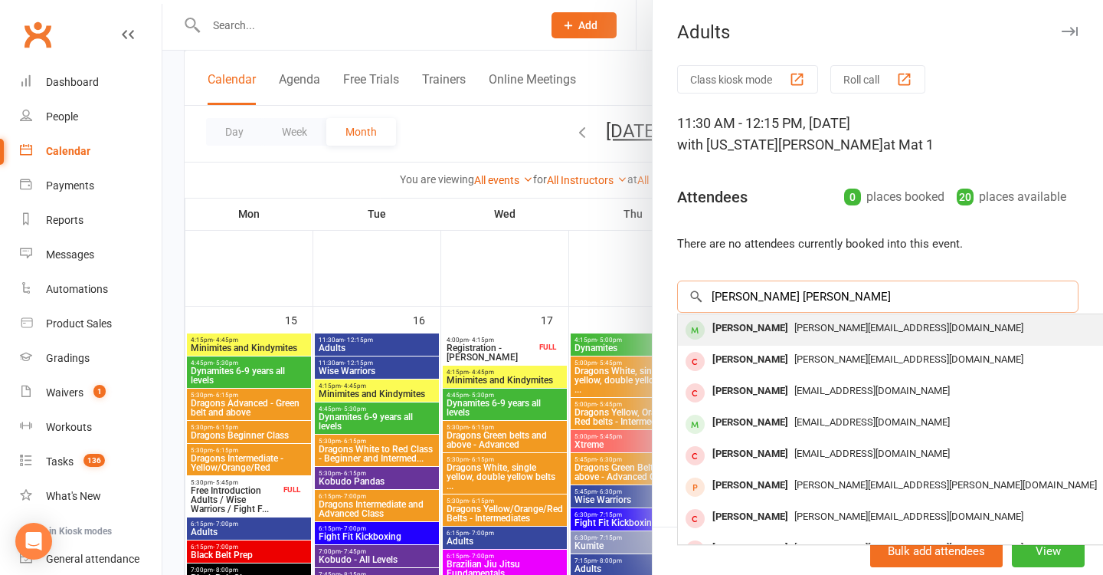
type input "[PERSON_NAME] [PERSON_NAME]"
click at [823, 330] on span "[PERSON_NAME][EMAIL_ADDRESS][DOMAIN_NAME]" at bounding box center [909, 327] width 229 height 11
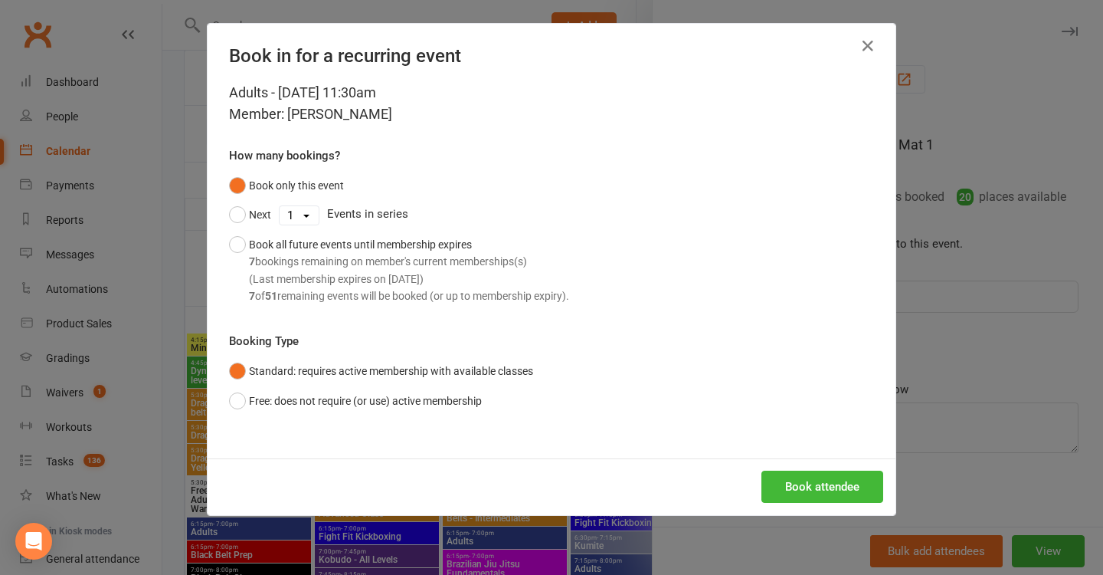
click at [792, 467] on div "Book attendee" at bounding box center [552, 486] width 688 height 57
click at [804, 479] on button "Book attendee" at bounding box center [823, 486] width 122 height 32
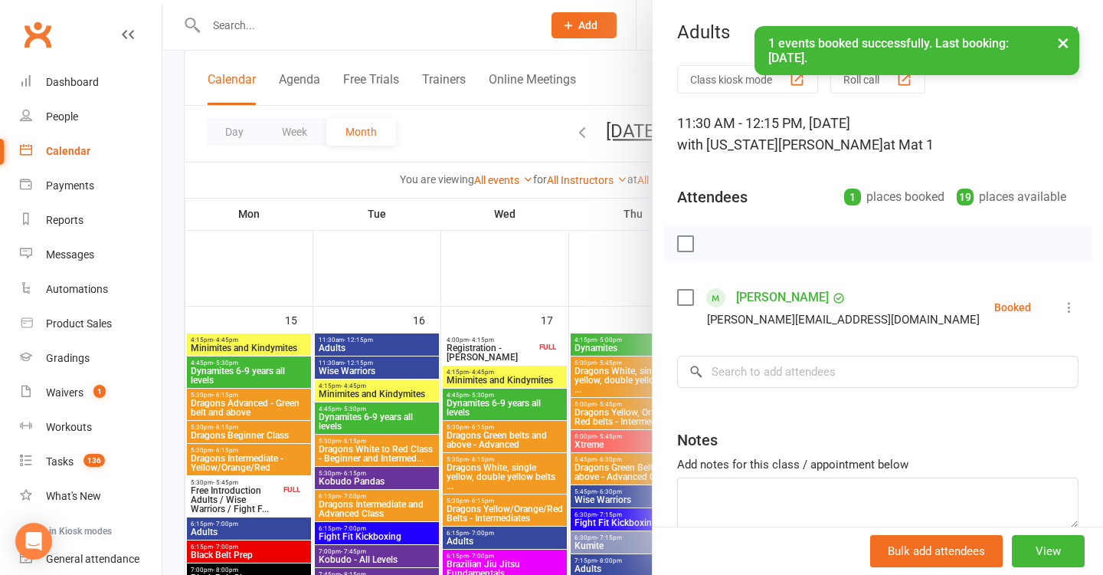
click at [497, 288] on div at bounding box center [632, 287] width 941 height 575
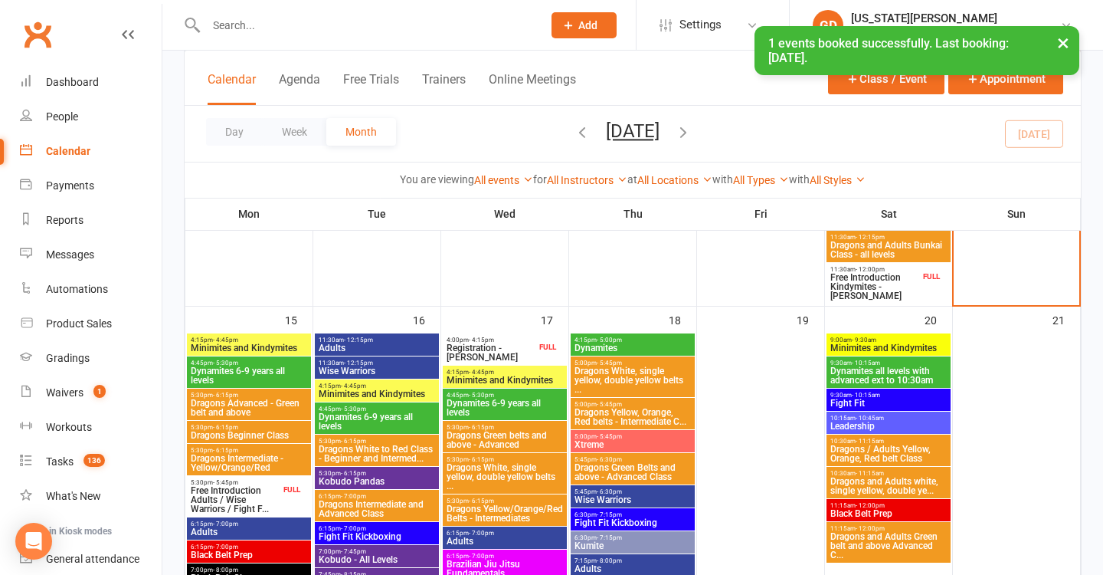
click at [528, 354] on span "Registration - [PERSON_NAME]" at bounding box center [491, 352] width 90 height 18
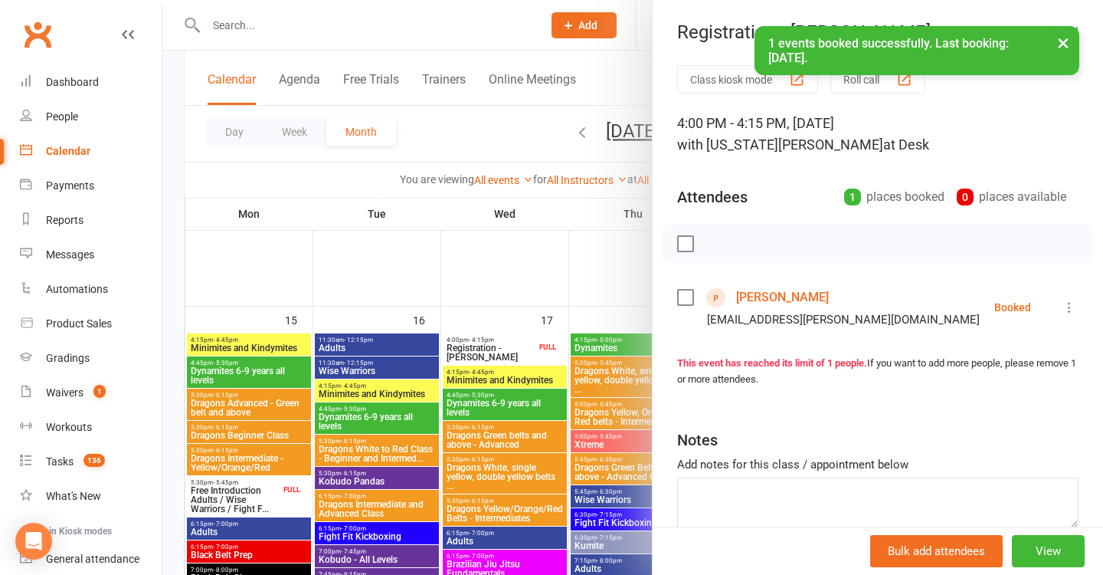
click at [418, 342] on div at bounding box center [632, 287] width 941 height 575
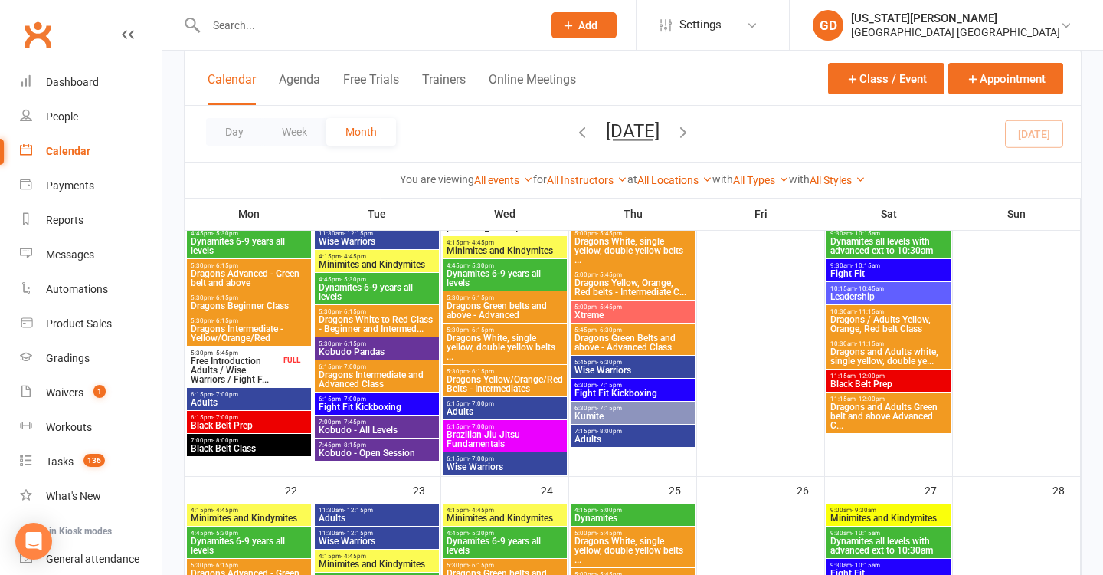
scroll to position [1209, 0]
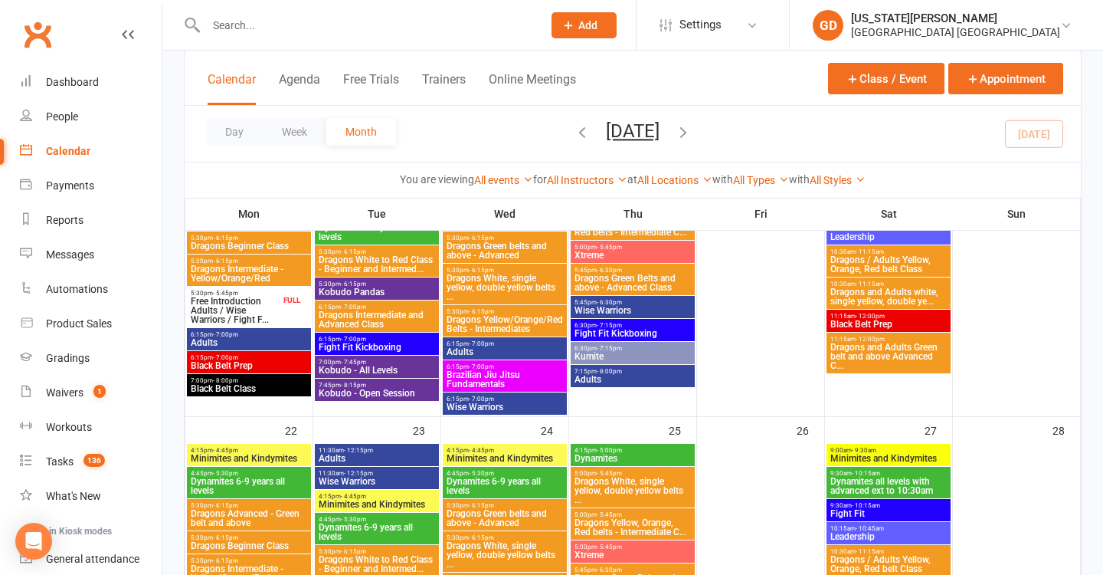
click at [242, 384] on span "Black Belt Class" at bounding box center [249, 388] width 118 height 9
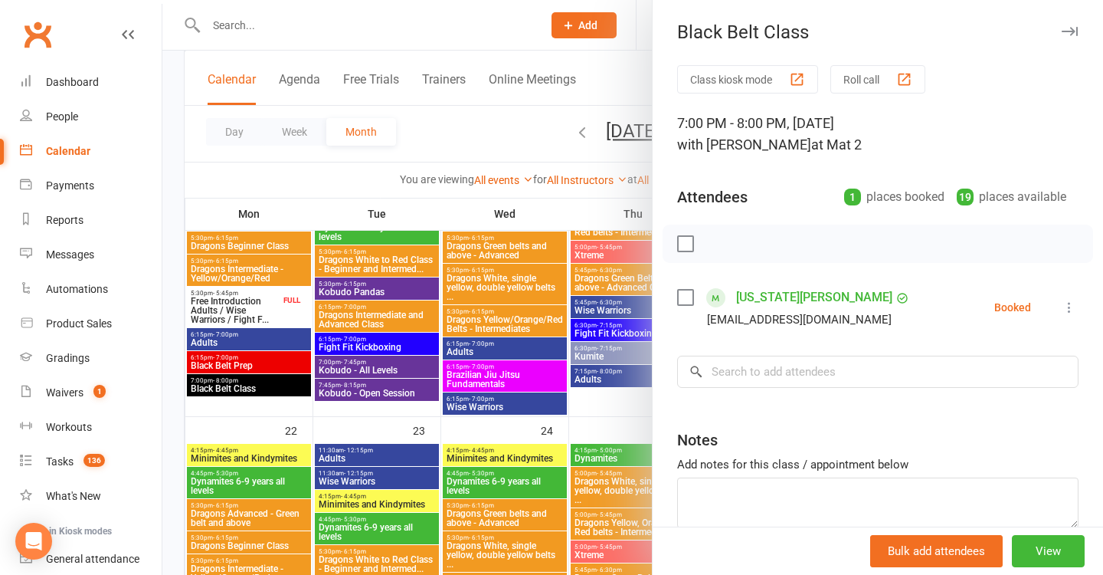
click at [486, 417] on div at bounding box center [632, 287] width 941 height 575
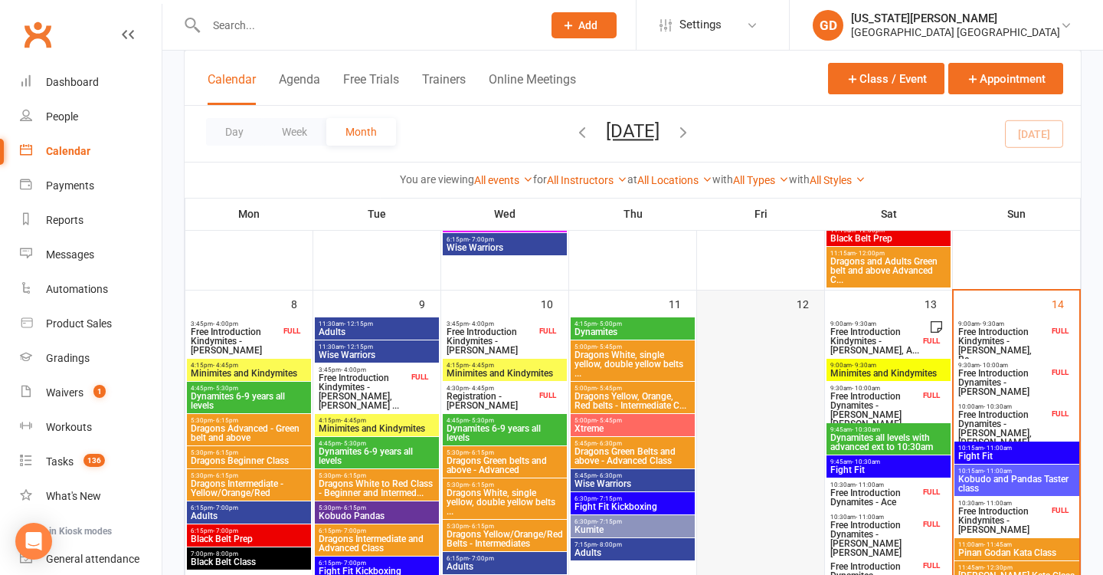
scroll to position [461, 0]
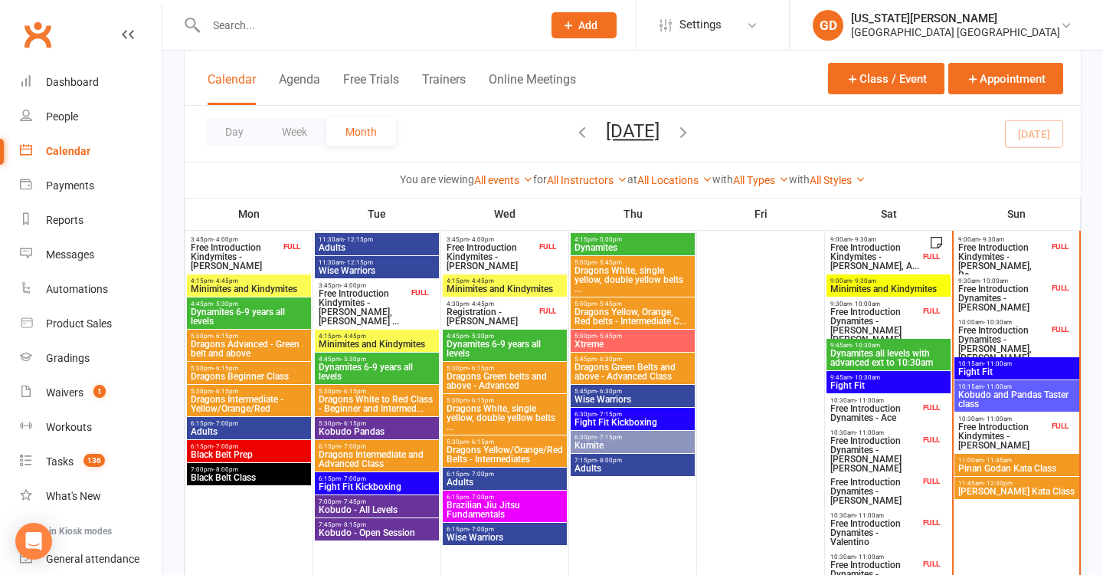
click at [1000, 464] on span "Pinan Godan Kata Class" at bounding box center [1017, 468] width 119 height 9
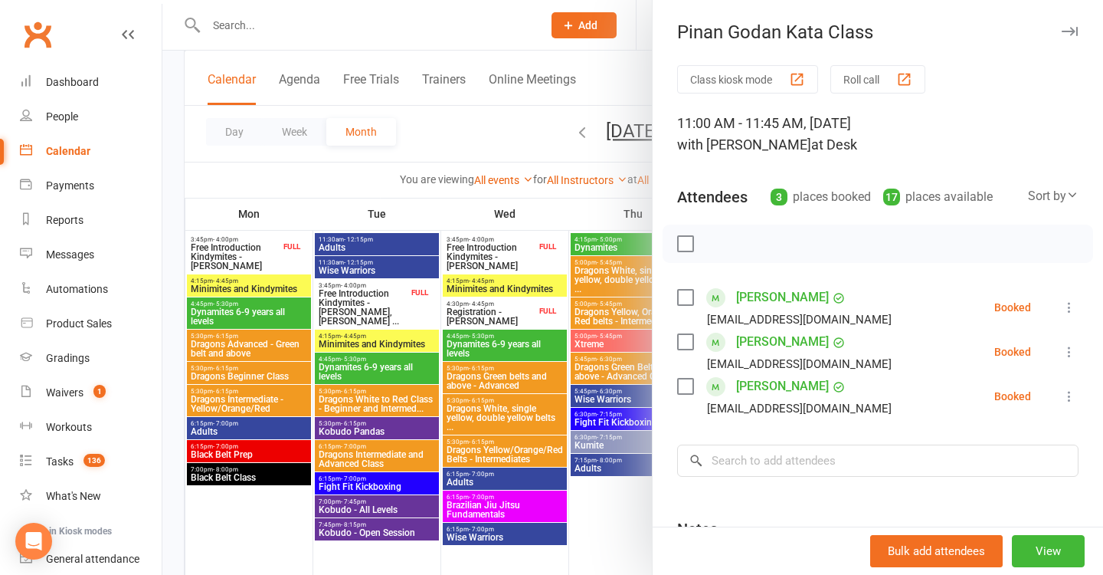
click at [599, 375] on div at bounding box center [632, 287] width 941 height 575
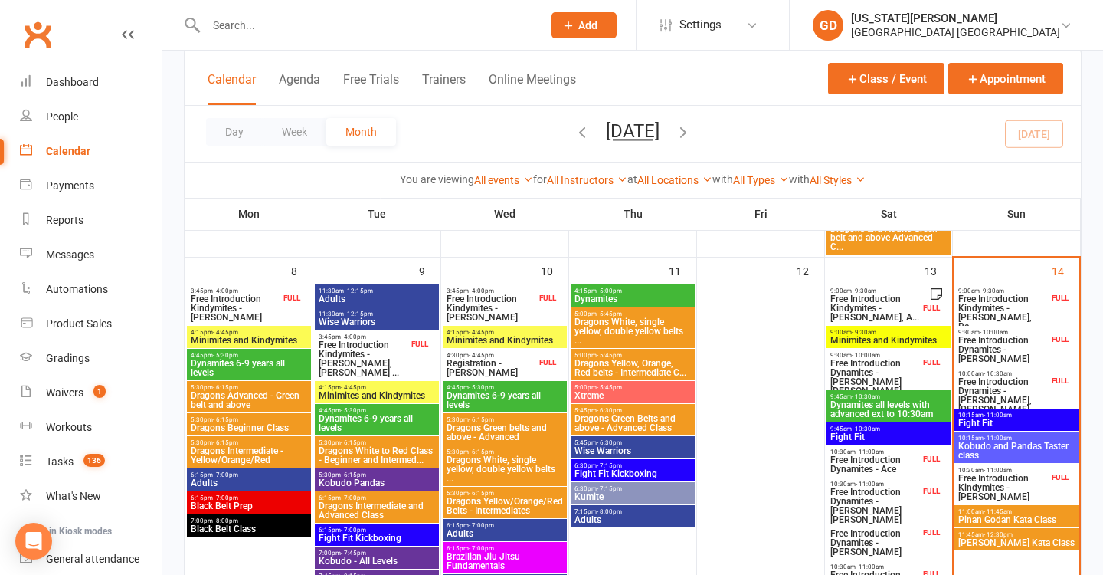
scroll to position [410, 0]
click at [1016, 356] on span "Free Introduction Dynamites - [PERSON_NAME]" at bounding box center [1003, 350] width 91 height 28
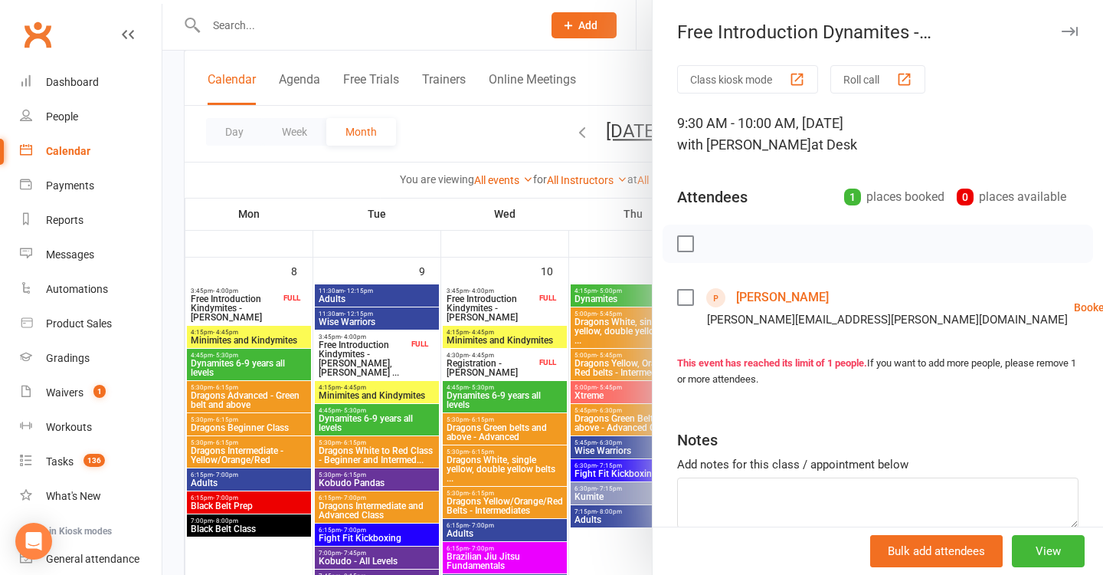
drag, startPoint x: 539, startPoint y: 434, endPoint x: 546, endPoint y: 447, distance: 14.5
click at [539, 434] on div at bounding box center [632, 287] width 941 height 575
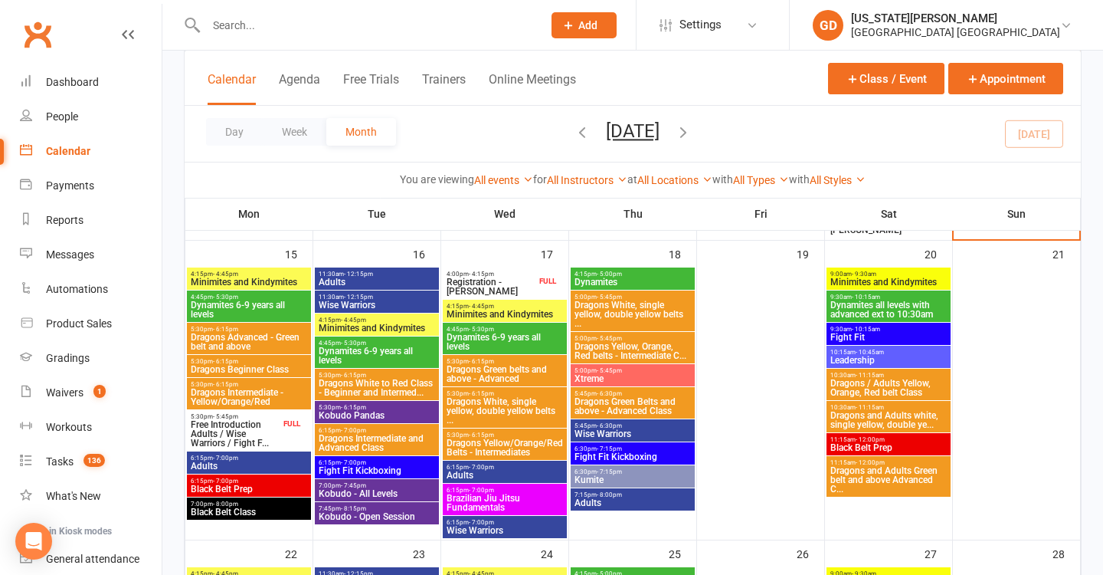
scroll to position [1063, 0]
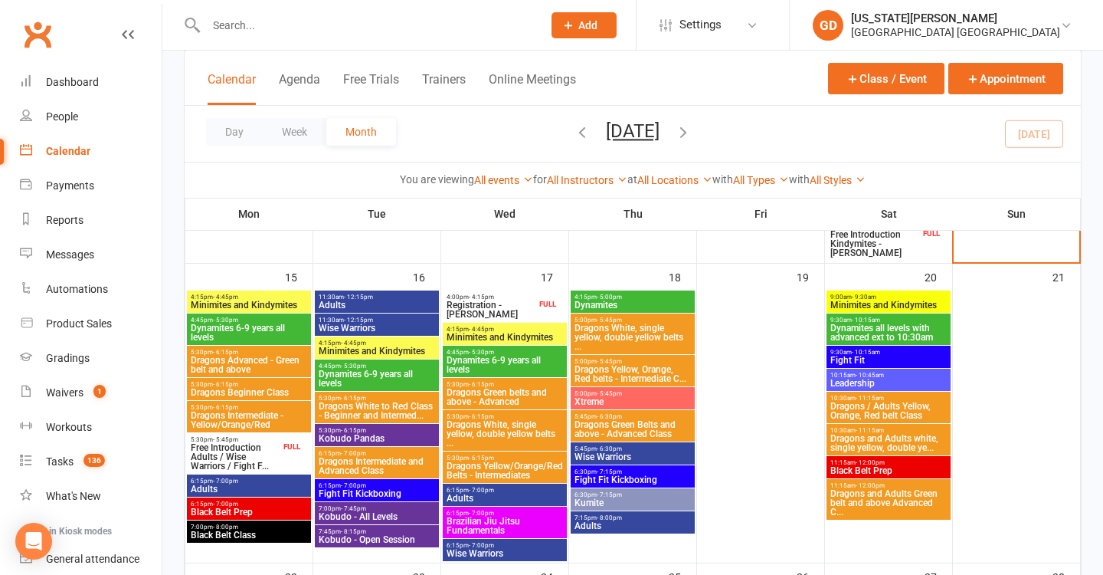
click at [524, 363] on span "Dynamites 6-9 years all levels" at bounding box center [505, 365] width 118 height 18
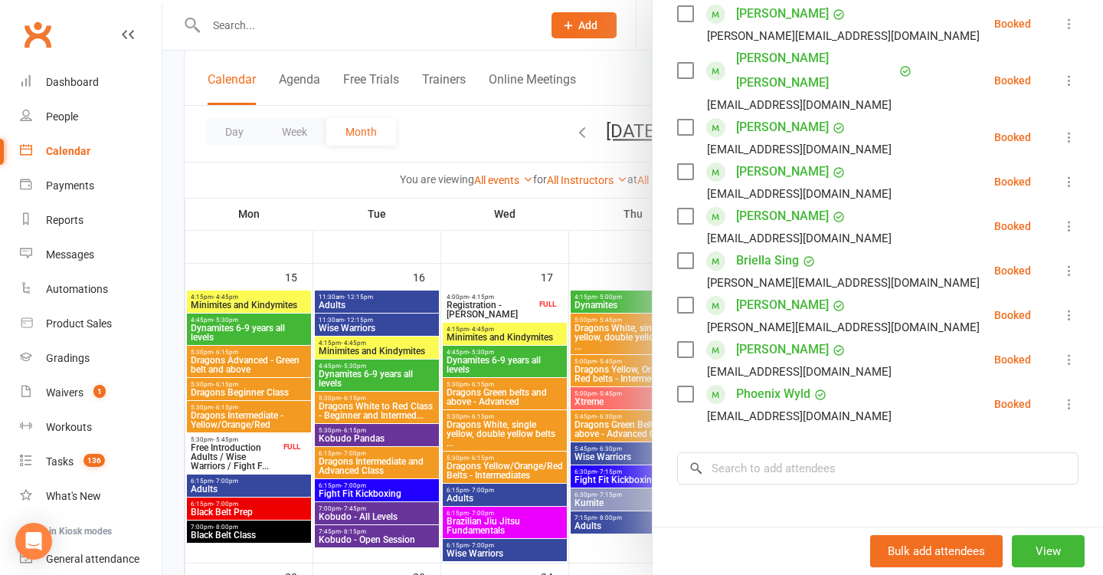
scroll to position [513, 0]
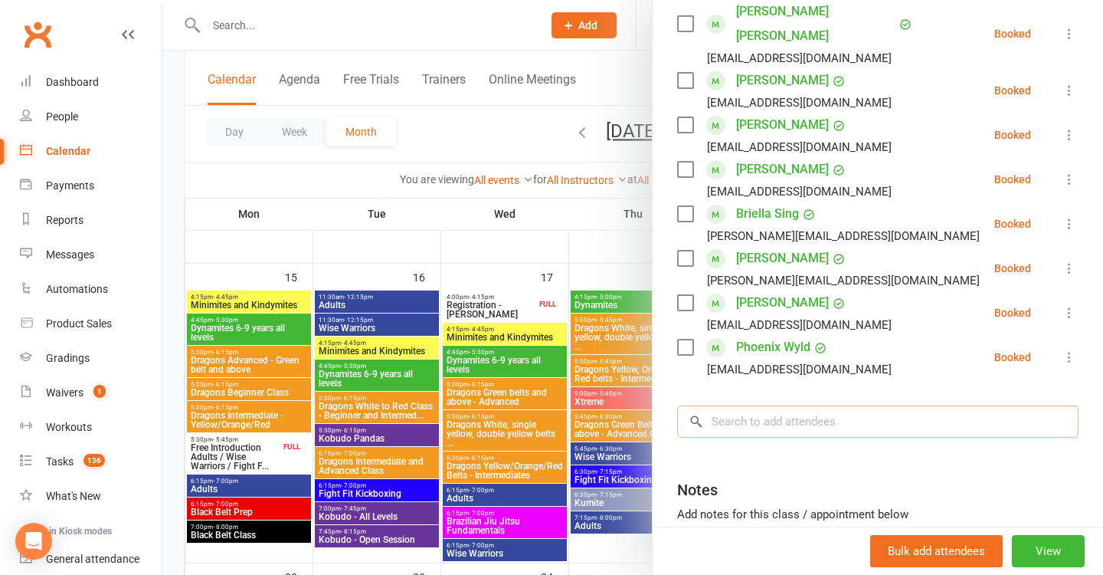
click at [809, 405] on input "search" at bounding box center [878, 421] width 402 height 32
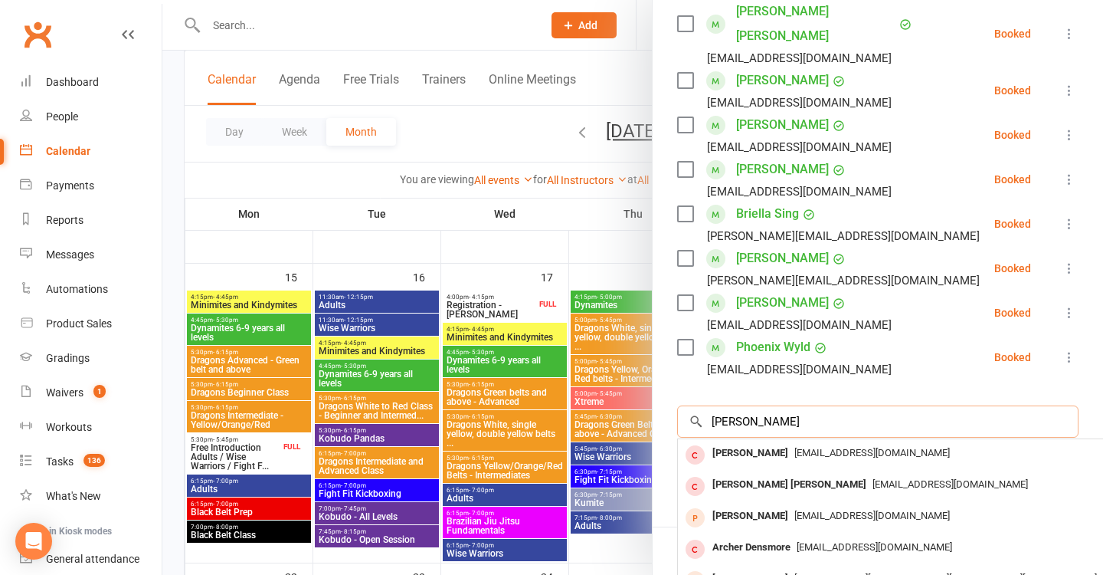
type input "[PERSON_NAME]"
click at [454, 353] on div at bounding box center [632, 287] width 941 height 575
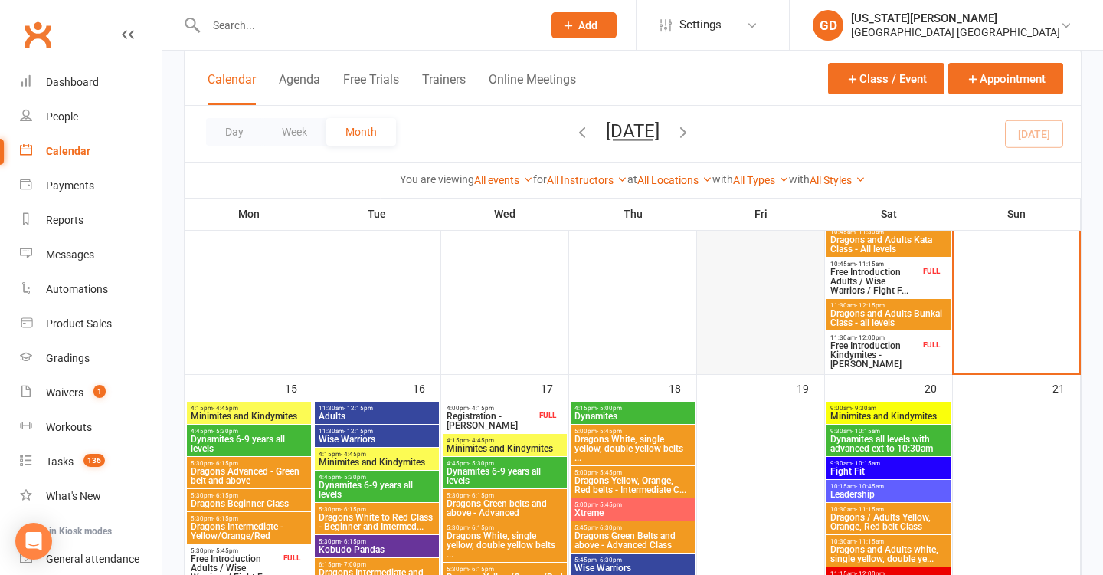
scroll to position [1075, 0]
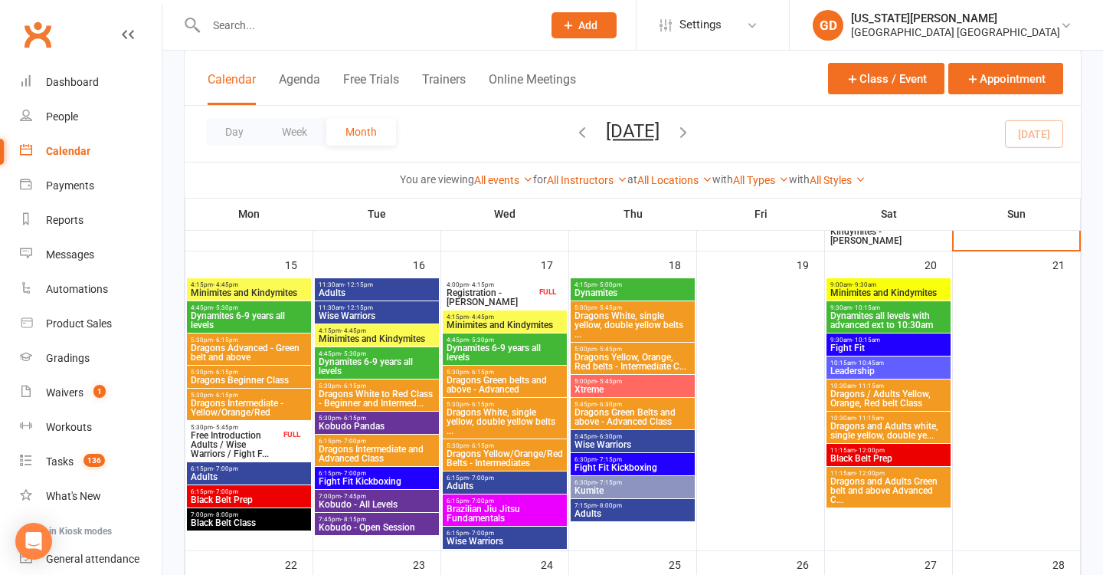
click at [484, 343] on span "Dynamites 6-9 years all levels" at bounding box center [505, 352] width 118 height 18
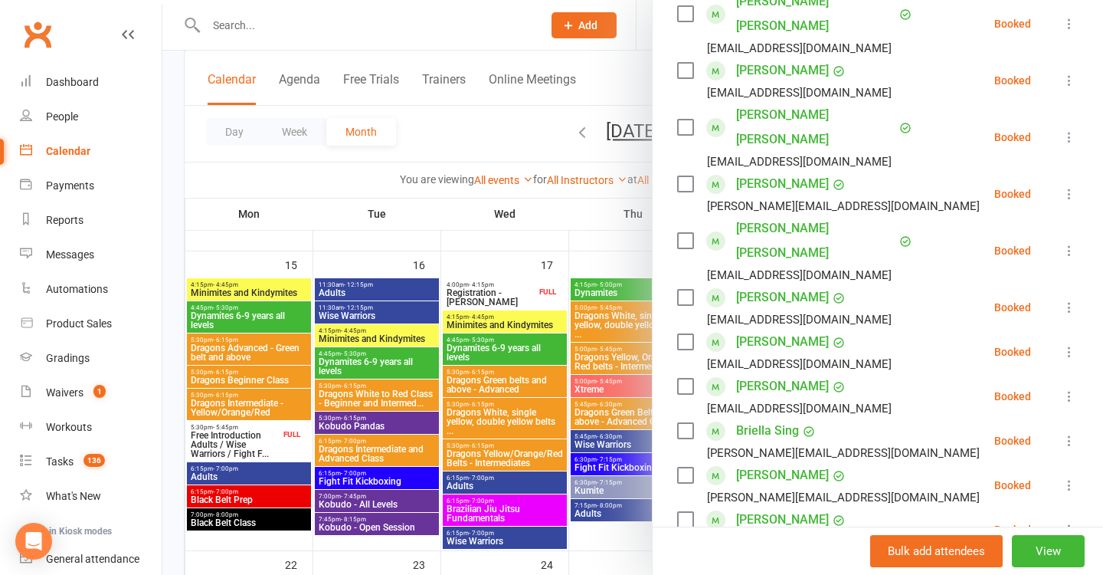
scroll to position [403, 0]
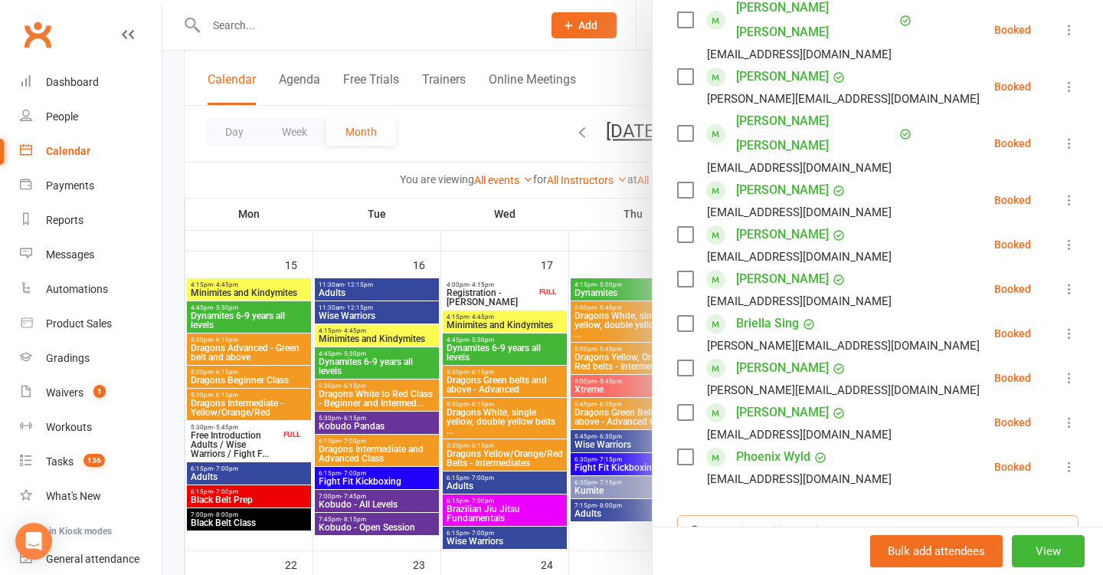
click at [733, 515] on input "search" at bounding box center [878, 531] width 402 height 32
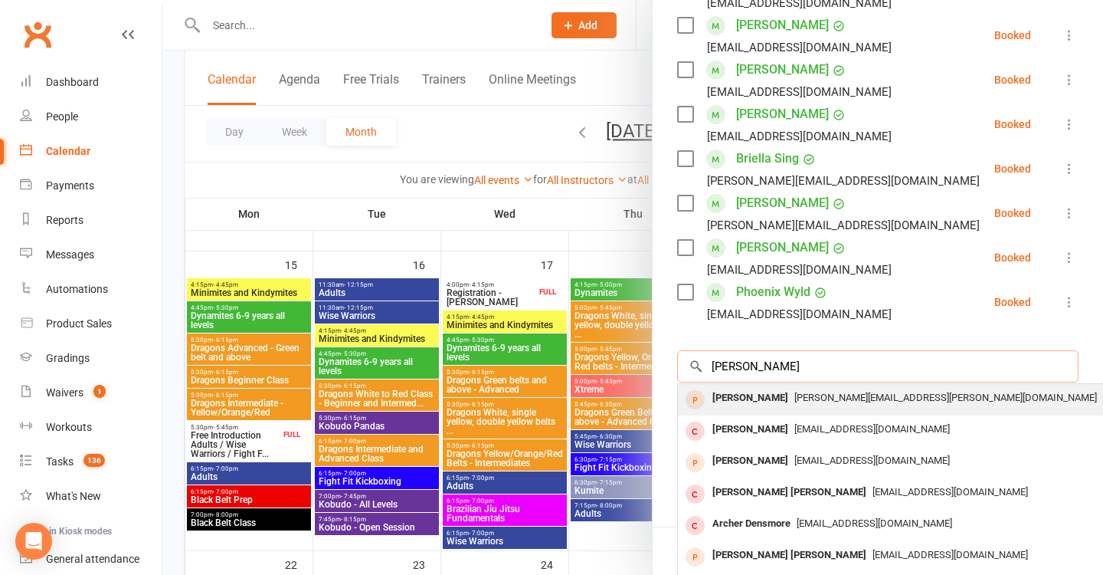
scroll to position [567, 0]
type input "[PERSON_NAME]"
click at [749, 388] on div "[PERSON_NAME]" at bounding box center [750, 399] width 88 height 22
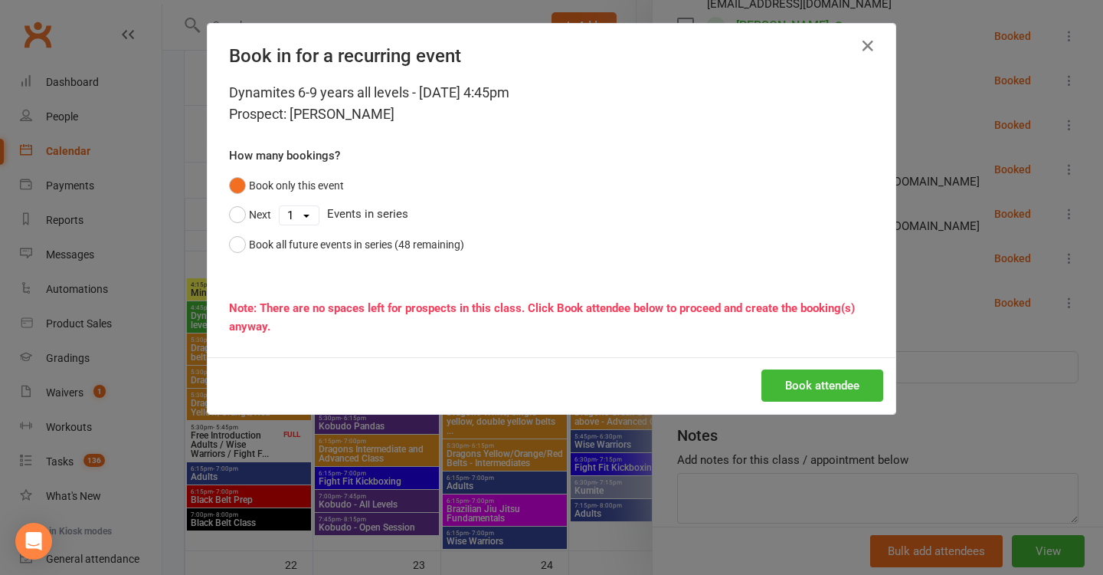
click at [816, 379] on button "Book attendee" at bounding box center [823, 385] width 122 height 32
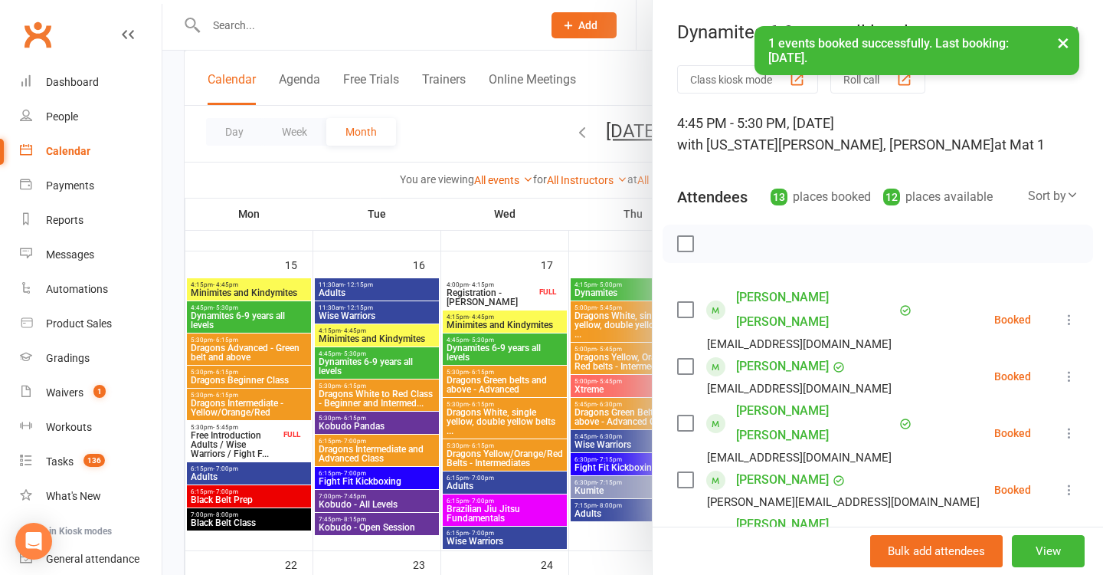
scroll to position [0, 0]
click at [1064, 48] on button "×" at bounding box center [1064, 42] width 28 height 33
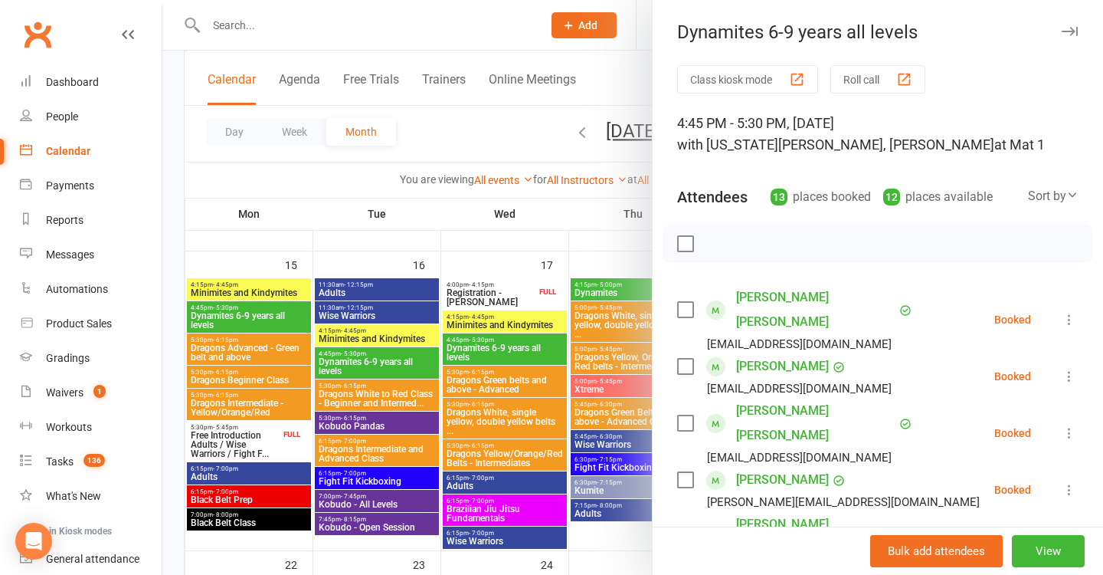
click at [525, 268] on div at bounding box center [632, 287] width 941 height 575
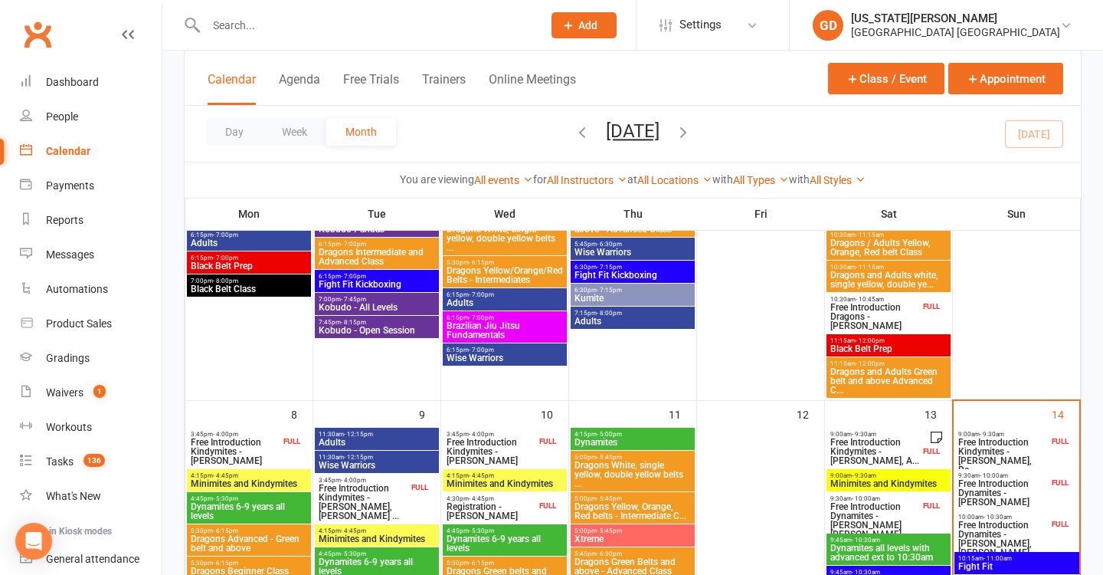
scroll to position [355, 0]
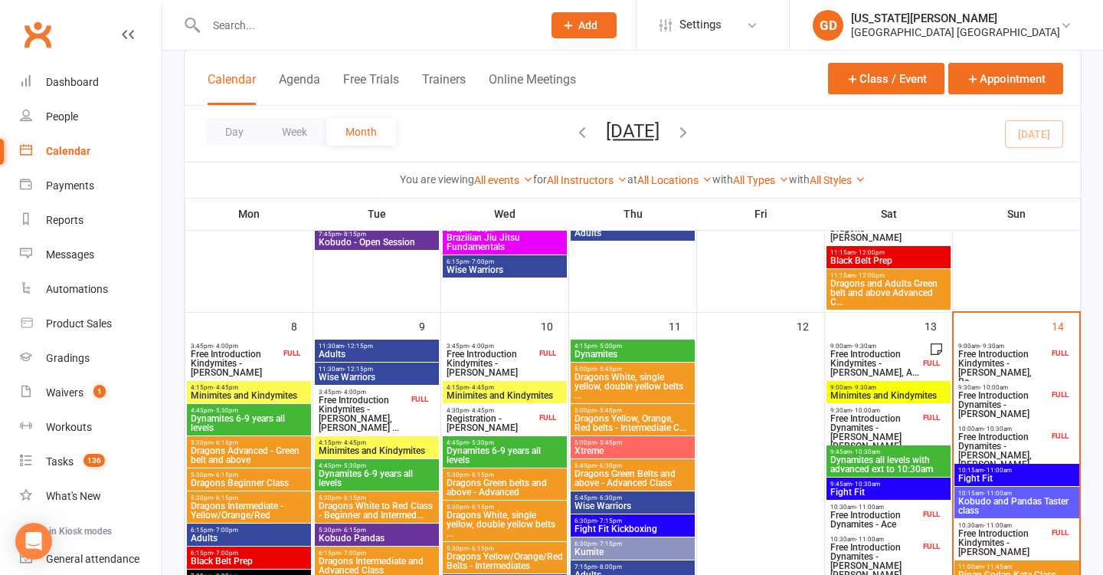
click at [1003, 394] on span "Free Introduction Dynamites - [PERSON_NAME]" at bounding box center [1003, 405] width 91 height 28
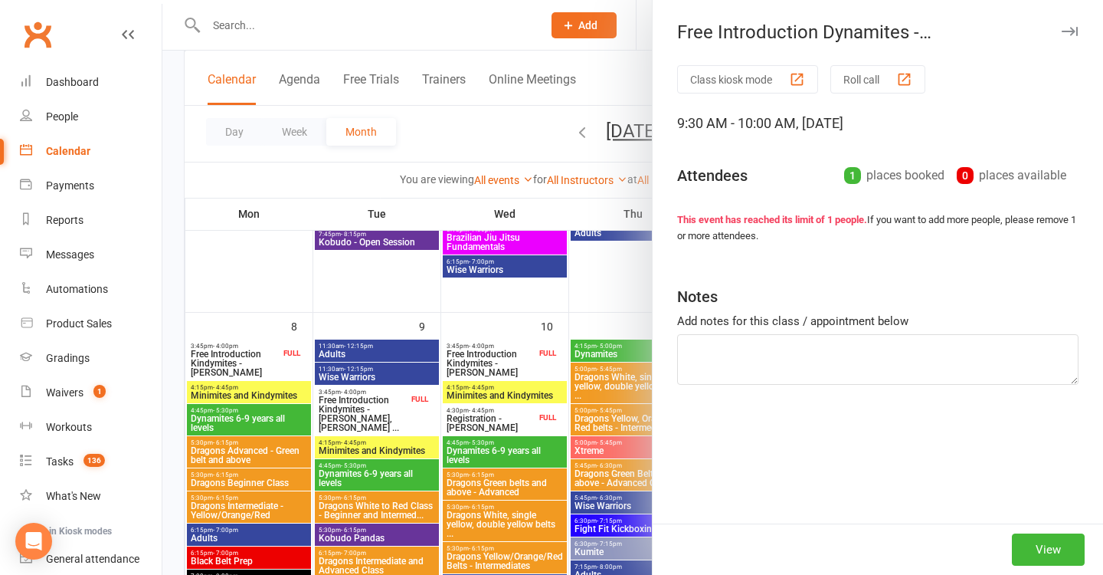
click at [480, 98] on div at bounding box center [632, 287] width 941 height 575
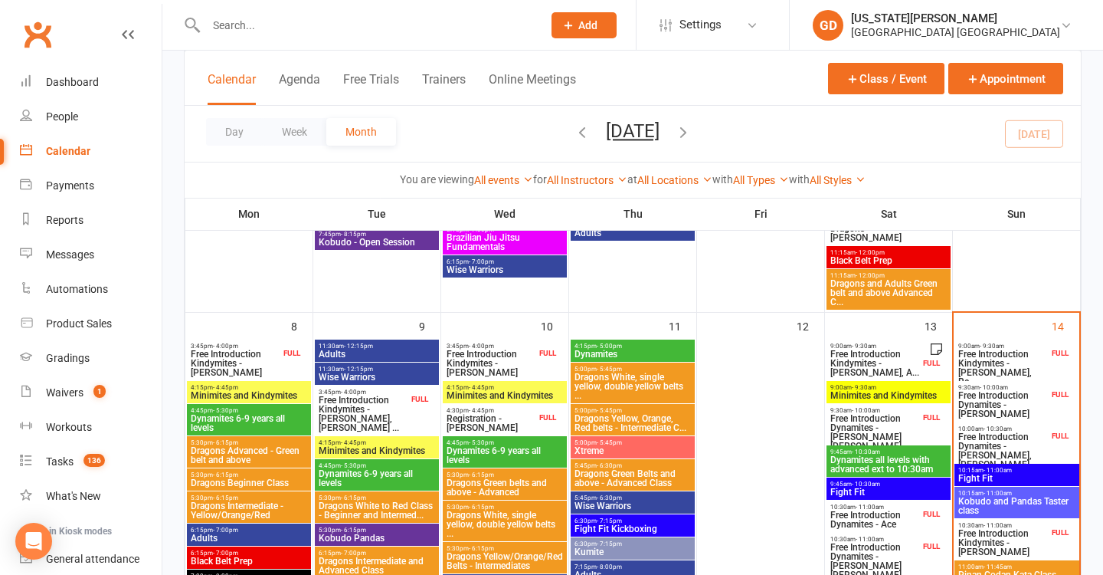
click at [320, 32] on input "text" at bounding box center [367, 25] width 330 height 21
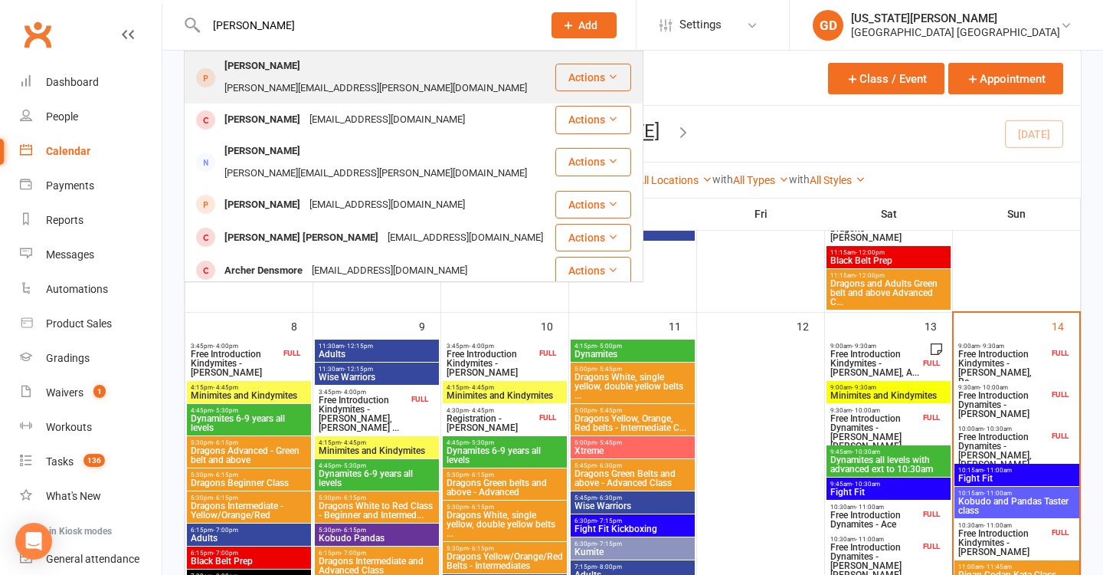
type input "[PERSON_NAME]"
click at [231, 70] on div "[PERSON_NAME]" at bounding box center [262, 66] width 85 height 22
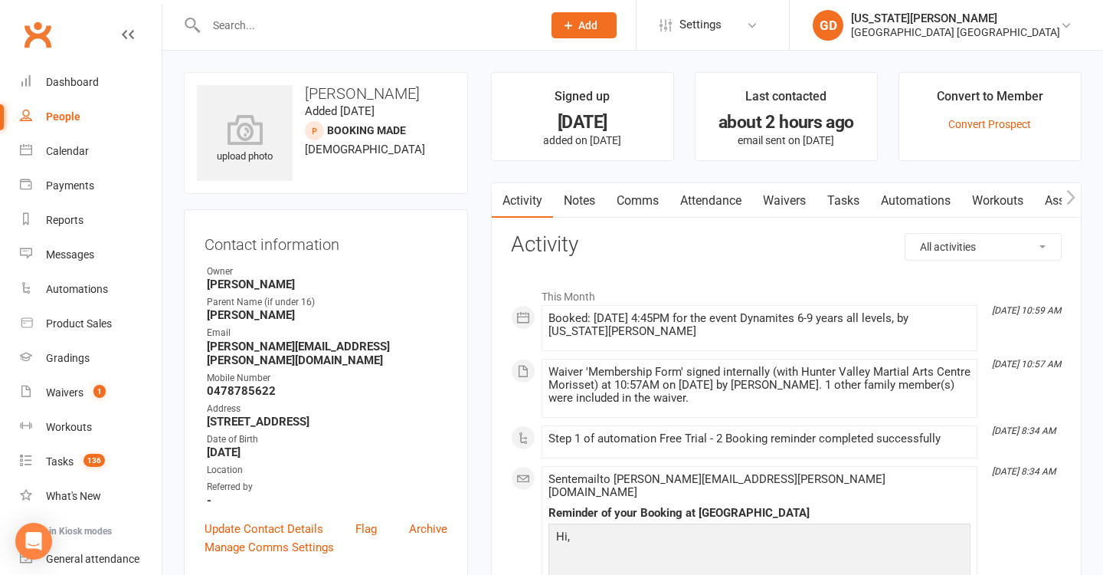
click at [571, 197] on link "Notes" at bounding box center [579, 200] width 53 height 35
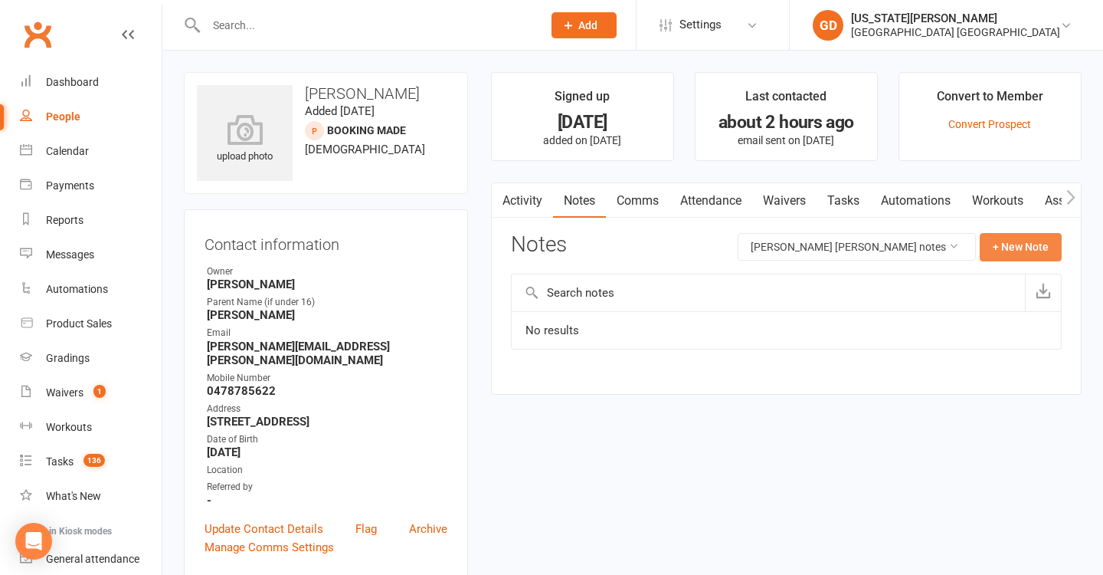
click at [1033, 243] on button "+ New Note" at bounding box center [1021, 247] width 82 height 28
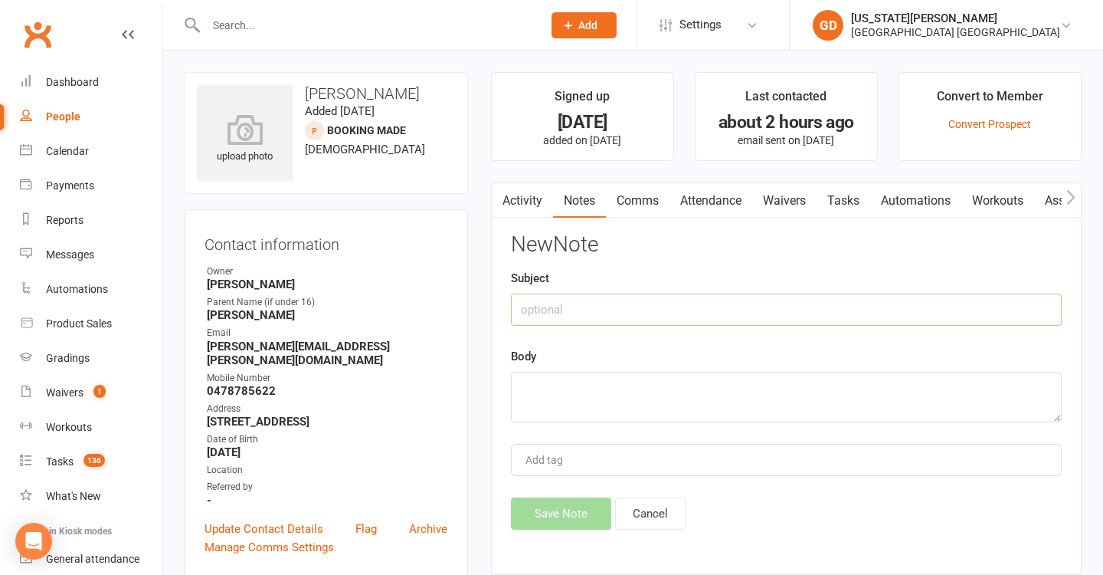
click at [686, 307] on input "text" at bounding box center [786, 309] width 551 height 32
type input "Registration"
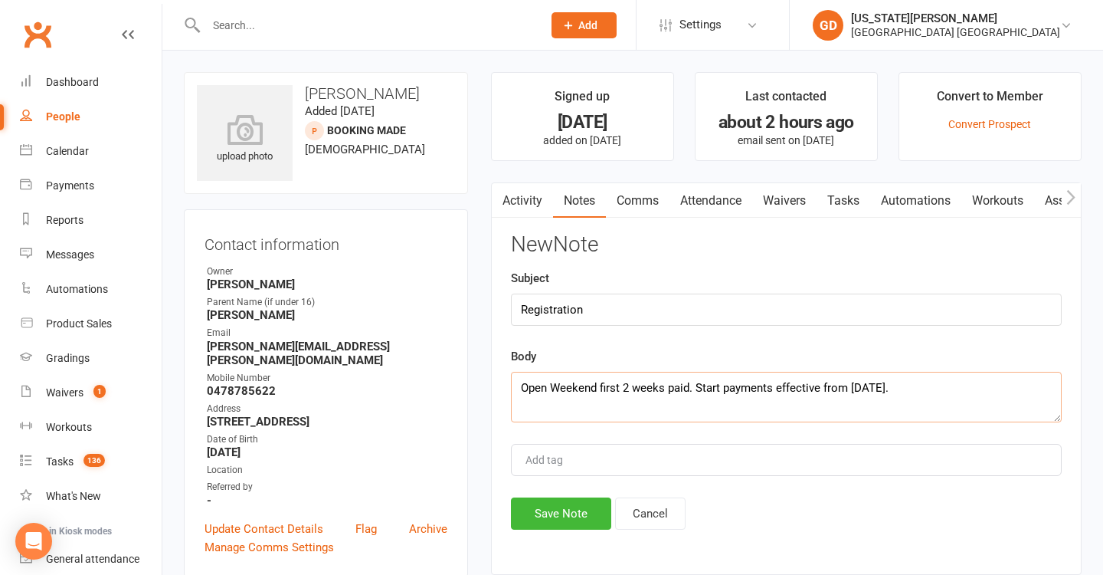
type textarea "Open Weekend first 2 weeks paid. Start payments effective from [DATE]."
click at [562, 516] on button "Save Note" at bounding box center [561, 513] width 100 height 32
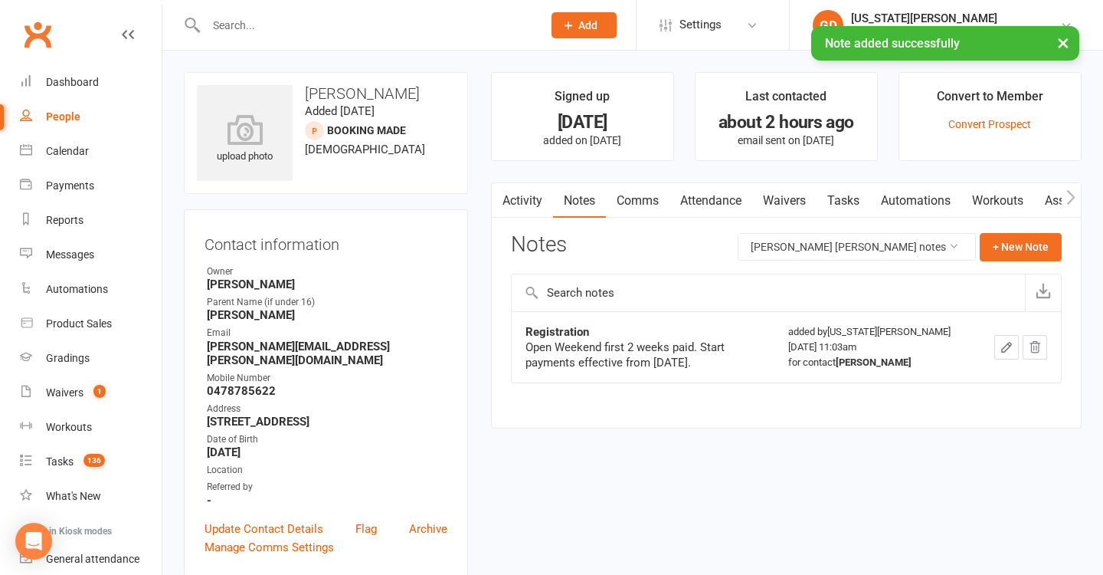
scroll to position [0, 5]
click at [1000, 349] on icon "button" at bounding box center [1007, 347] width 14 height 14
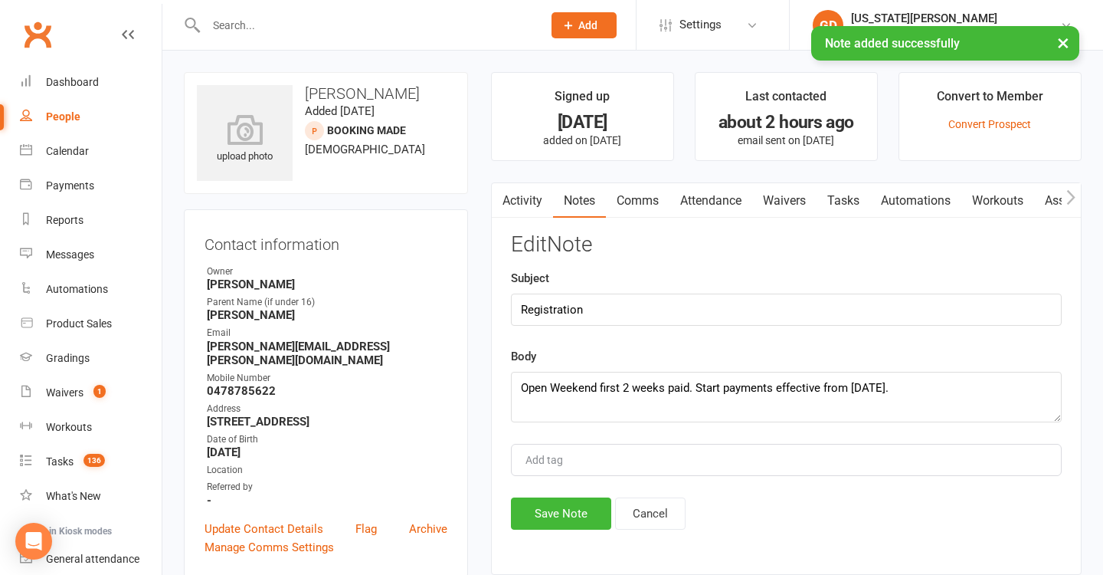
scroll to position [0, 0]
click at [892, 392] on textarea "Open Weekend first 2 weeks paid. Start payments effective from [DATE]." at bounding box center [786, 397] width 551 height 51
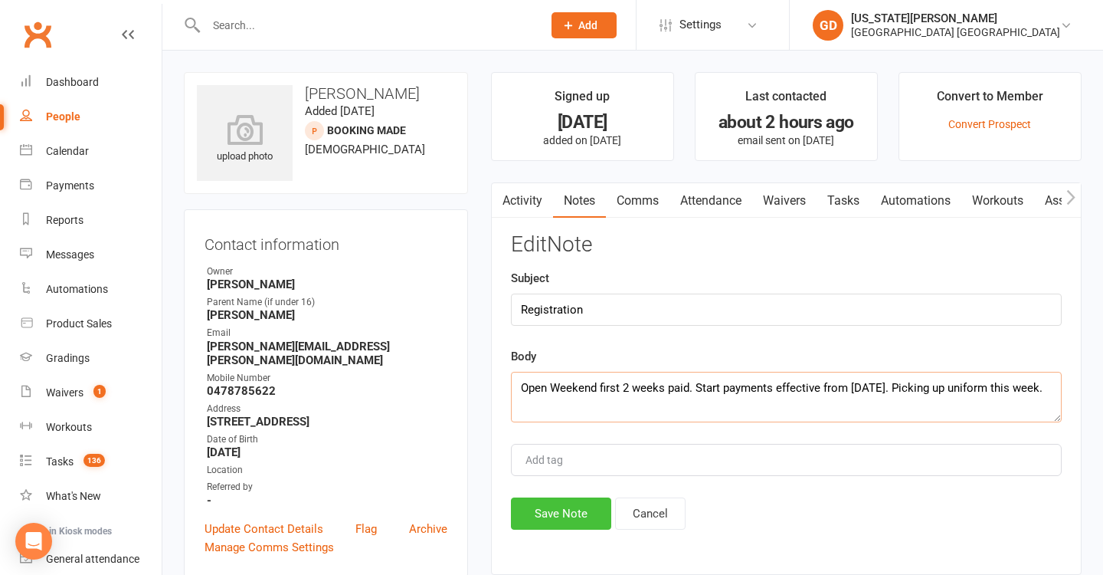
type textarea "Open Weekend first 2 weeks paid. Start payments effective from [DATE]. Picking …"
drag, startPoint x: 541, startPoint y: 520, endPoint x: 634, endPoint y: 520, distance: 92.7
click at [541, 520] on button "Save Note" at bounding box center [561, 513] width 100 height 32
